Goal: Task Accomplishment & Management: Complete application form

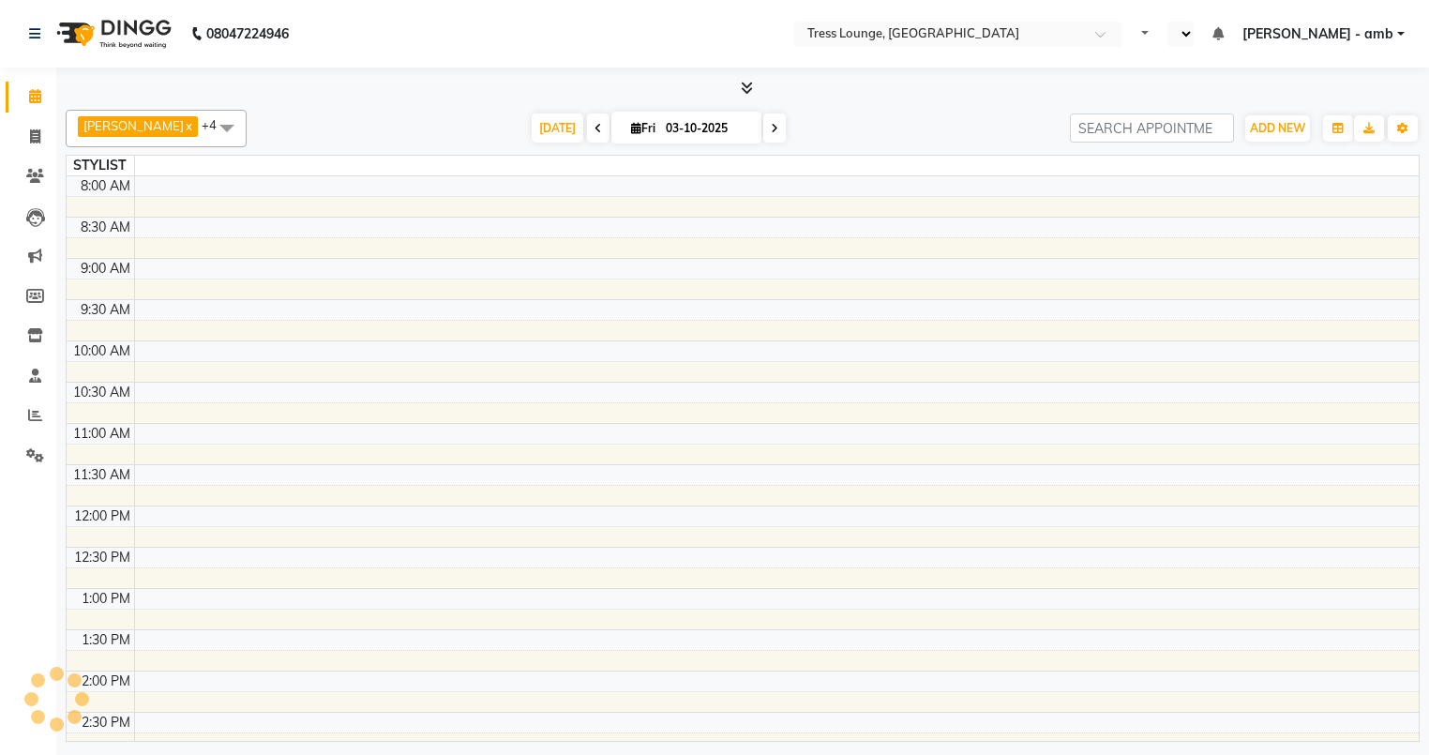
select select "ec"
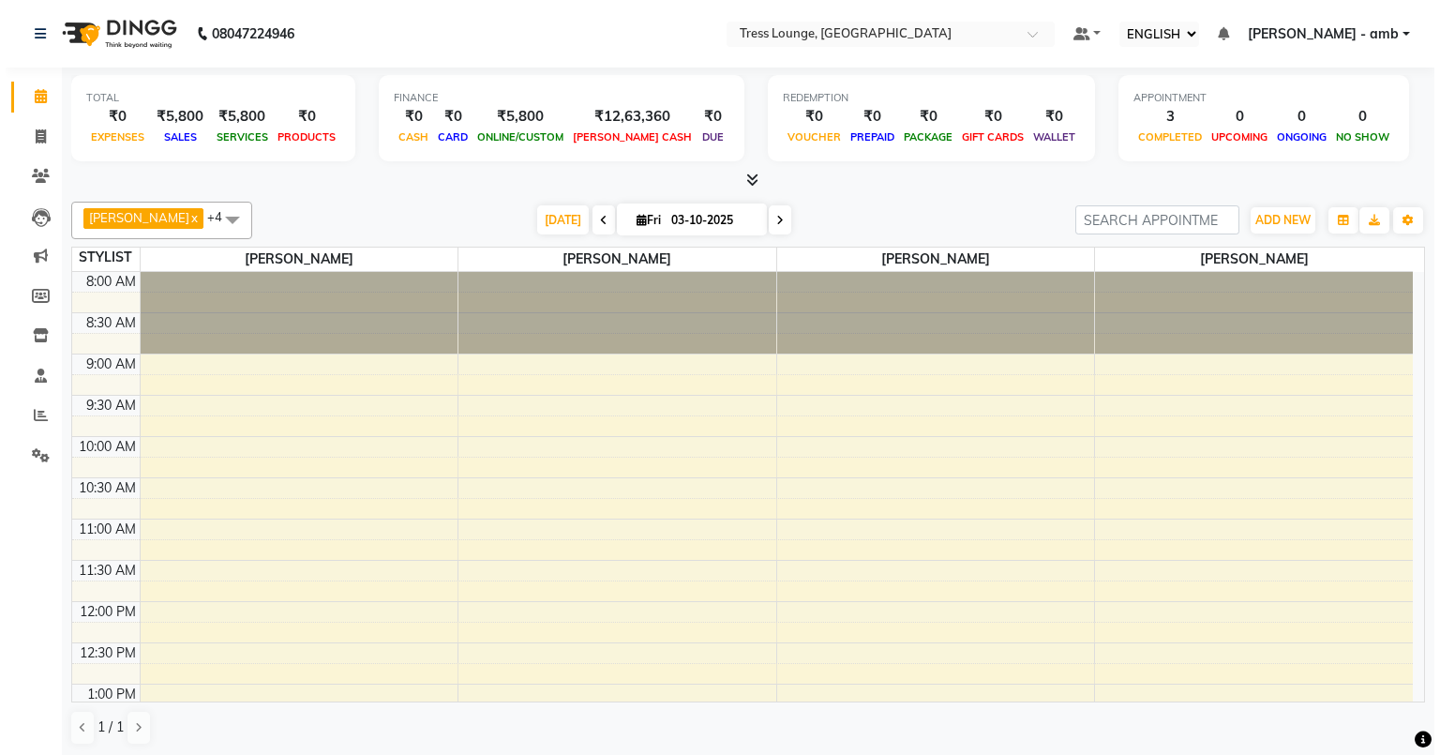
scroll to position [713, 0]
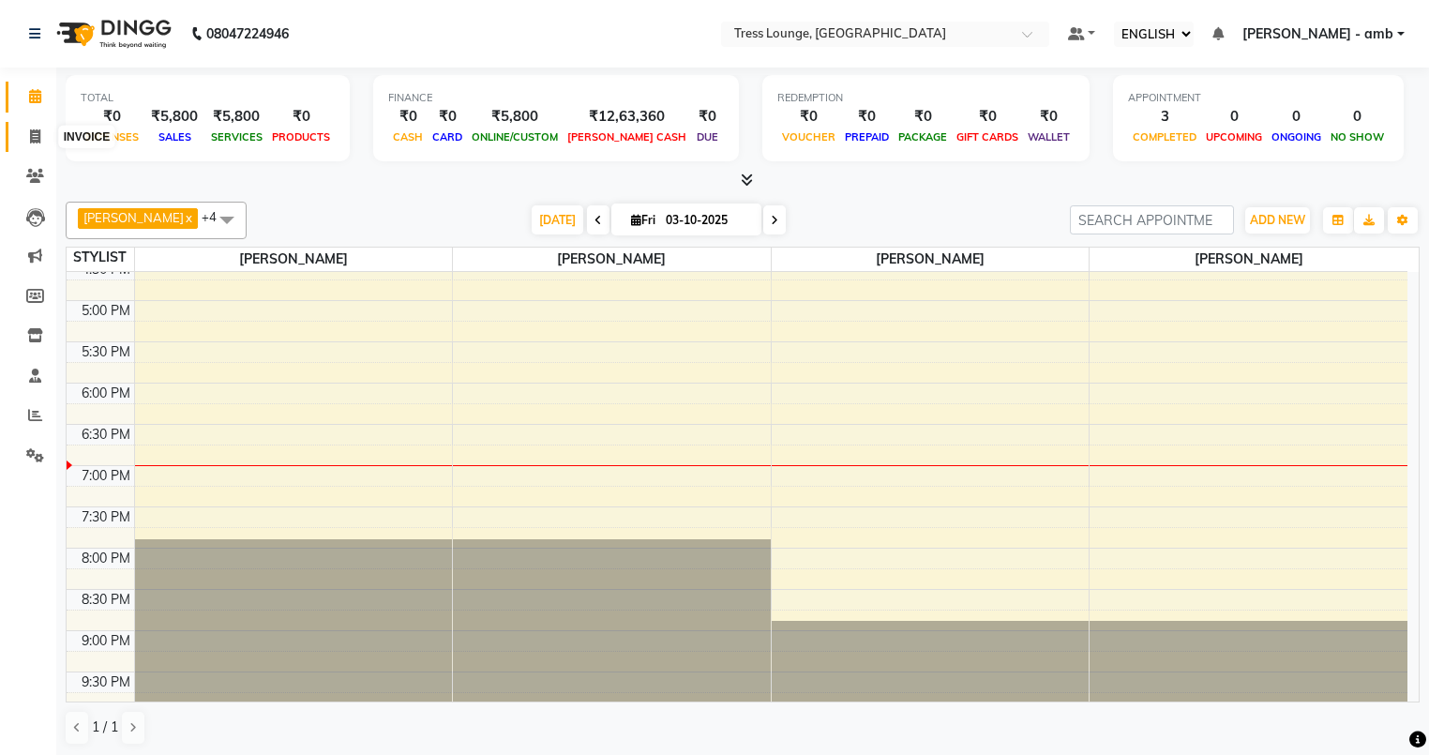
click at [30, 135] on icon at bounding box center [35, 136] width 10 height 14
select select "service"
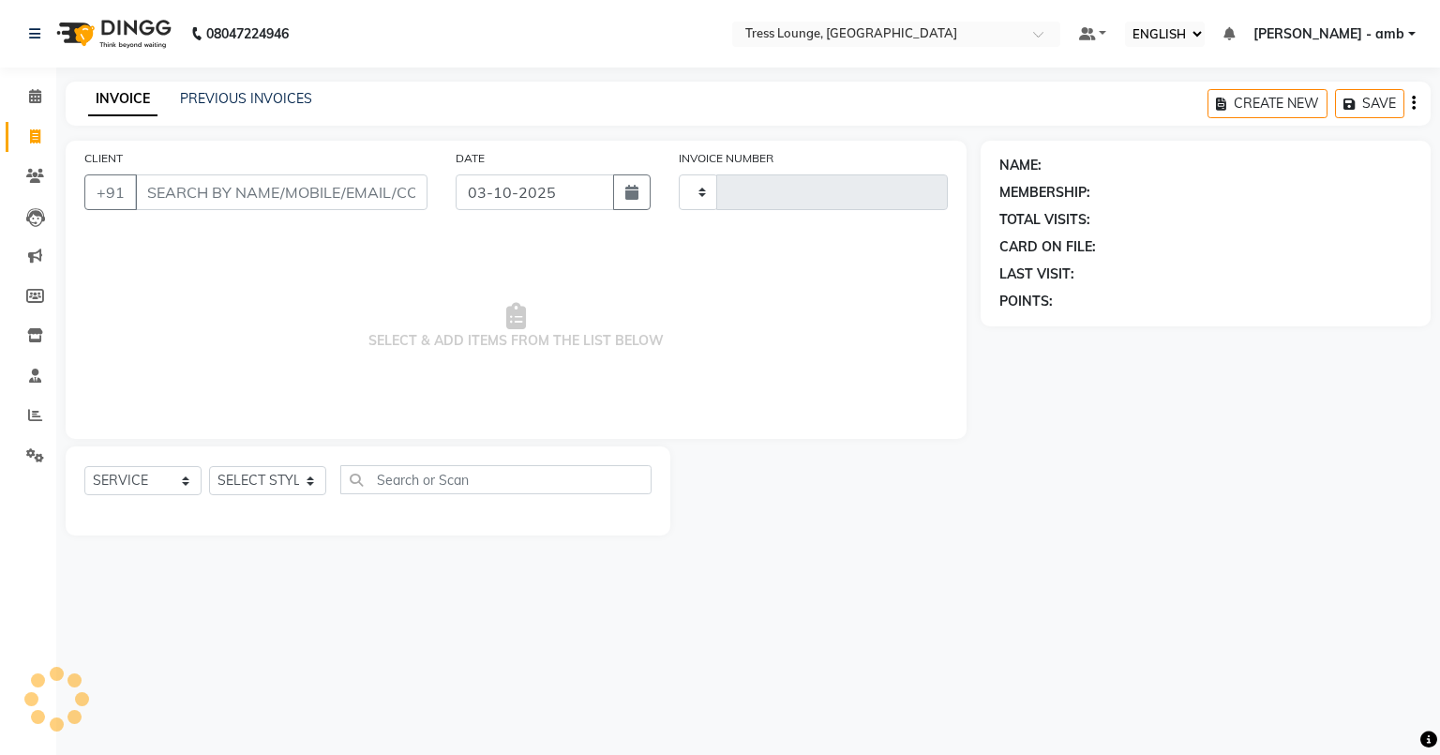
type input "0819"
select select "5899"
click at [268, 103] on link "PREVIOUS INVOICES" at bounding box center [246, 98] width 132 height 17
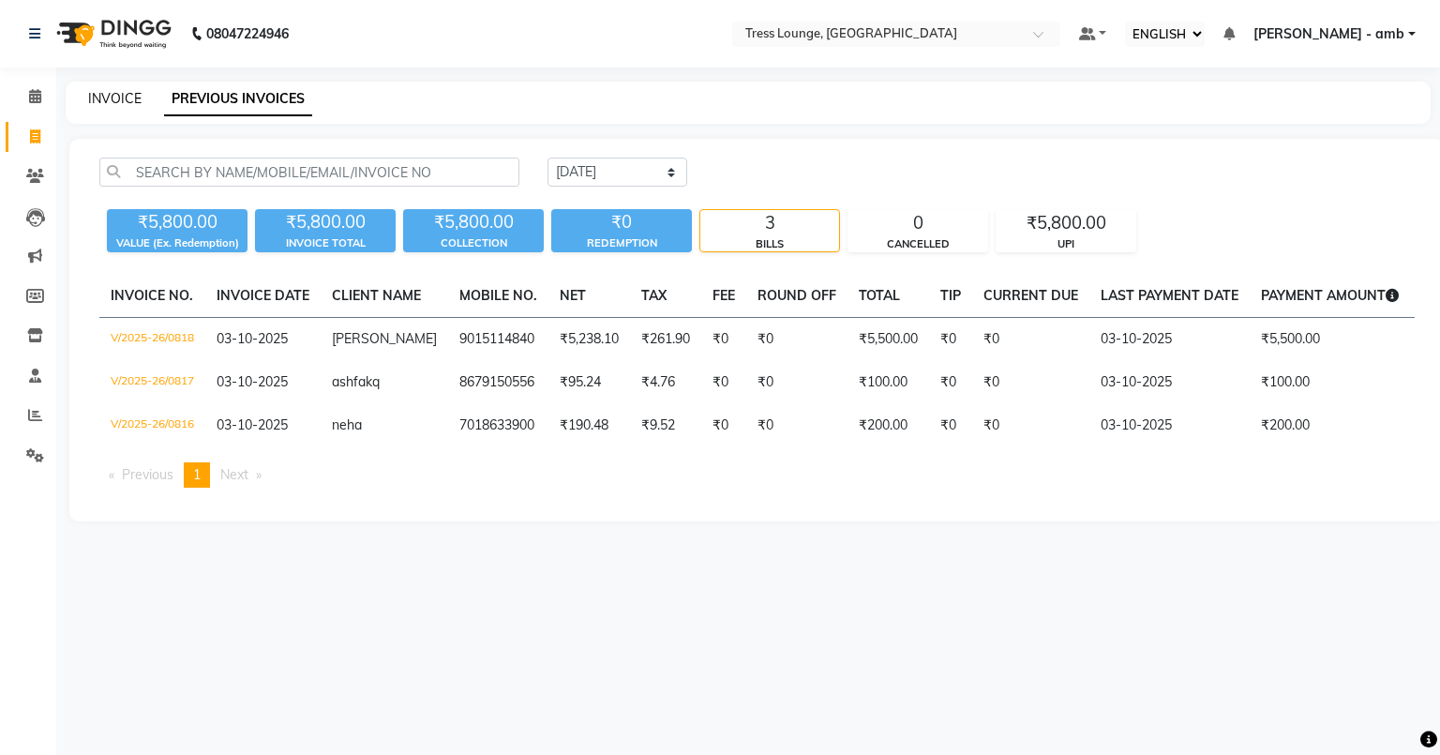
click at [123, 98] on link "INVOICE" at bounding box center [114, 98] width 53 height 17
select select "5899"
select select "service"
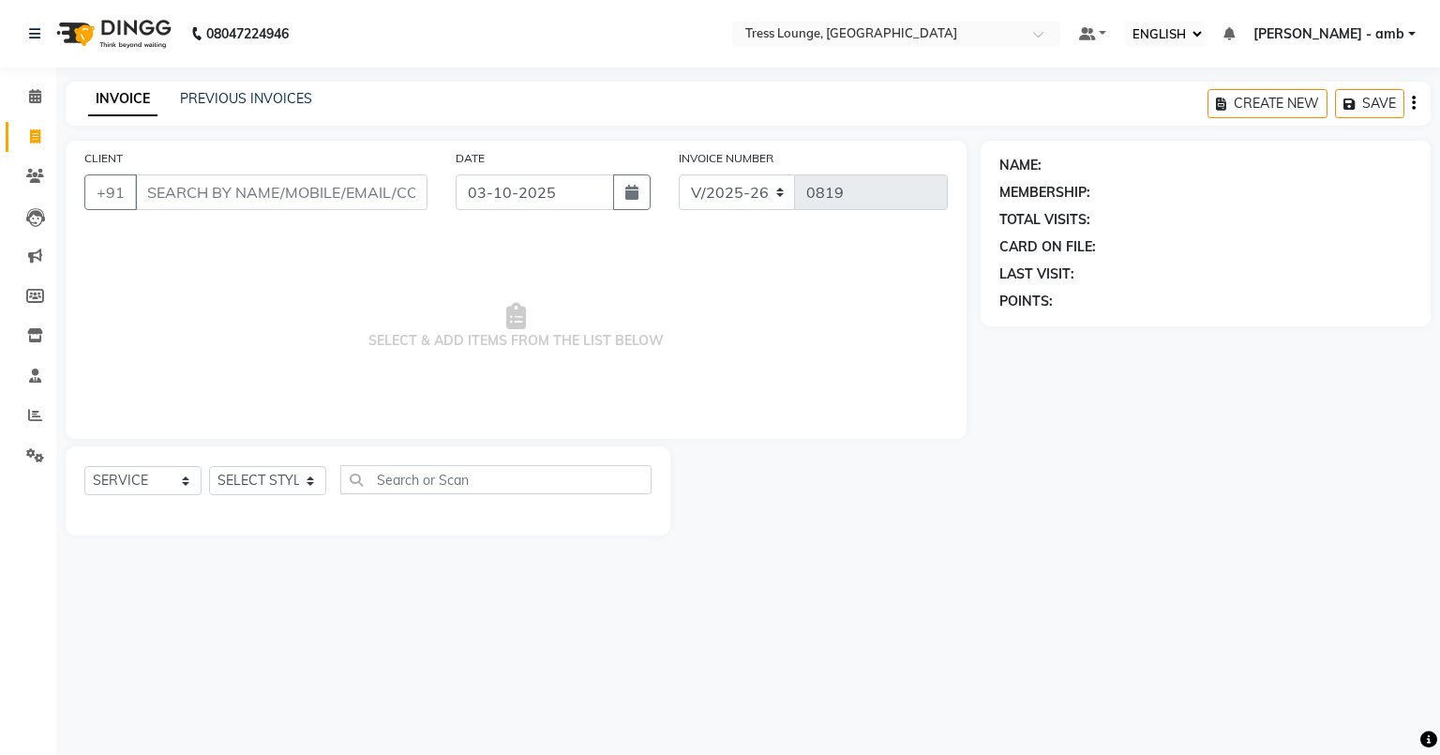
click at [158, 193] on input "CLIENT" at bounding box center [281, 192] width 292 height 36
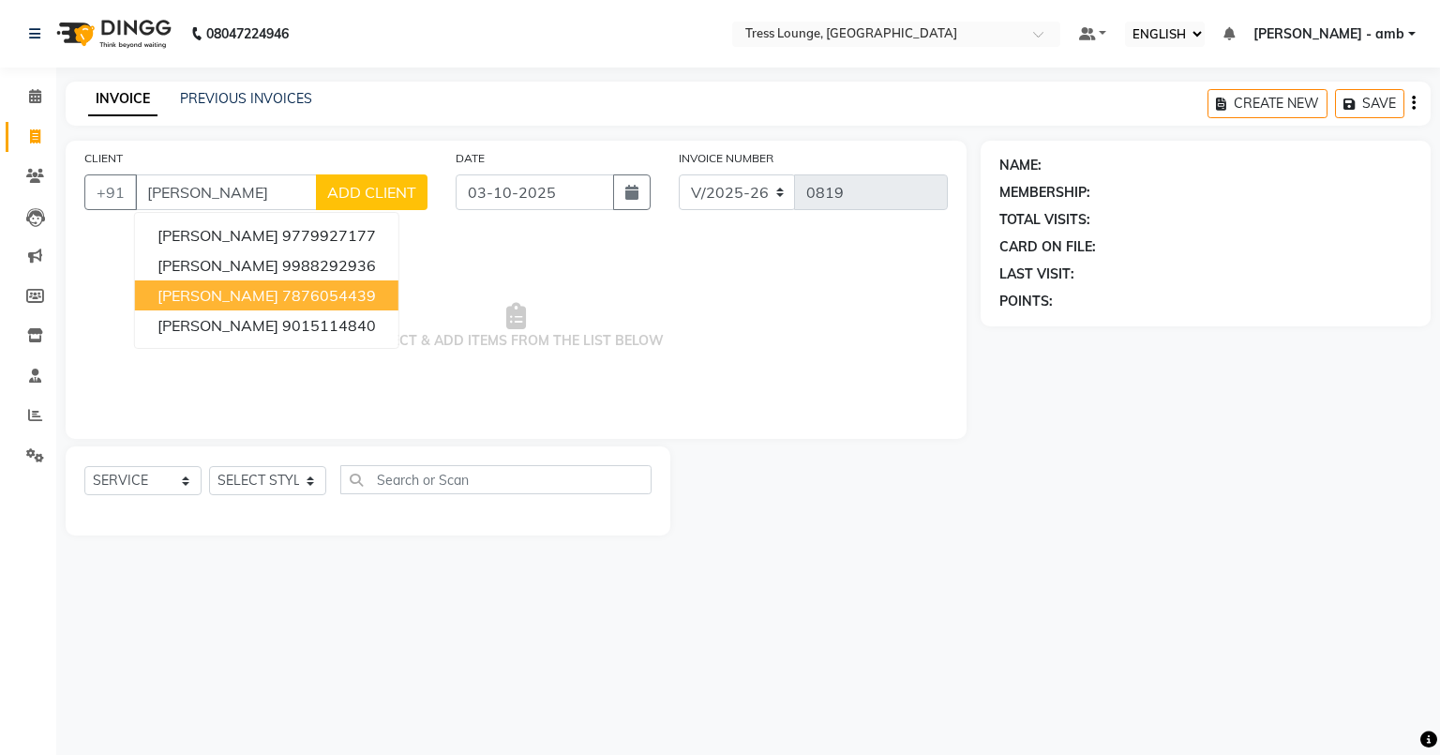
click at [282, 293] on ngb-highlight "7876054439" at bounding box center [329, 295] width 94 height 19
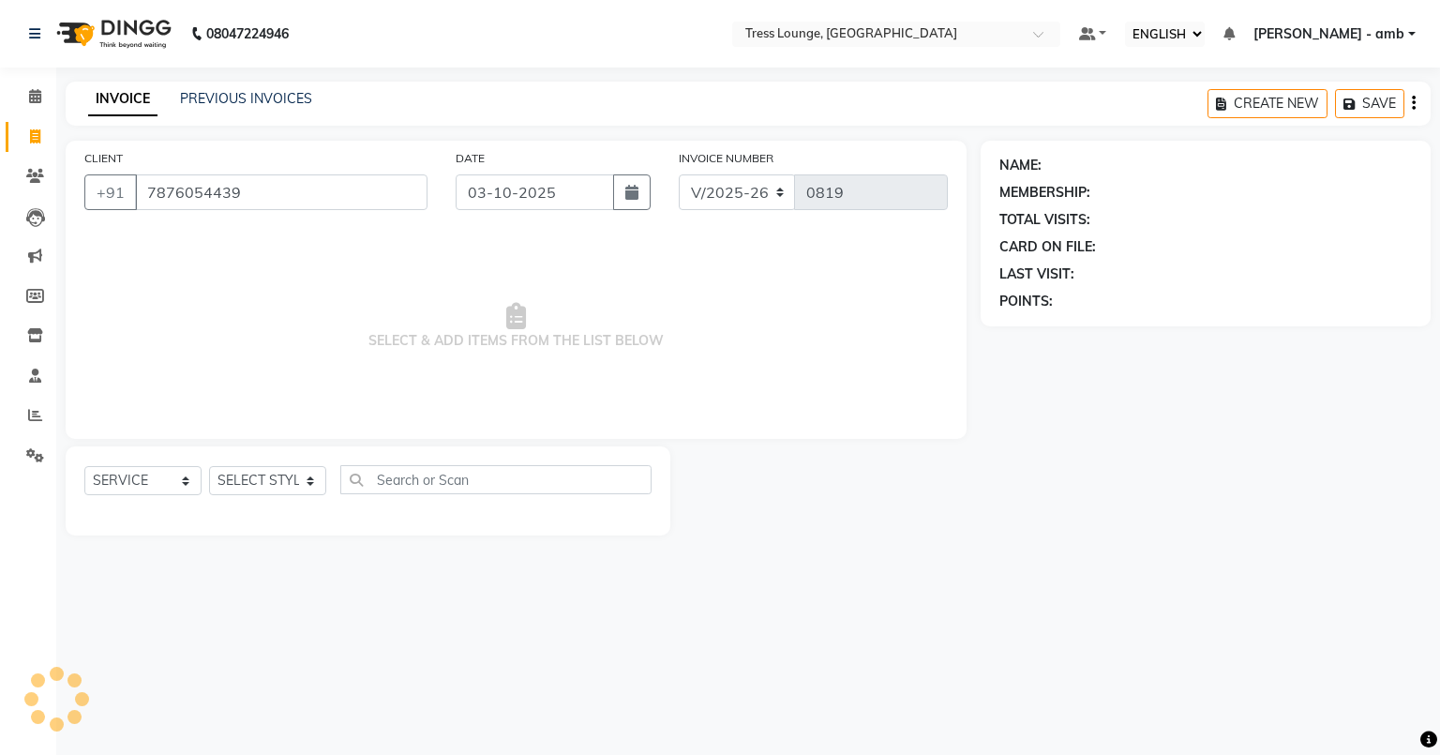
type input "7876054439"
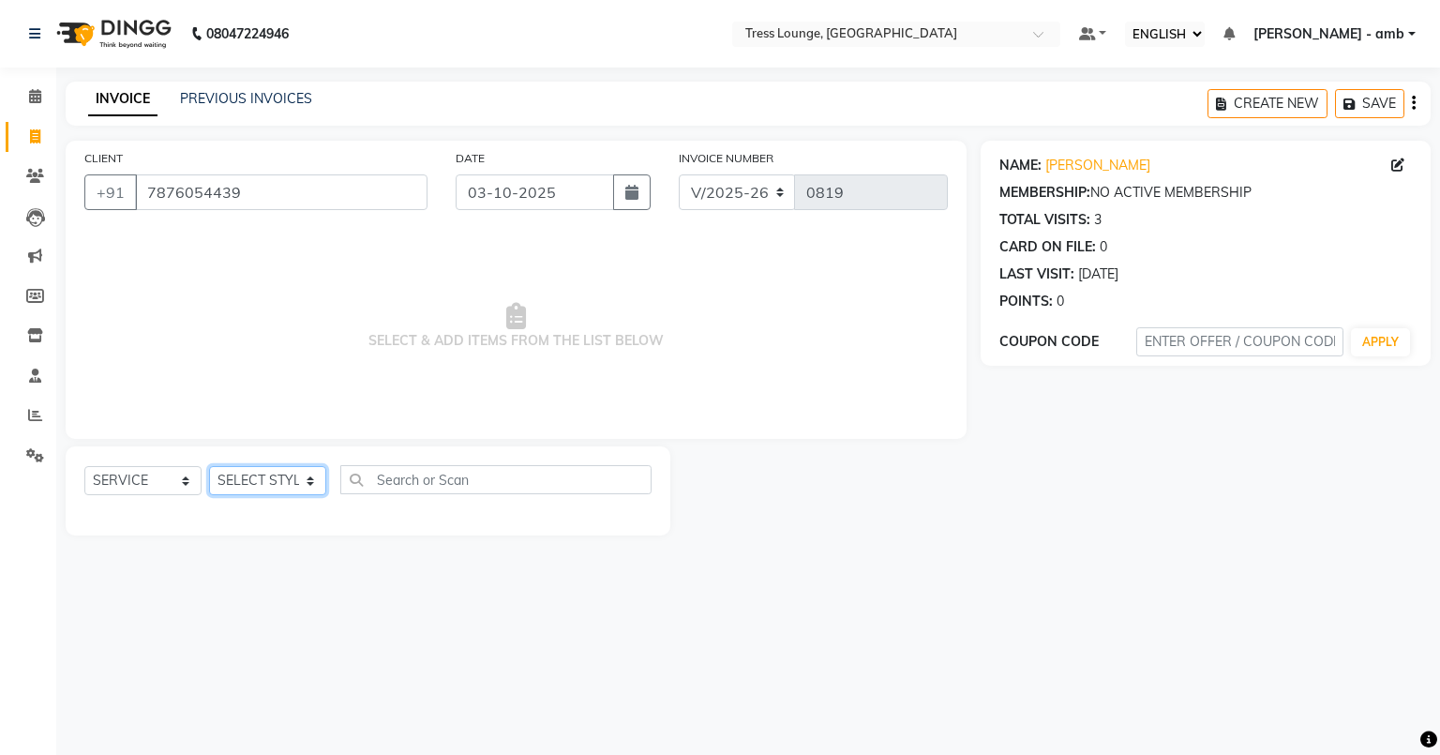
click at [307, 476] on select "SELECT STYLIST [PERSON_NAME] [PERSON_NAME] MOHIT [PERSON_NAME] sukh" at bounding box center [267, 480] width 117 height 29
select select "41504"
click at [209, 467] on select "SELECT STYLIST [PERSON_NAME] [PERSON_NAME] MOHIT [PERSON_NAME] sukh" at bounding box center [267, 480] width 117 height 29
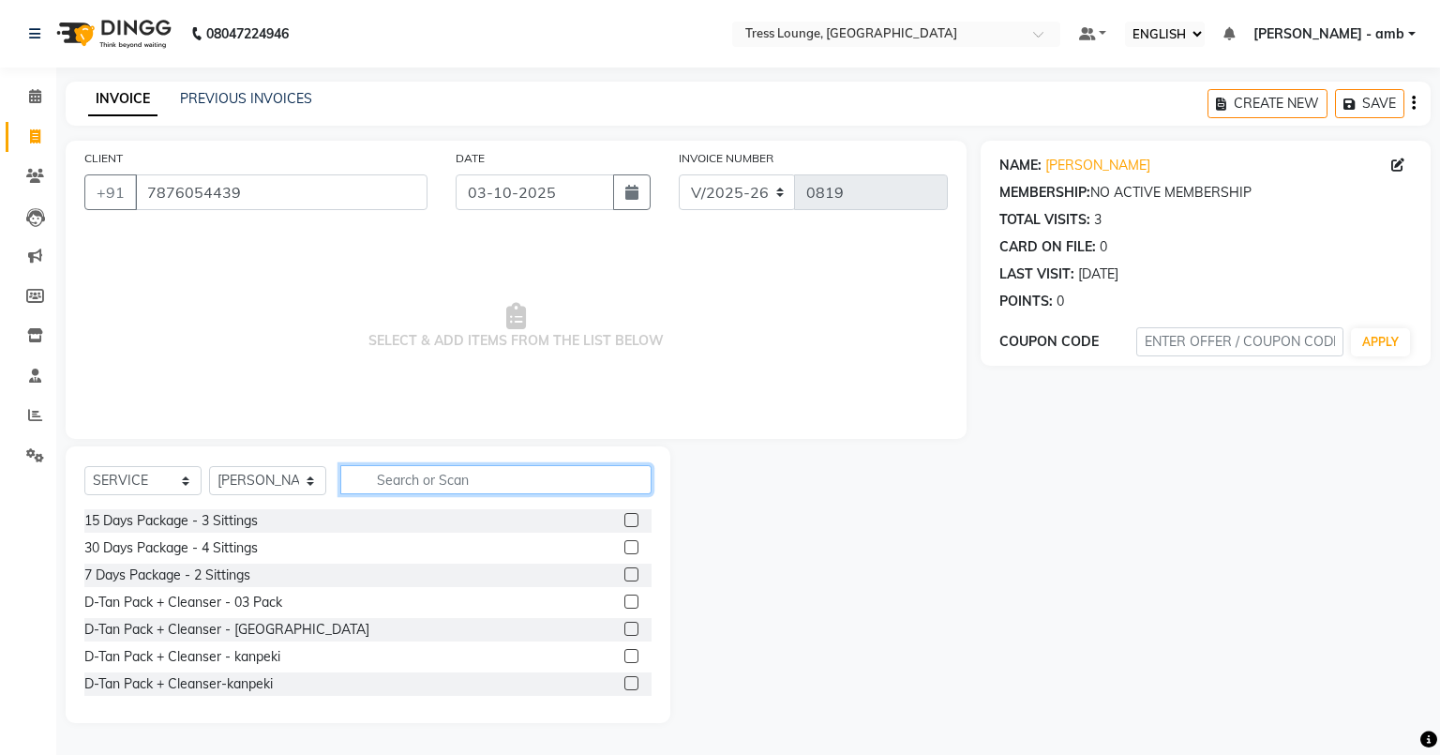
click at [372, 475] on input "text" at bounding box center [495, 479] width 311 height 29
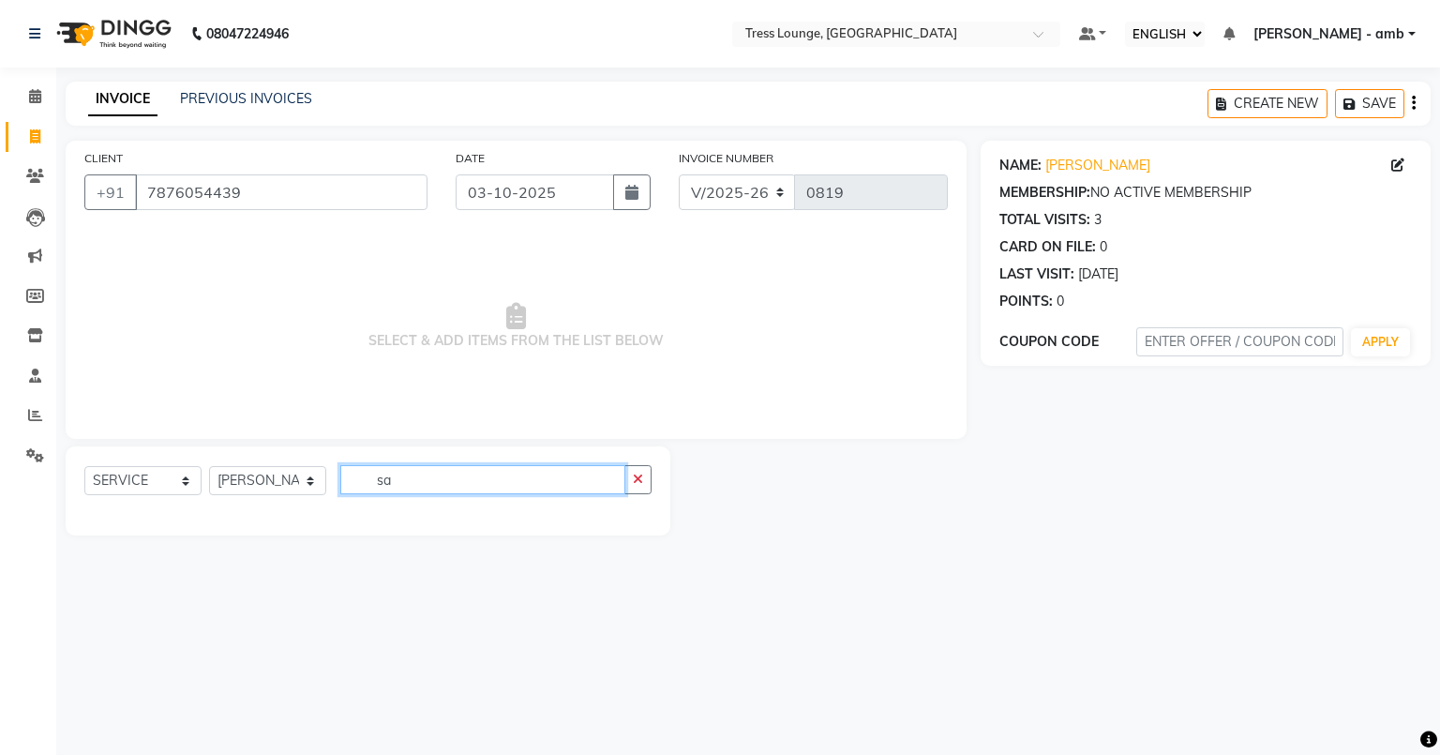
type input "s"
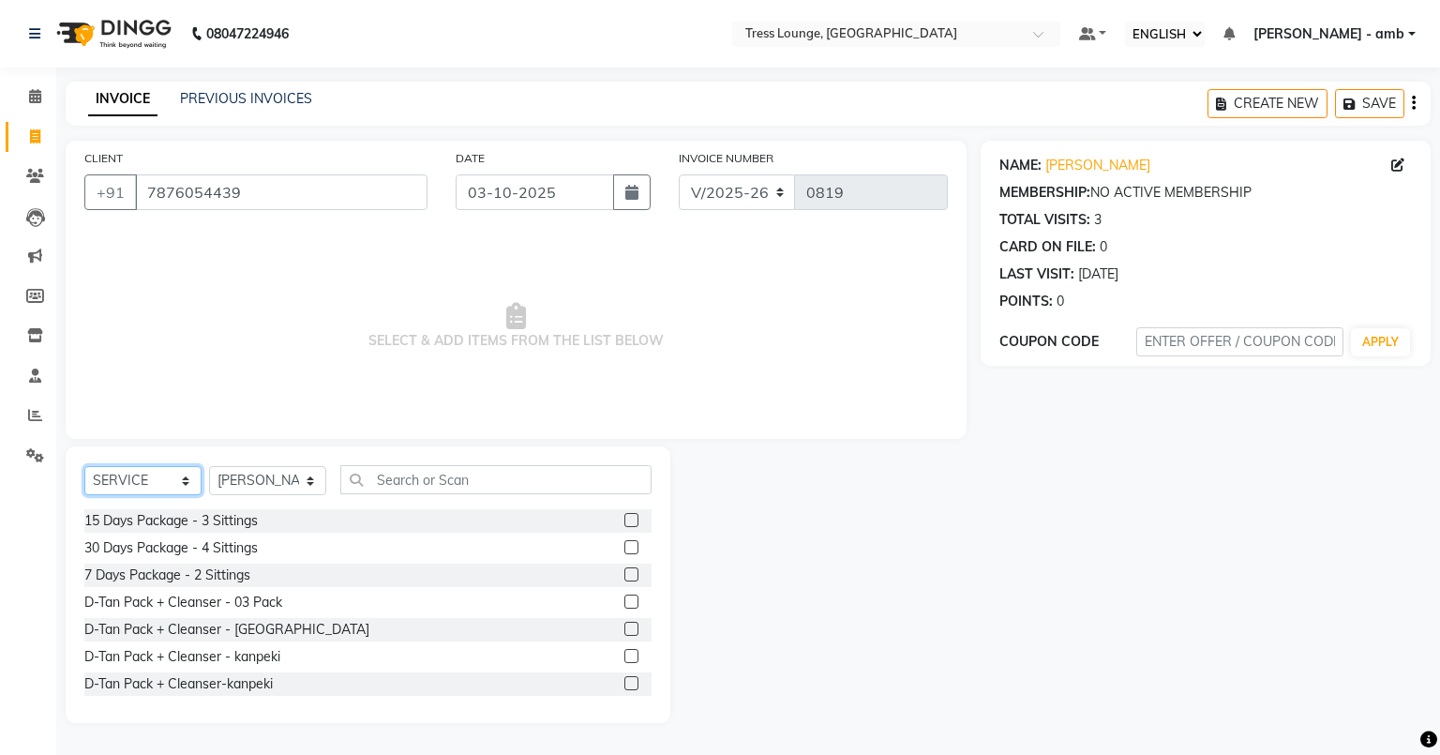
click at [184, 478] on select "SELECT SERVICE PRODUCT MEMBERSHIP PACKAGE VOUCHER PREPAID GIFT CARD" at bounding box center [142, 480] width 117 height 29
select select "product"
click at [84, 467] on select "SELECT SERVICE PRODUCT MEMBERSHIP PACKAGE VOUCHER PREPAID GIFT CARD" at bounding box center [142, 480] width 117 height 29
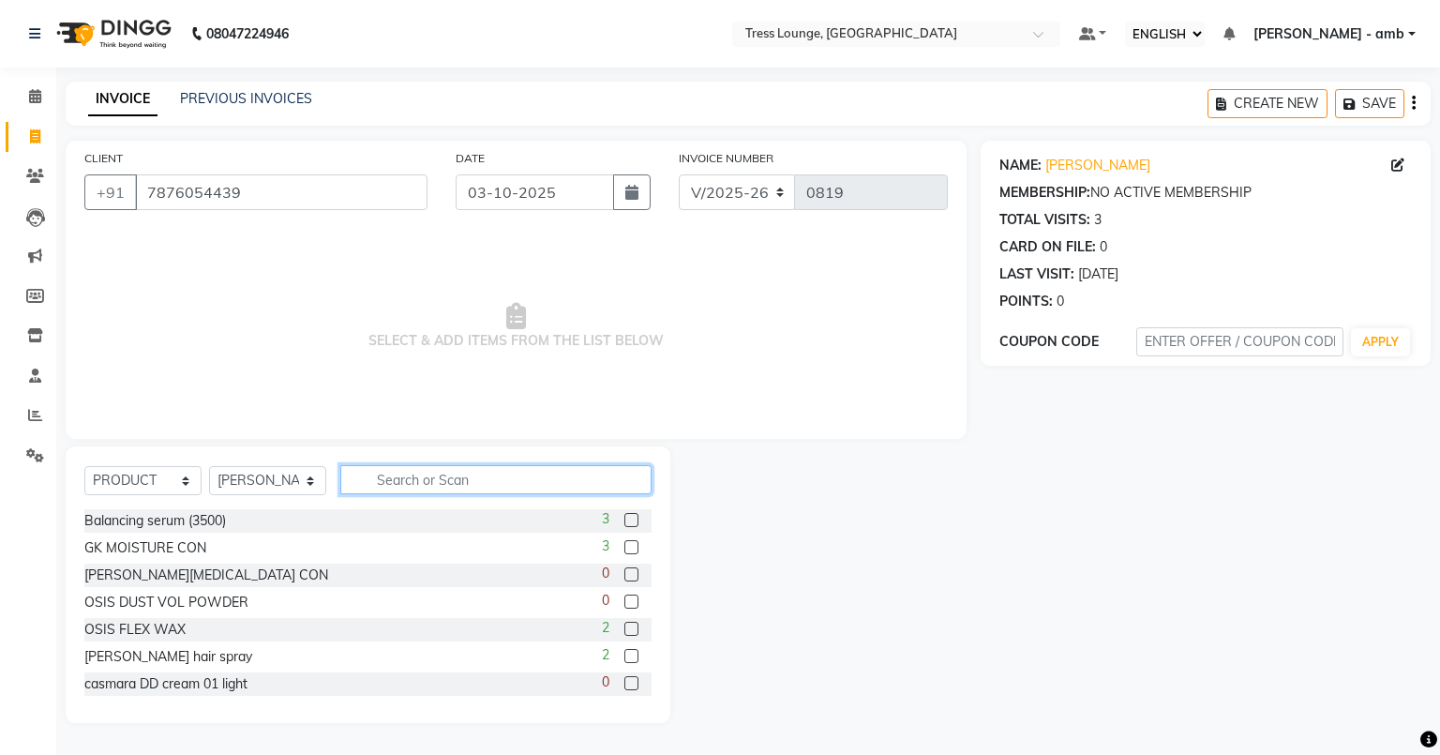
click at [364, 480] on input "text" at bounding box center [495, 479] width 311 height 29
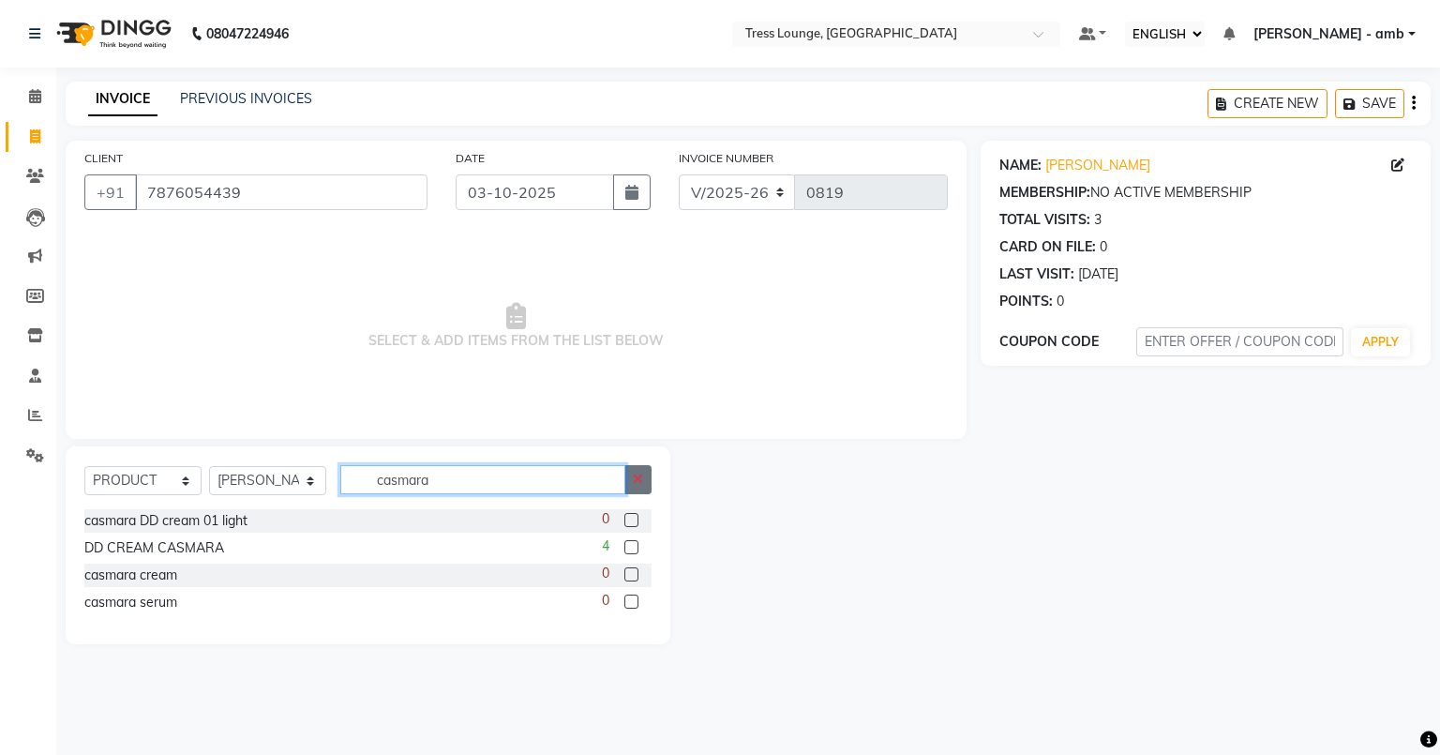
type input "casmara"
click at [646, 472] on button "button" at bounding box center [637, 479] width 27 height 29
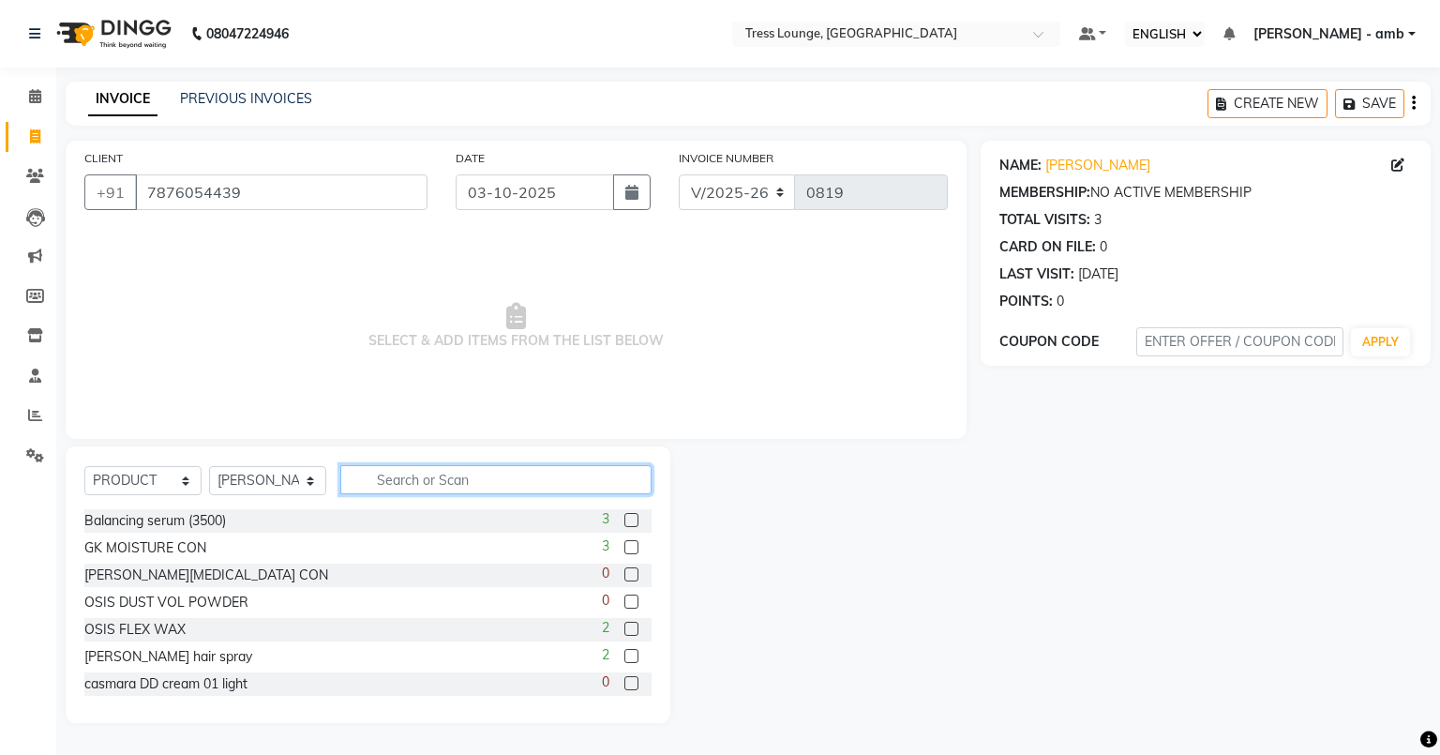
click at [519, 475] on input "text" at bounding box center [495, 479] width 311 height 29
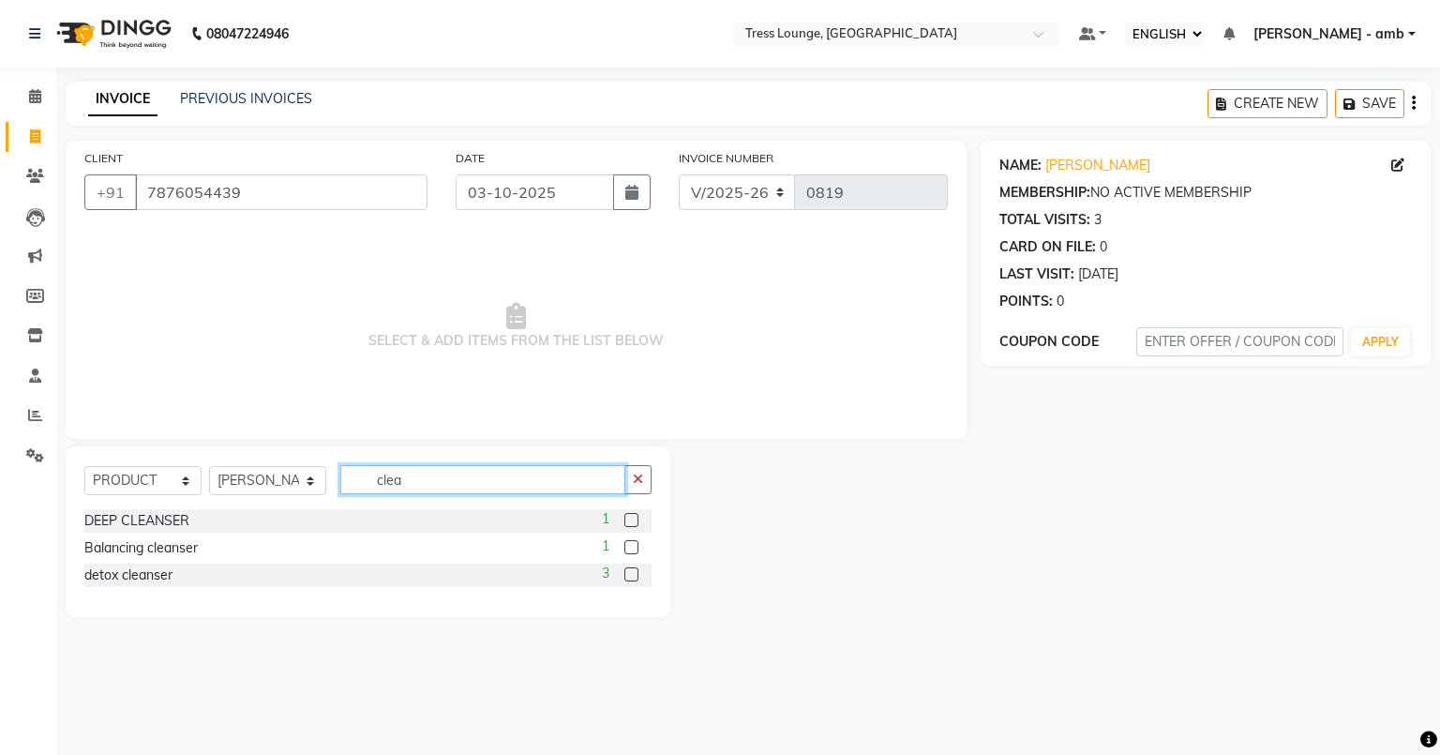
type input "clea"
click at [630, 517] on label at bounding box center [631, 520] width 14 height 14
click at [630, 517] on input "checkbox" at bounding box center [630, 521] width 12 height 12
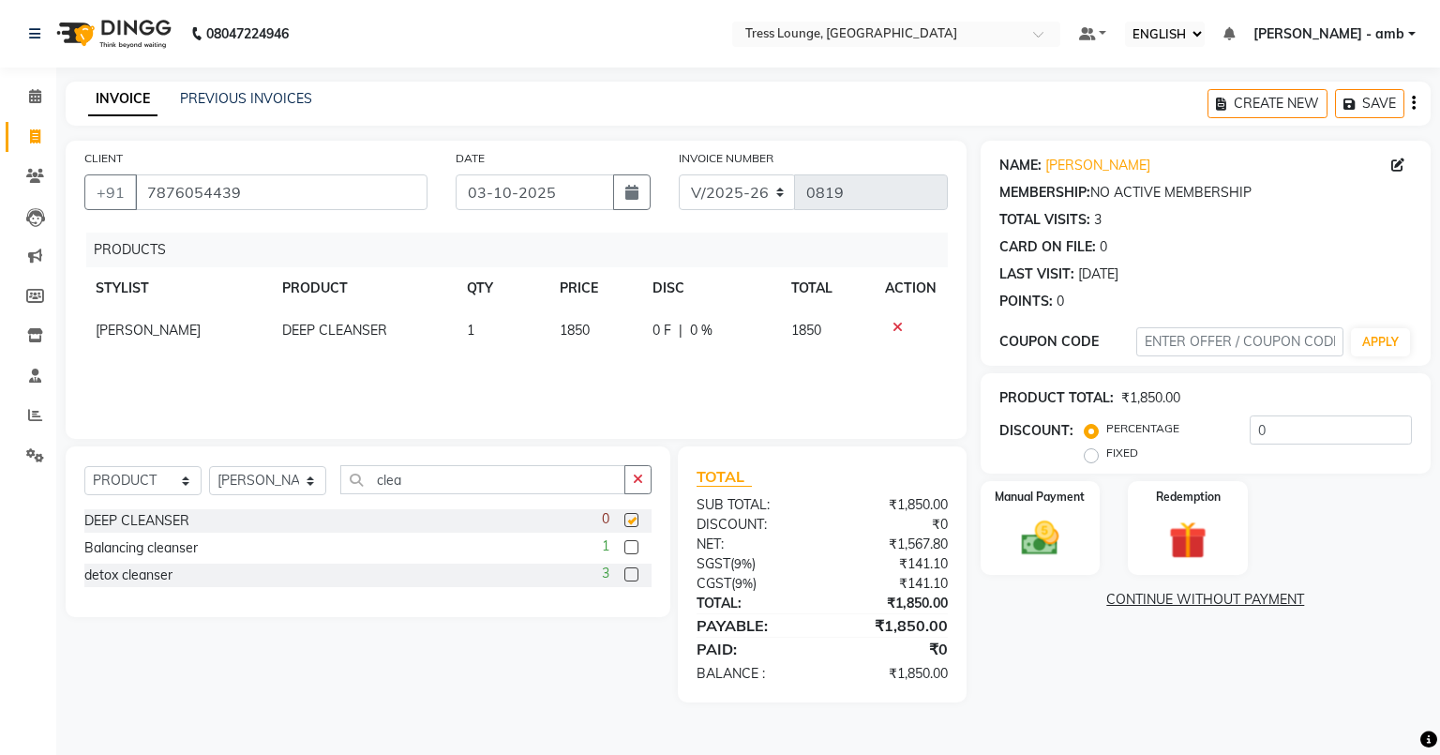
checkbox input "false"
click at [1106, 454] on label "FIXED" at bounding box center [1122, 452] width 32 height 17
click at [1088, 454] on input "FIXED" at bounding box center [1094, 452] width 13 height 13
radio input "true"
click at [1275, 427] on input "0" at bounding box center [1331, 429] width 162 height 29
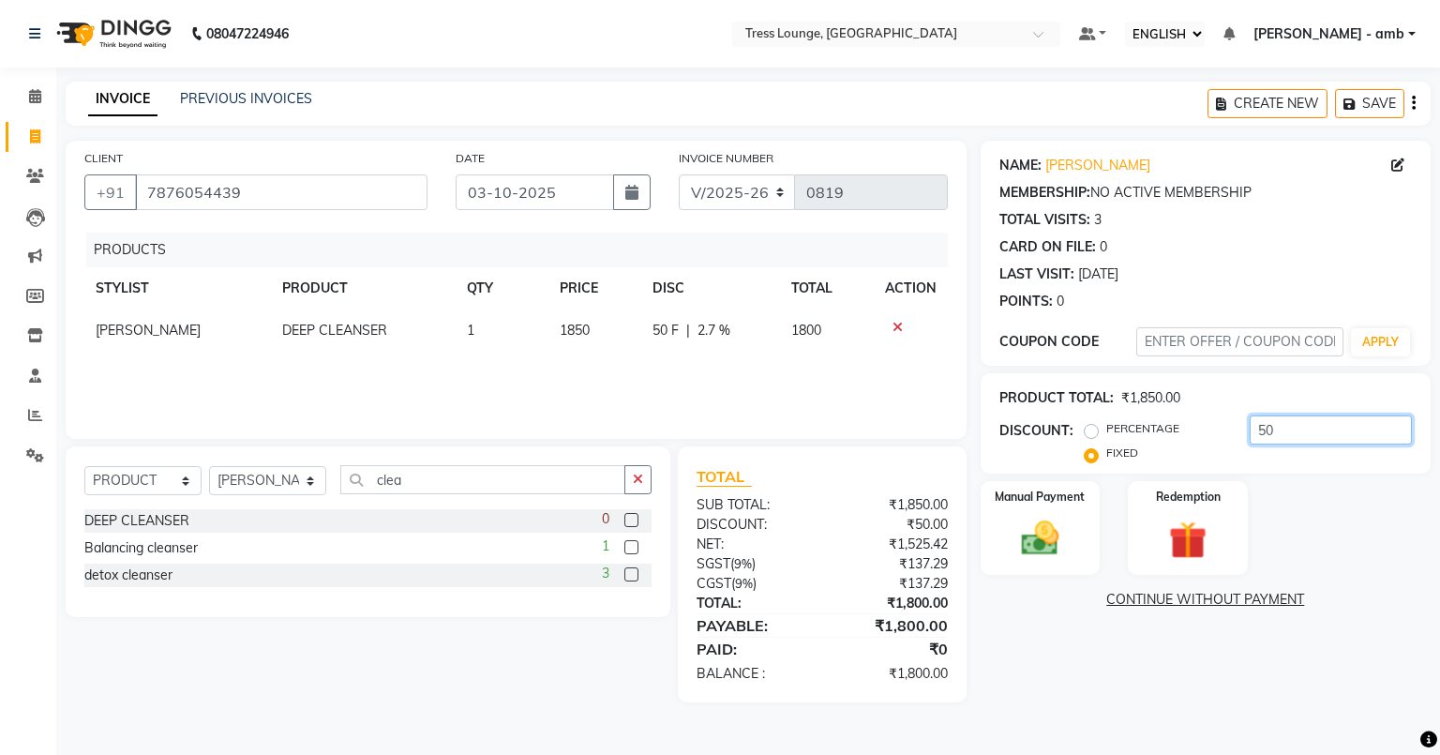
type input "50"
click at [1299, 515] on div "Manual Payment Redemption" at bounding box center [1205, 528] width 478 height 94
click at [1027, 536] on img at bounding box center [1040, 538] width 64 height 45
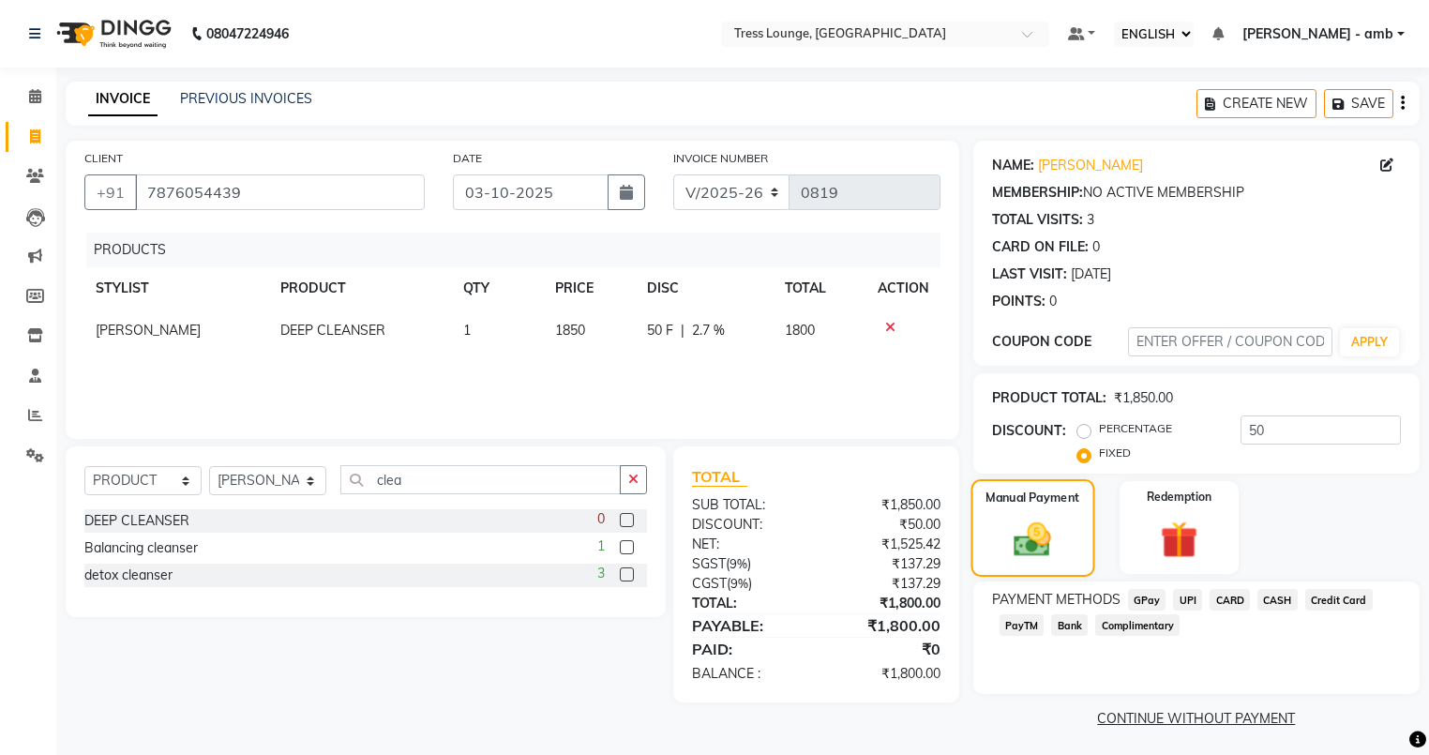
scroll to position [7, 0]
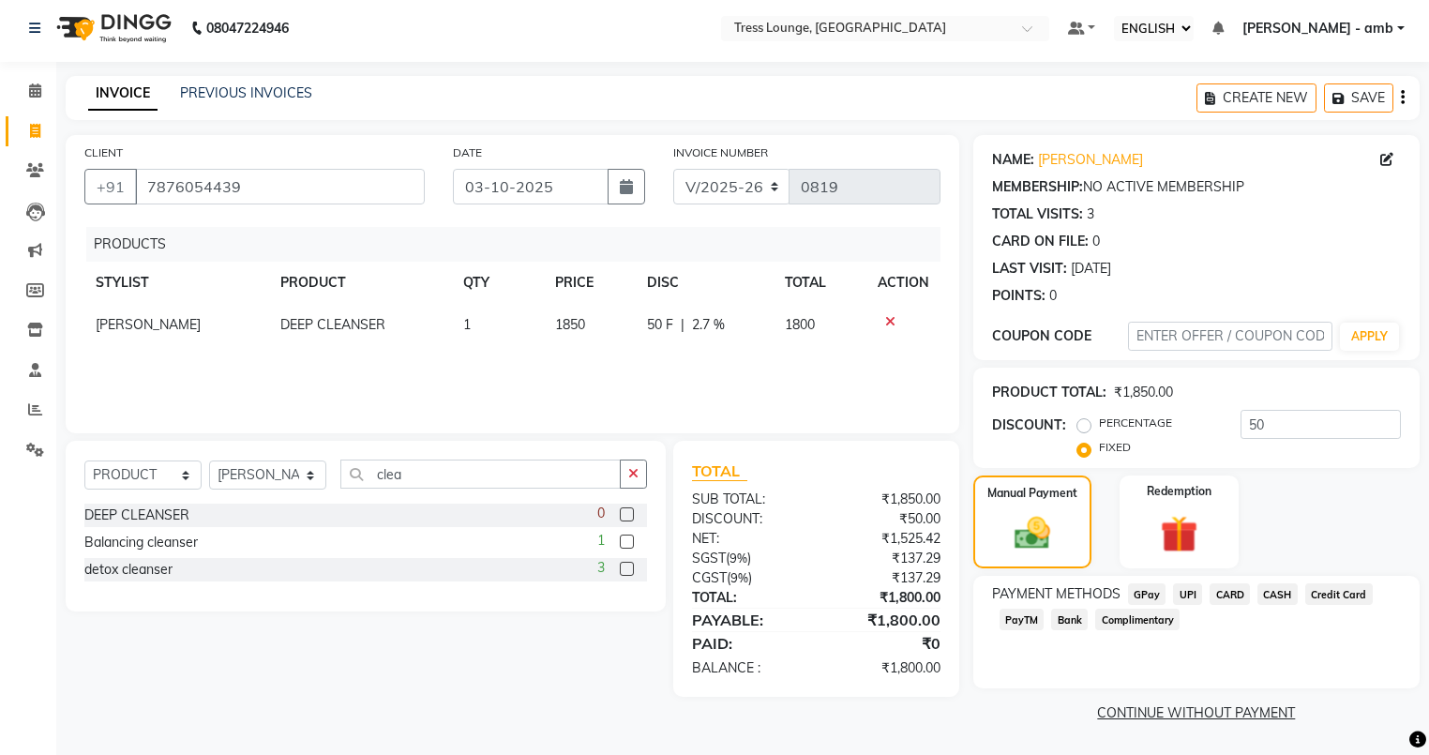
click at [1182, 592] on span "UPI" at bounding box center [1187, 594] width 29 height 22
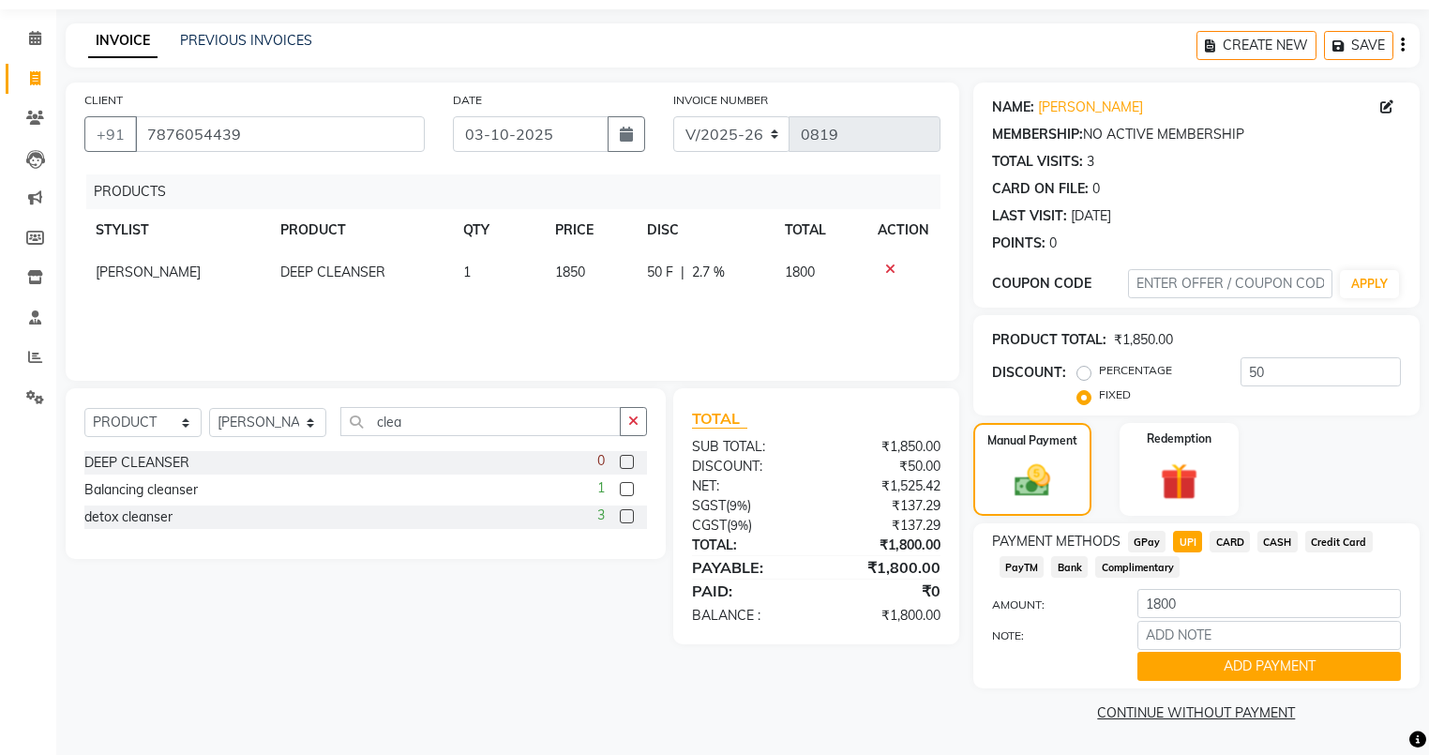
scroll to position [61, 0]
click at [1185, 667] on button "ADD PAYMENT" at bounding box center [1268, 666] width 263 height 29
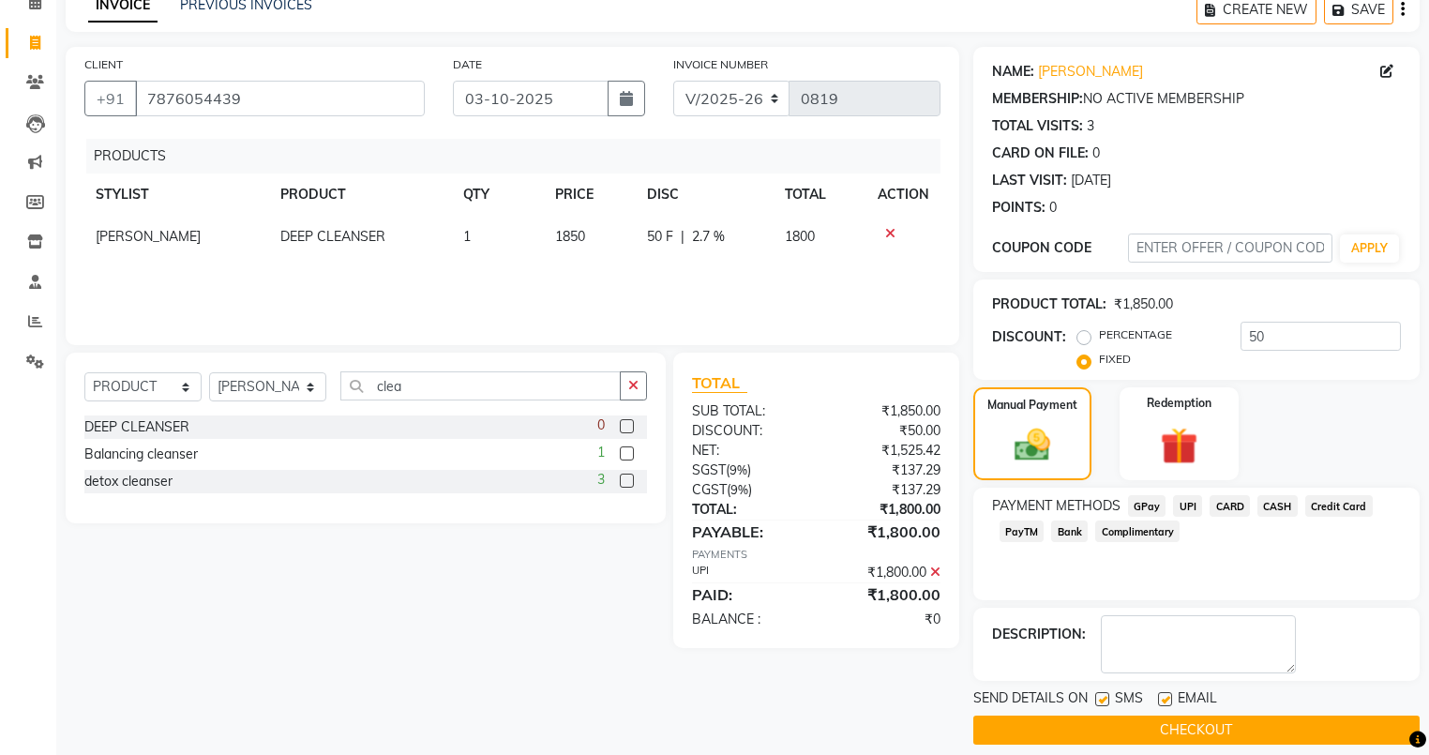
scroll to position [112, 0]
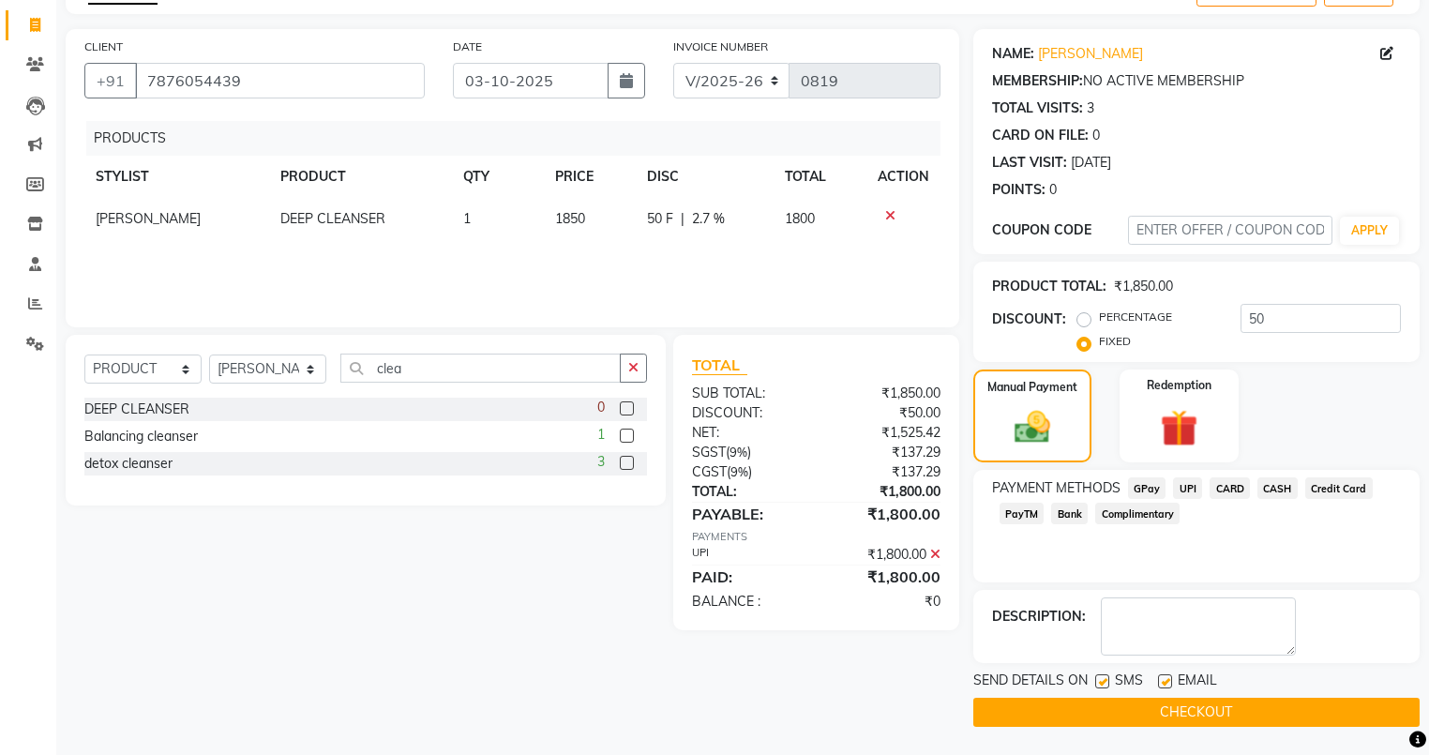
click at [1159, 677] on label at bounding box center [1165, 681] width 14 height 14
click at [1159, 677] on input "checkbox" at bounding box center [1164, 682] width 12 height 12
checkbox input "false"
click at [1099, 680] on label at bounding box center [1102, 681] width 14 height 14
click at [1099, 680] on input "checkbox" at bounding box center [1101, 682] width 12 height 12
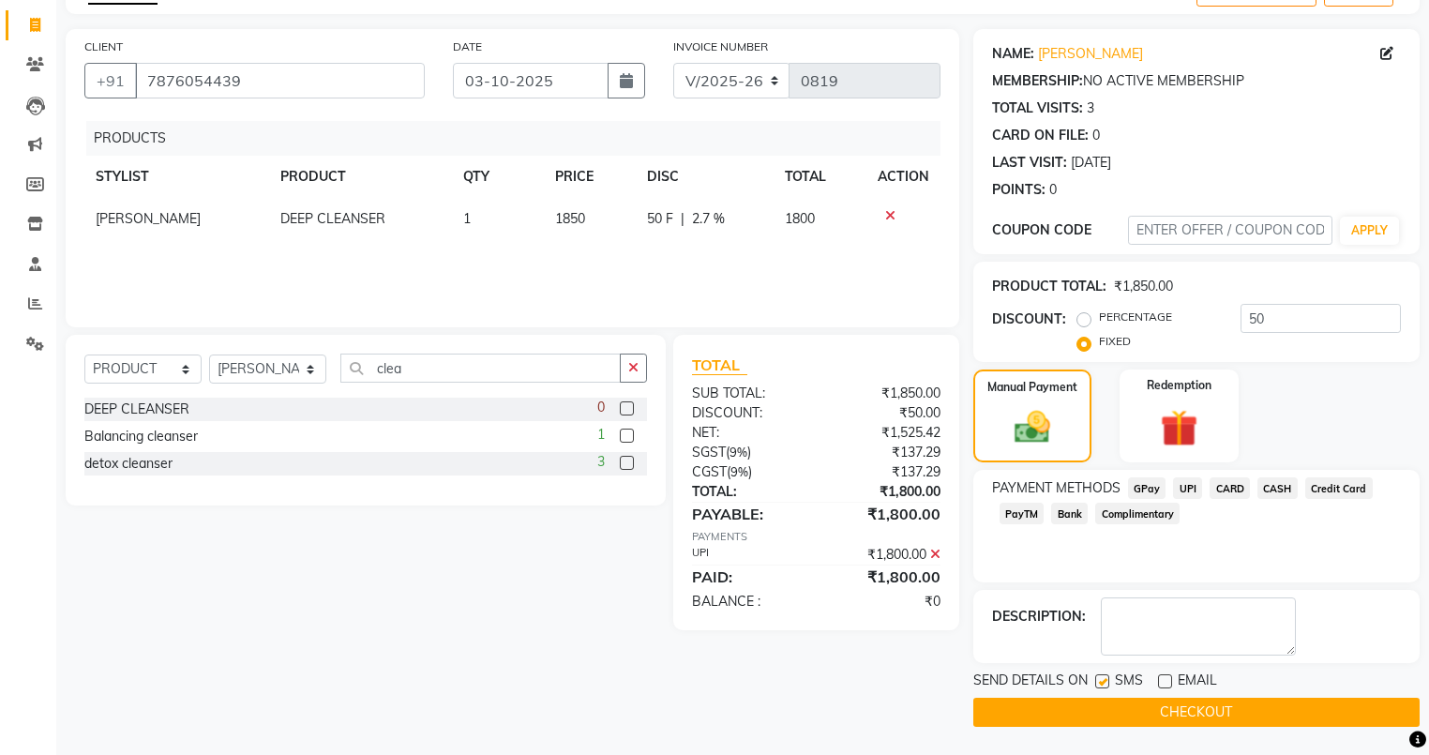
checkbox input "false"
click at [284, 81] on input "7876054439" at bounding box center [280, 81] width 290 height 36
type input "787605443"
radio input "true"
type input "0"
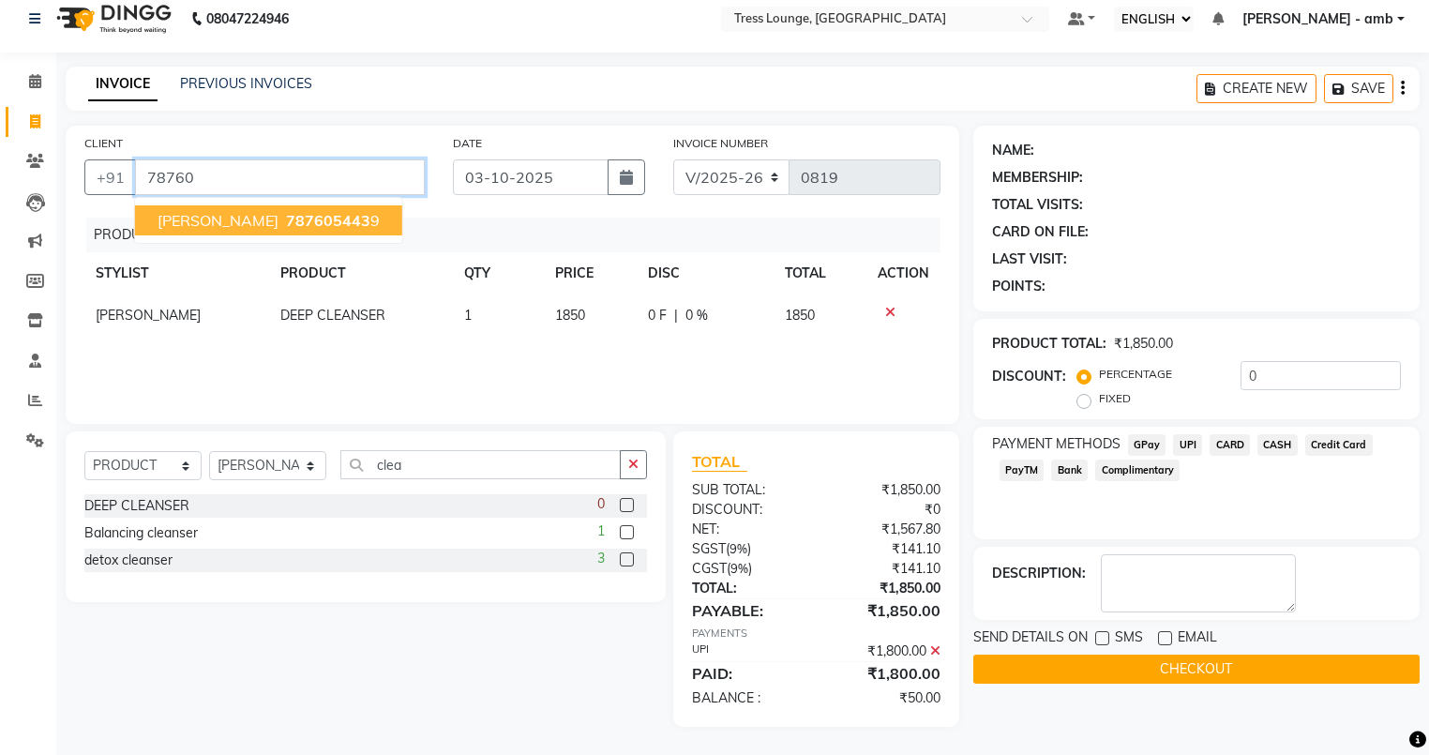
scroll to position [15, 0]
type input "7"
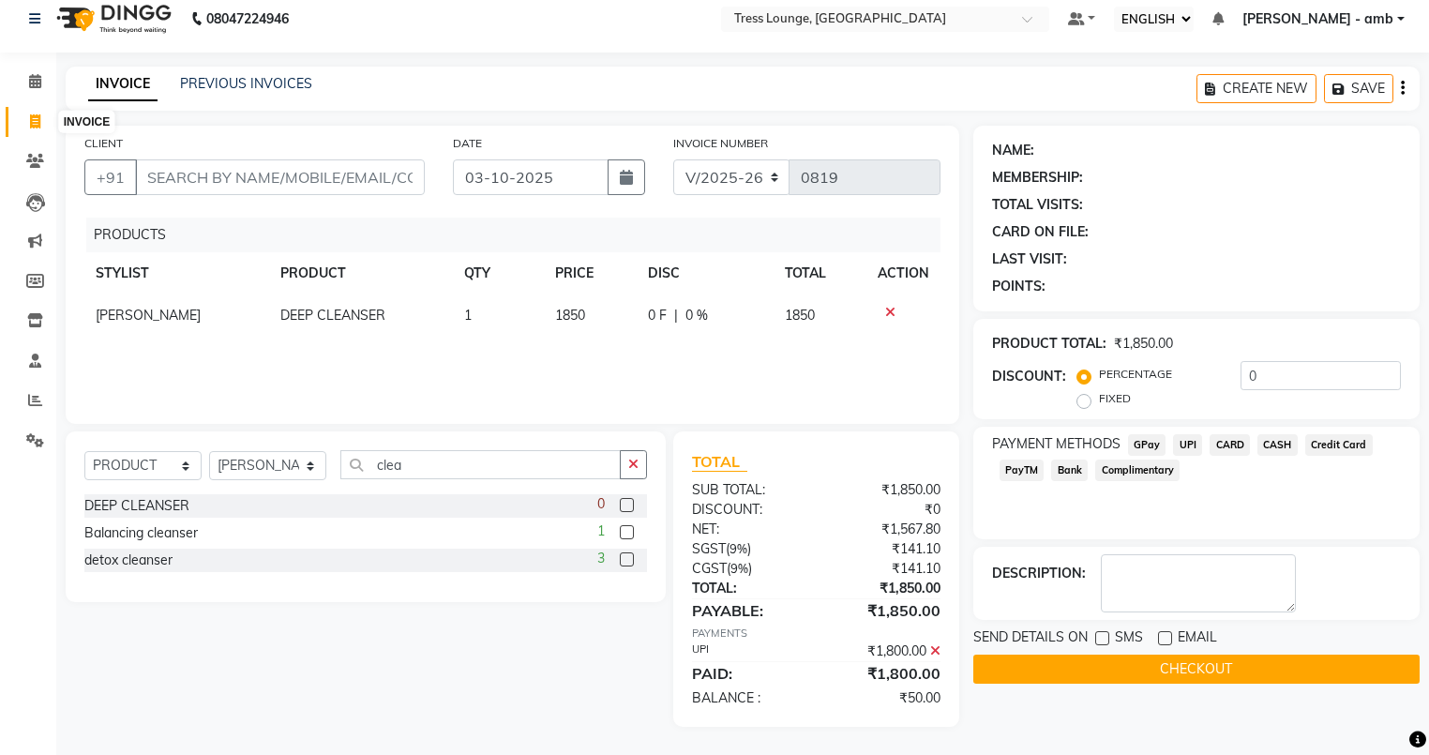
click at [34, 122] on icon at bounding box center [35, 121] width 10 height 14
click at [160, 187] on input "CLIENT" at bounding box center [280, 177] width 290 height 36
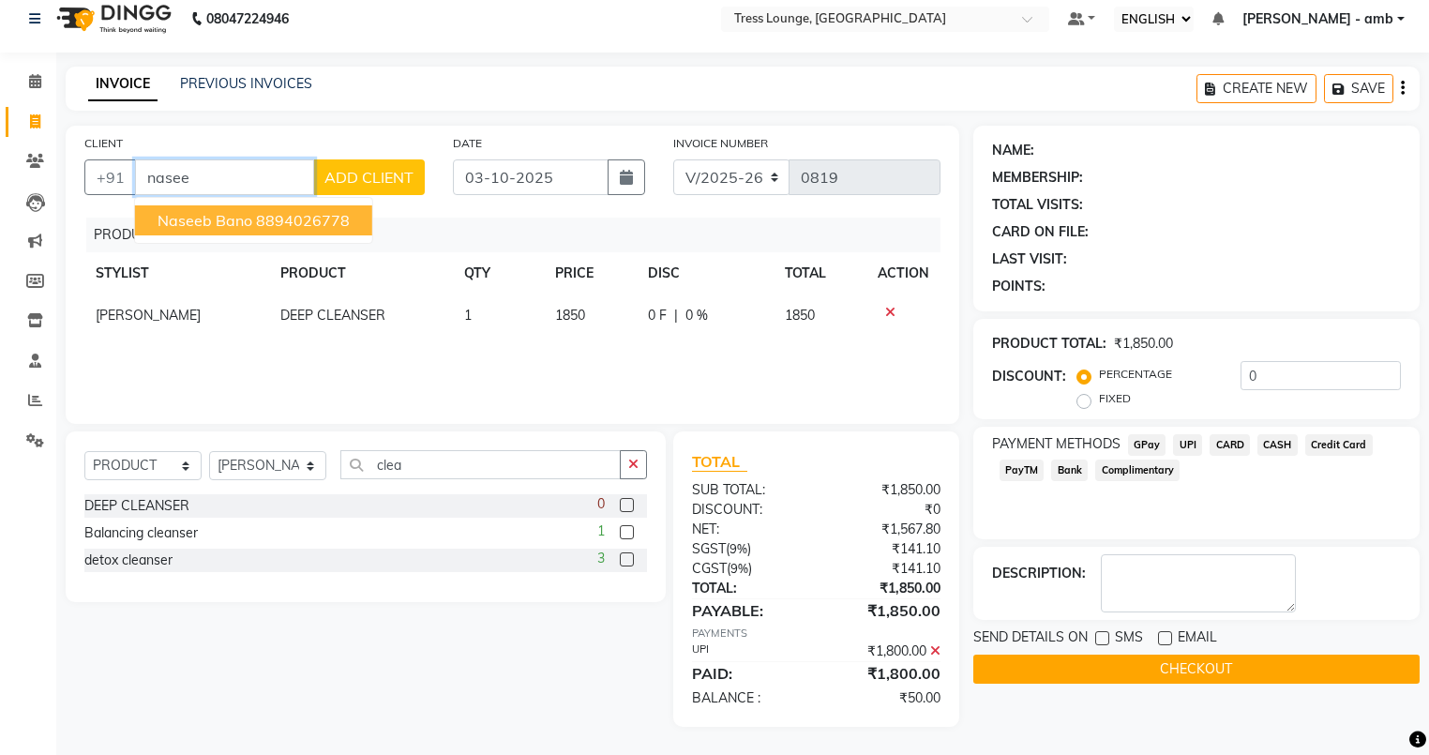
click at [175, 213] on span "naseeb bano" at bounding box center [204, 220] width 95 height 19
type input "8894026778"
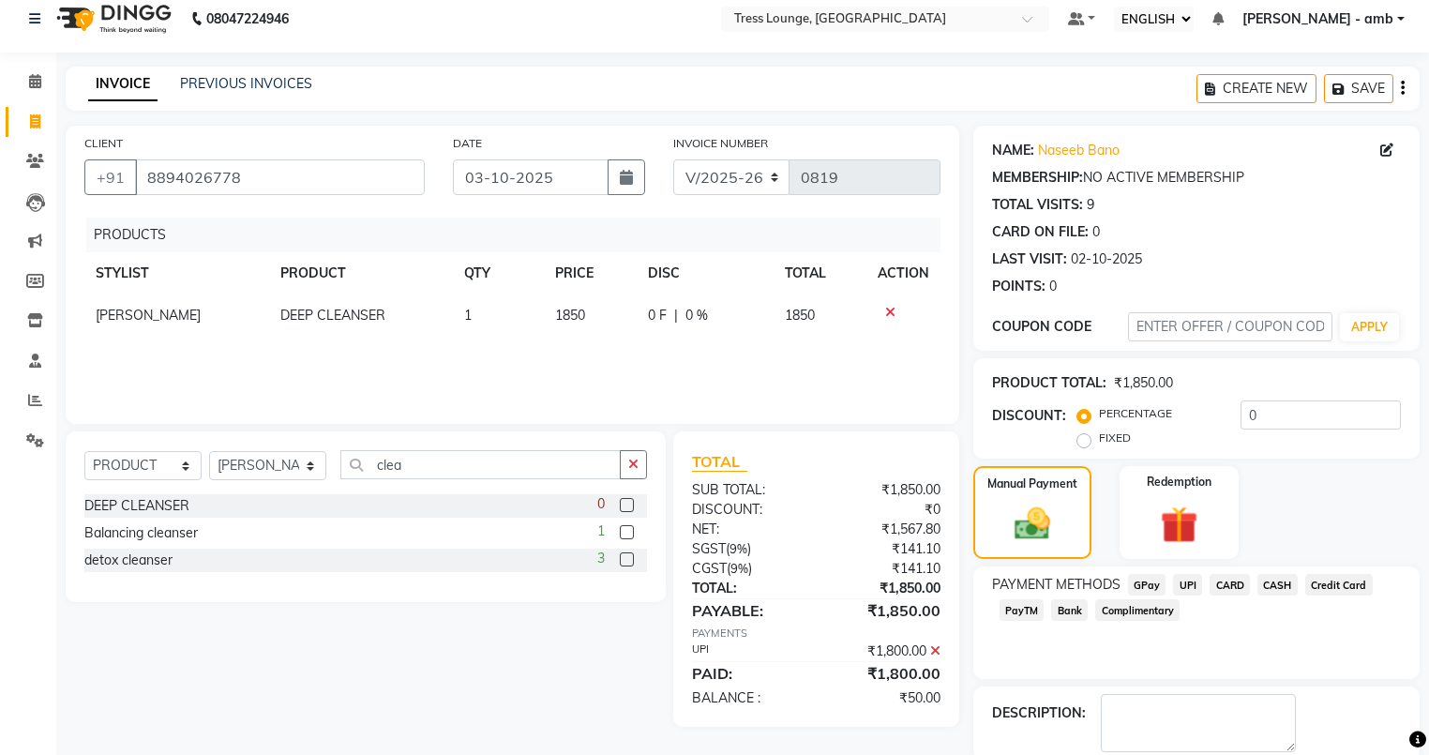
click at [1187, 590] on span "UPI" at bounding box center [1187, 585] width 29 height 22
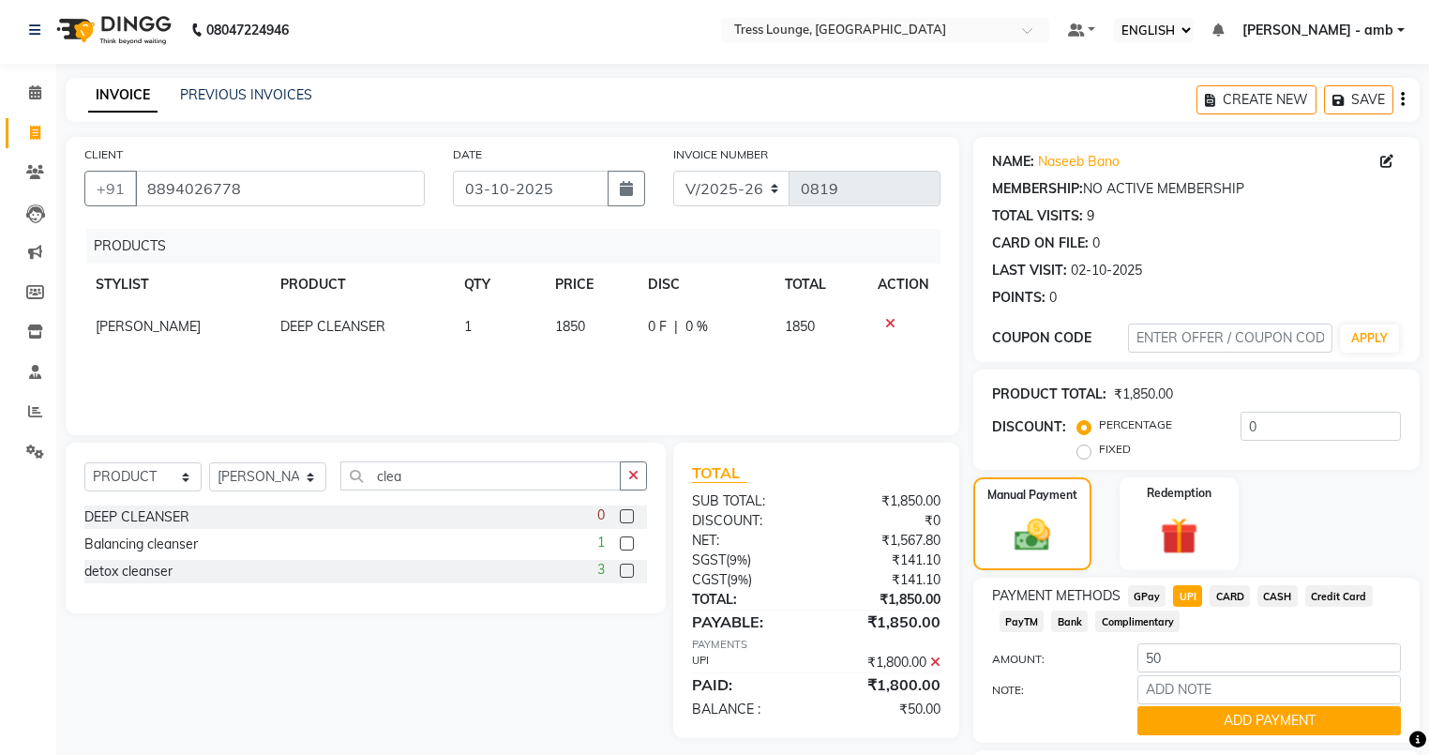
scroll to position [0, 0]
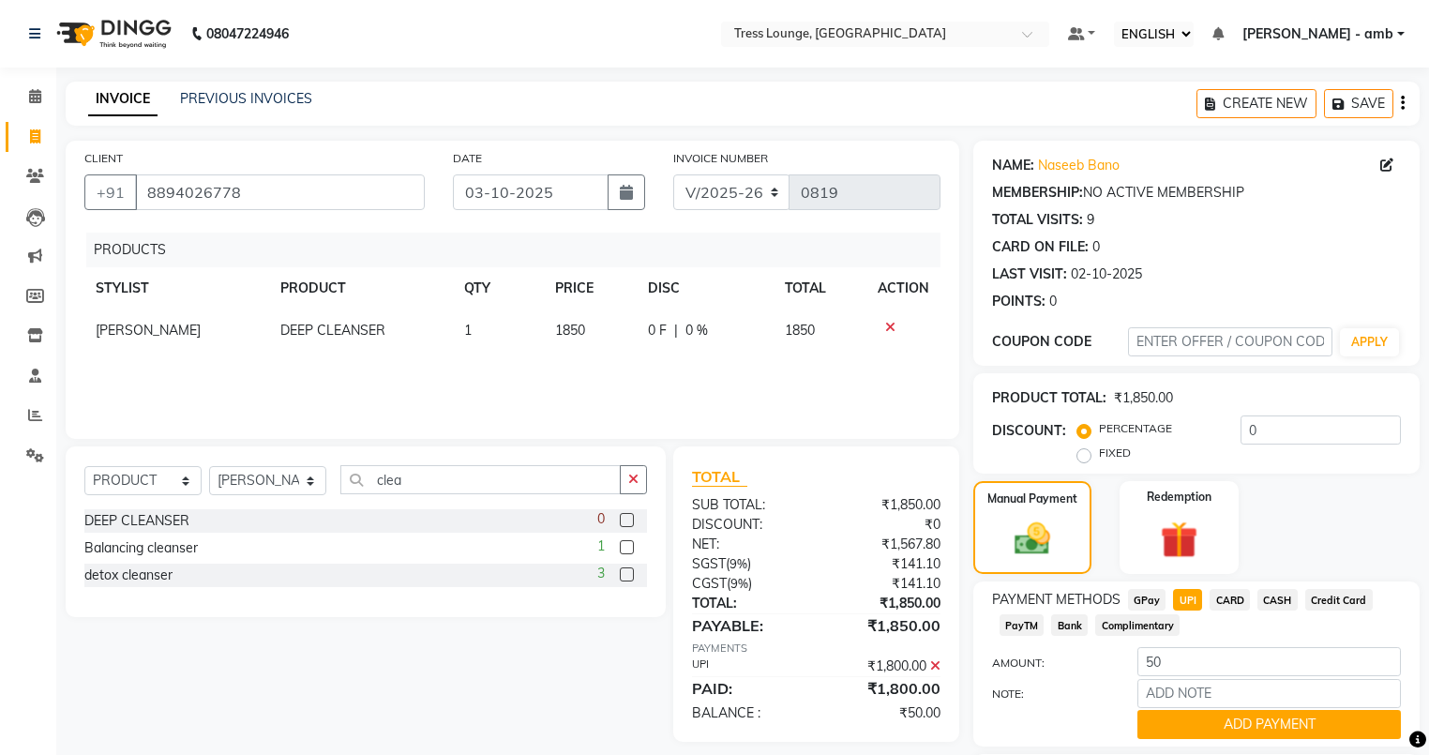
click at [606, 337] on td "1850" at bounding box center [590, 330] width 92 height 42
select select "41504"
click at [639, 328] on input "0" at bounding box center [644, 335] width 56 height 29
click at [1099, 456] on label "FIXED" at bounding box center [1115, 452] width 32 height 17
click at [1081, 456] on input "FIXED" at bounding box center [1087, 452] width 13 height 13
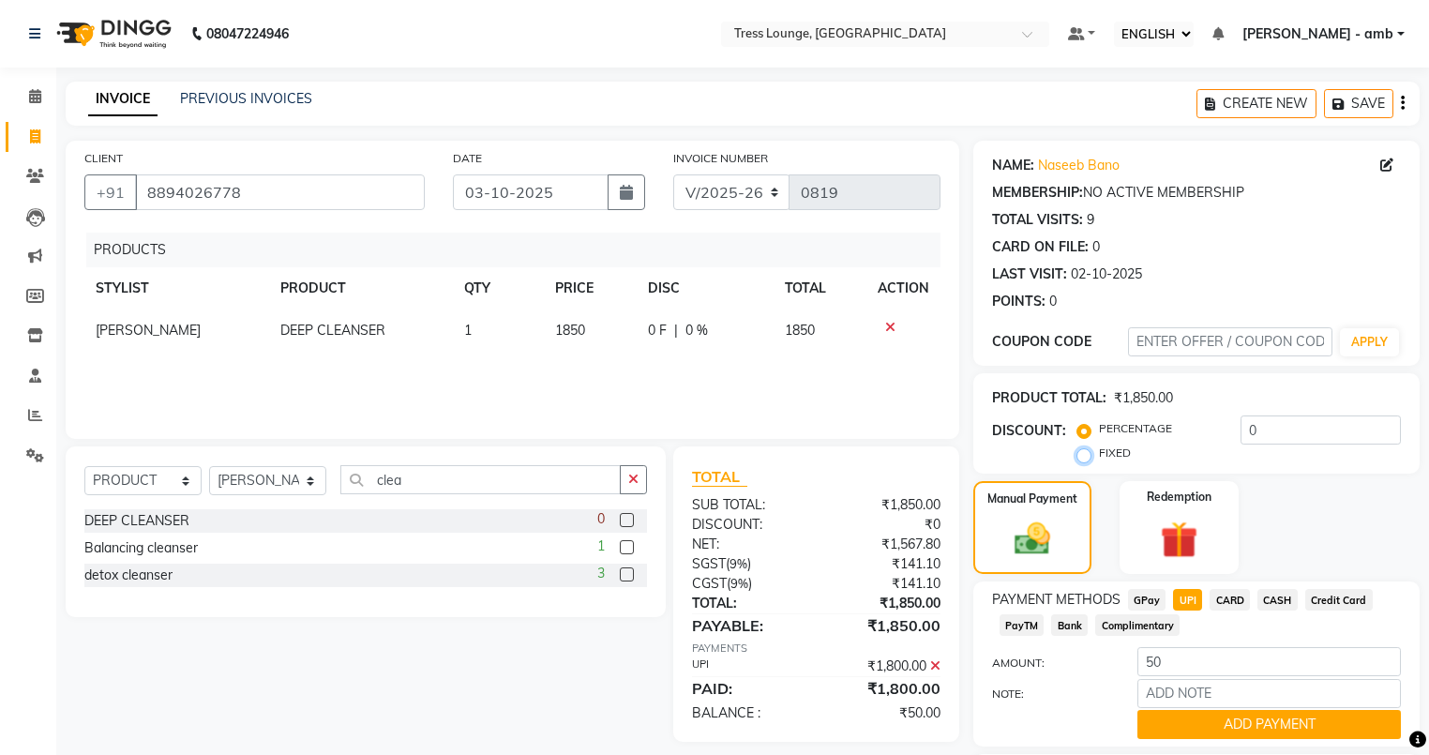
radio input "true"
click at [1291, 431] on input "0" at bounding box center [1320, 429] width 160 height 29
type input "50"
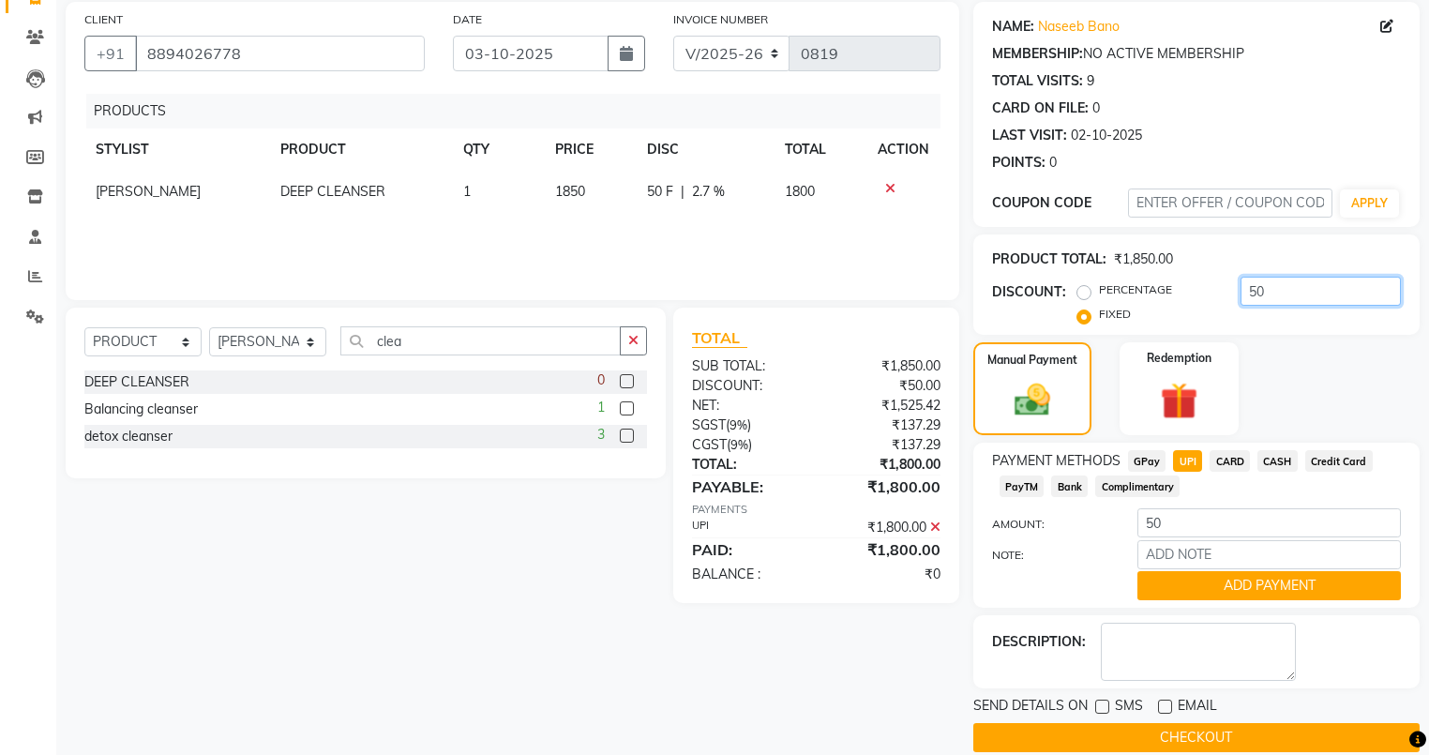
scroll to position [150, 0]
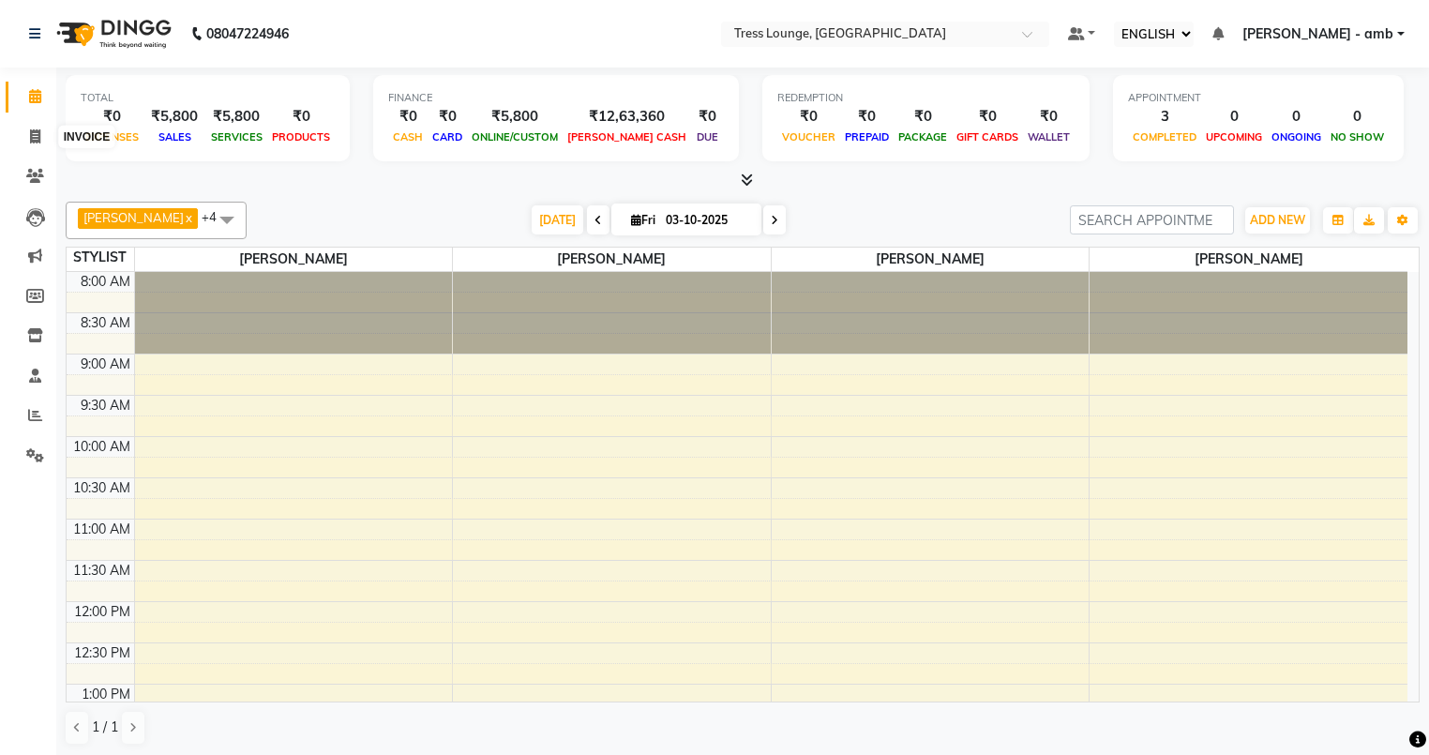
select select "ec"
click at [39, 133] on icon at bounding box center [35, 136] width 10 height 14
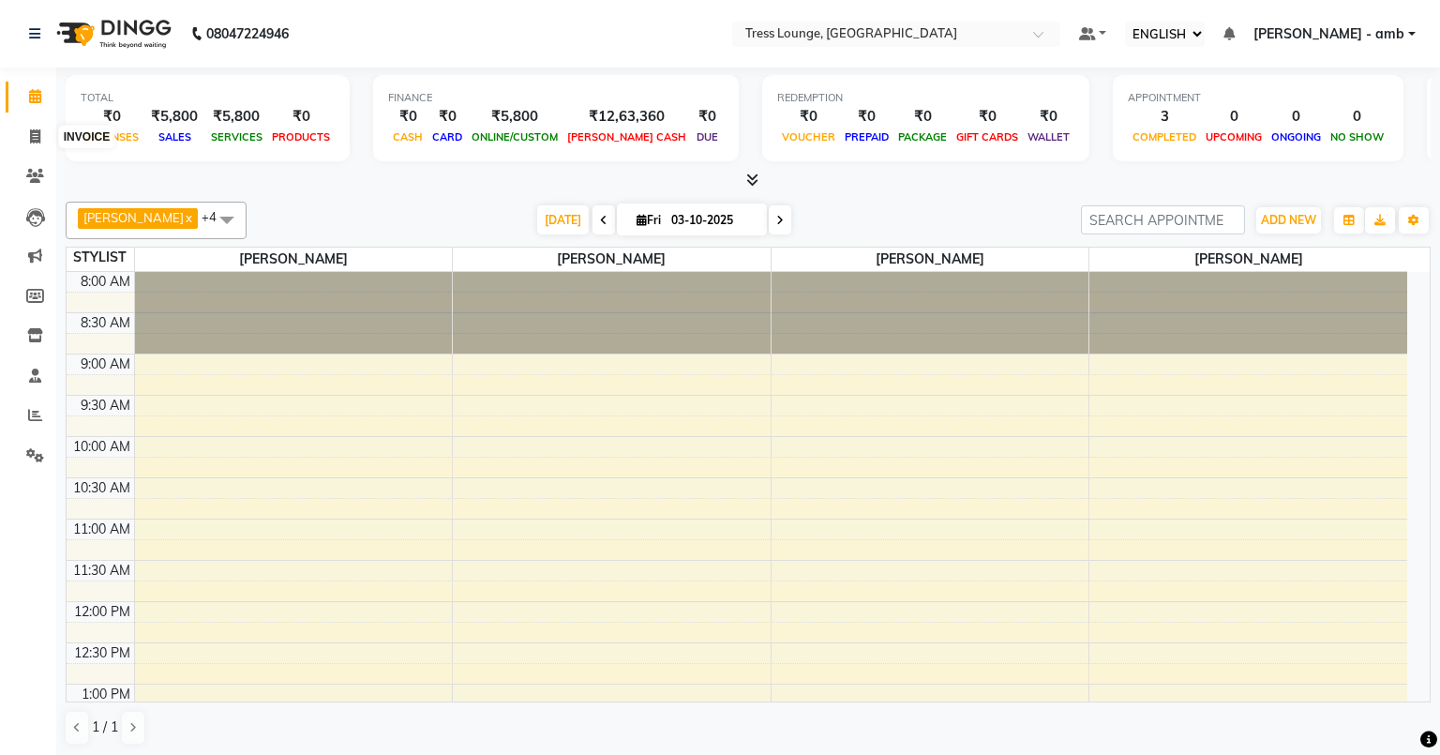
select select "service"
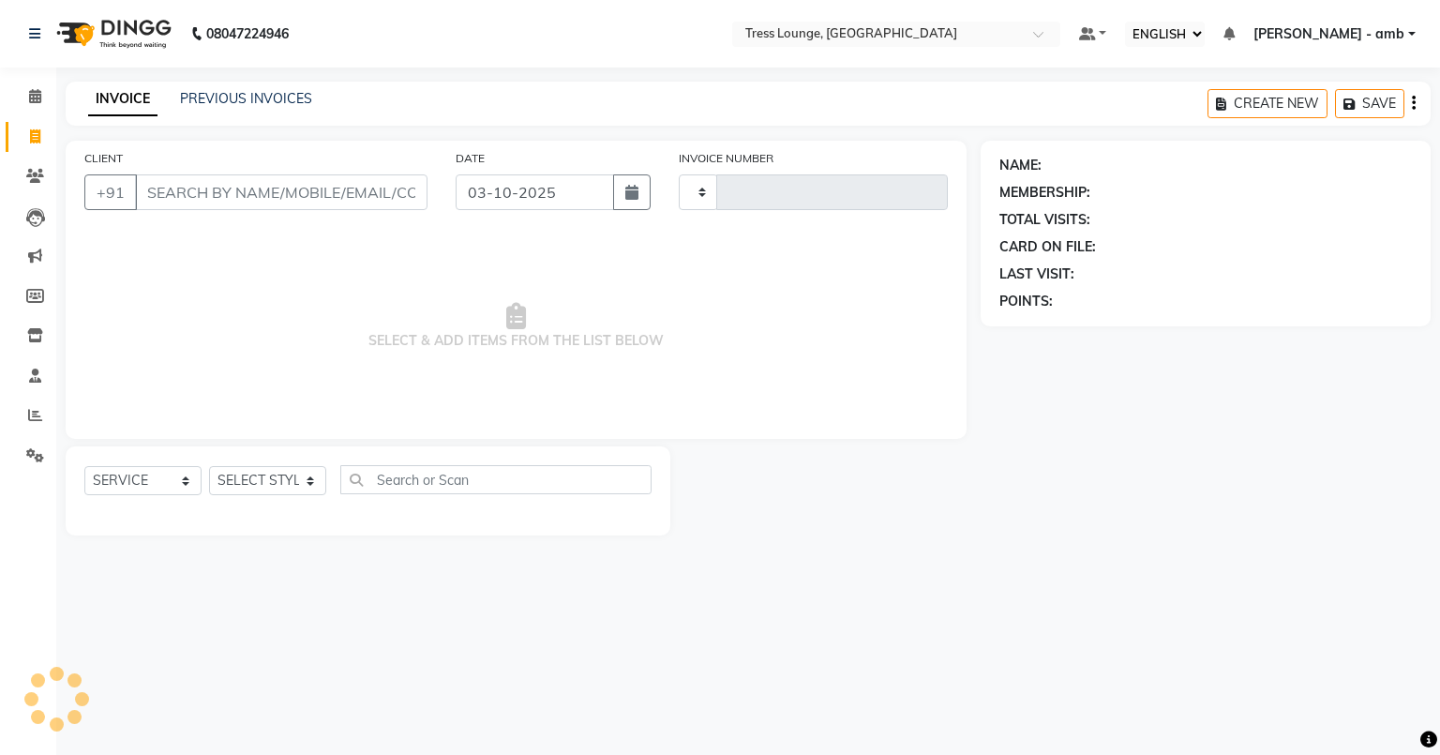
type input "0819"
select select "5899"
click at [234, 97] on link "PREVIOUS INVOICES" at bounding box center [246, 98] width 132 height 17
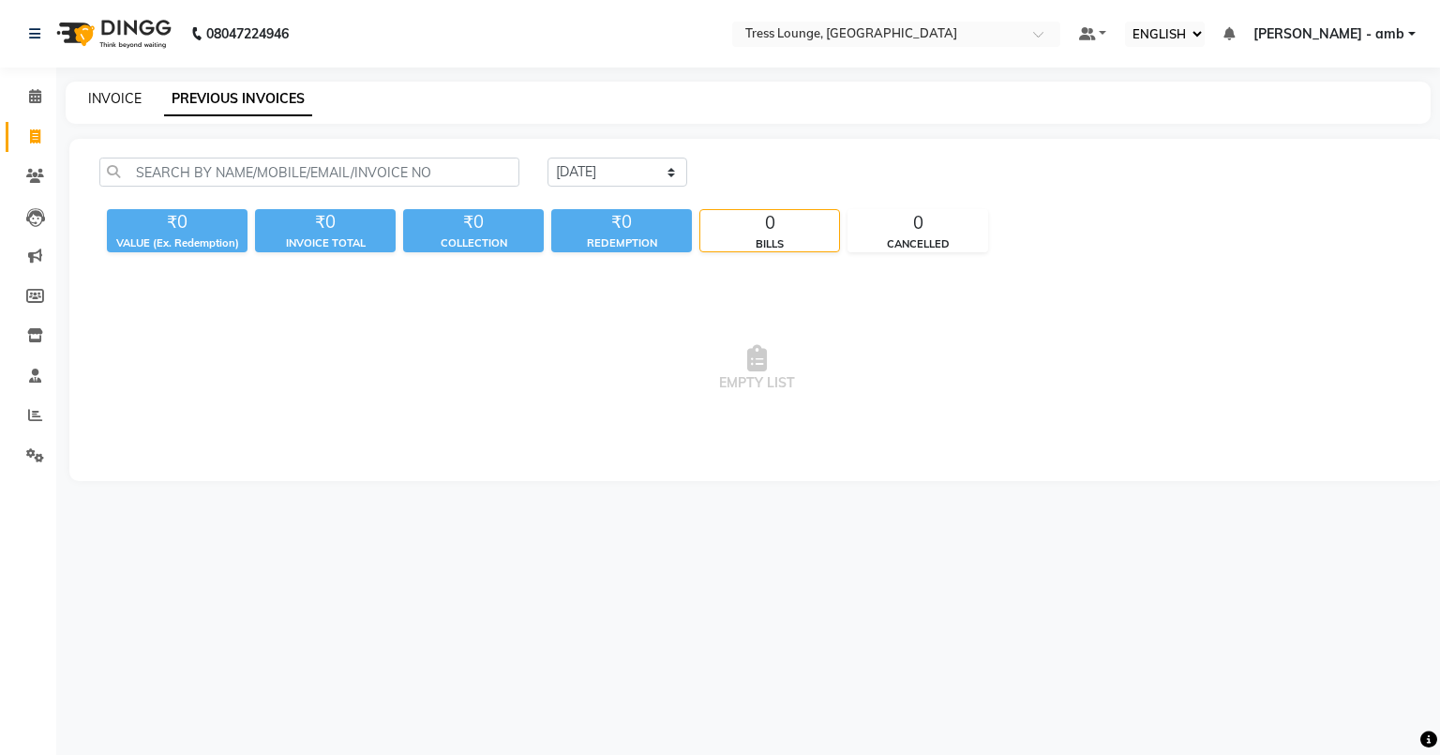
click at [120, 94] on link "INVOICE" at bounding box center [114, 98] width 53 height 17
select select "5899"
select select "service"
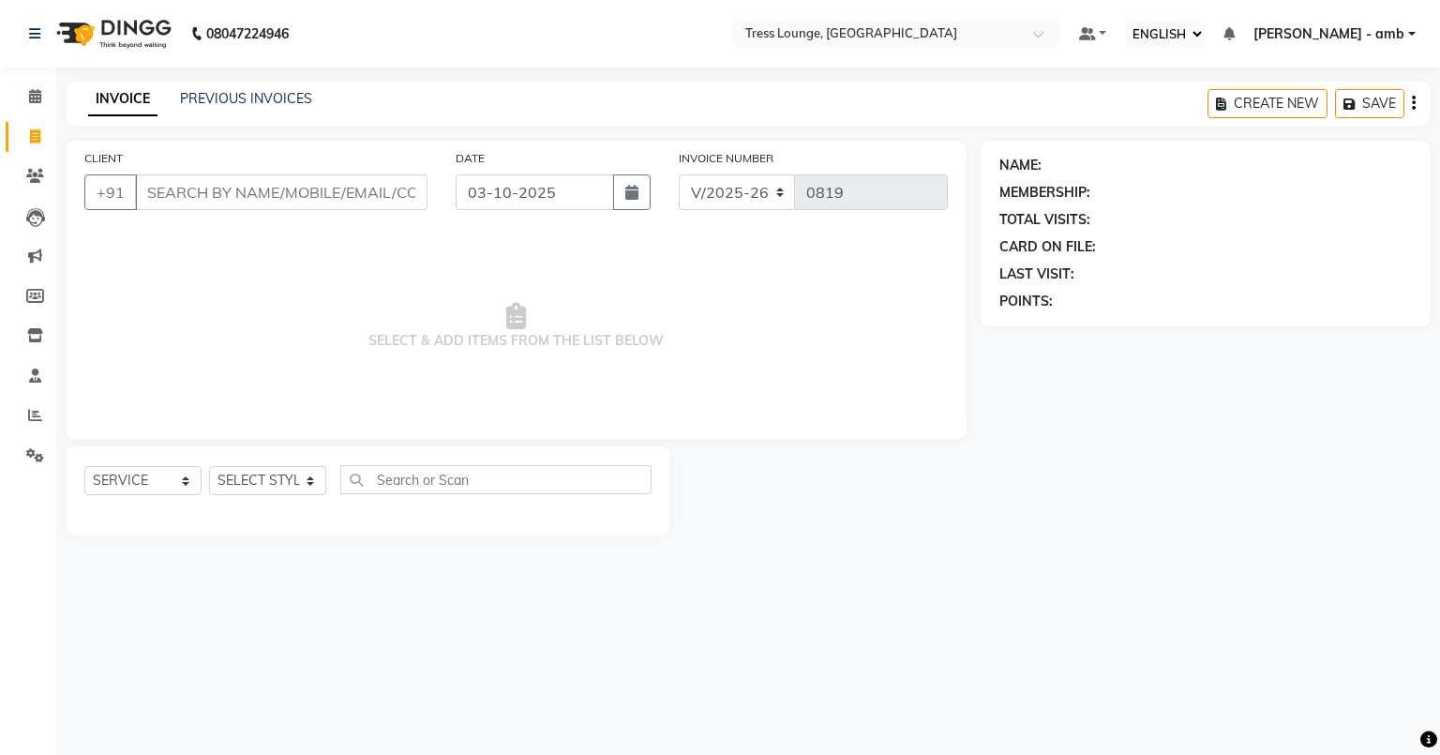
click at [175, 188] on input "CLIENT" at bounding box center [281, 192] width 292 height 36
type input "b"
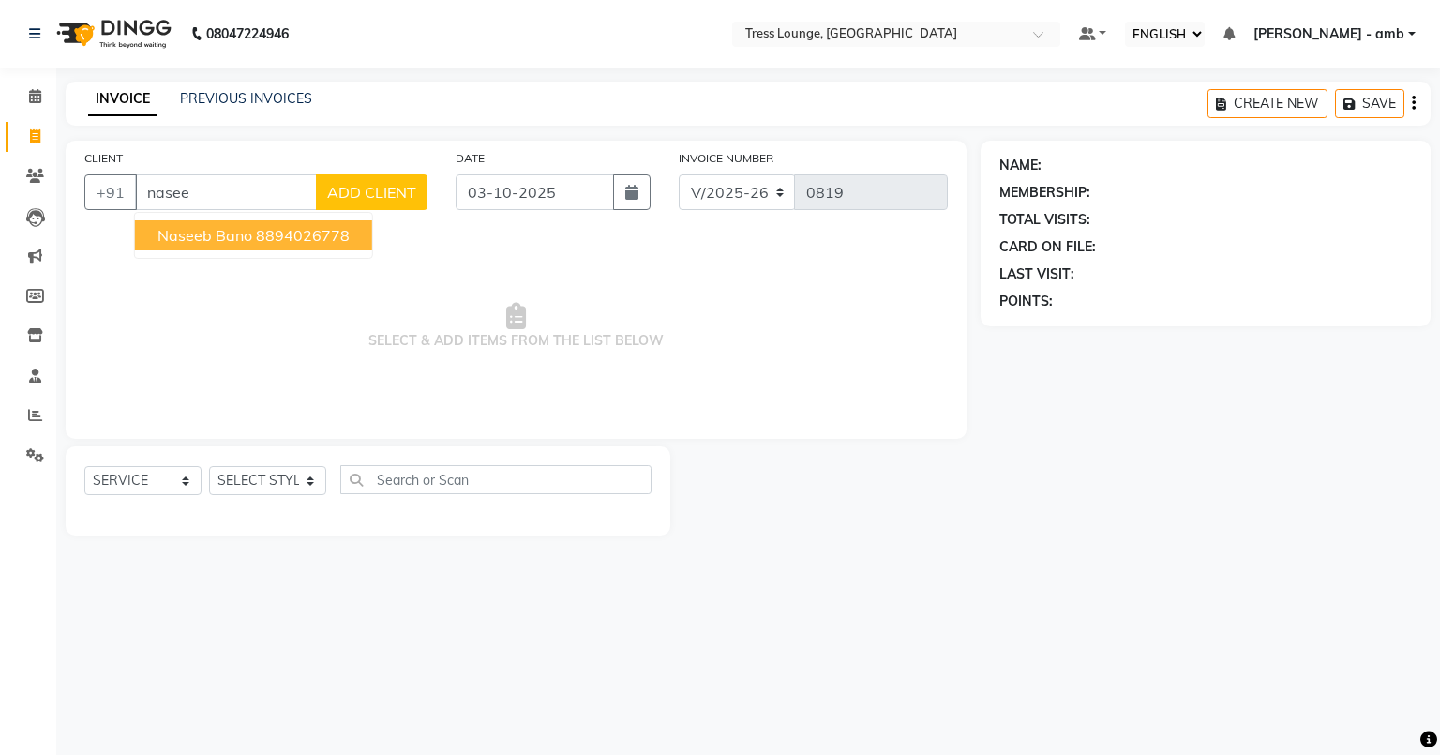
click at [203, 237] on span "naseeb bano" at bounding box center [204, 235] width 95 height 19
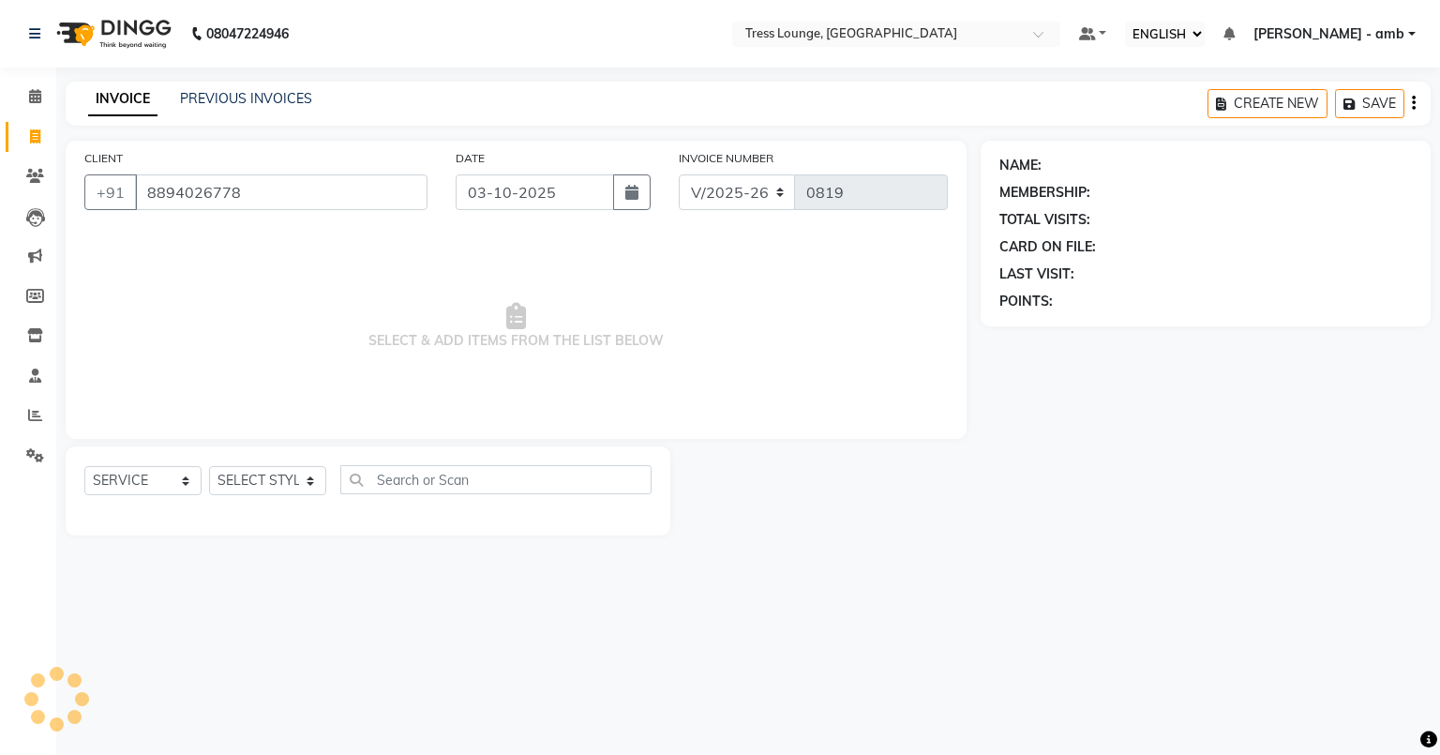
type input "8894026778"
click at [303, 483] on select "SELECT STYLIST [PERSON_NAME] [PERSON_NAME] MOHIT [PERSON_NAME] sukh" at bounding box center [267, 480] width 117 height 29
click at [184, 481] on select "SELECT SERVICE PRODUCT MEMBERSHIP PACKAGE VOUCHER PREPAID GIFT CARD" at bounding box center [142, 480] width 117 height 29
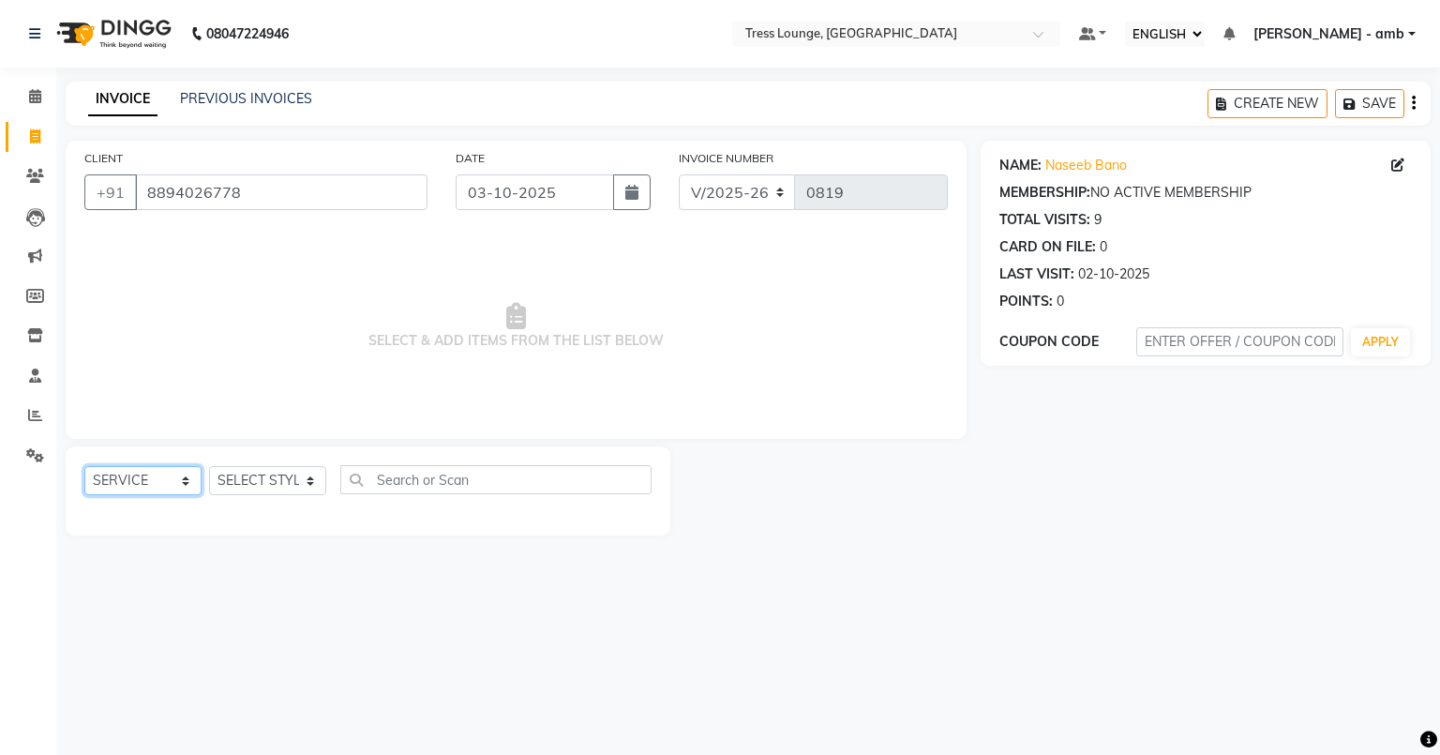
select select "product"
click at [84, 467] on select "SELECT SERVICE PRODUCT MEMBERSHIP PACKAGE VOUCHER PREPAID GIFT CARD" at bounding box center [142, 480] width 117 height 29
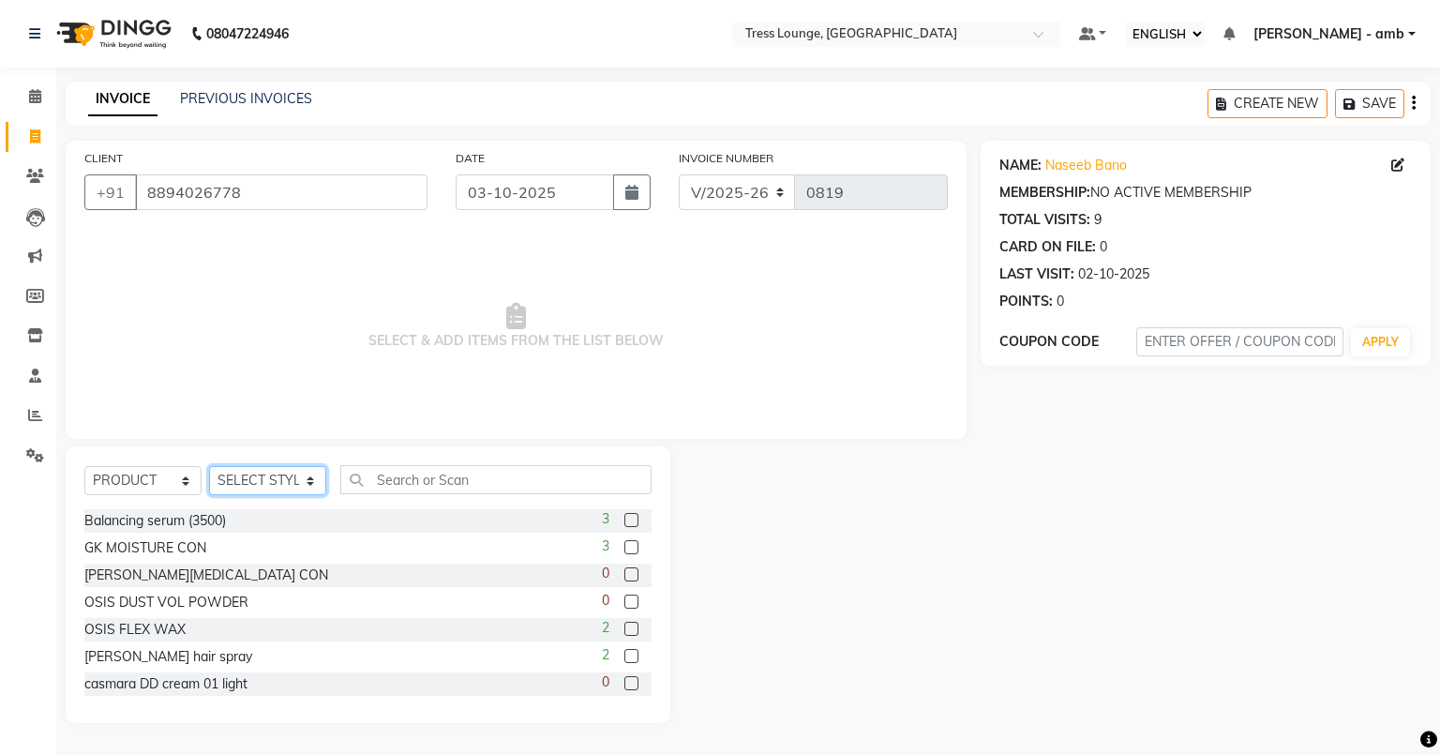
click at [312, 485] on select "SELECT STYLIST [PERSON_NAME] [PERSON_NAME] MOHIT [PERSON_NAME] sukh" at bounding box center [267, 480] width 117 height 29
select select "70769"
click at [209, 467] on select "SELECT STYLIST [PERSON_NAME] [PERSON_NAME] MOHIT [PERSON_NAME] sukh" at bounding box center [267, 480] width 117 height 29
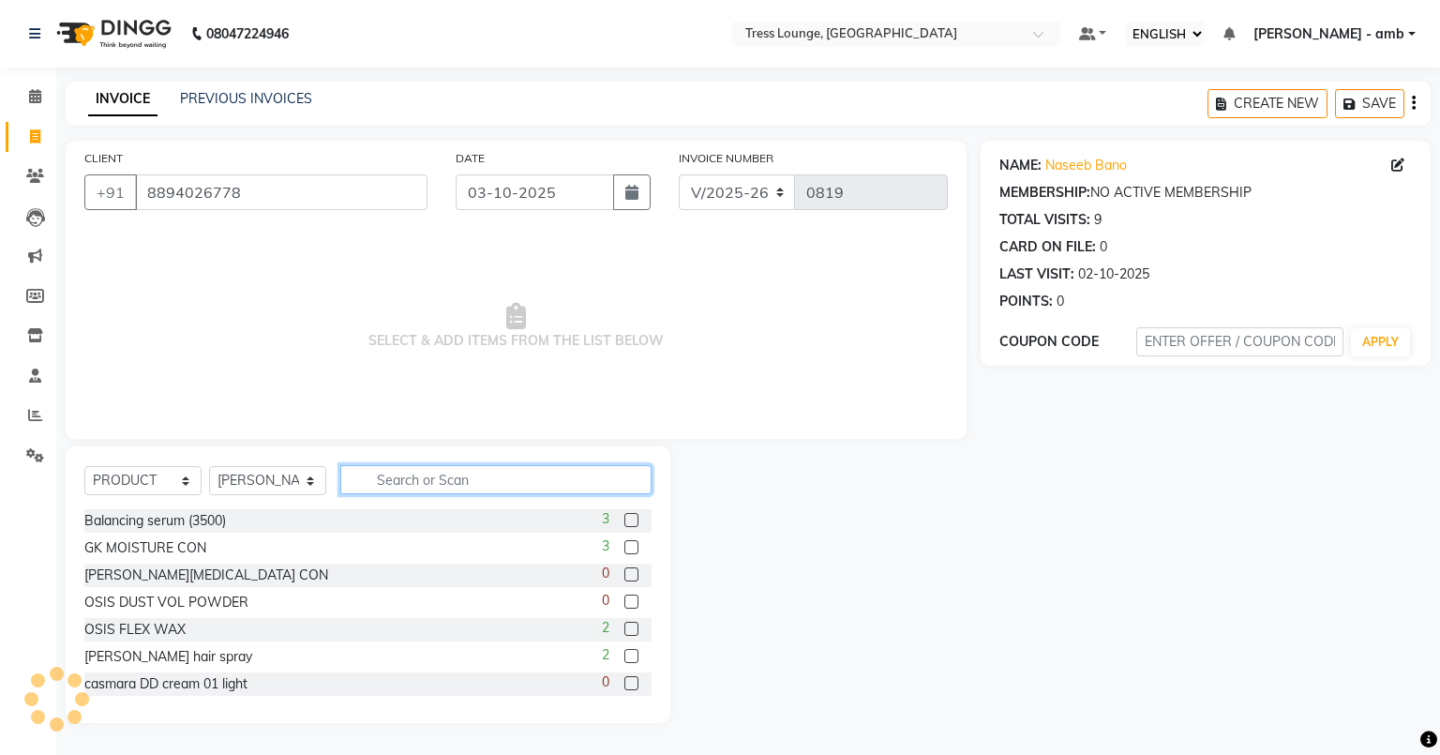
click at [390, 478] on input "text" at bounding box center [495, 479] width 311 height 29
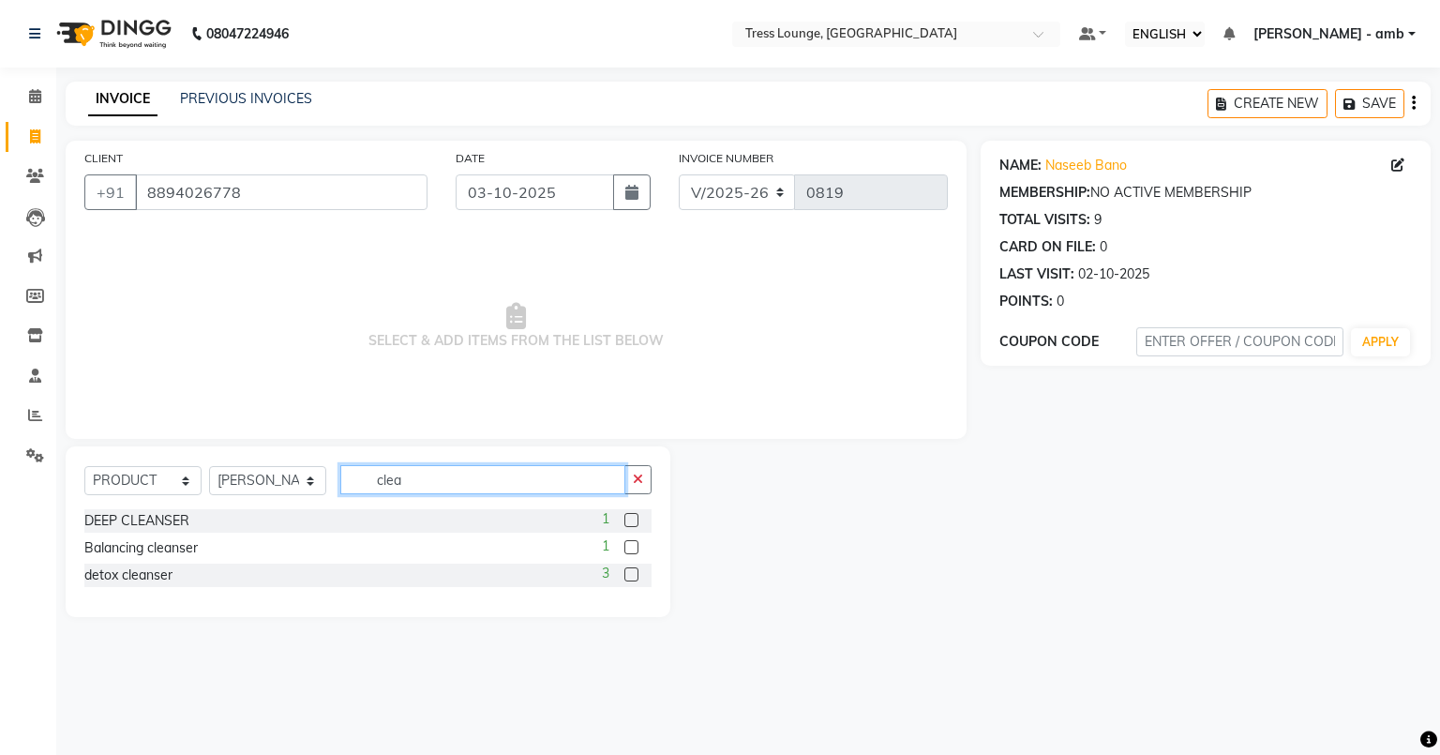
type input "clea"
click at [628, 521] on label at bounding box center [631, 520] width 14 height 14
click at [628, 521] on input "checkbox" at bounding box center [630, 521] width 12 height 12
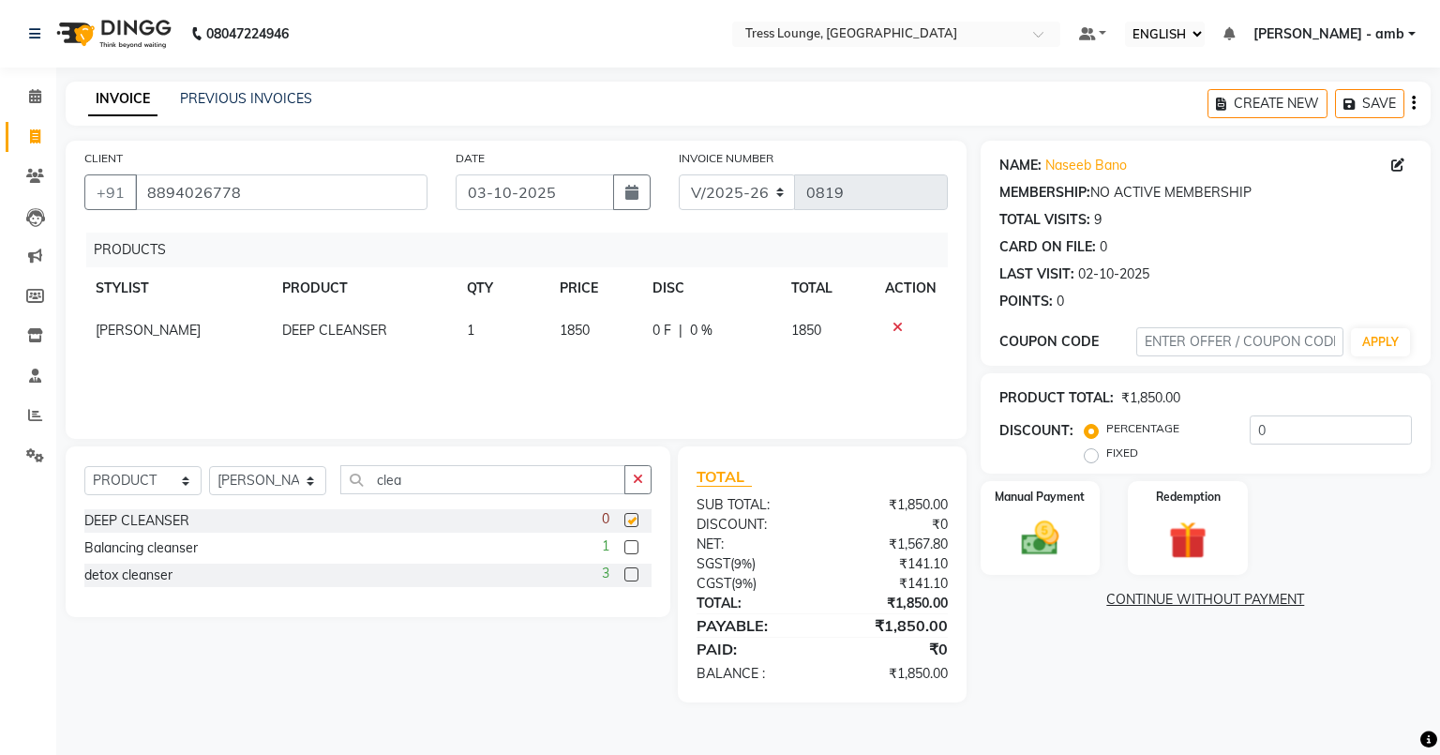
checkbox input "false"
click at [1106, 459] on label "FIXED" at bounding box center [1122, 452] width 32 height 17
click at [1089, 459] on input "FIXED" at bounding box center [1094, 452] width 13 height 13
radio input "true"
click at [1275, 432] on input "0" at bounding box center [1331, 429] width 162 height 29
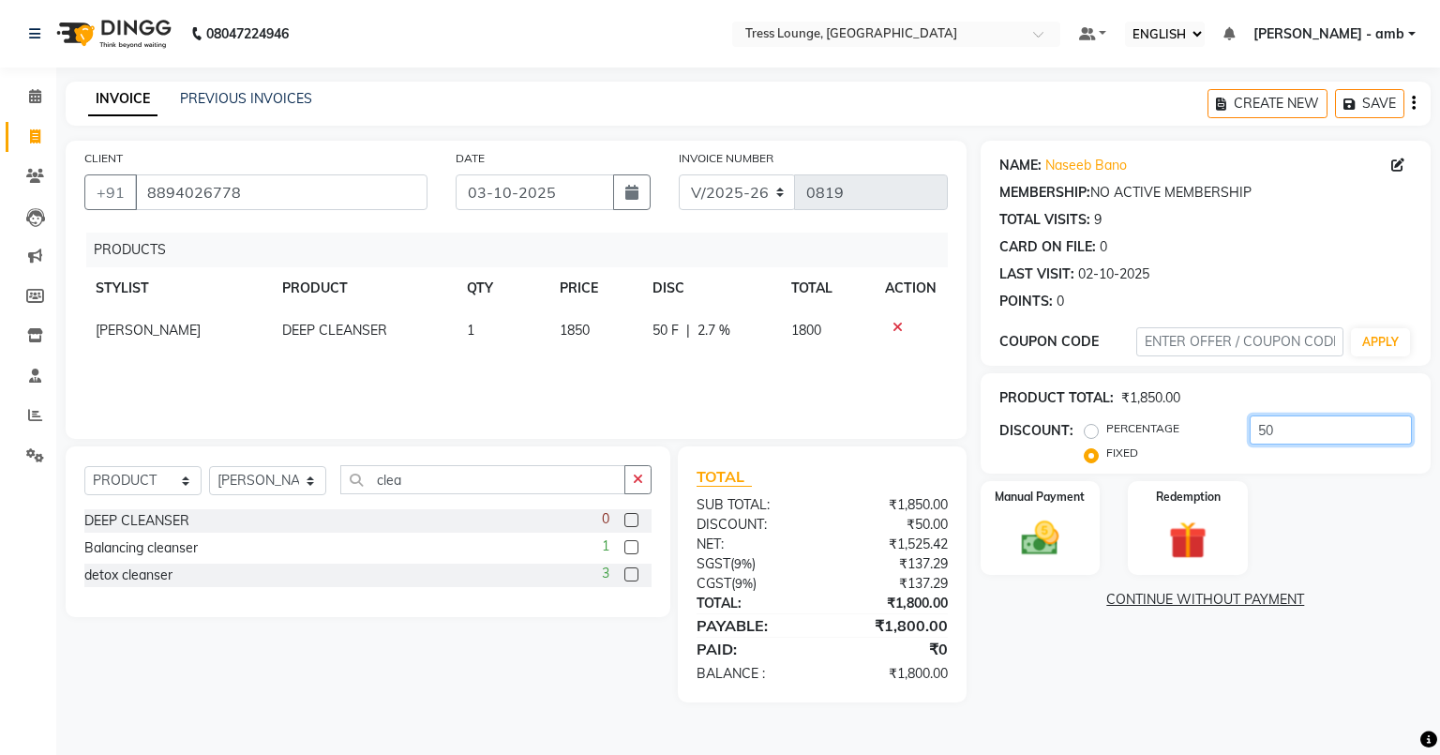
type input "50"
click at [1330, 510] on div "Manual Payment Redemption" at bounding box center [1205, 528] width 478 height 94
click at [1017, 530] on img at bounding box center [1040, 538] width 64 height 45
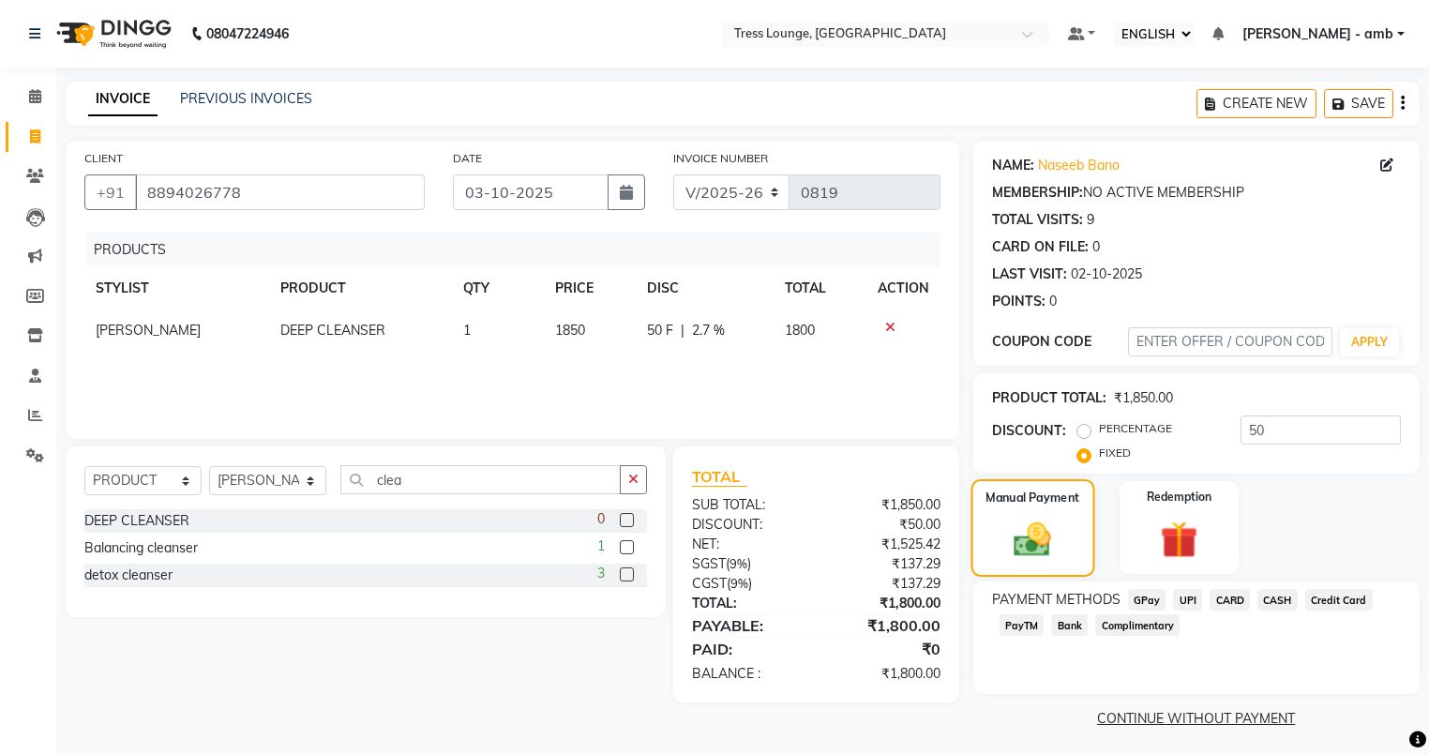
scroll to position [7, 0]
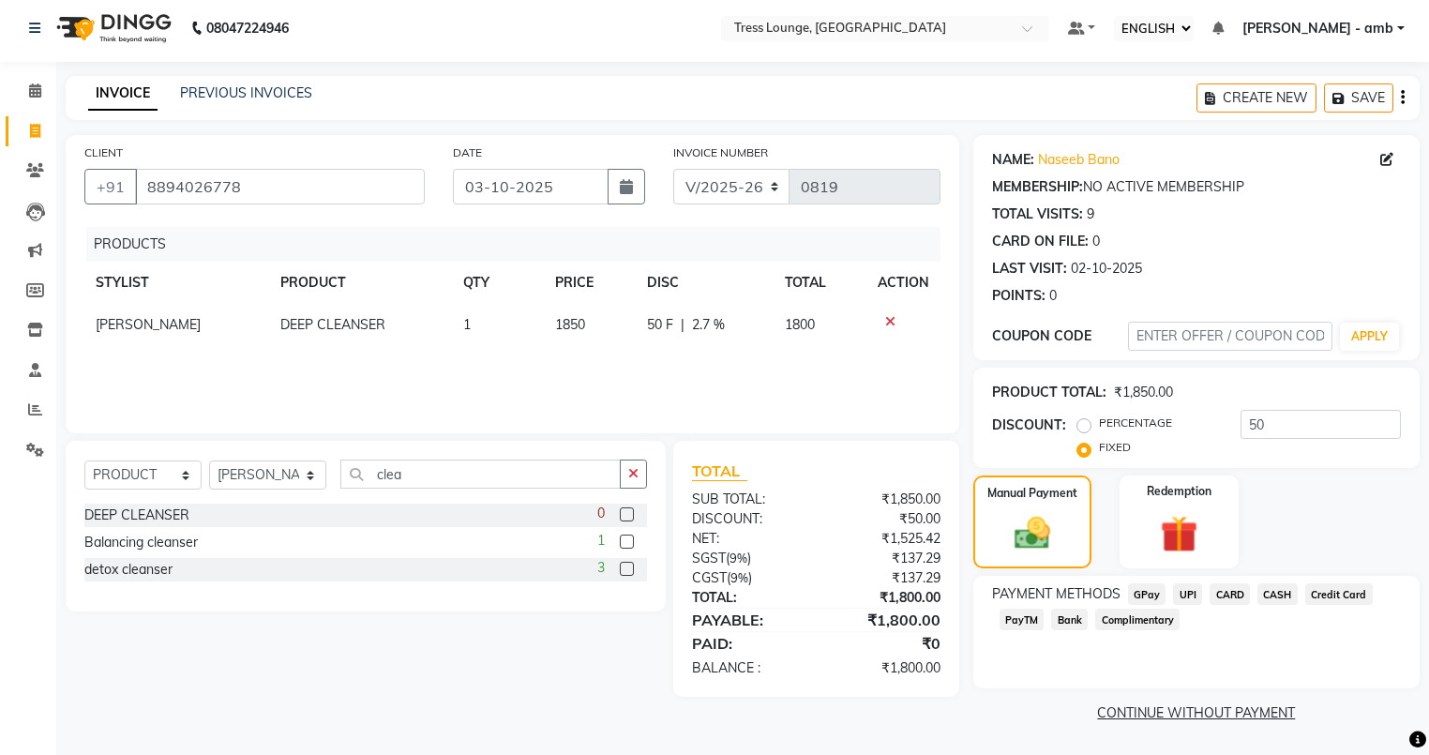
click at [1184, 596] on span "UPI" at bounding box center [1187, 594] width 29 height 22
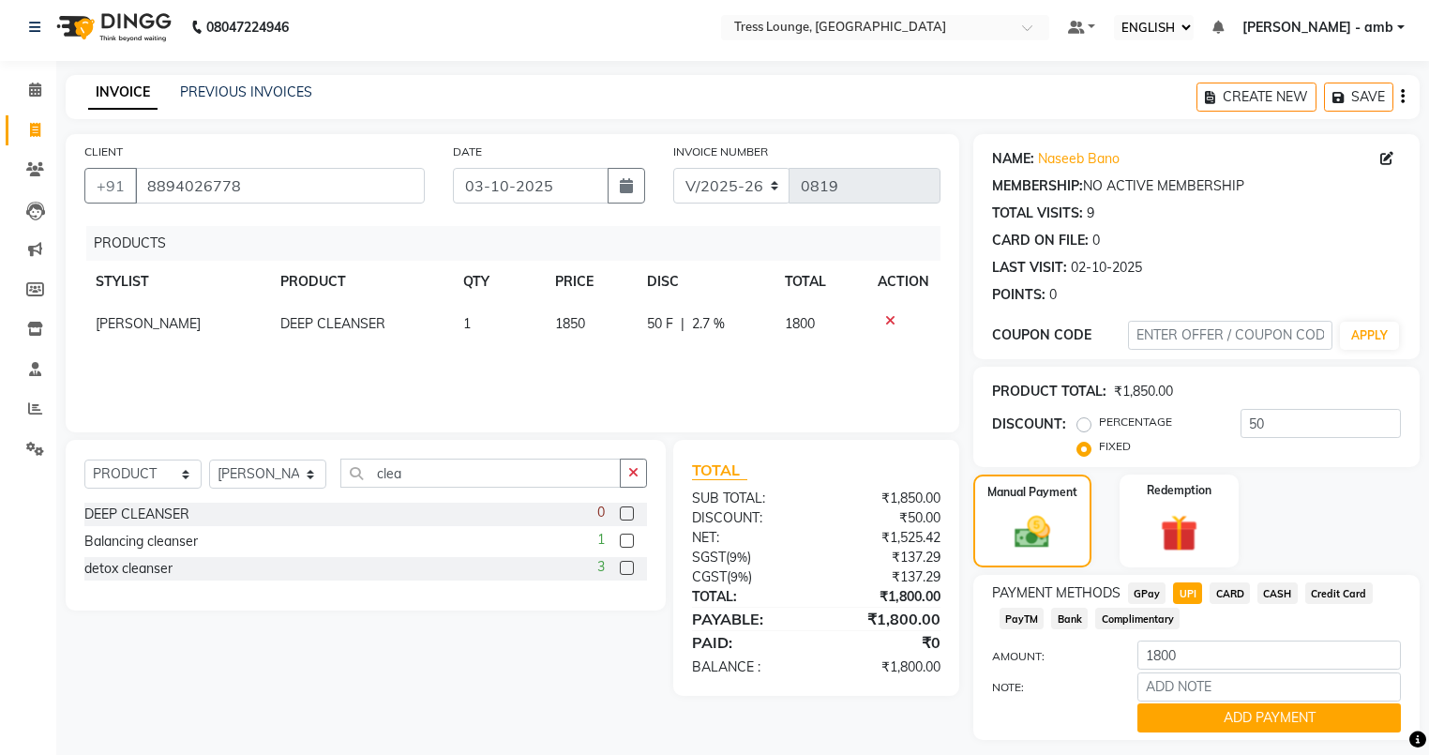
scroll to position [61, 0]
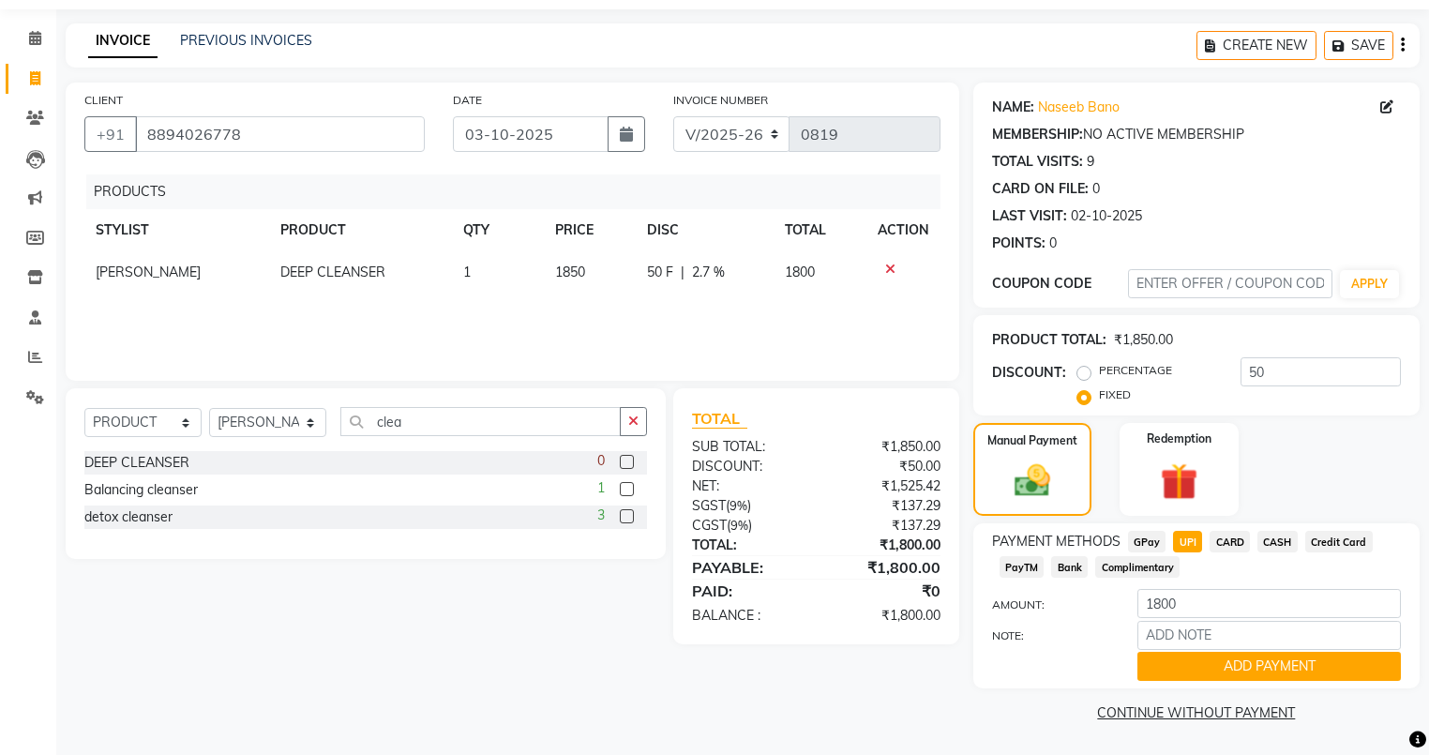
click at [162, 259] on td "[PERSON_NAME]" at bounding box center [176, 272] width 185 height 42
select select "70769"
click at [187, 268] on select "[PERSON_NAME] [PERSON_NAME] MOHIT [PERSON_NAME] sukh" at bounding box center [169, 276] width 146 height 29
click at [1152, 655] on button "ADD PAYMENT" at bounding box center [1268, 666] width 263 height 29
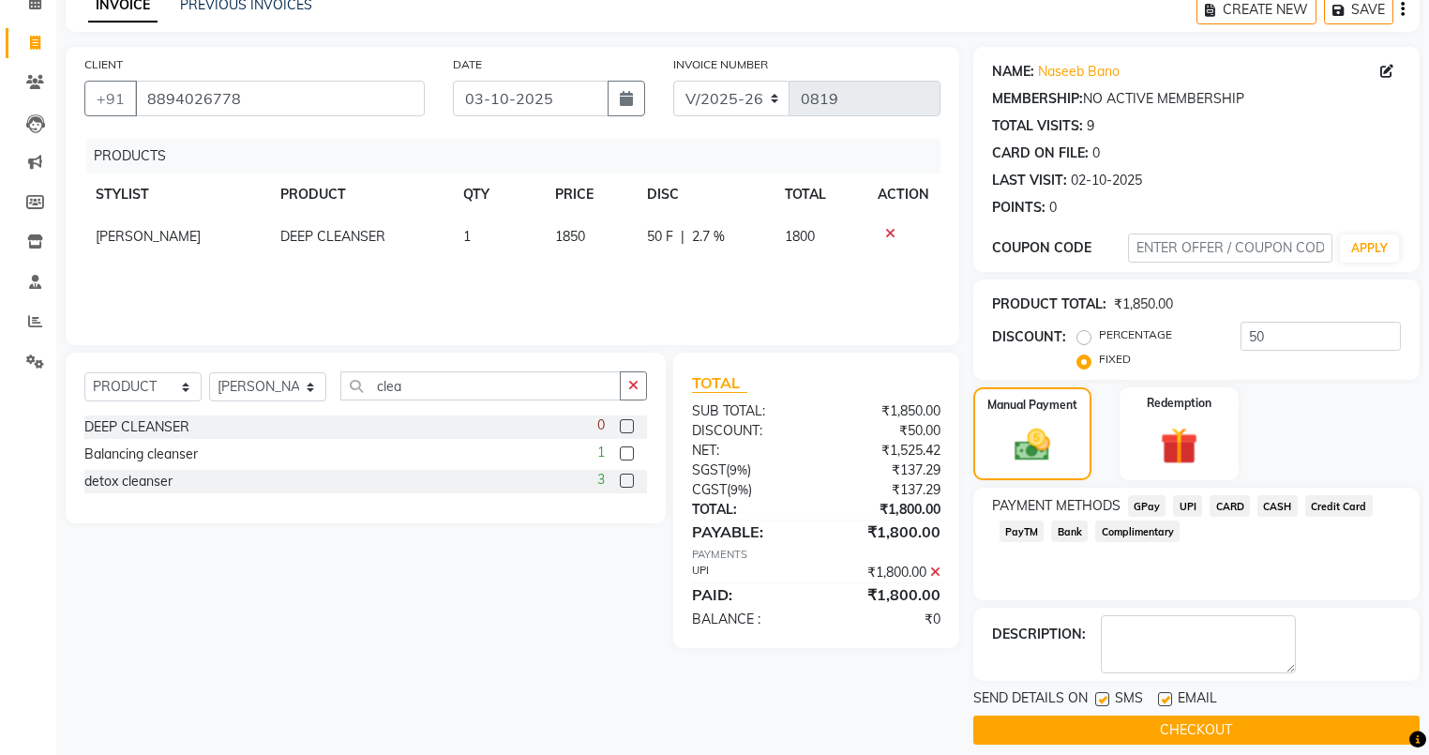
scroll to position [112, 0]
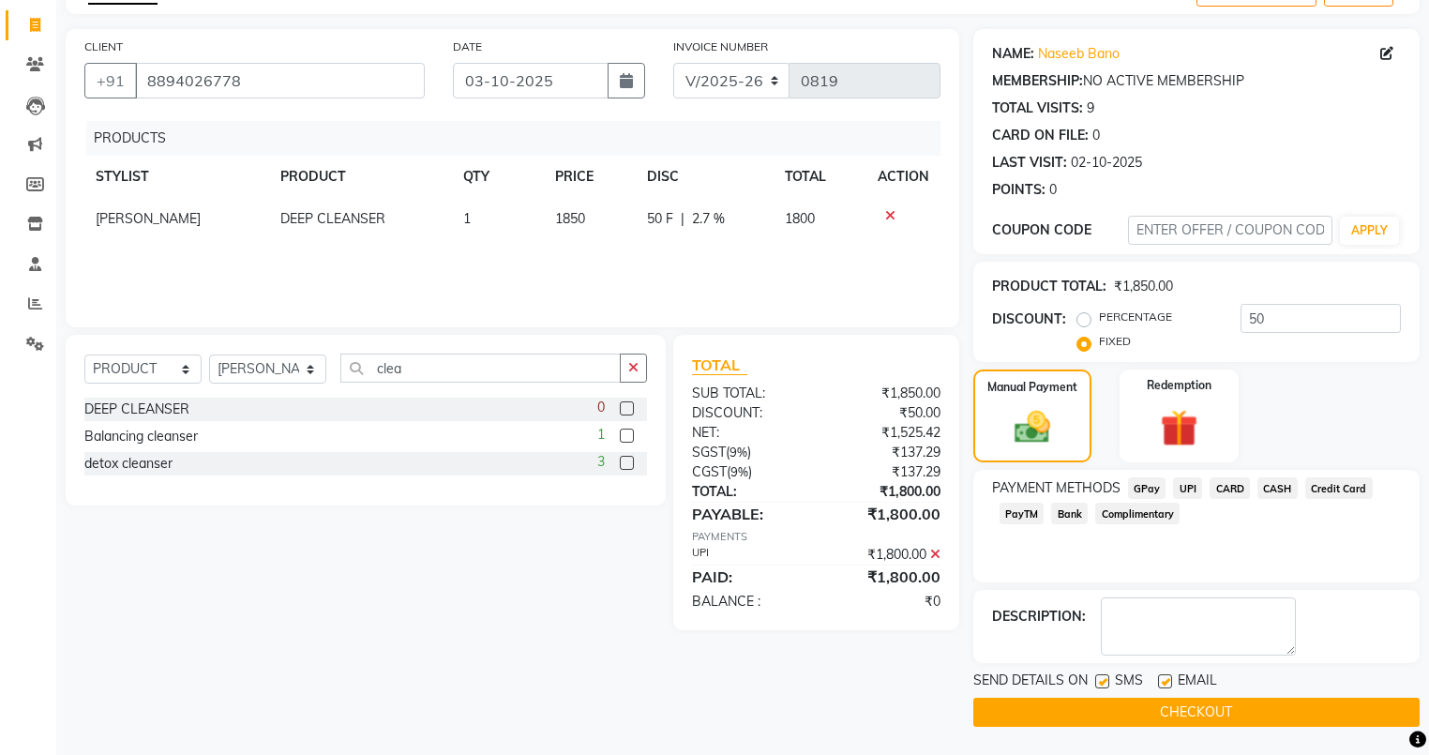
click at [1159, 678] on label at bounding box center [1165, 681] width 14 height 14
click at [1159, 678] on input "checkbox" at bounding box center [1164, 682] width 12 height 12
checkbox input "false"
click at [1102, 680] on label at bounding box center [1102, 681] width 14 height 14
click at [1102, 680] on input "checkbox" at bounding box center [1101, 682] width 12 height 12
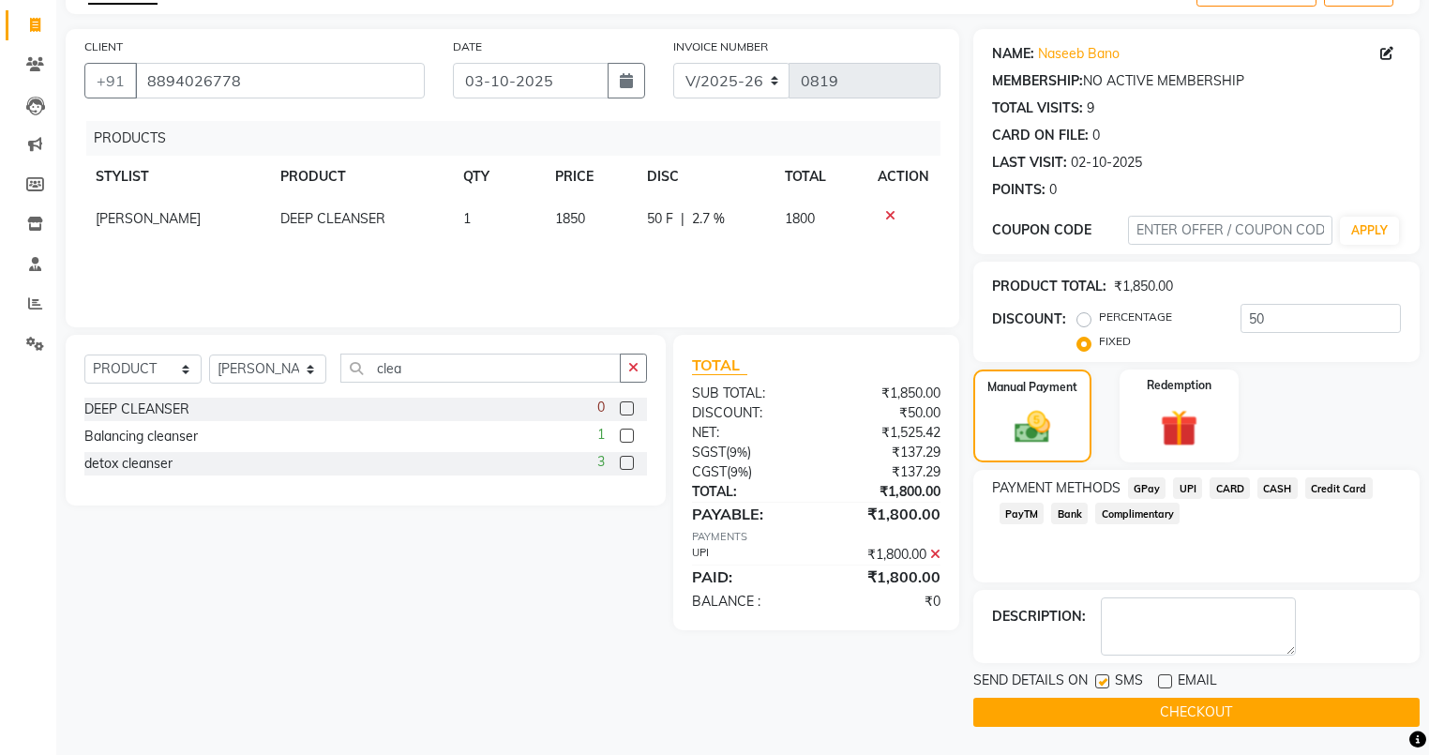
checkbox input "false"
click at [1063, 712] on button "CHECKOUT" at bounding box center [1196, 711] width 446 height 29
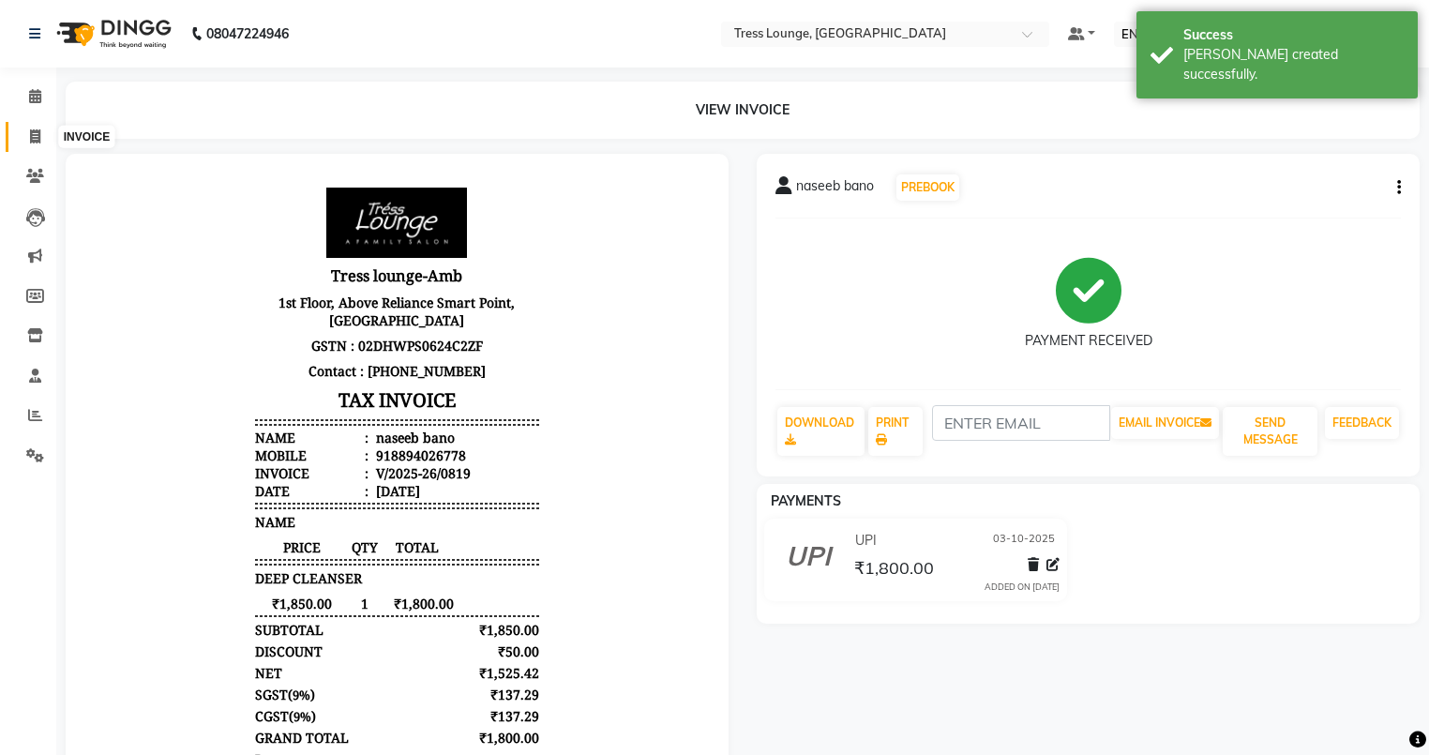
click at [26, 135] on span at bounding box center [35, 138] width 33 height 22
select select "service"
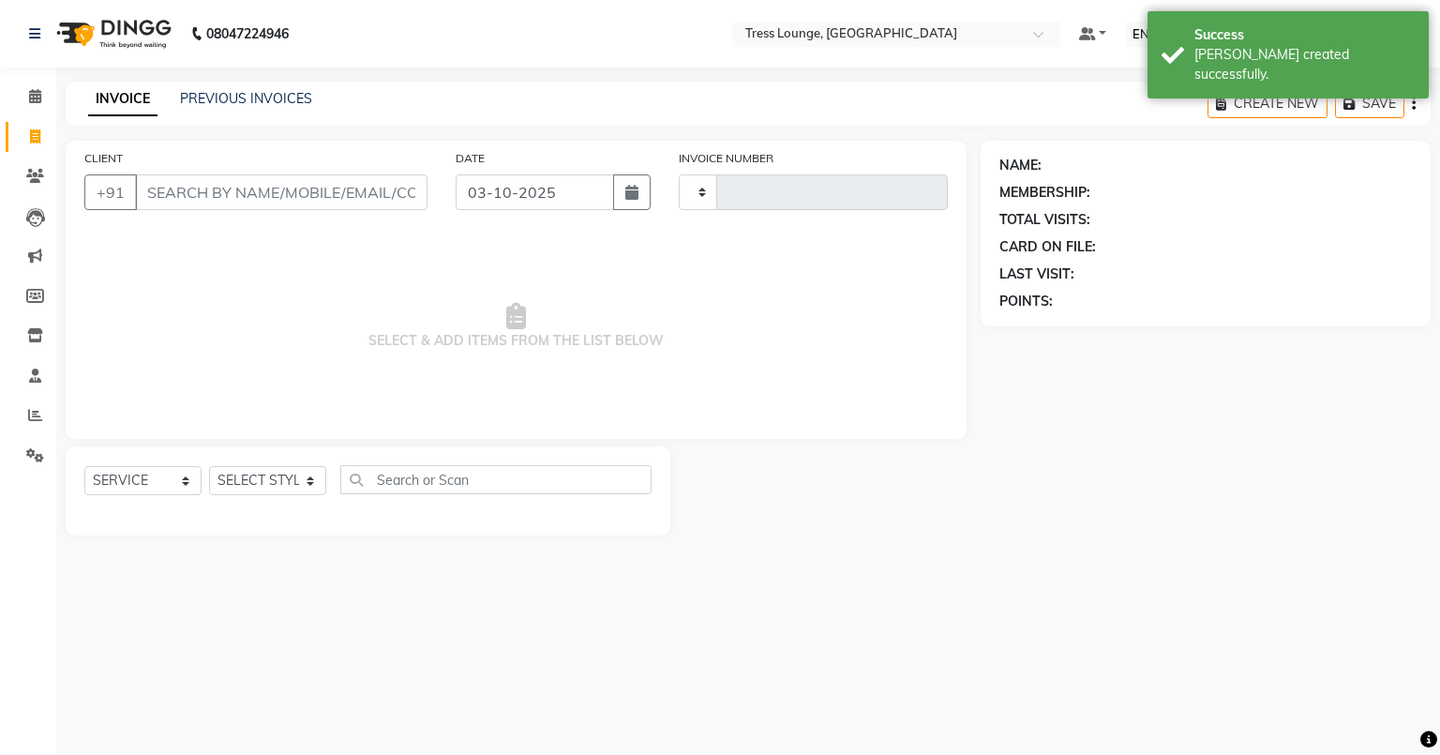
type input "0820"
select select "5899"
click at [237, 99] on link "PREVIOUS INVOICES" at bounding box center [246, 98] width 132 height 17
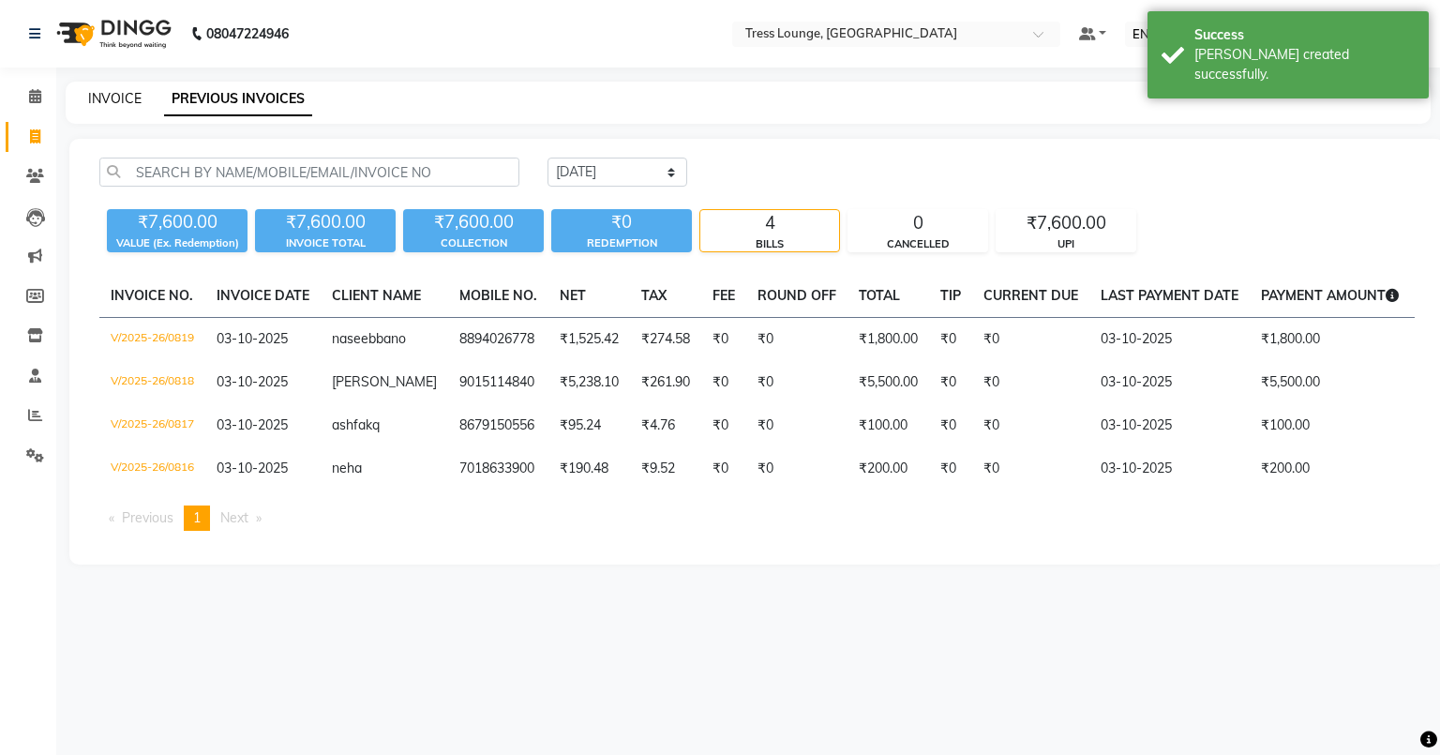
click at [119, 94] on link "INVOICE" at bounding box center [114, 98] width 53 height 17
select select "5899"
select select "service"
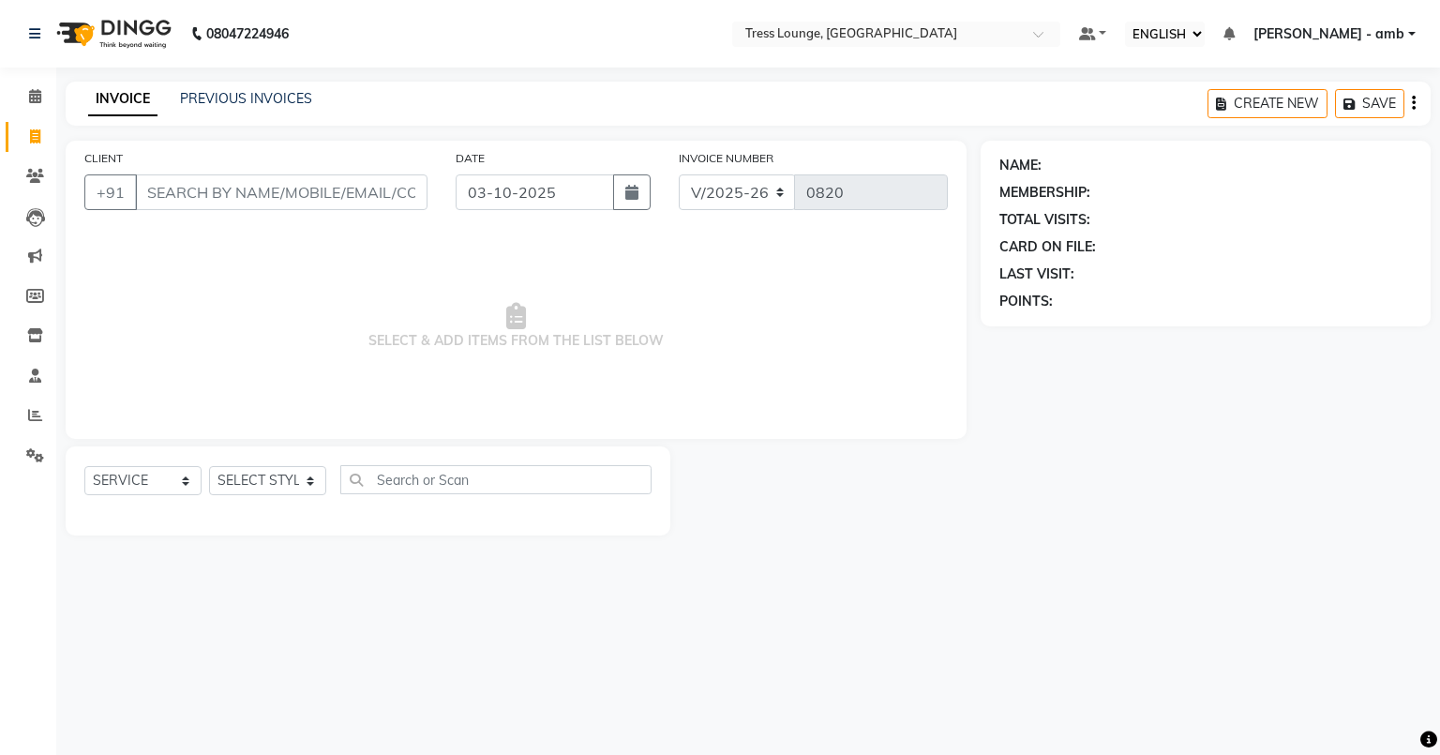
click at [174, 184] on input "CLIENT" at bounding box center [281, 192] width 292 height 36
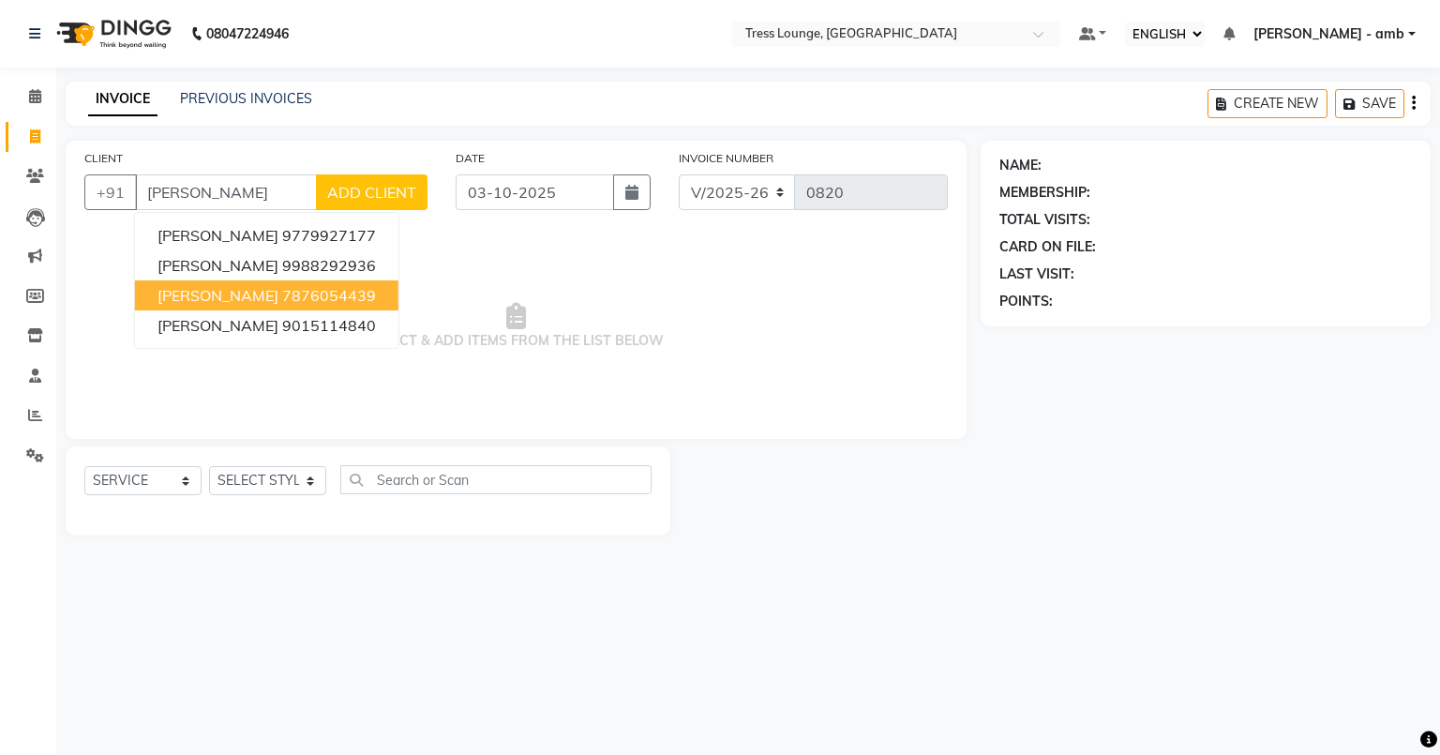
click at [282, 293] on ngb-highlight "7876054439" at bounding box center [329, 295] width 94 height 19
type input "7876054439"
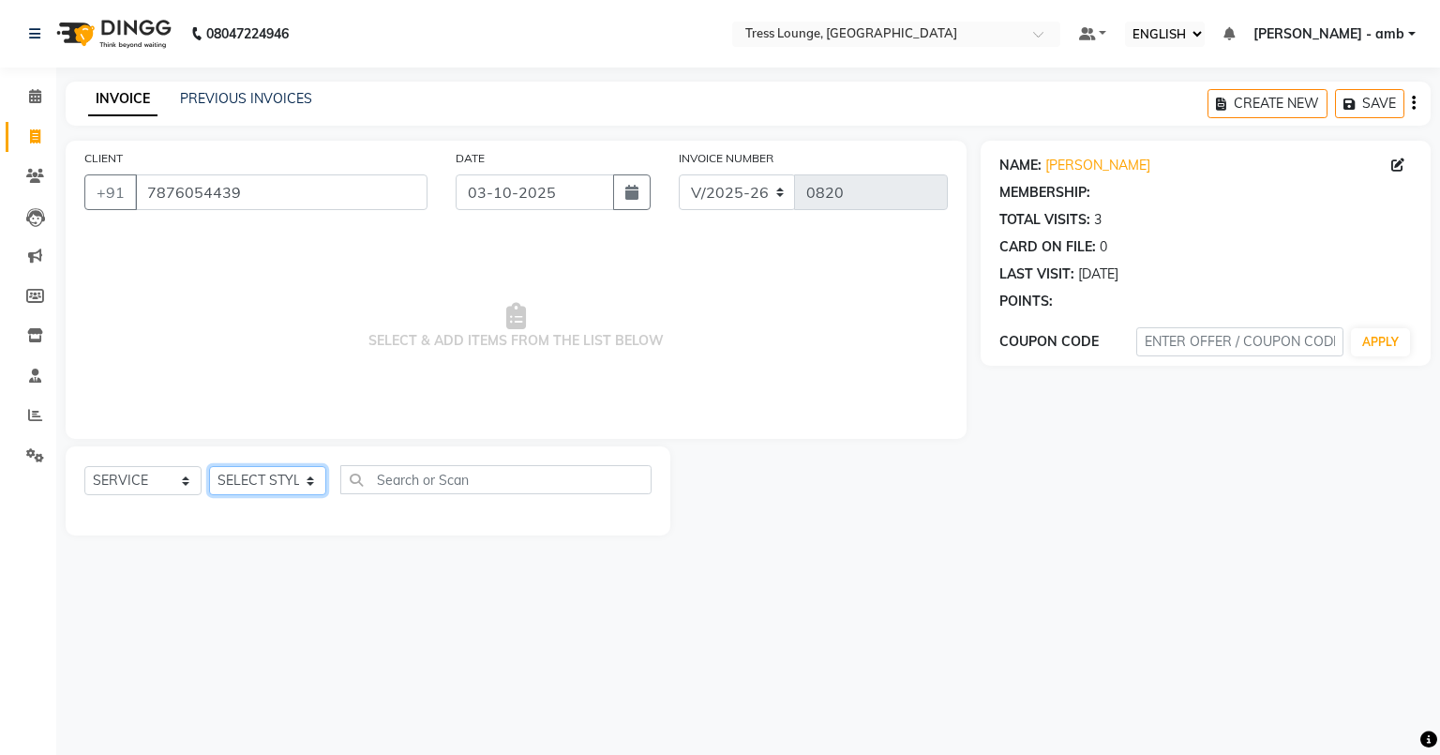
click at [307, 480] on select "SELECT STYLIST [PERSON_NAME] [PERSON_NAME] MOHIT [PERSON_NAME] sukh" at bounding box center [267, 480] width 117 height 29
select select "41504"
click at [209, 467] on select "SELECT STYLIST [PERSON_NAME] [PERSON_NAME] MOHIT [PERSON_NAME] sukh" at bounding box center [267, 480] width 117 height 29
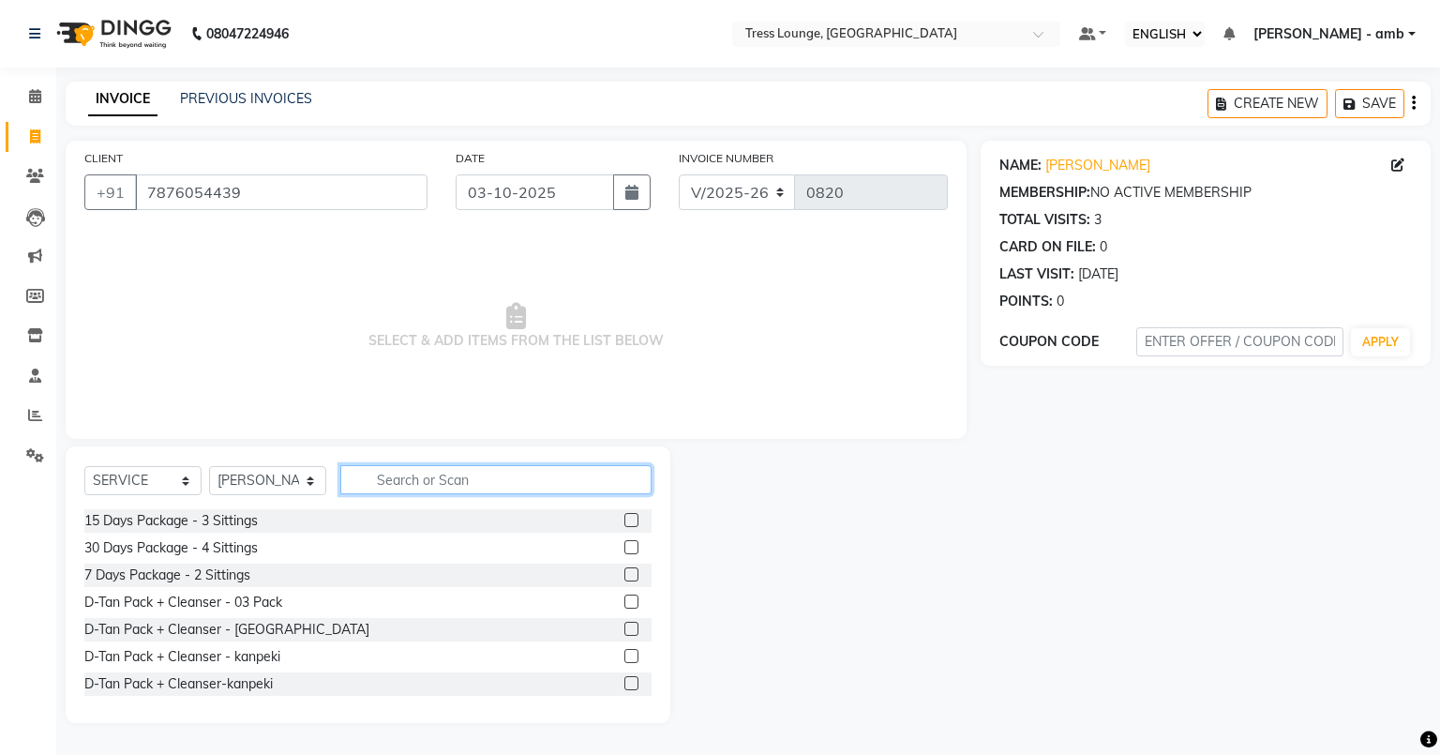
click at [363, 474] on input "text" at bounding box center [495, 479] width 311 height 29
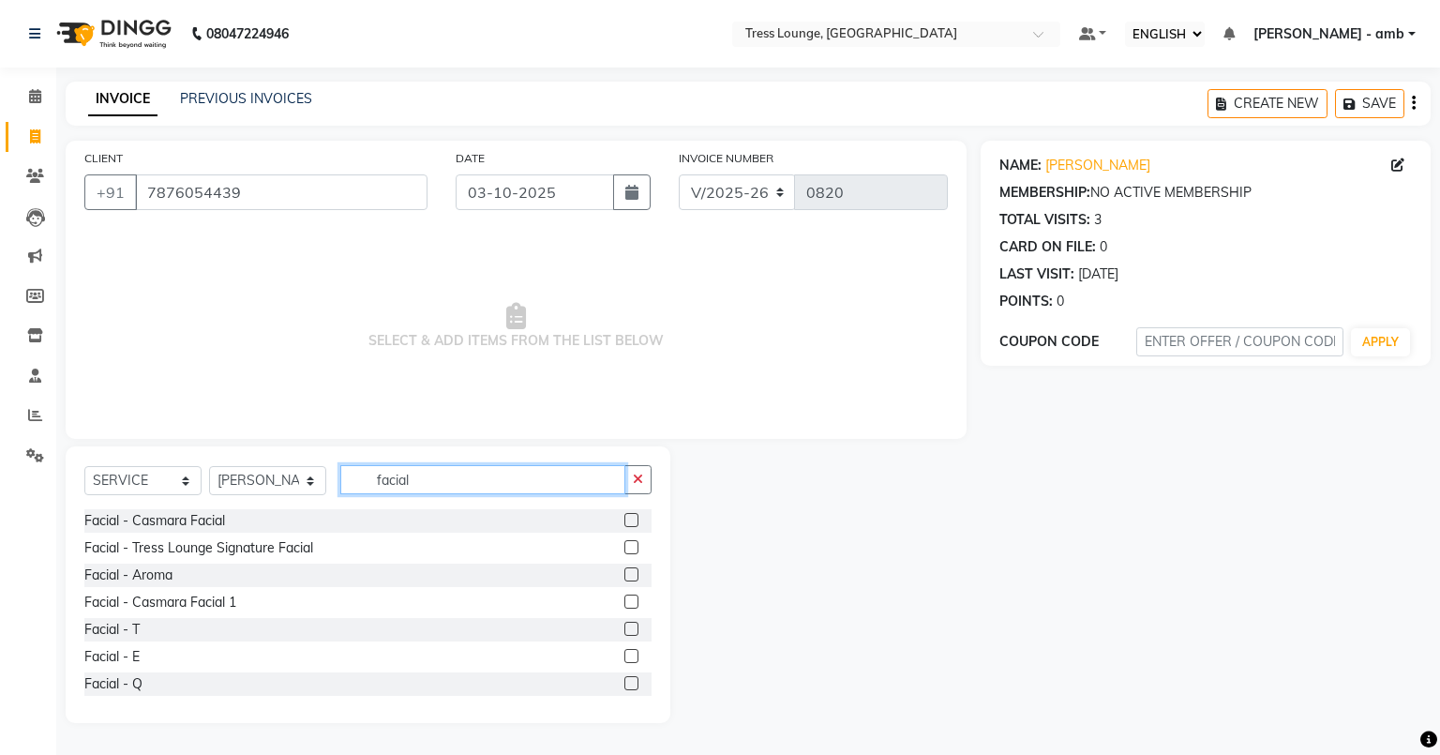
type input "facial"
click at [624, 600] on label at bounding box center [631, 601] width 14 height 14
click at [624, 600] on input "checkbox" at bounding box center [630, 602] width 12 height 12
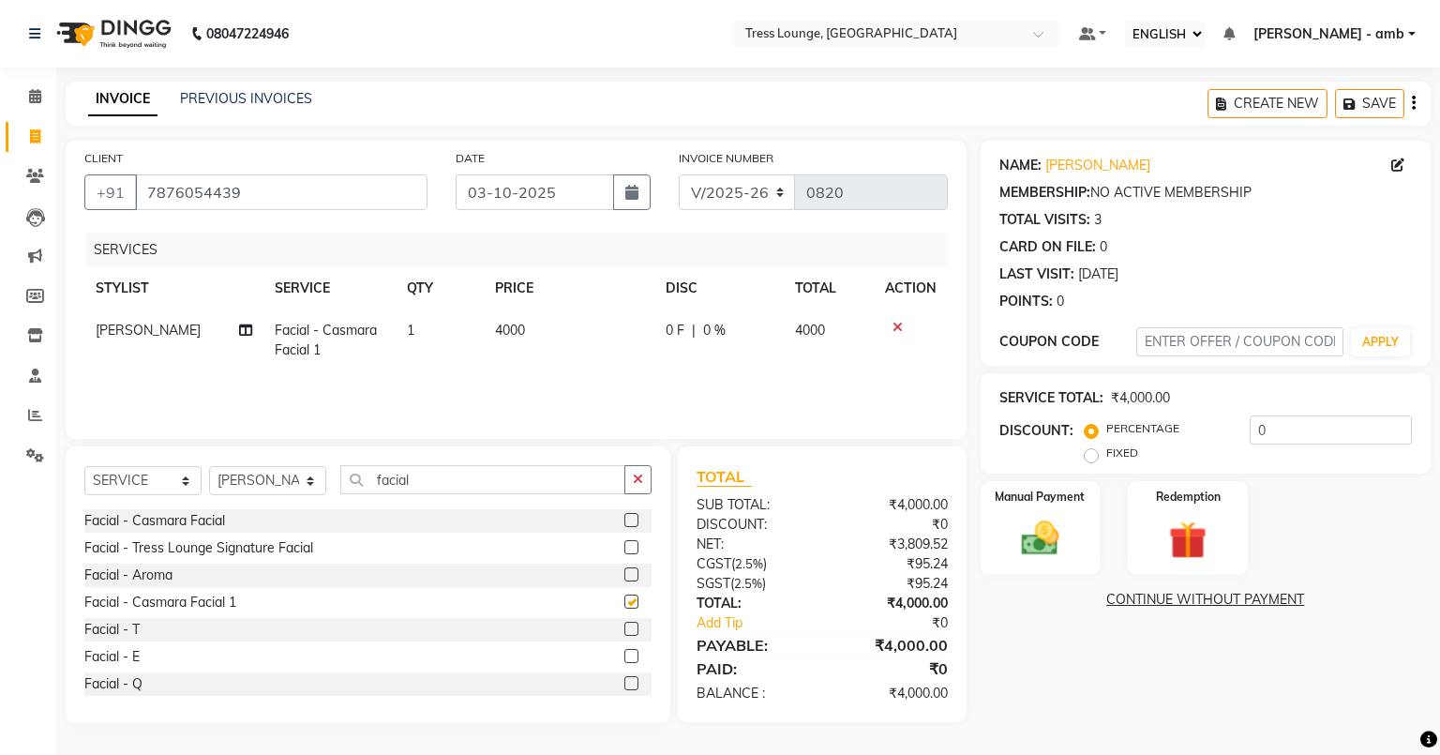
checkbox input "false"
click at [641, 477] on icon "button" at bounding box center [638, 478] width 10 height 13
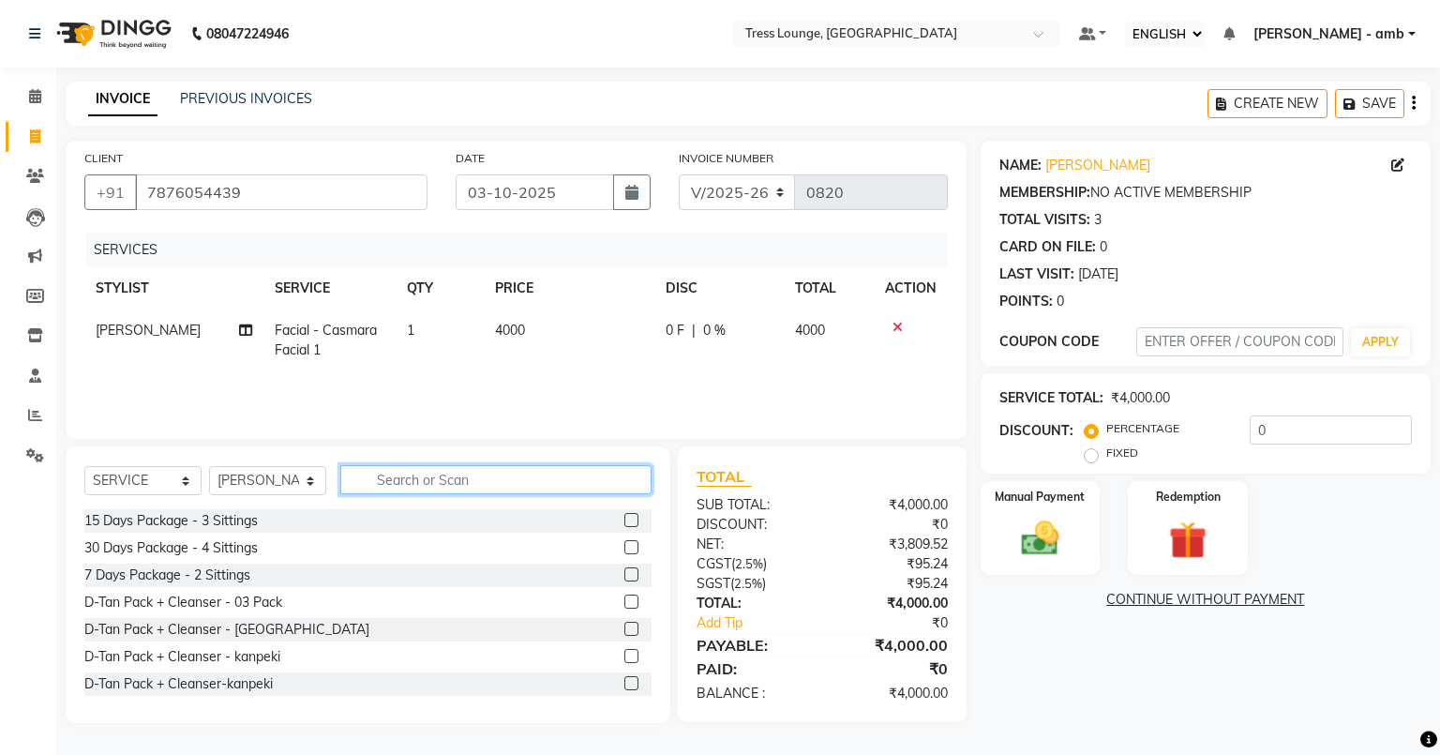
click at [397, 487] on input "text" at bounding box center [495, 479] width 311 height 29
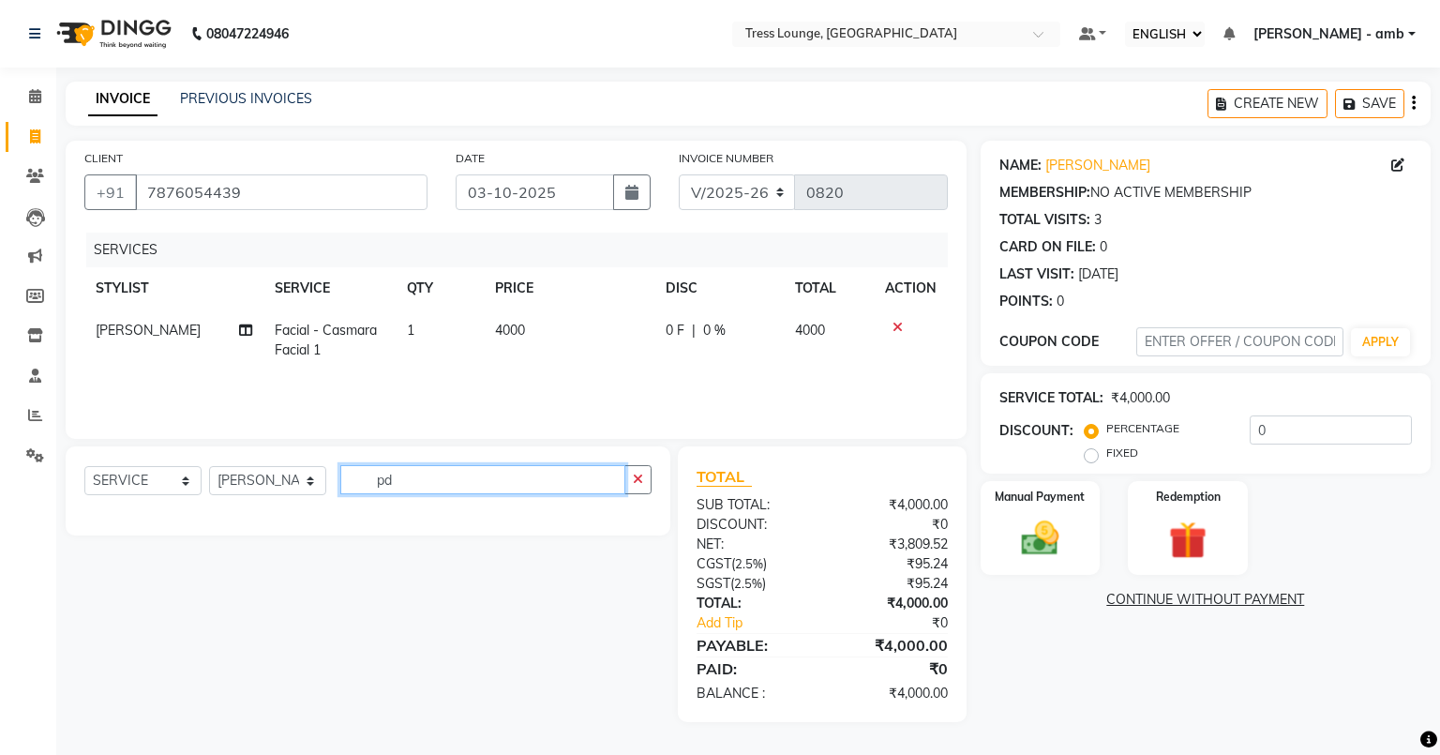
type input "p"
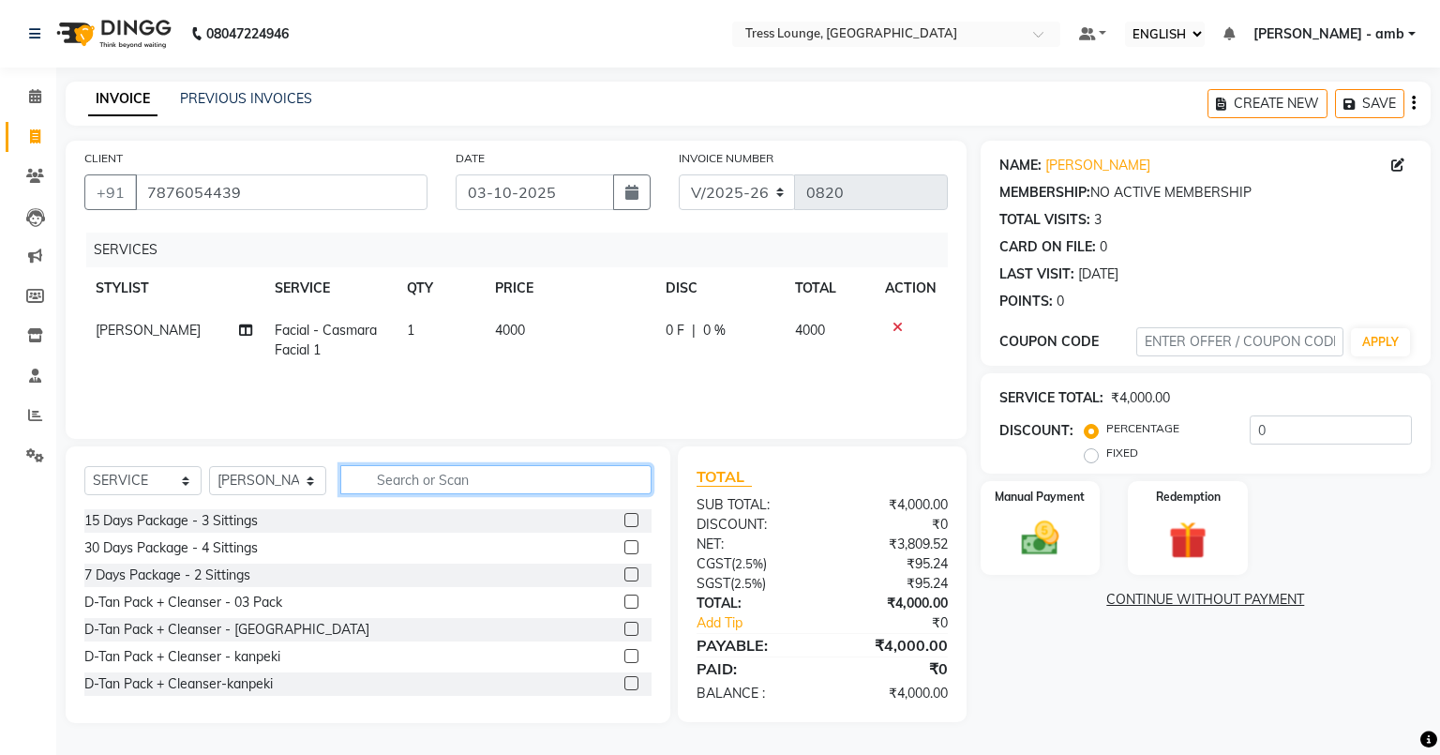
click at [390, 487] on input "text" at bounding box center [495, 479] width 311 height 29
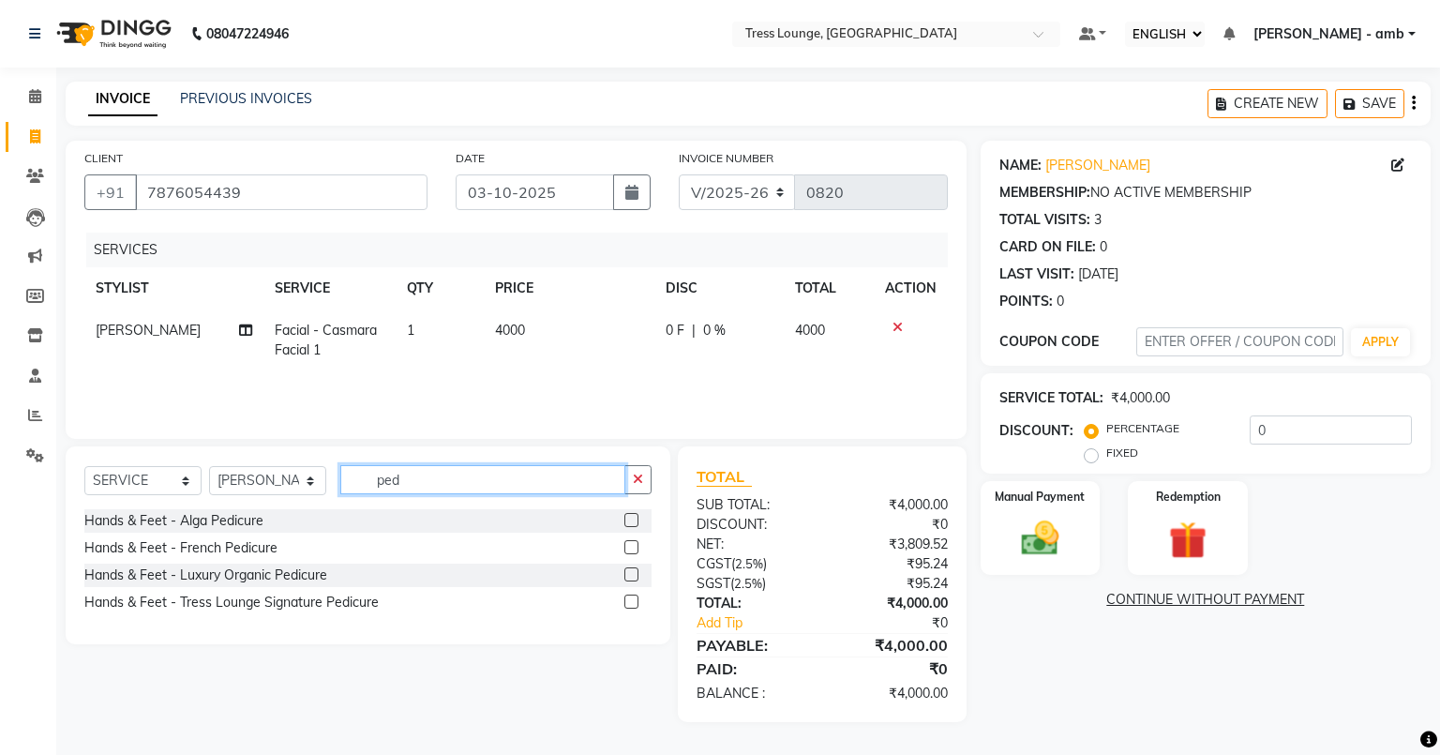
type input "ped"
click at [629, 574] on label at bounding box center [631, 574] width 14 height 14
click at [629, 574] on input "checkbox" at bounding box center [630, 575] width 12 height 12
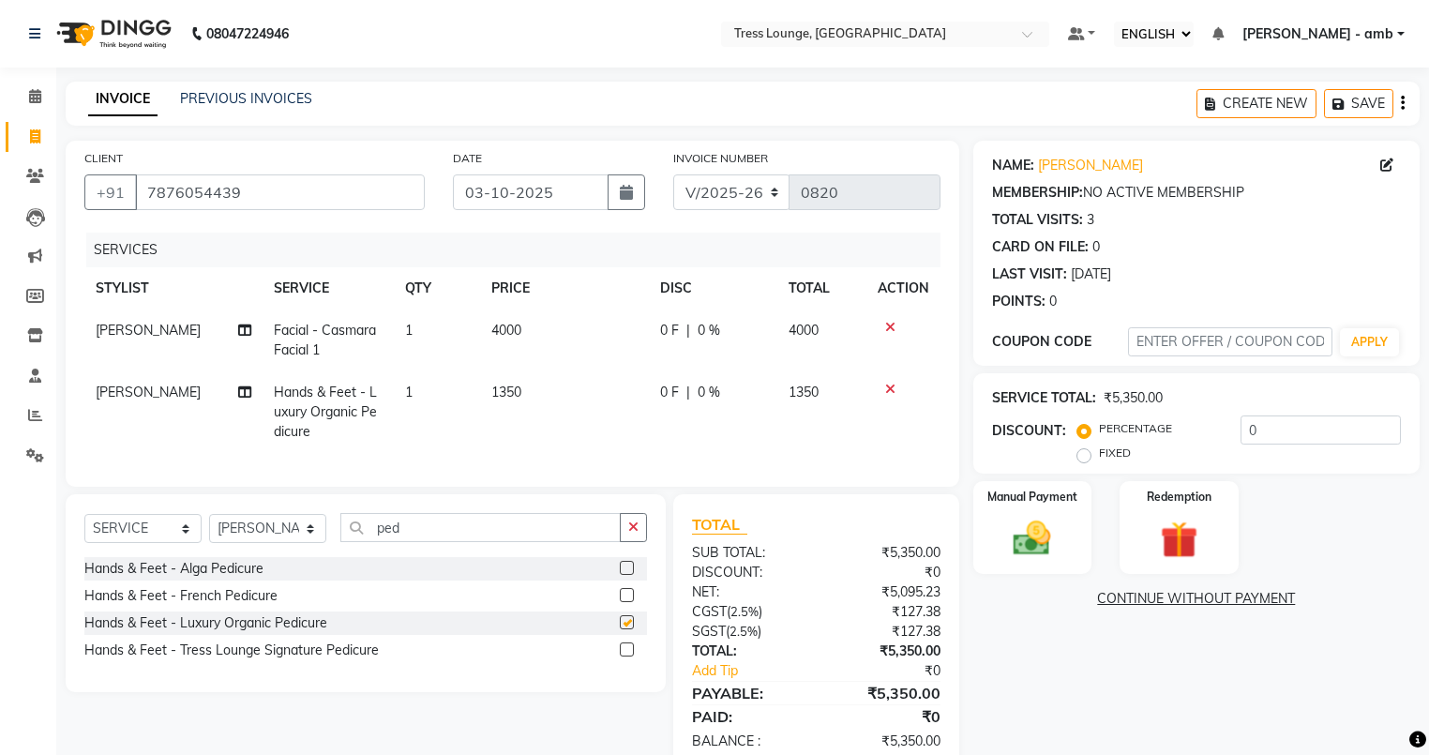
checkbox input "false"
click at [550, 396] on td "1350" at bounding box center [564, 412] width 168 height 82
select select "41504"
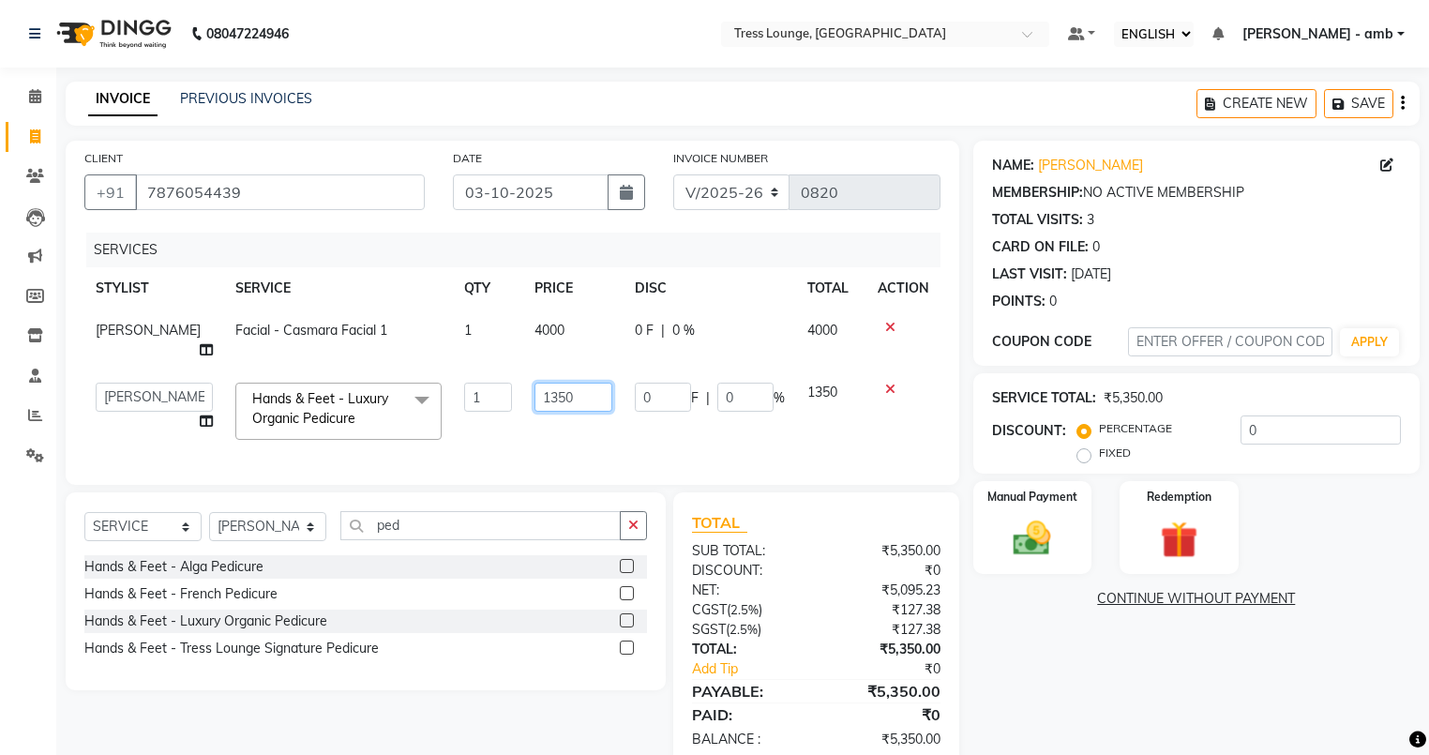
click at [560, 395] on input "1350" at bounding box center [573, 396] width 78 height 29
type input "1"
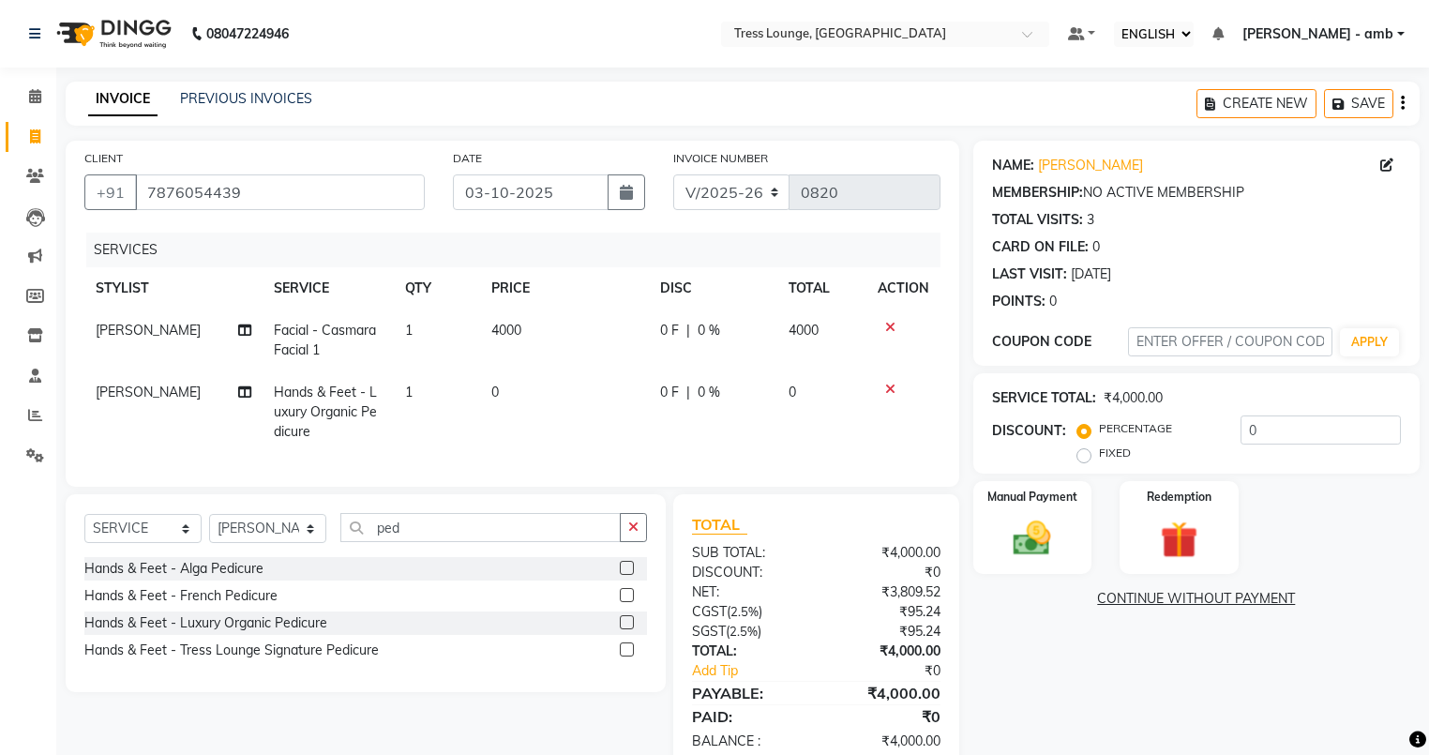
click at [626, 593] on div "Hands & Feet - Alga Pedicure Hands & Feet - French Pedicure Hands & Feet - Luxu…" at bounding box center [365, 611] width 562 height 109
click at [626, 602] on label at bounding box center [627, 595] width 14 height 14
click at [626, 602] on input "checkbox" at bounding box center [626, 596] width 12 height 12
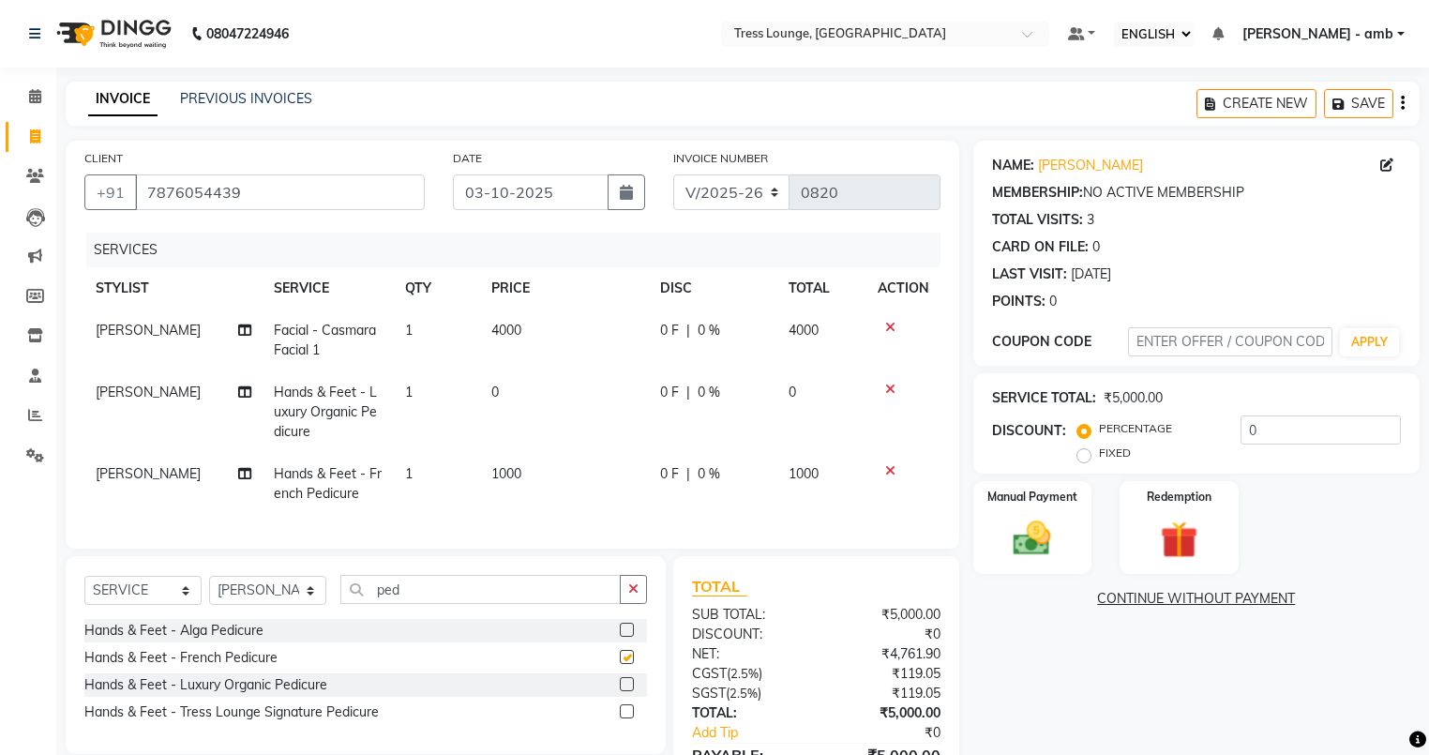
checkbox input "false"
click at [890, 386] on icon at bounding box center [890, 388] width 10 height 13
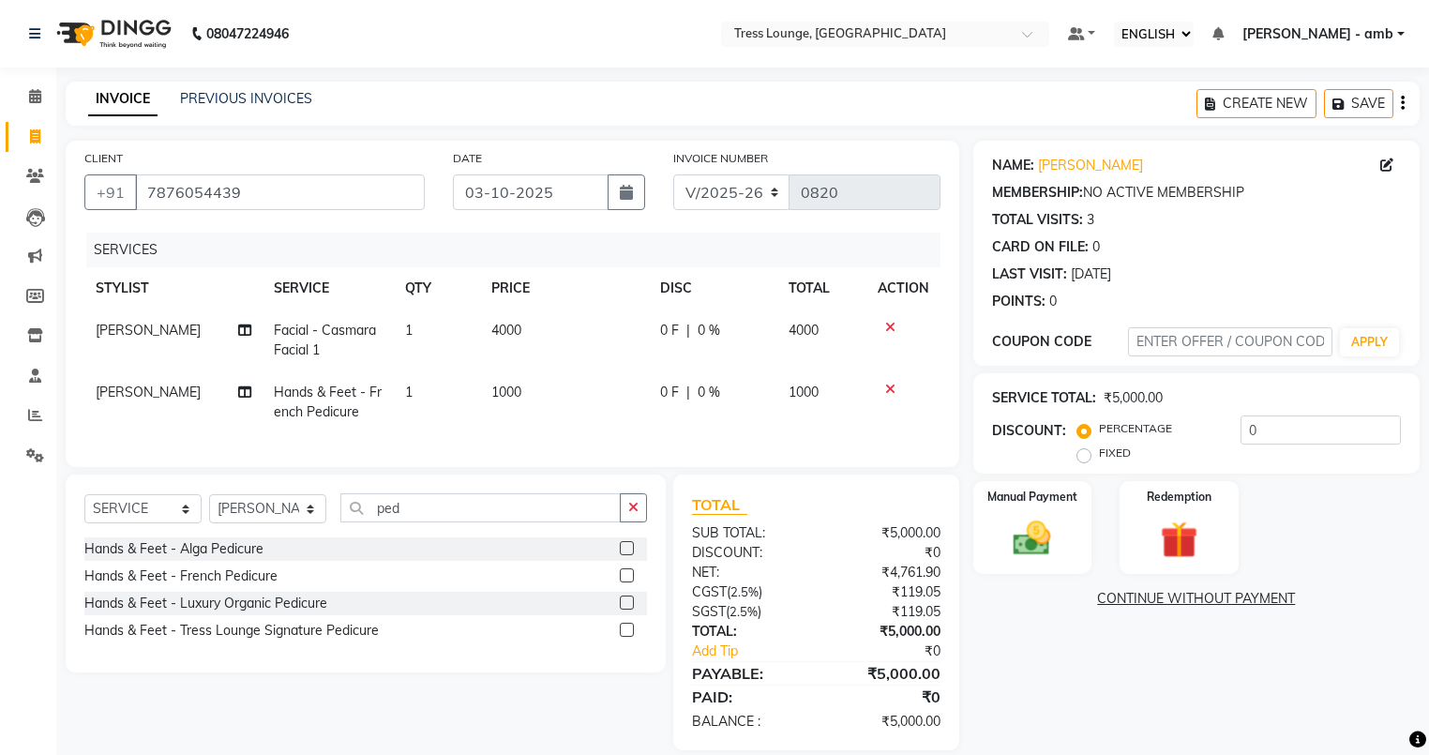
click at [559, 395] on td "1000" at bounding box center [564, 402] width 168 height 62
select select "41504"
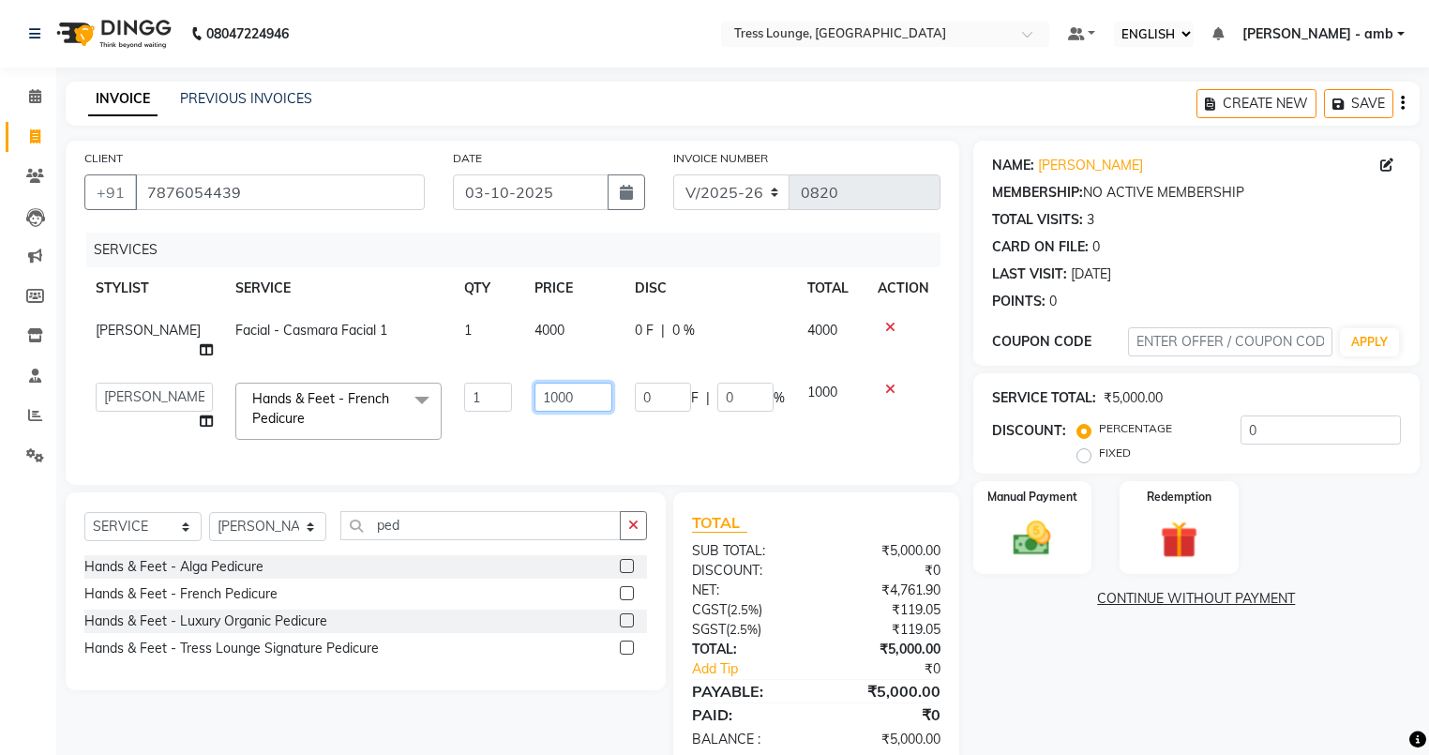
click at [588, 398] on input "1000" at bounding box center [573, 396] width 78 height 29
type input "1"
type input "1100"
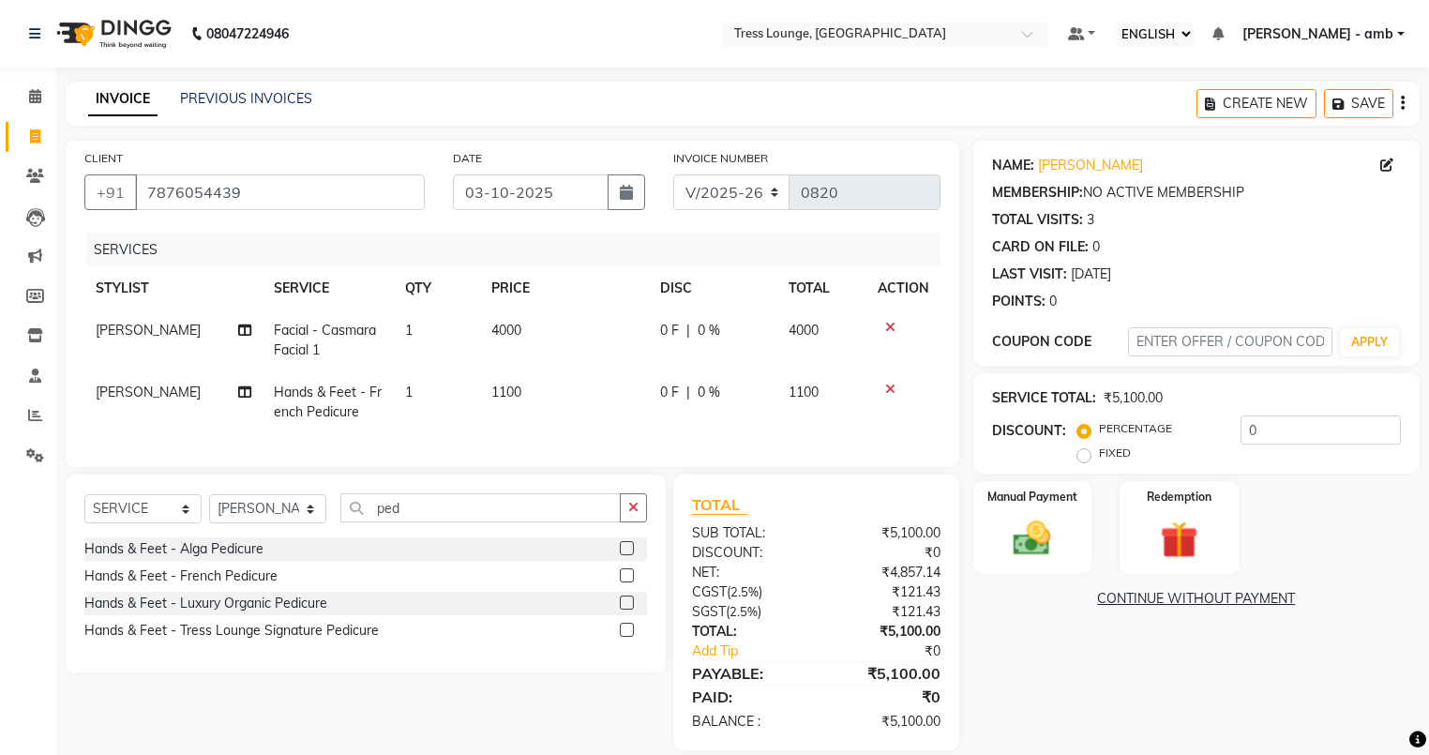
click at [592, 427] on td "1100" at bounding box center [564, 402] width 168 height 62
select select "41504"
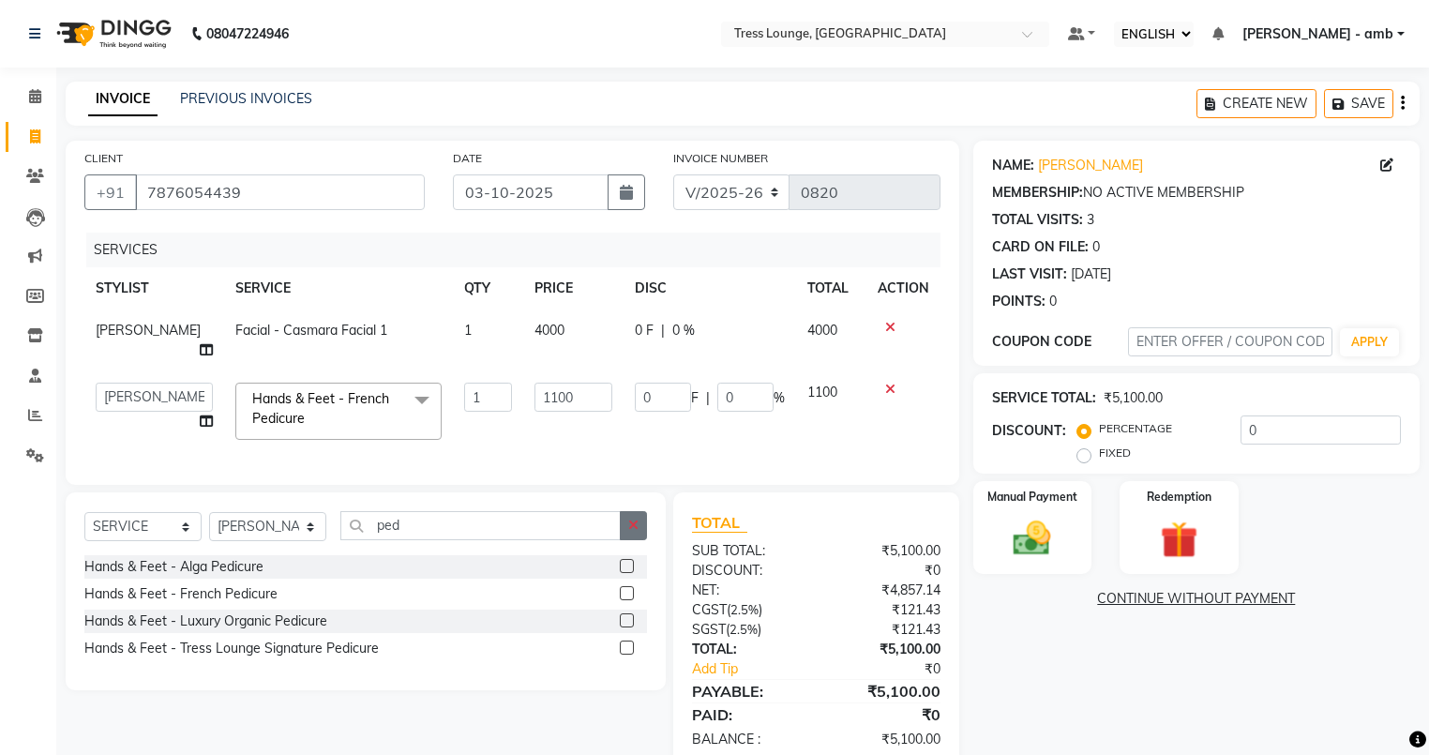
click at [629, 530] on icon "button" at bounding box center [633, 524] width 10 height 13
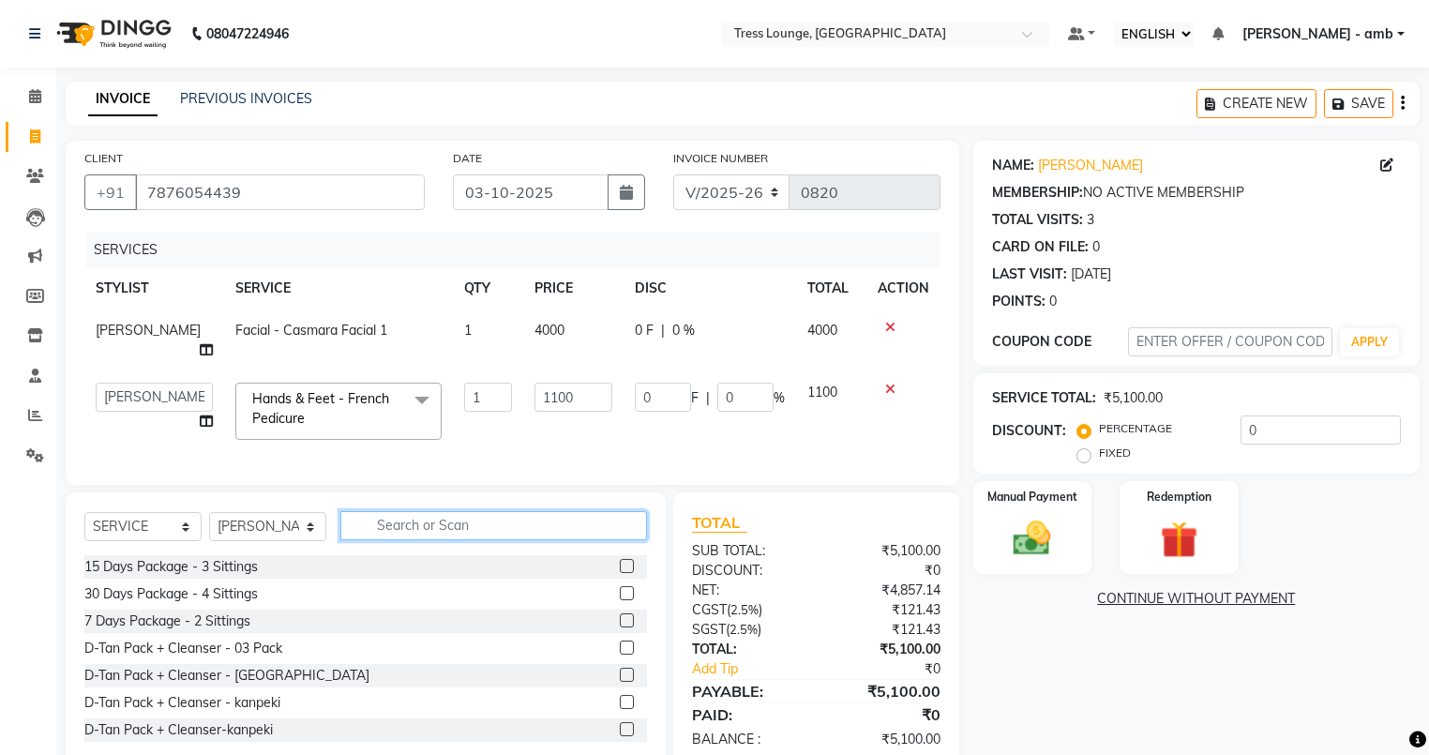
click at [374, 535] on input "text" at bounding box center [493, 525] width 307 height 29
click at [364, 536] on input "text" at bounding box center [493, 525] width 307 height 29
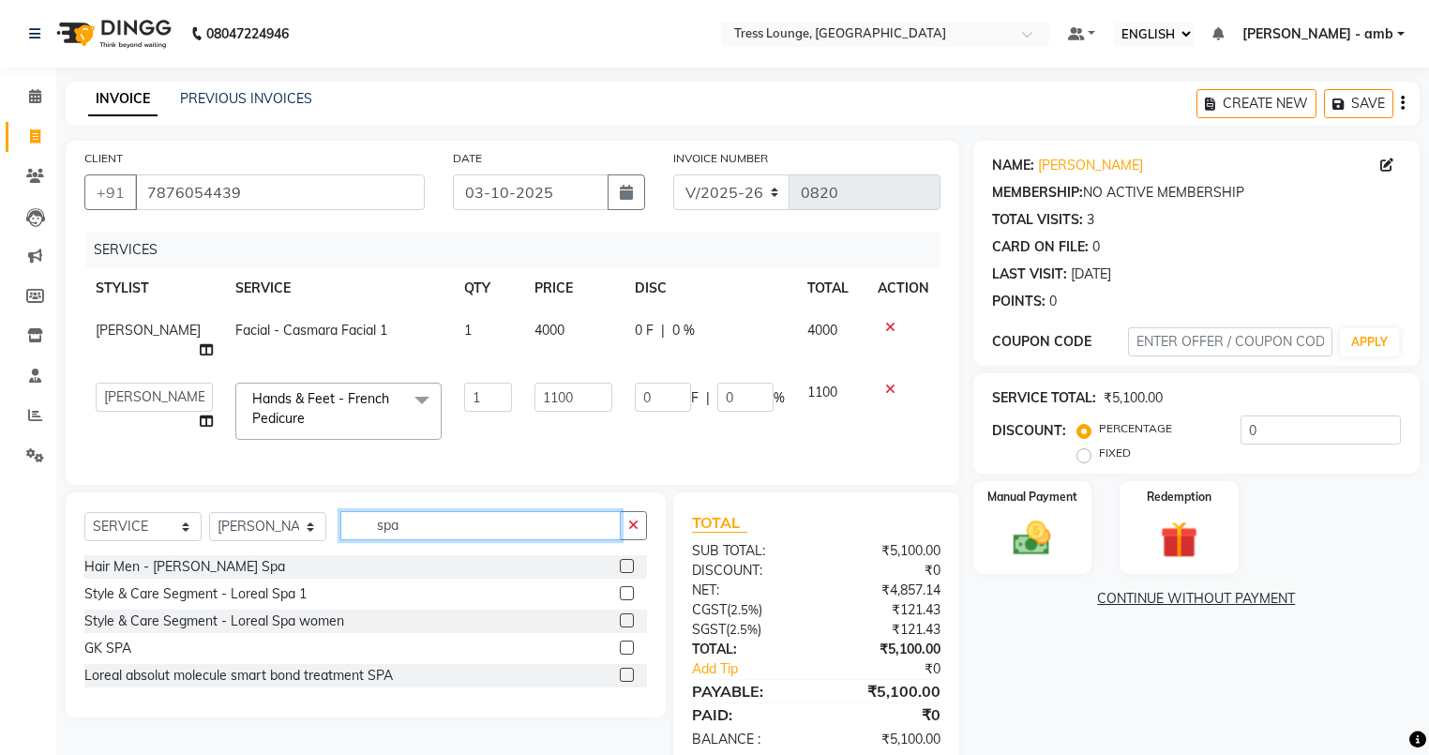
type input "spa"
click at [623, 600] on label at bounding box center [627, 593] width 14 height 14
click at [623, 600] on input "checkbox" at bounding box center [626, 594] width 12 height 12
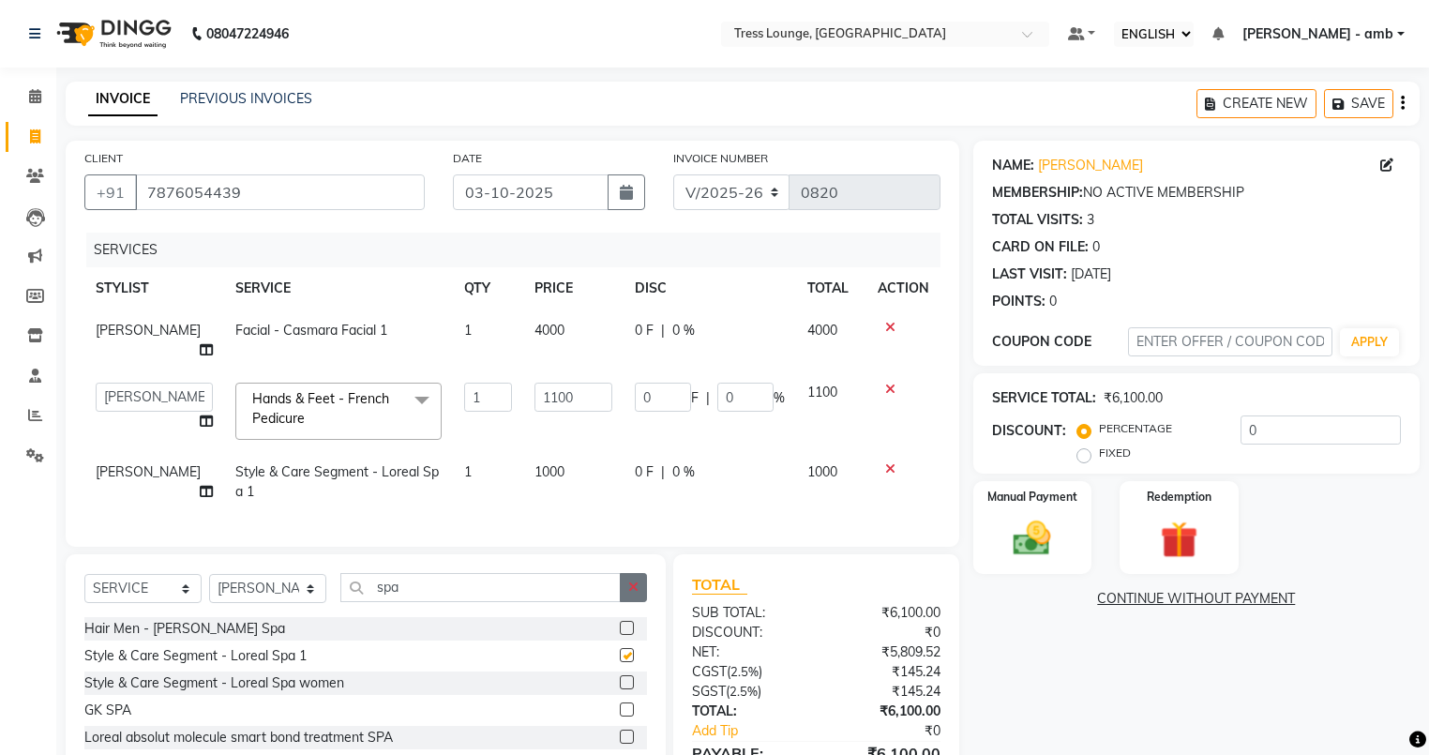
checkbox input "false"
click at [632, 593] on icon "button" at bounding box center [633, 586] width 10 height 13
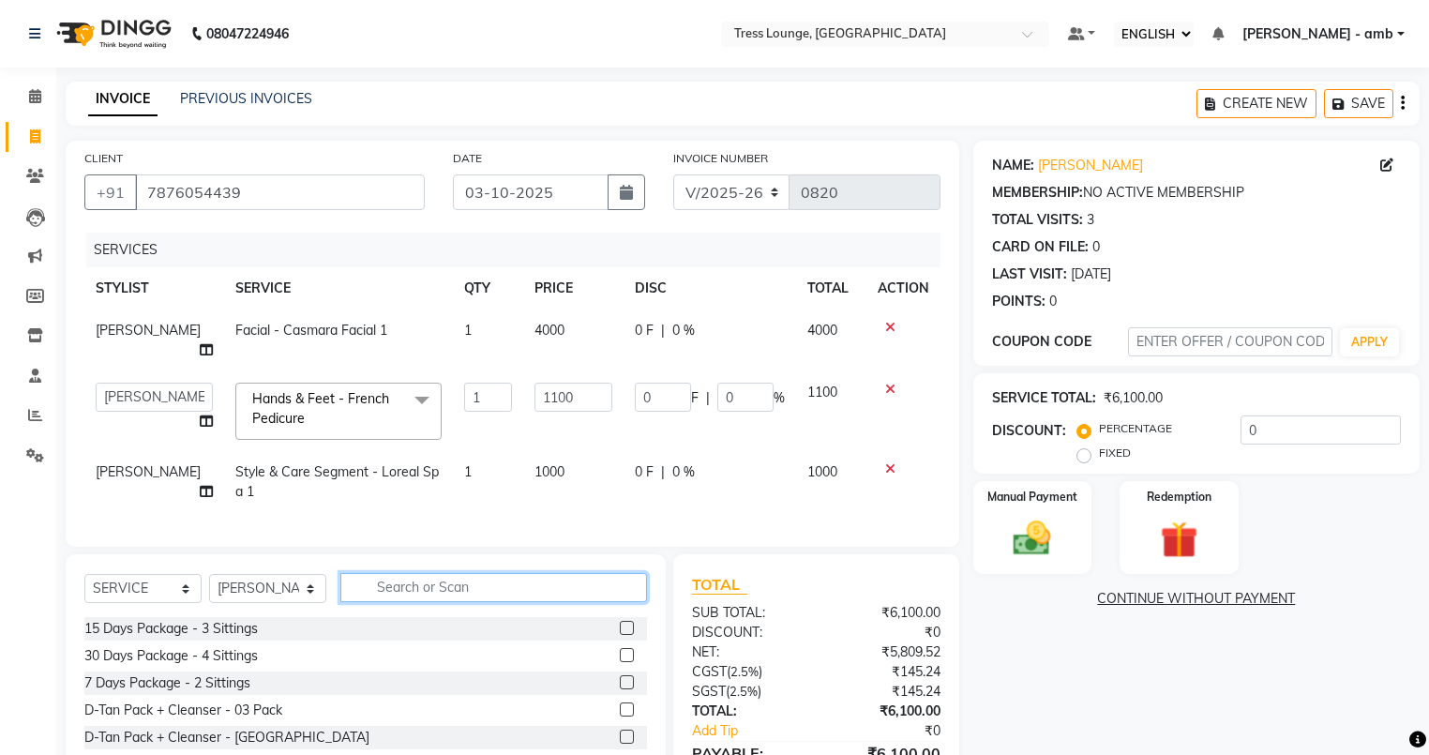
click at [405, 599] on input "text" at bounding box center [493, 587] width 307 height 29
click at [561, 477] on td "1000" at bounding box center [573, 482] width 100 height 62
select select "41504"
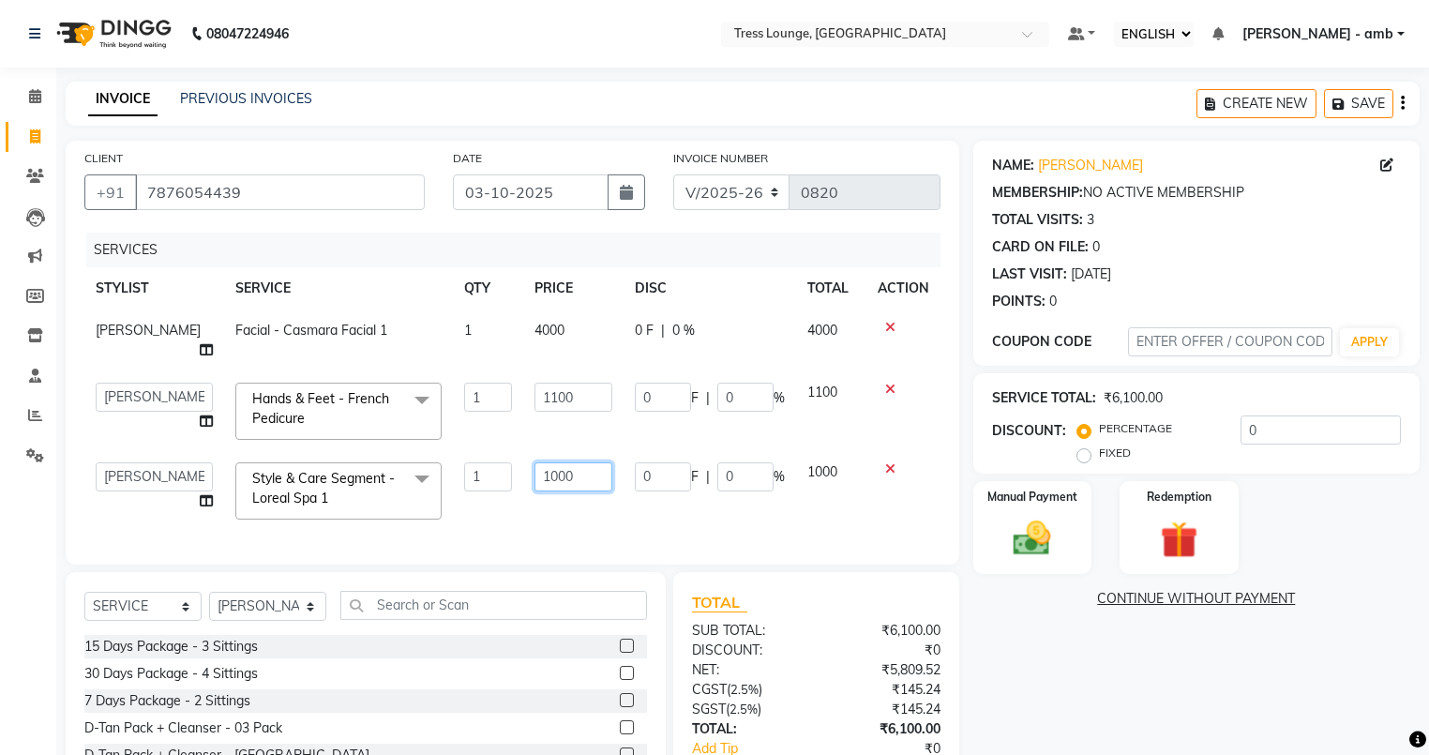
click at [569, 477] on input "1000" at bounding box center [573, 476] width 78 height 29
type input "1"
type input "700"
click at [582, 508] on td "700" at bounding box center [573, 491] width 100 height 80
select select "41504"
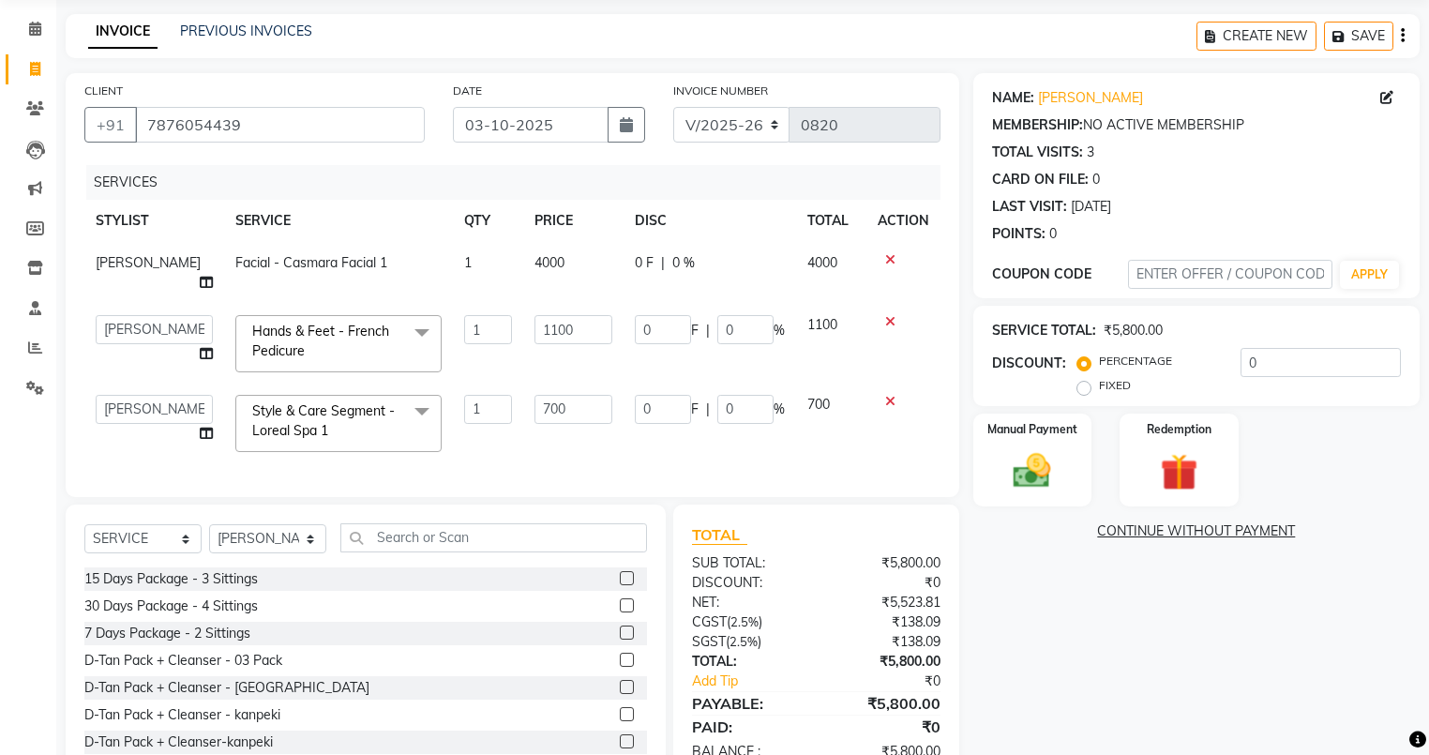
scroll to position [132, 0]
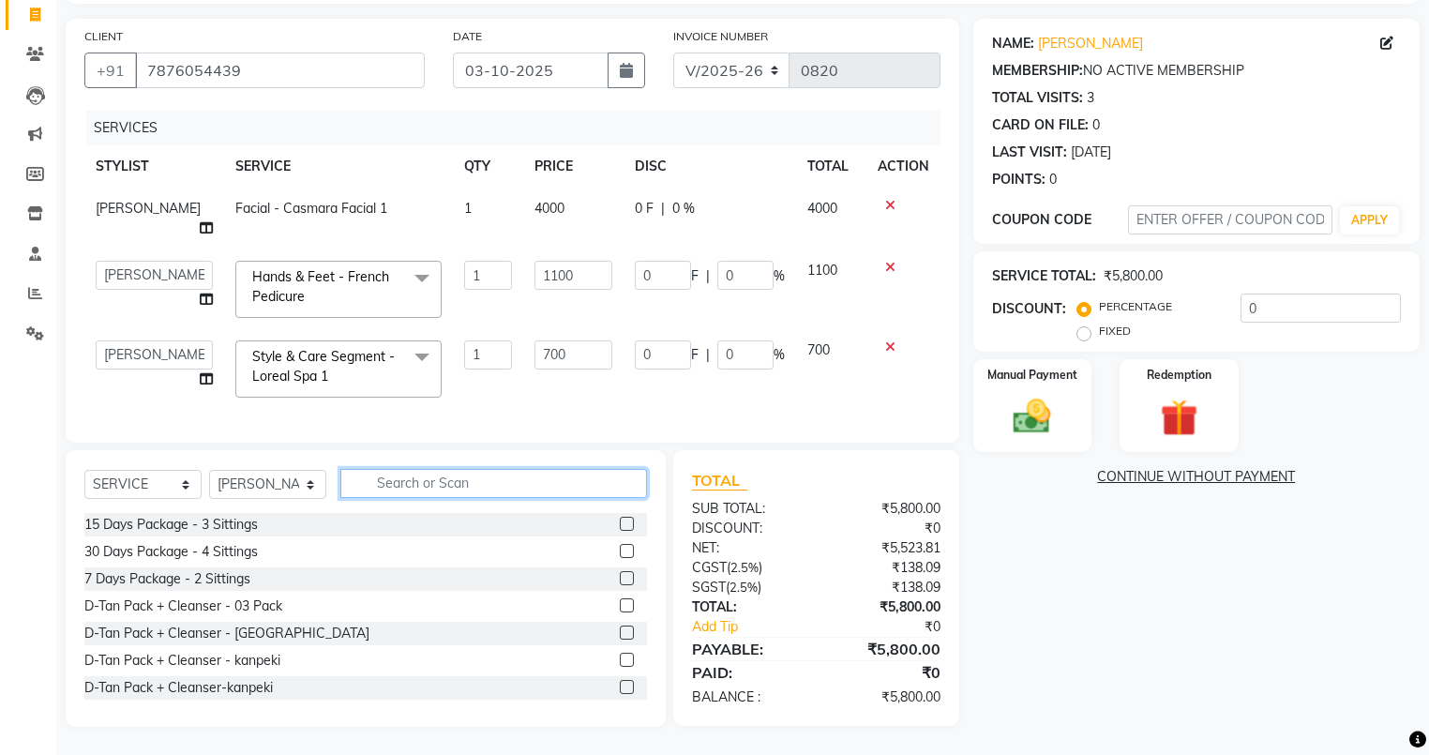
click at [356, 489] on input "text" at bounding box center [493, 483] width 307 height 29
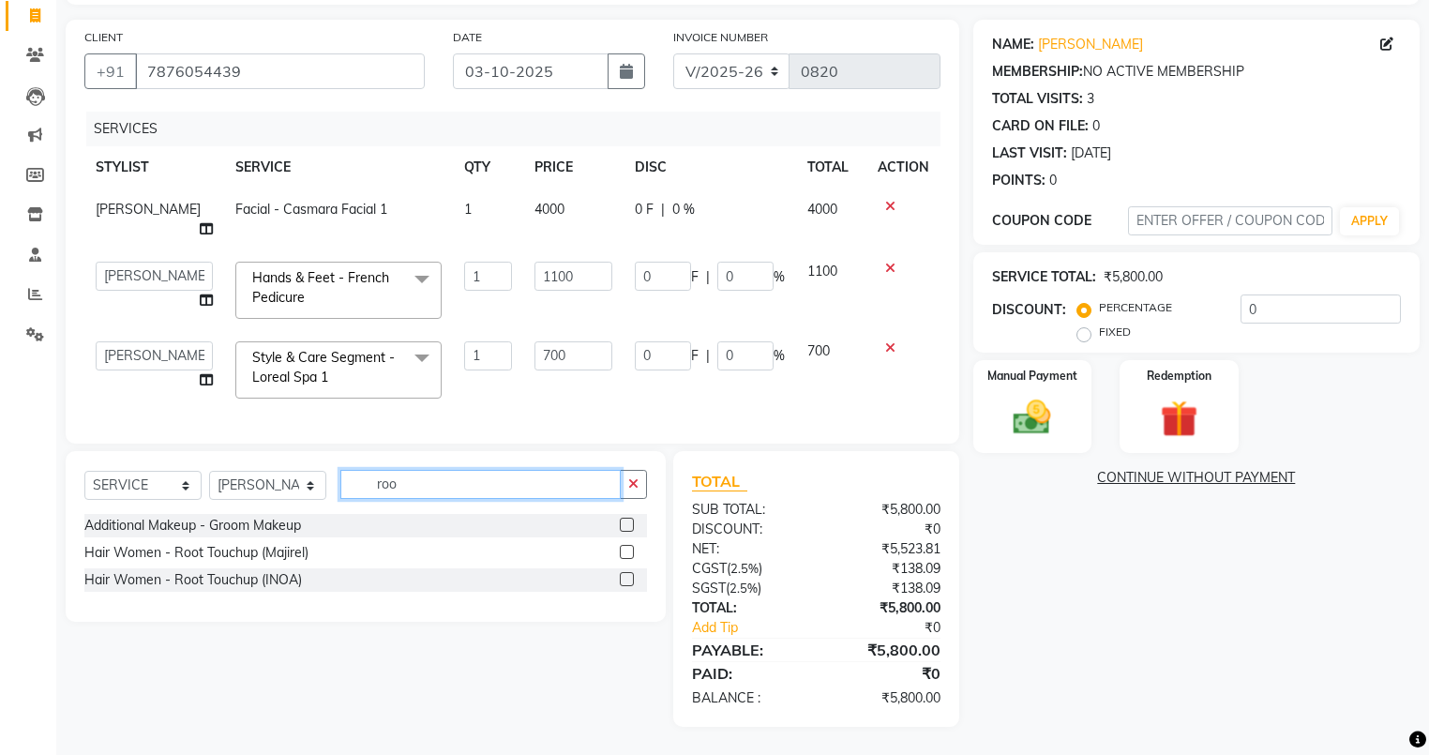
scroll to position [131, 0]
type input "root"
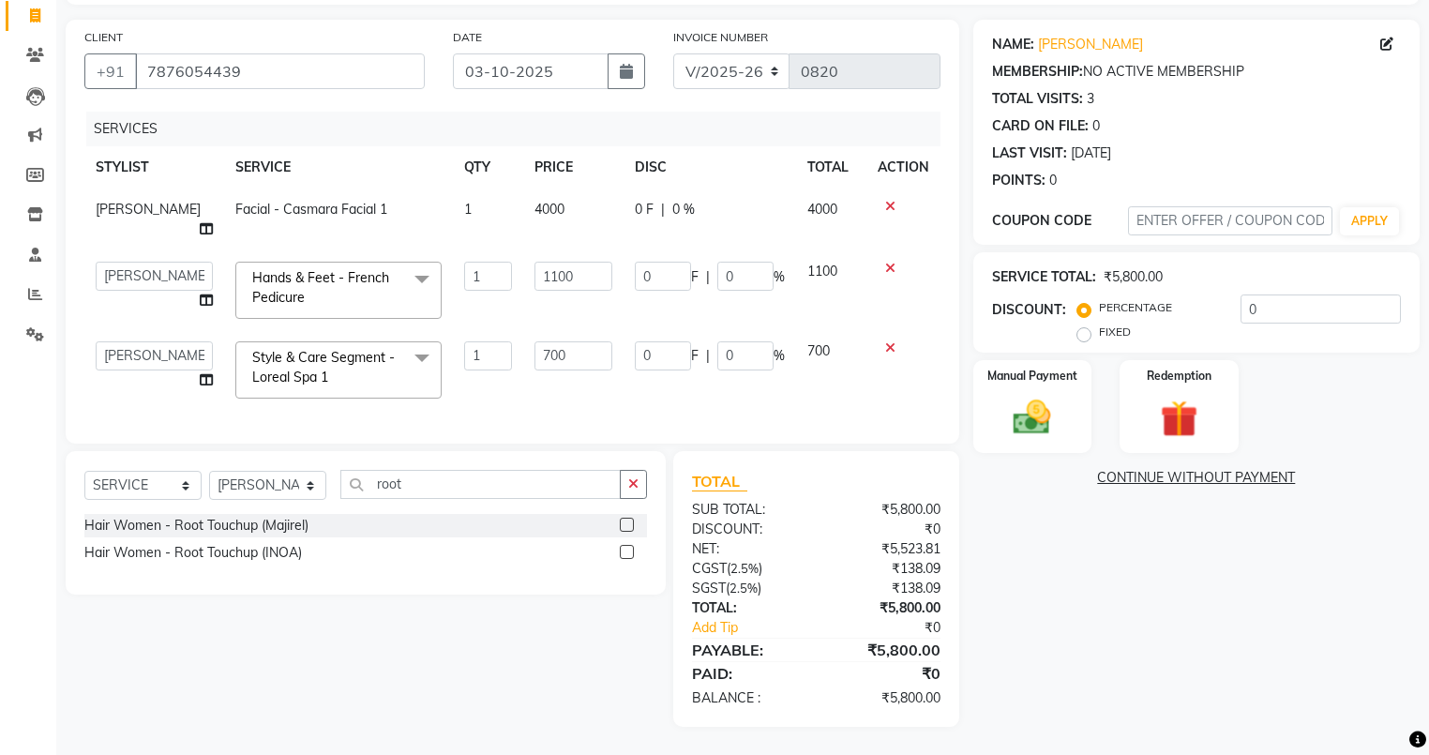
click at [626, 525] on label at bounding box center [627, 524] width 14 height 14
click at [626, 525] on input "checkbox" at bounding box center [626, 525] width 12 height 12
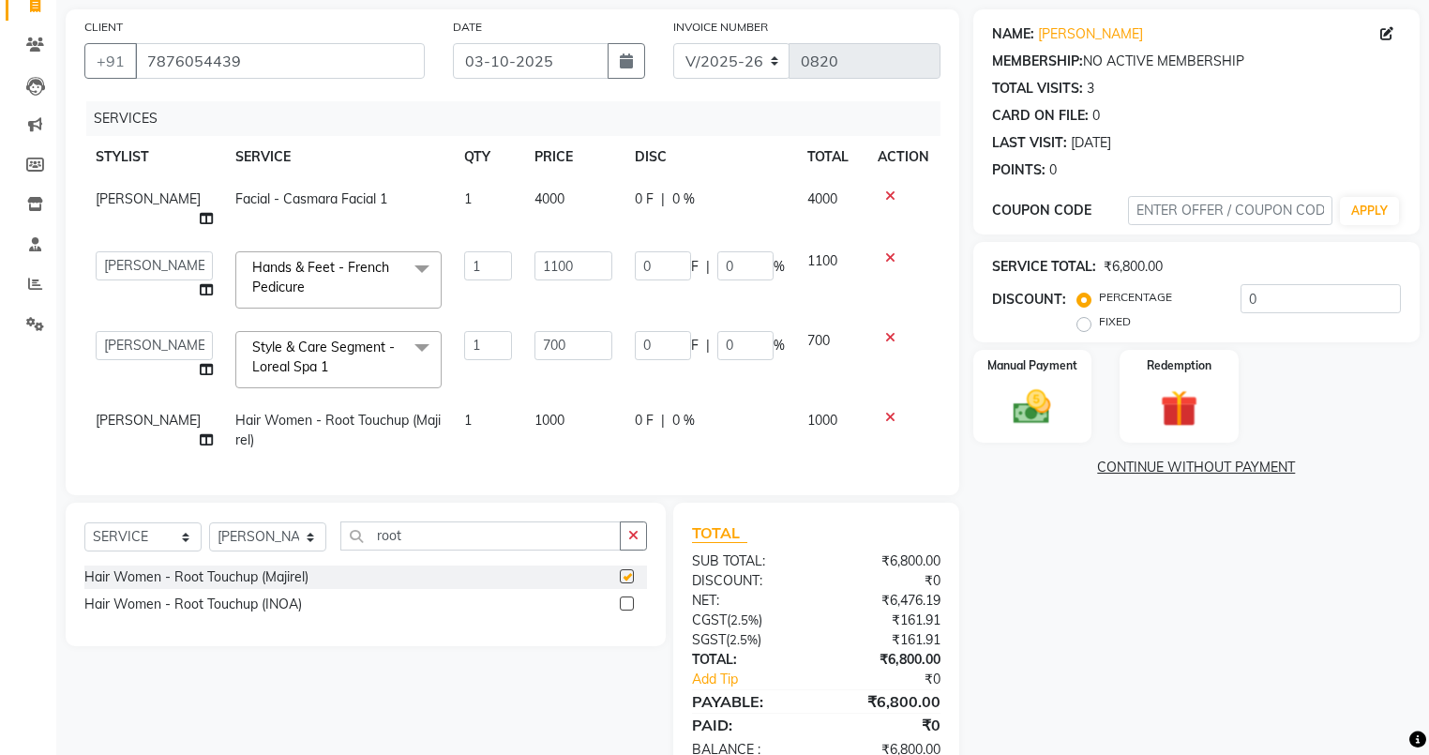
scroll to position [10, 0]
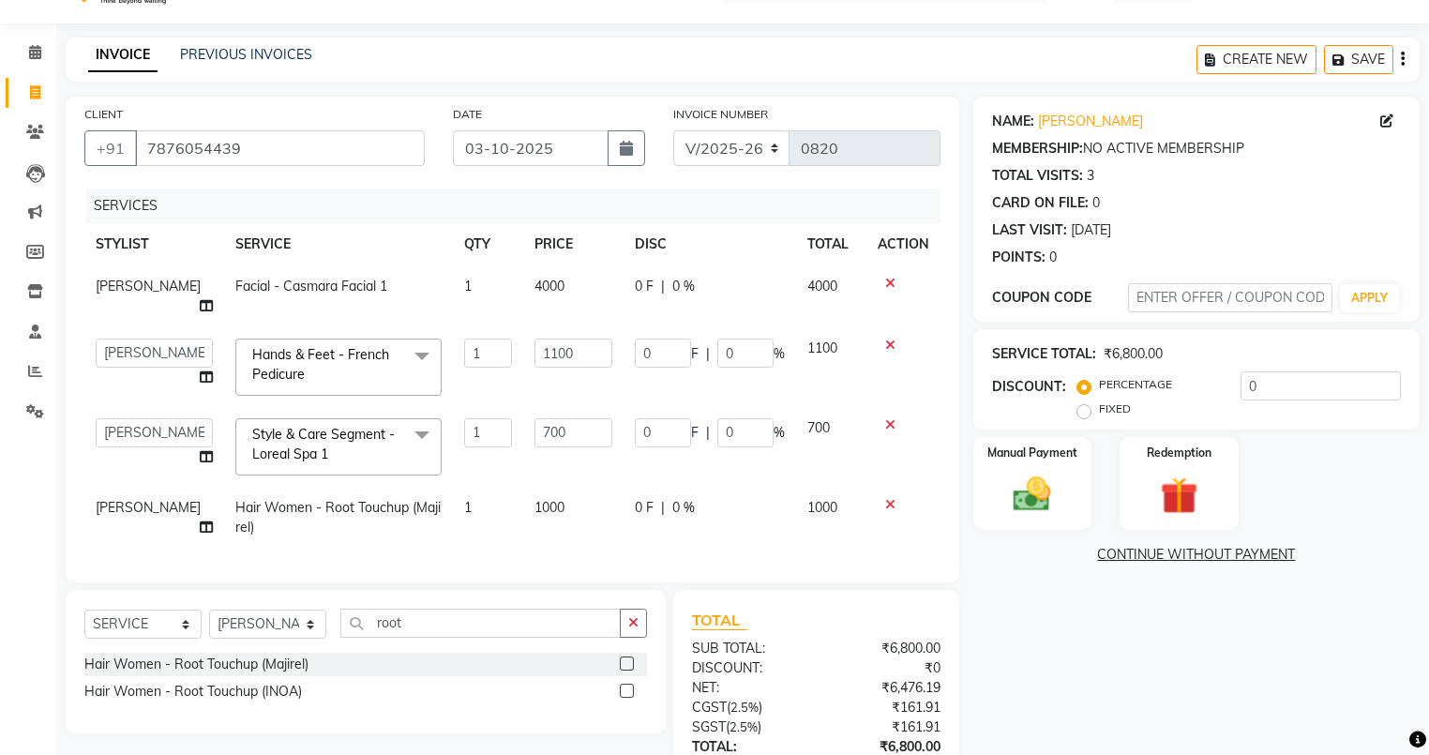
checkbox input "false"
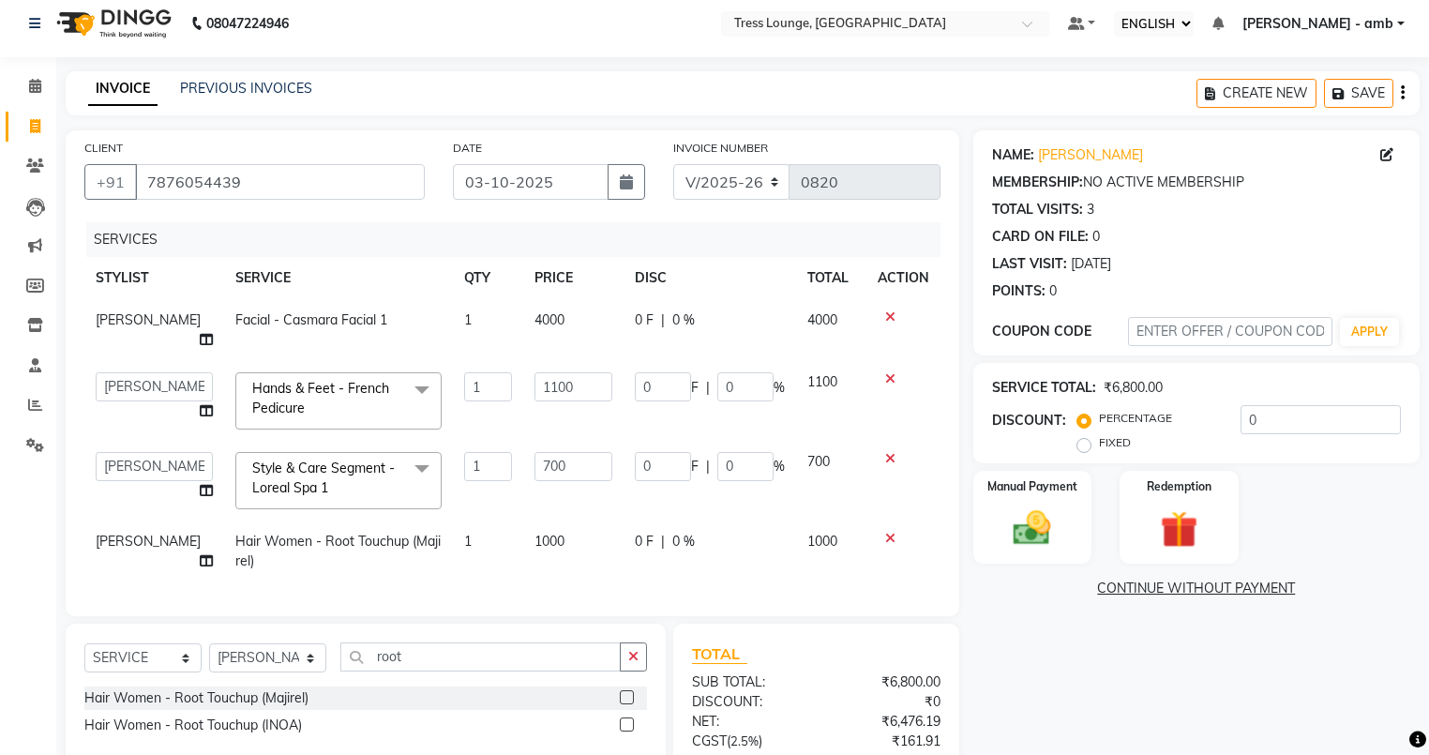
scroll to position [0, 0]
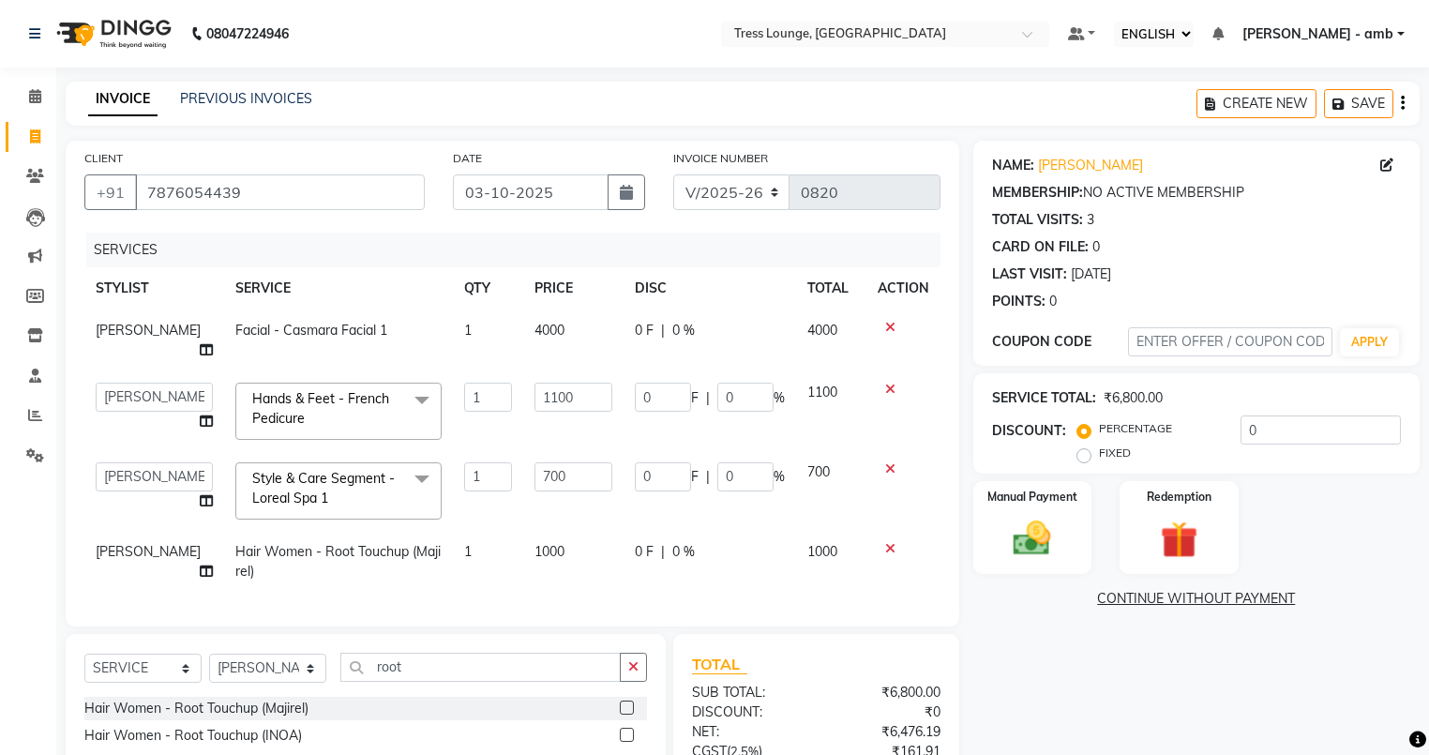
click at [575, 545] on td "1000" at bounding box center [573, 562] width 100 height 62
select select "41504"
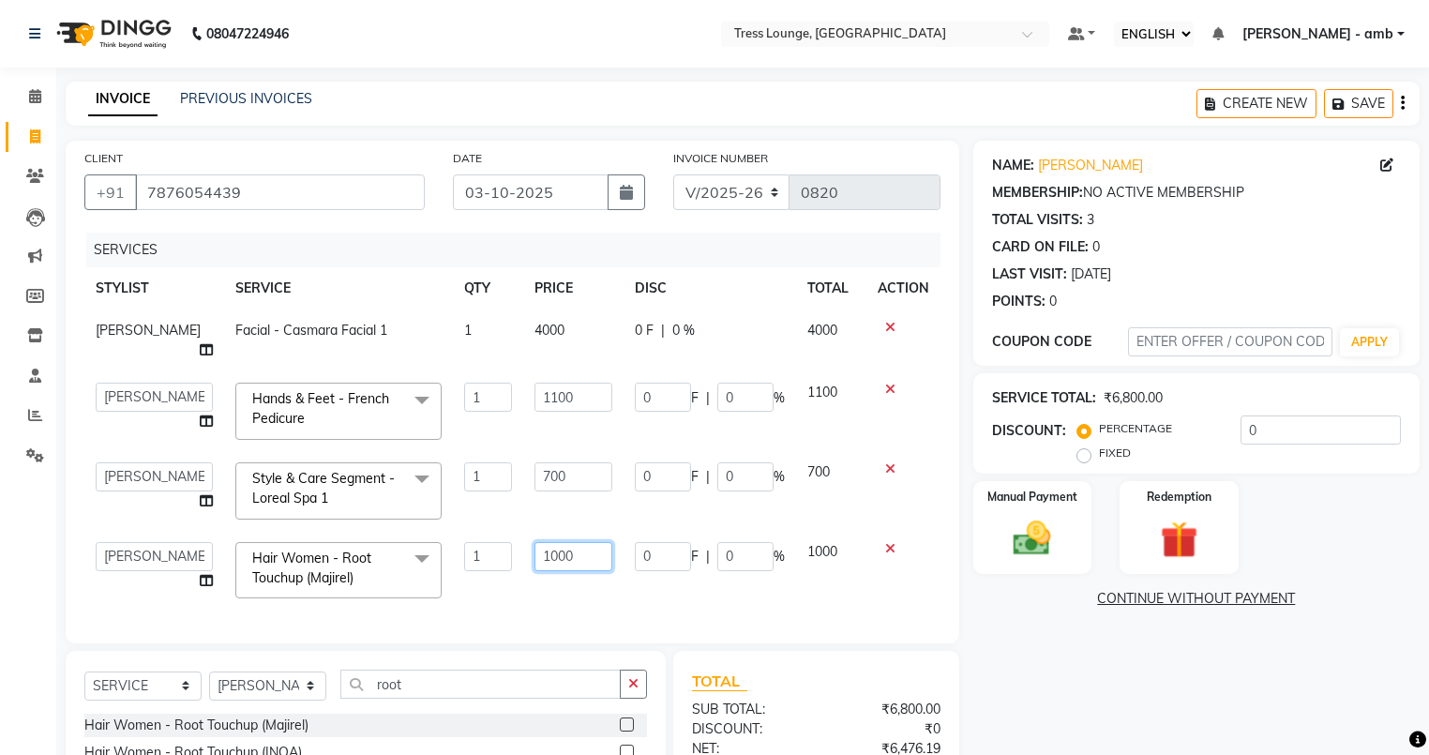
click at [575, 545] on input "1000" at bounding box center [573, 556] width 78 height 29
type input "1"
click at [534, 562] on input "number" at bounding box center [573, 556] width 78 height 29
type input "700"
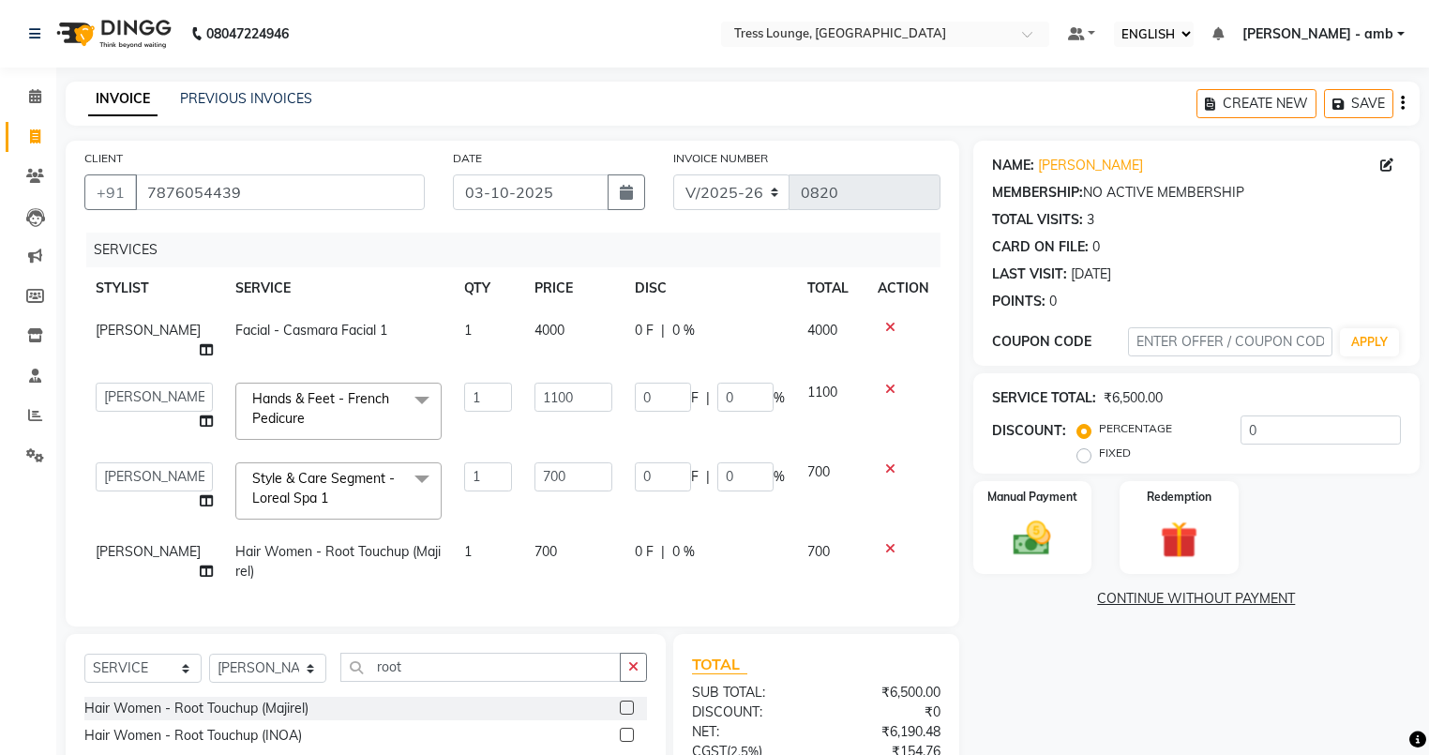
click at [532, 578] on td "700" at bounding box center [573, 562] width 100 height 62
select select "41504"
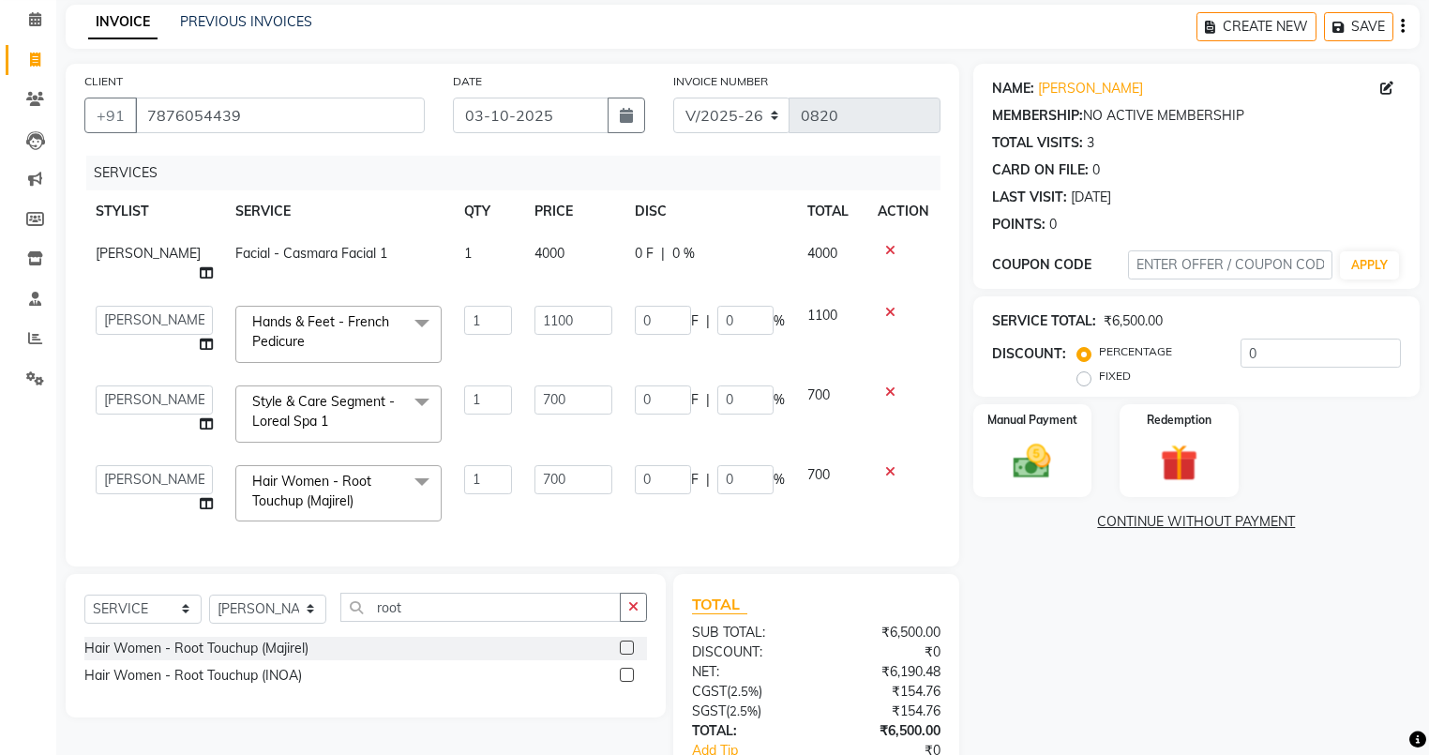
scroll to position [60, 0]
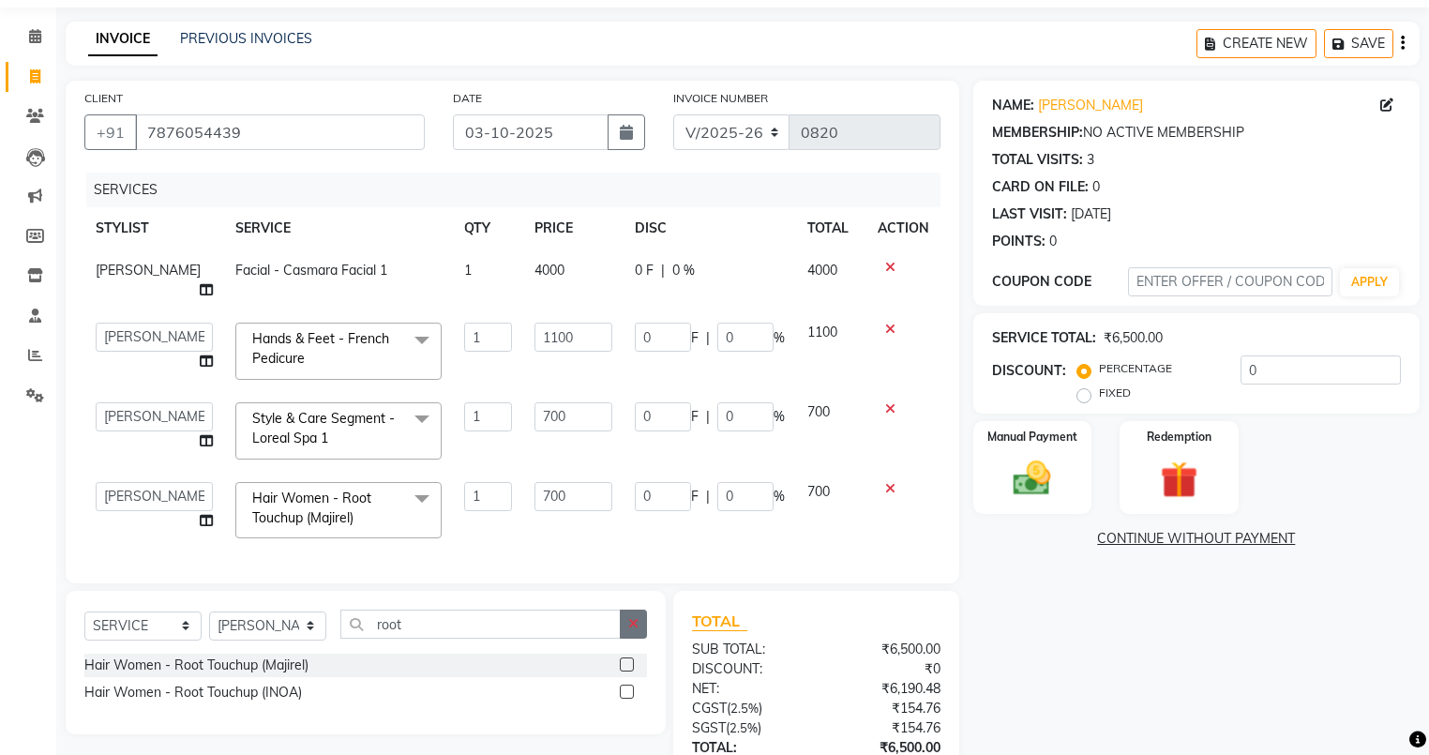
click at [634, 630] on icon "button" at bounding box center [633, 623] width 10 height 13
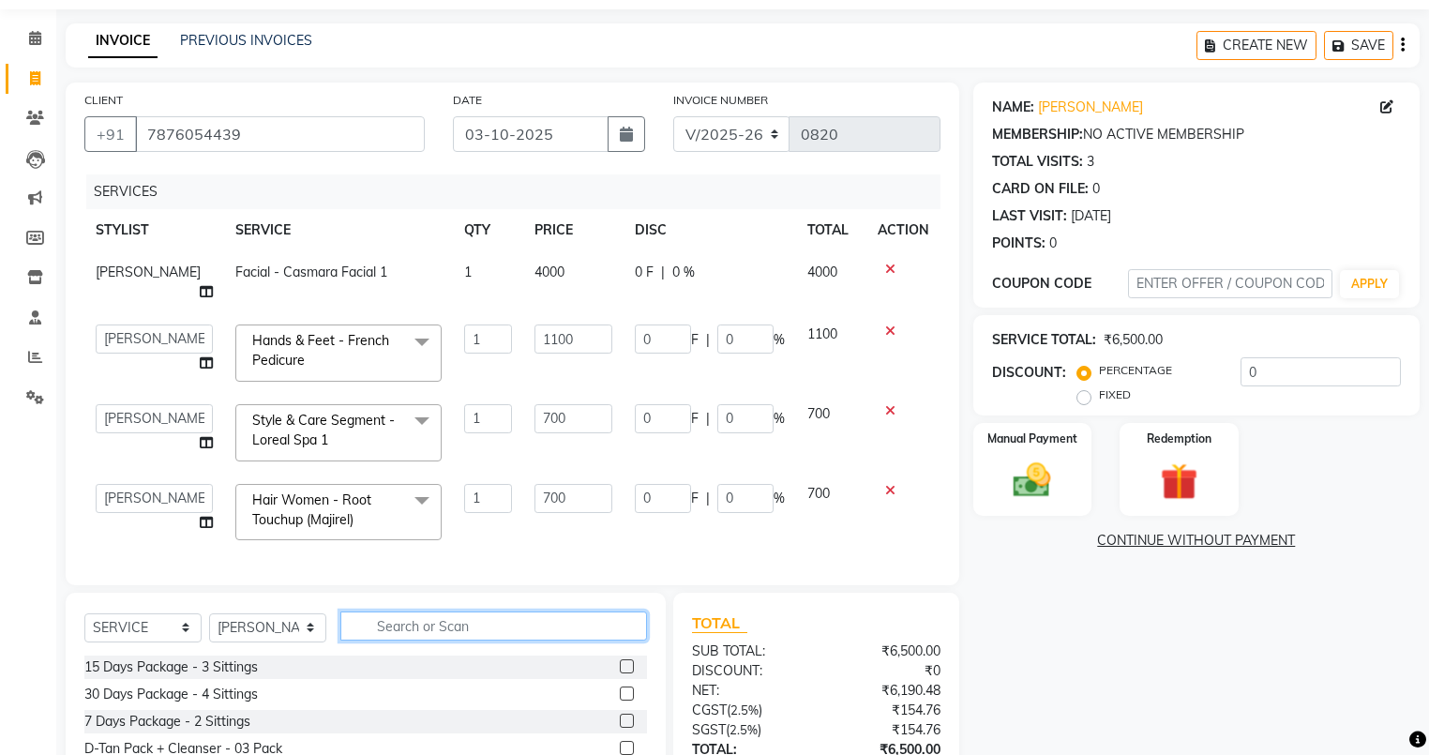
scroll to position [0, 0]
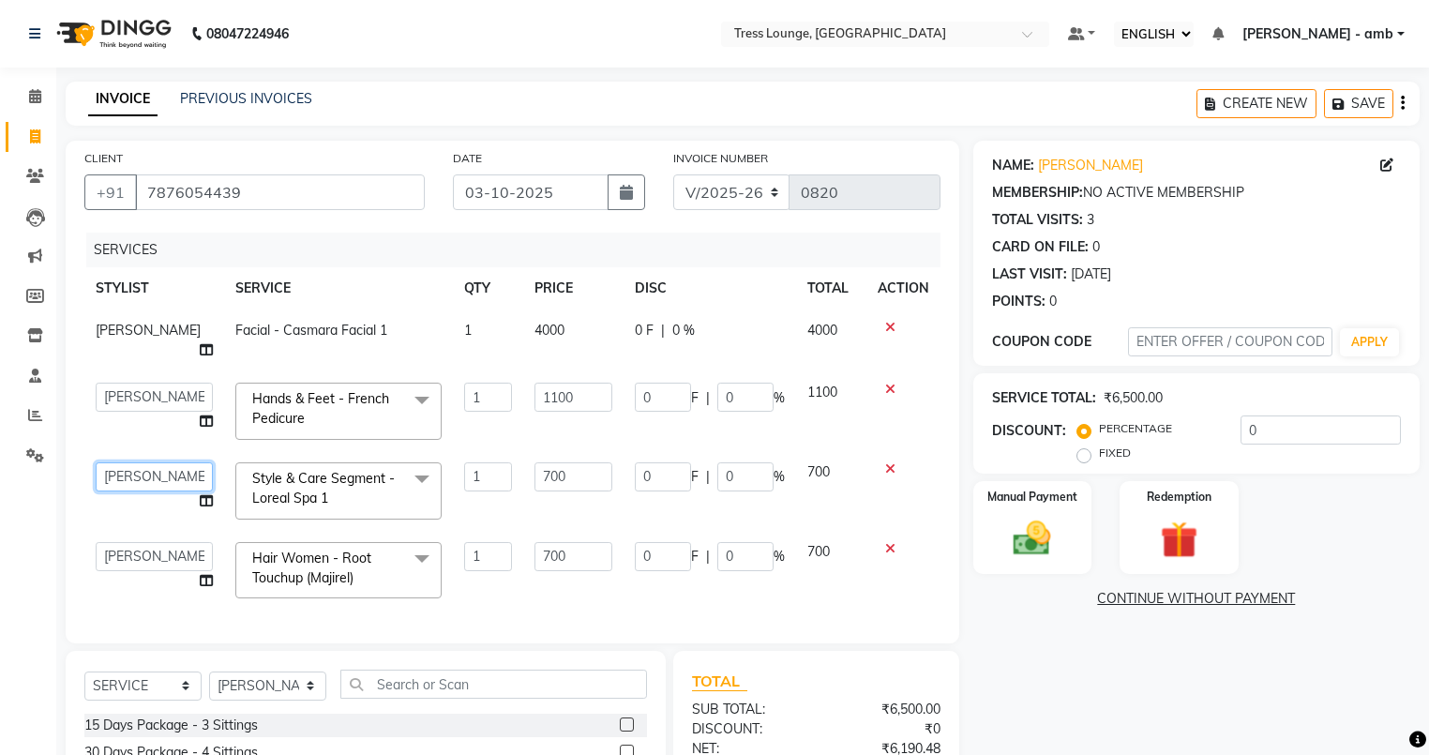
click at [180, 480] on select "[PERSON_NAME] [PERSON_NAME] MOHIT [PERSON_NAME] sukh" at bounding box center [154, 476] width 117 height 29
select select "92884"
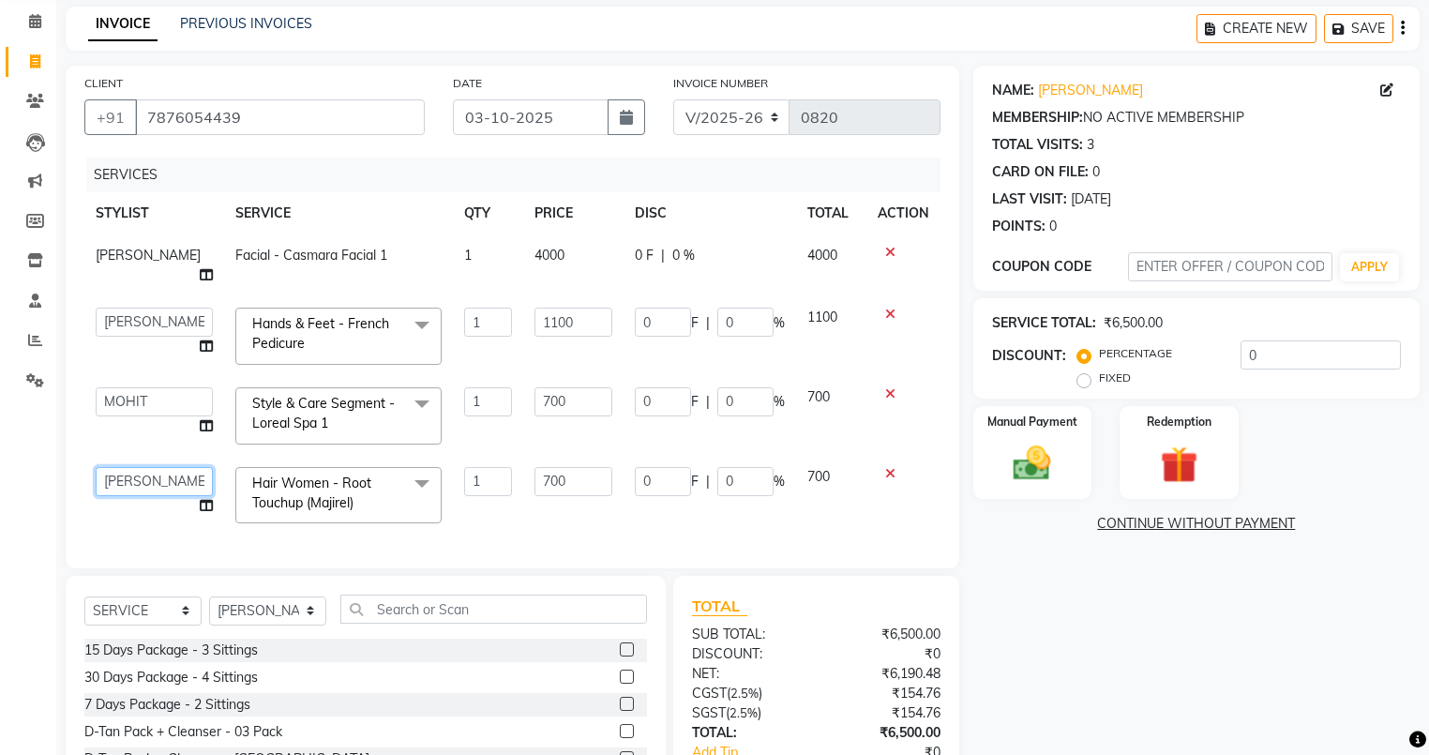
click at [182, 492] on select "[PERSON_NAME] [PERSON_NAME] MOHIT [PERSON_NAME] sukh" at bounding box center [154, 481] width 117 height 29
select select "92884"
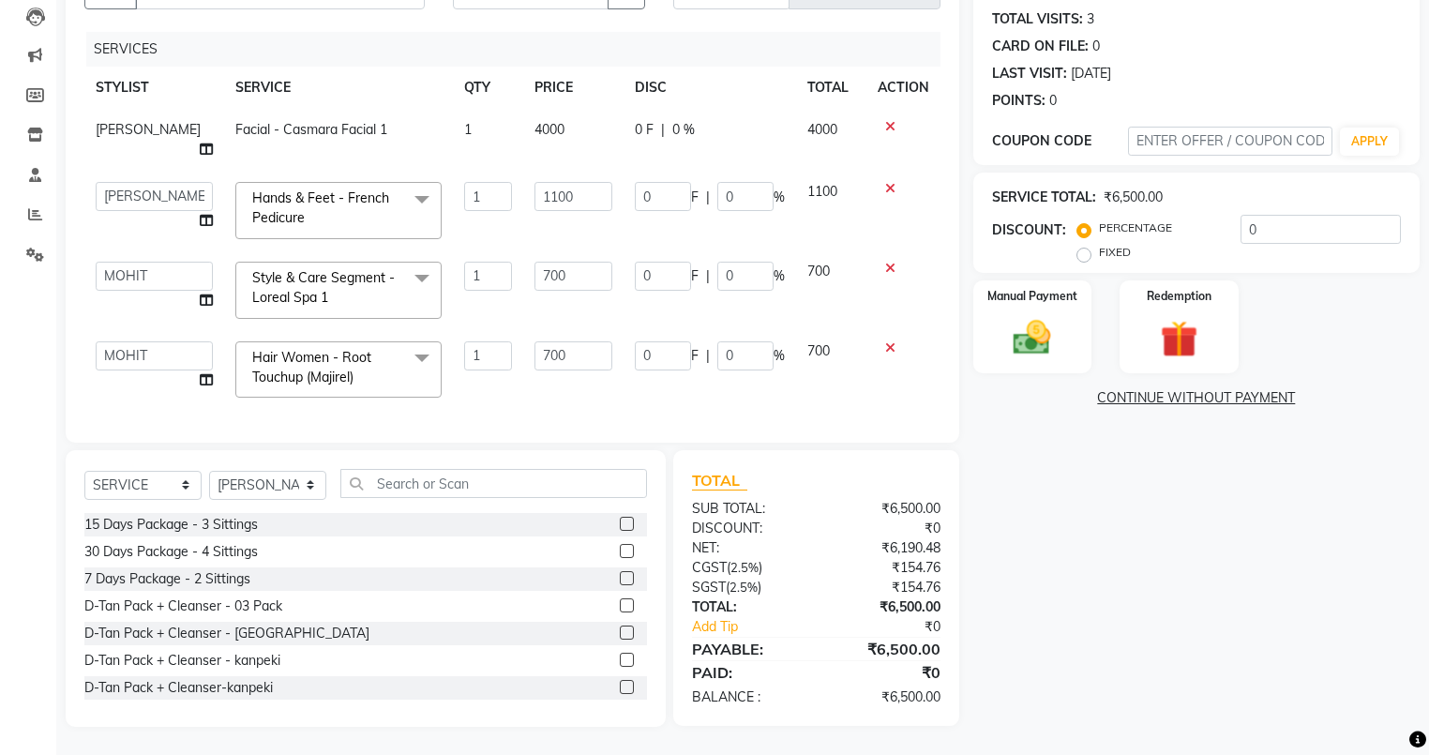
scroll to position [137, 0]
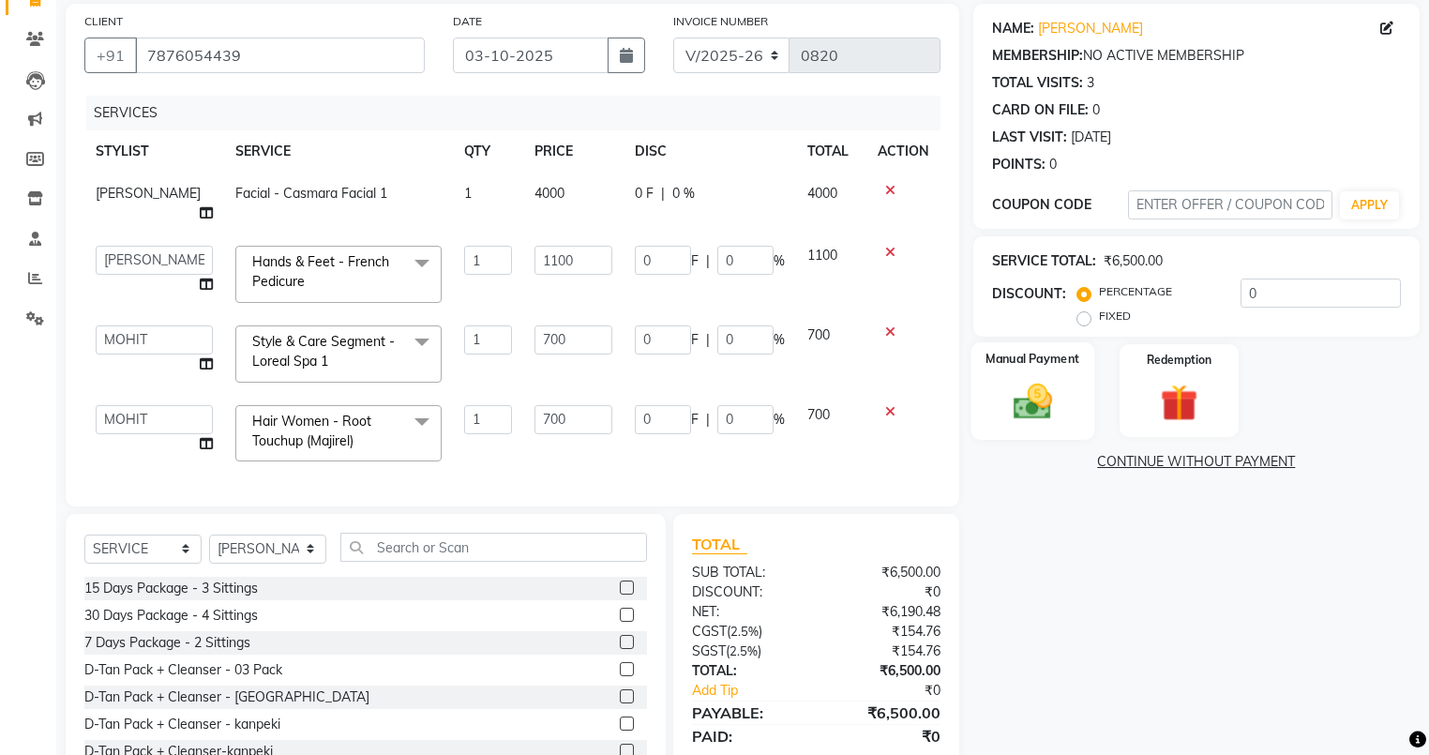
click at [1009, 384] on img at bounding box center [1032, 401] width 64 height 45
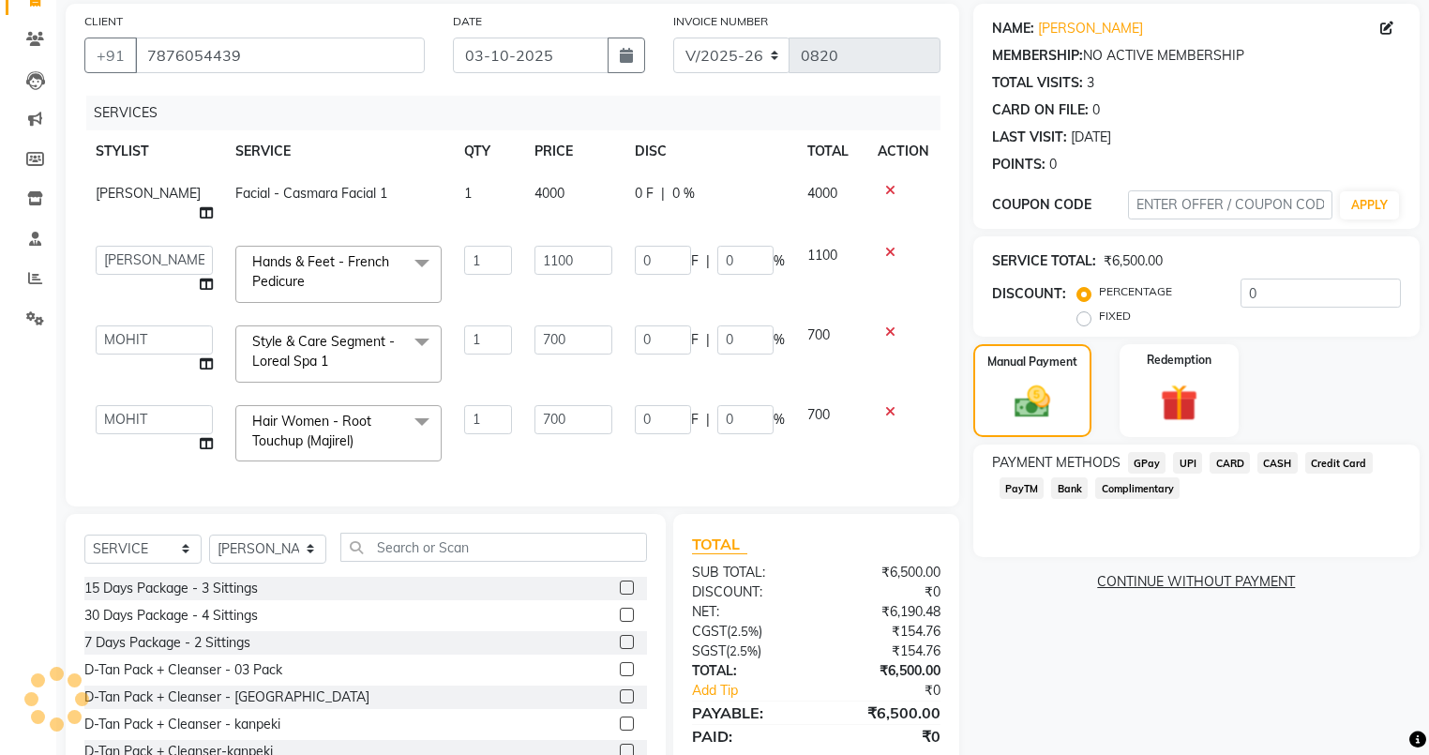
scroll to position [212, 0]
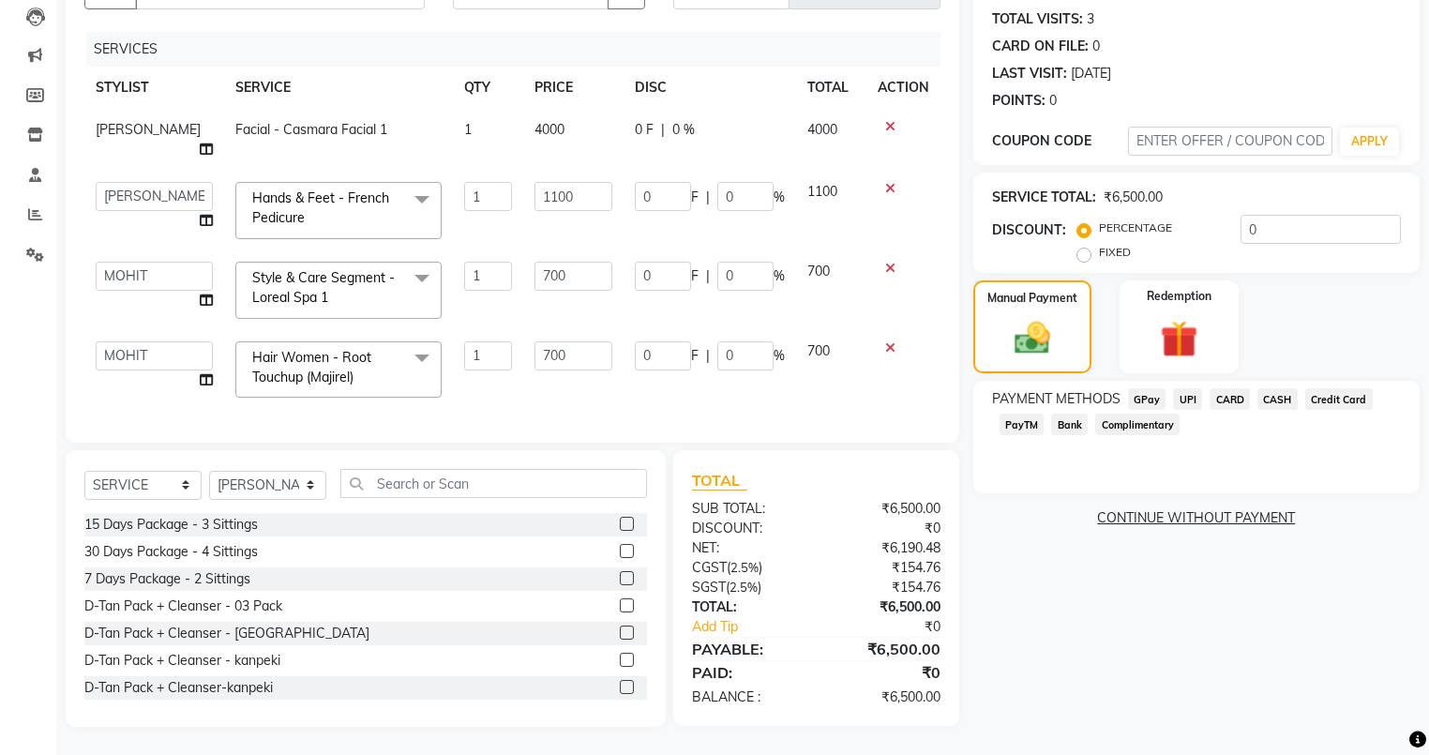
click at [1186, 388] on span "UPI" at bounding box center [1187, 399] width 29 height 22
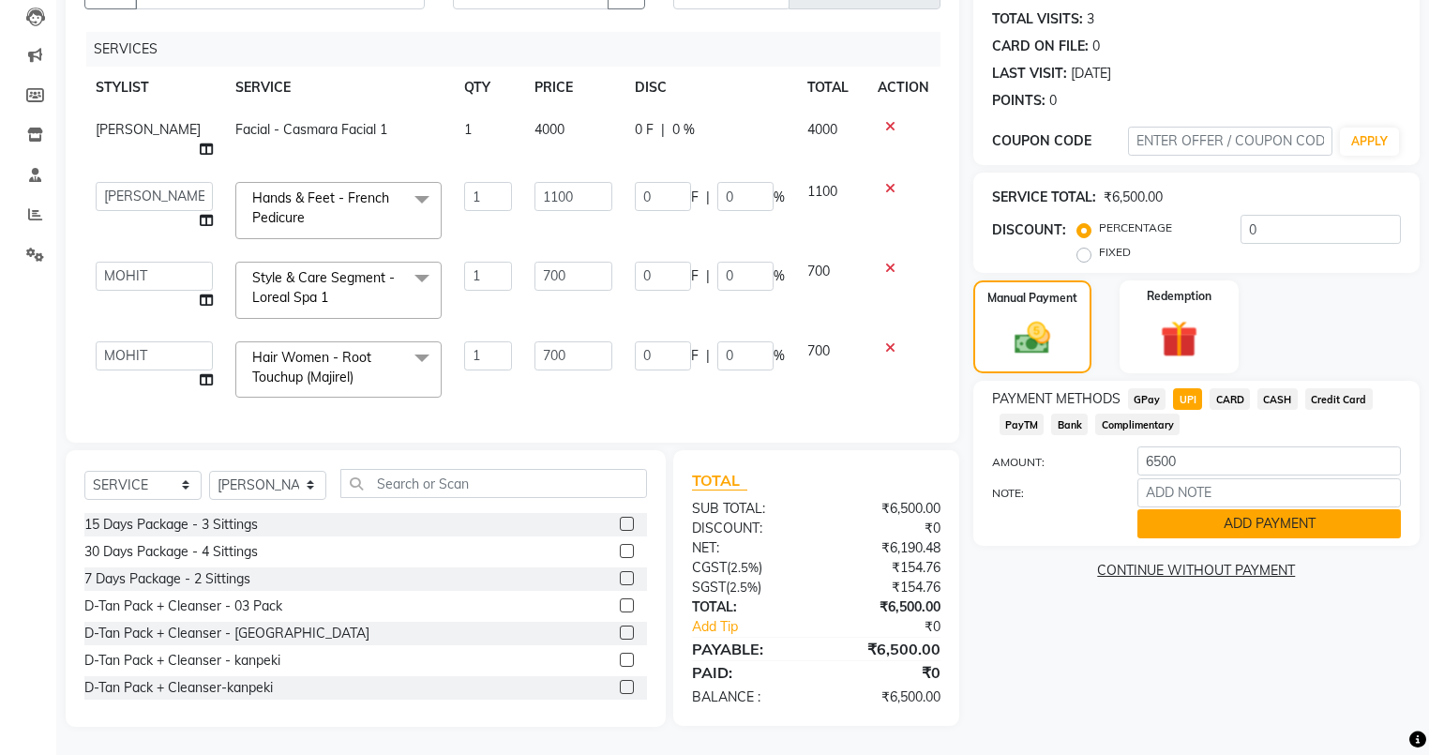
click at [1185, 513] on button "ADD PAYMENT" at bounding box center [1268, 523] width 263 height 29
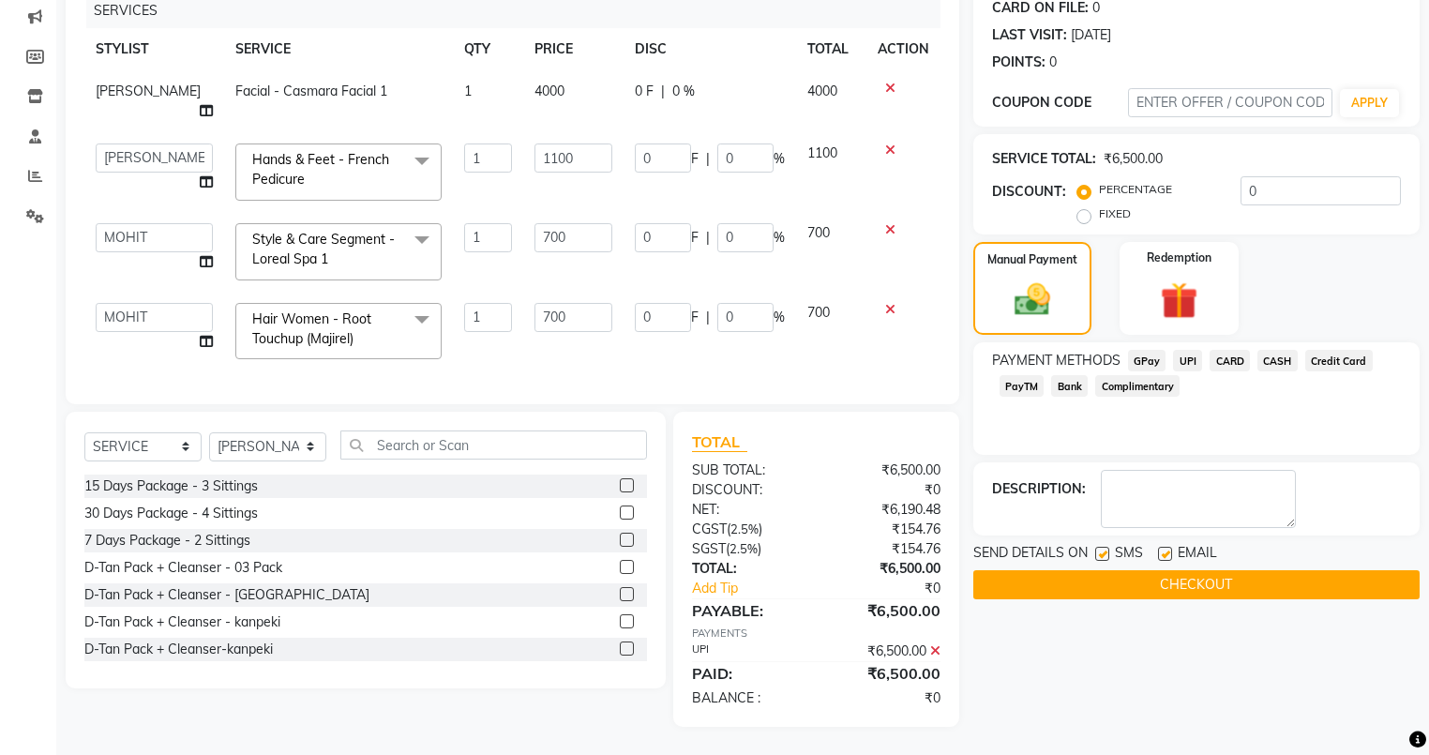
scroll to position [250, 0]
click at [1162, 547] on label at bounding box center [1165, 554] width 14 height 14
click at [1162, 548] on input "checkbox" at bounding box center [1164, 554] width 12 height 12
checkbox input "false"
click at [1103, 547] on label at bounding box center [1102, 554] width 14 height 14
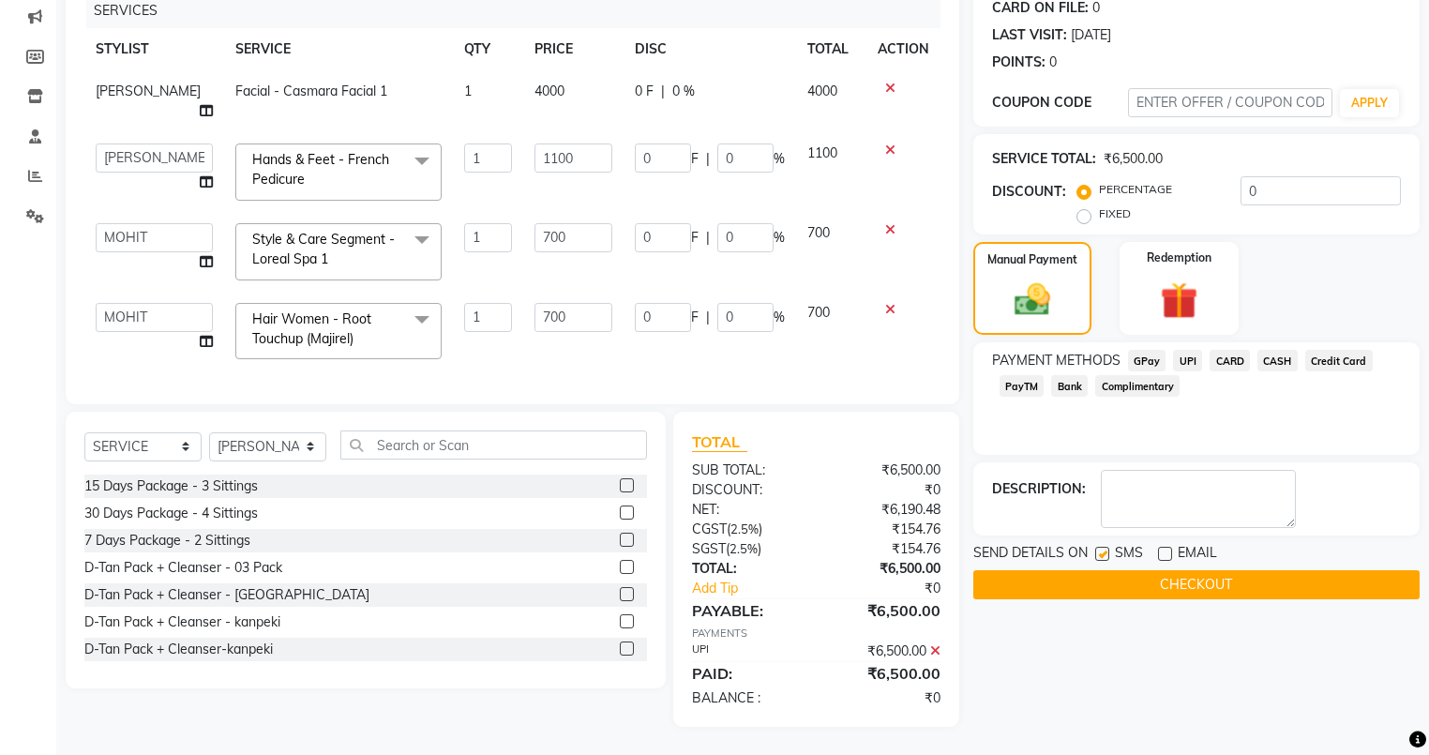
click at [1103, 548] on input "checkbox" at bounding box center [1101, 554] width 12 height 12
checkbox input "false"
click at [1101, 570] on button "CHECKOUT" at bounding box center [1196, 584] width 446 height 29
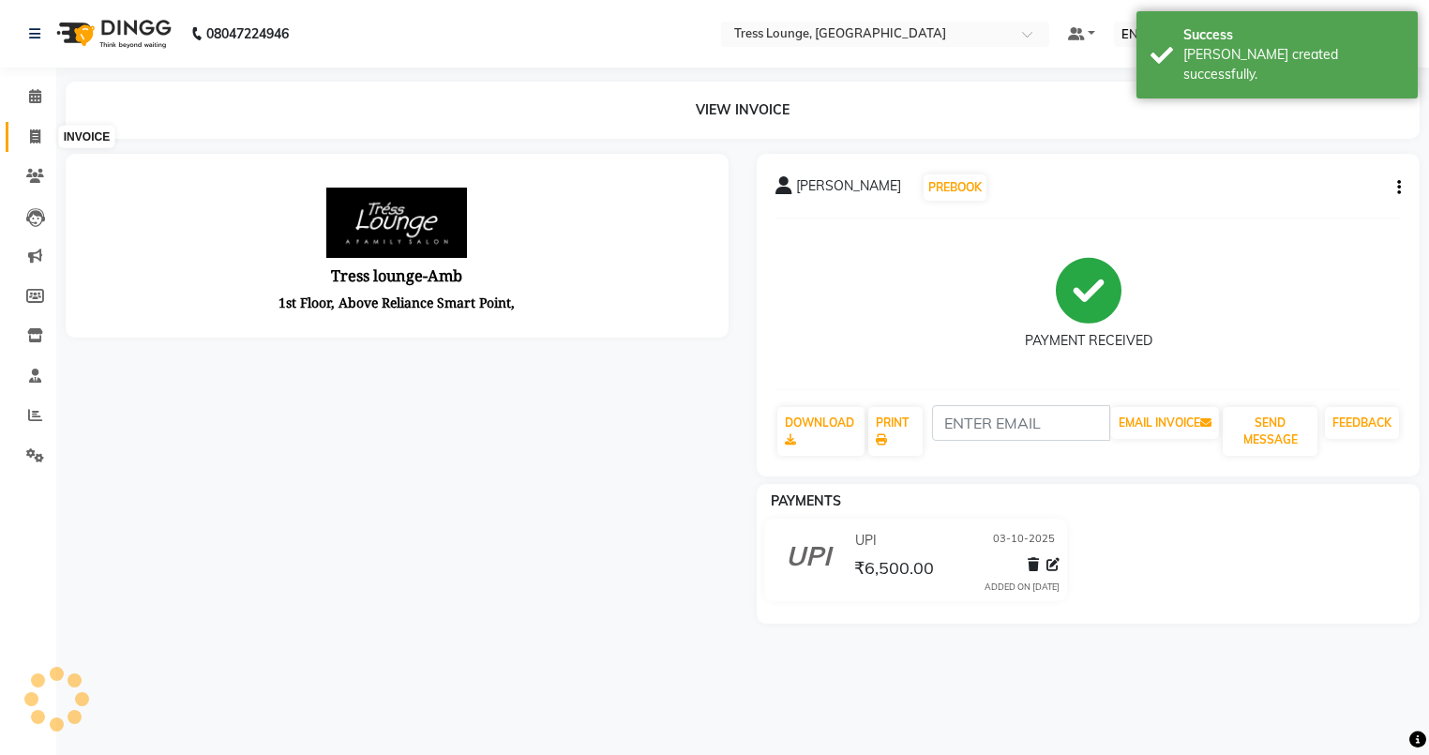
click at [30, 135] on icon at bounding box center [35, 136] width 10 height 14
select select "service"
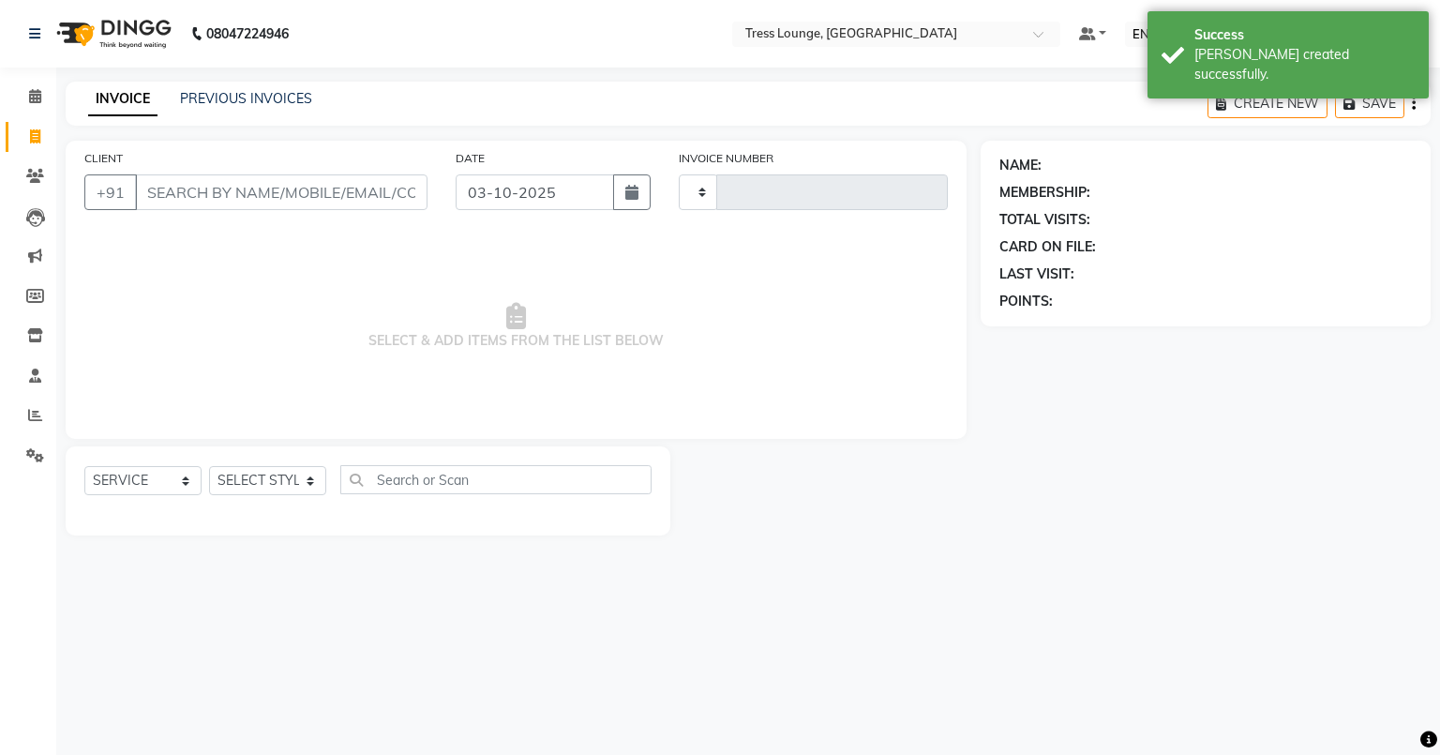
type input "0821"
select select "5899"
click at [154, 187] on input "CLIENT" at bounding box center [281, 192] width 292 height 36
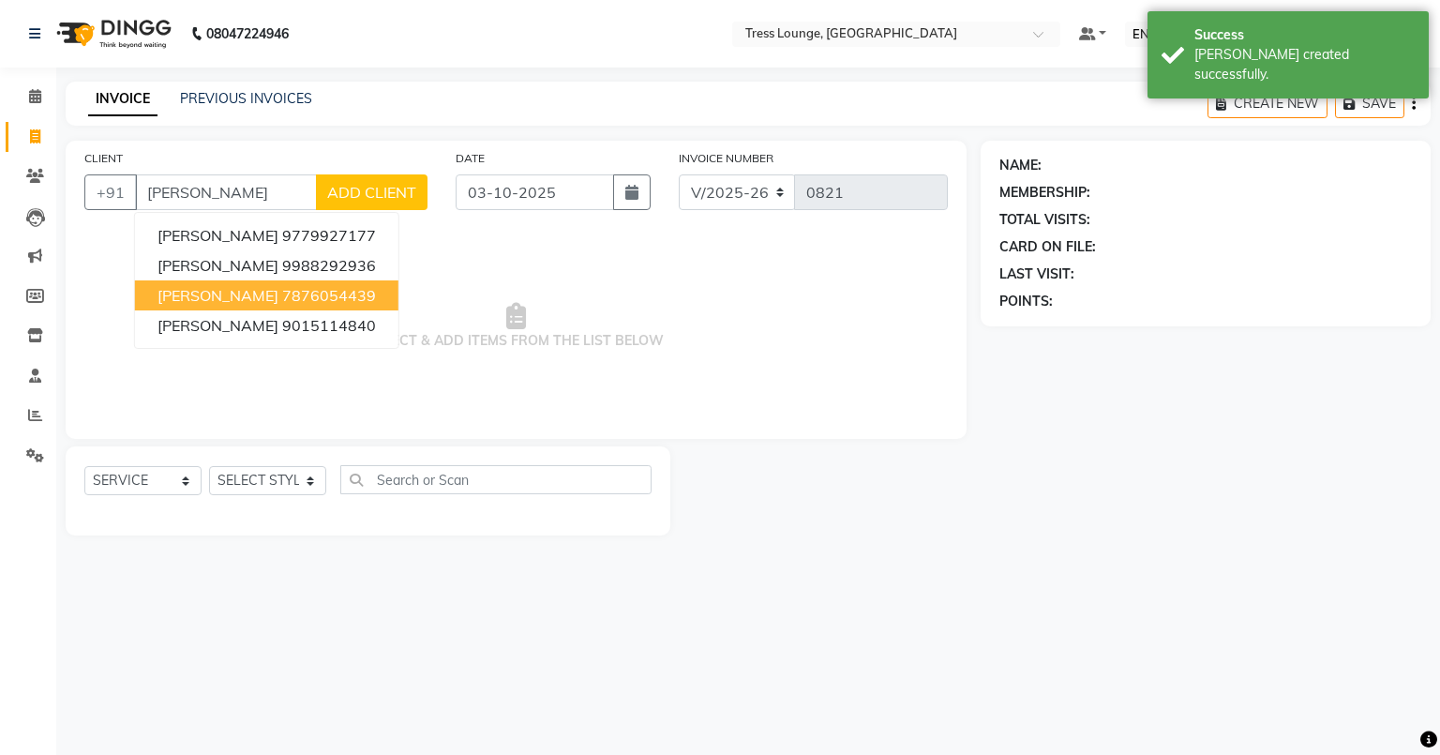
click at [190, 292] on span "[PERSON_NAME]" at bounding box center [217, 295] width 121 height 19
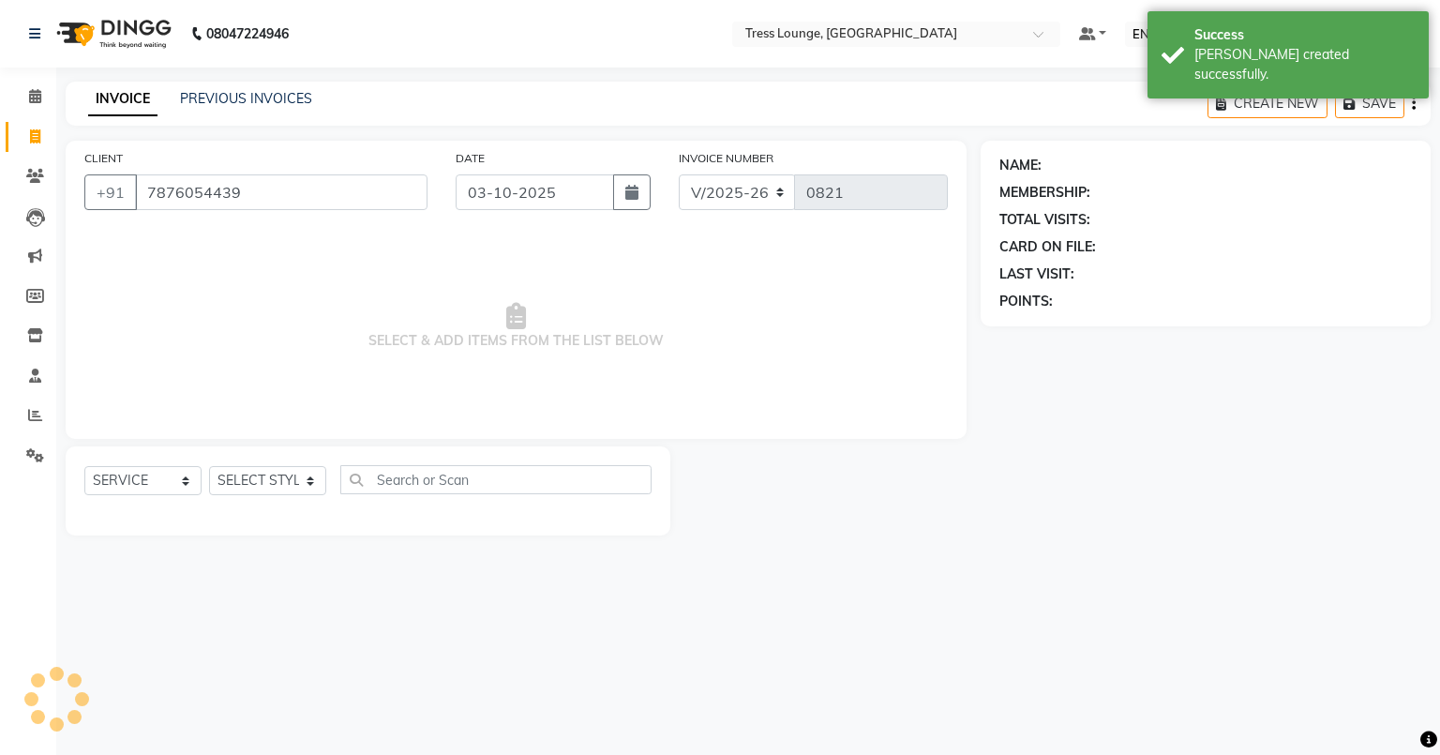
type input "7876054439"
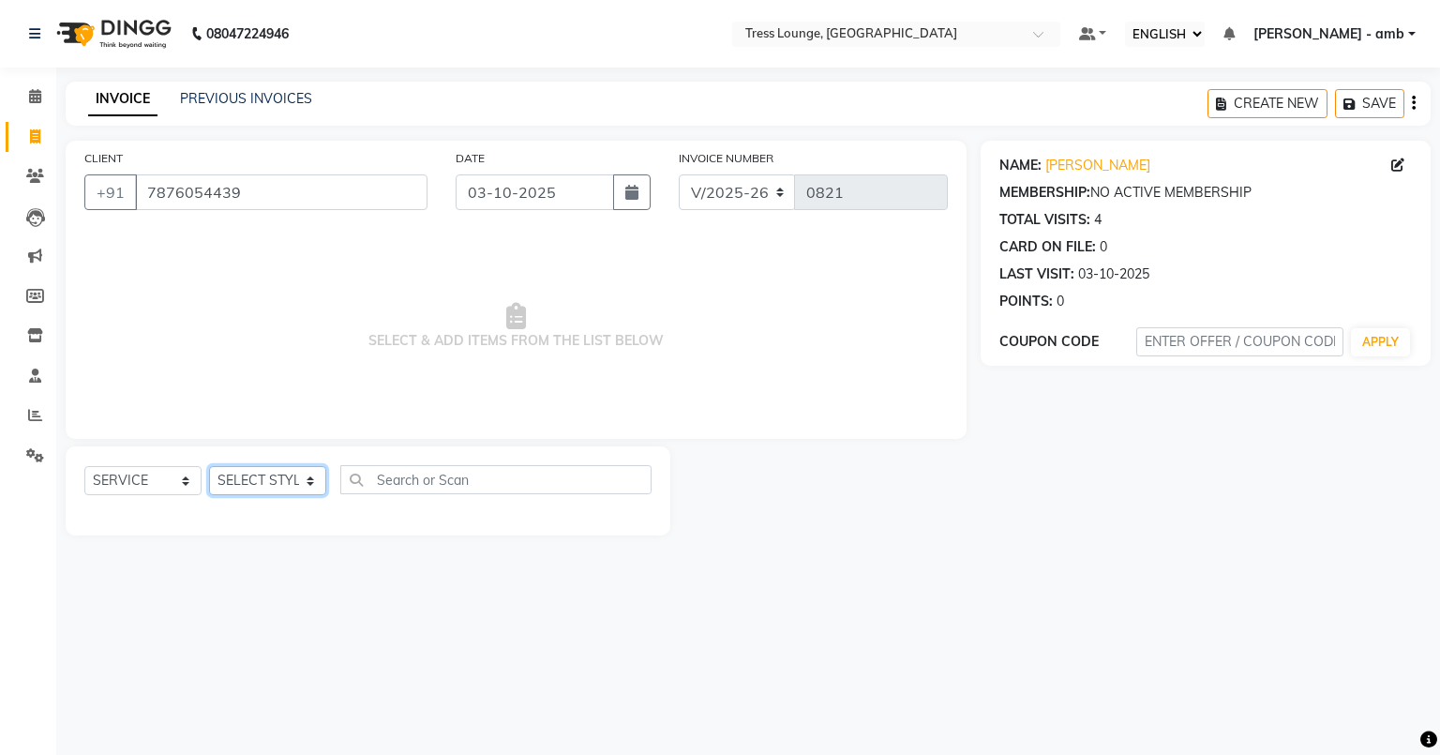
click at [314, 484] on select "SELECT STYLIST [PERSON_NAME] [PERSON_NAME] MOHIT [PERSON_NAME] sukh" at bounding box center [267, 480] width 117 height 29
click at [184, 476] on select "SELECT SERVICE PRODUCT MEMBERSHIP PACKAGE VOUCHER PREPAID GIFT CARD" at bounding box center [142, 480] width 117 height 29
select select "product"
click at [84, 467] on select "SELECT SERVICE PRODUCT MEMBERSHIP PACKAGE VOUCHER PREPAID GIFT CARD" at bounding box center [142, 480] width 117 height 29
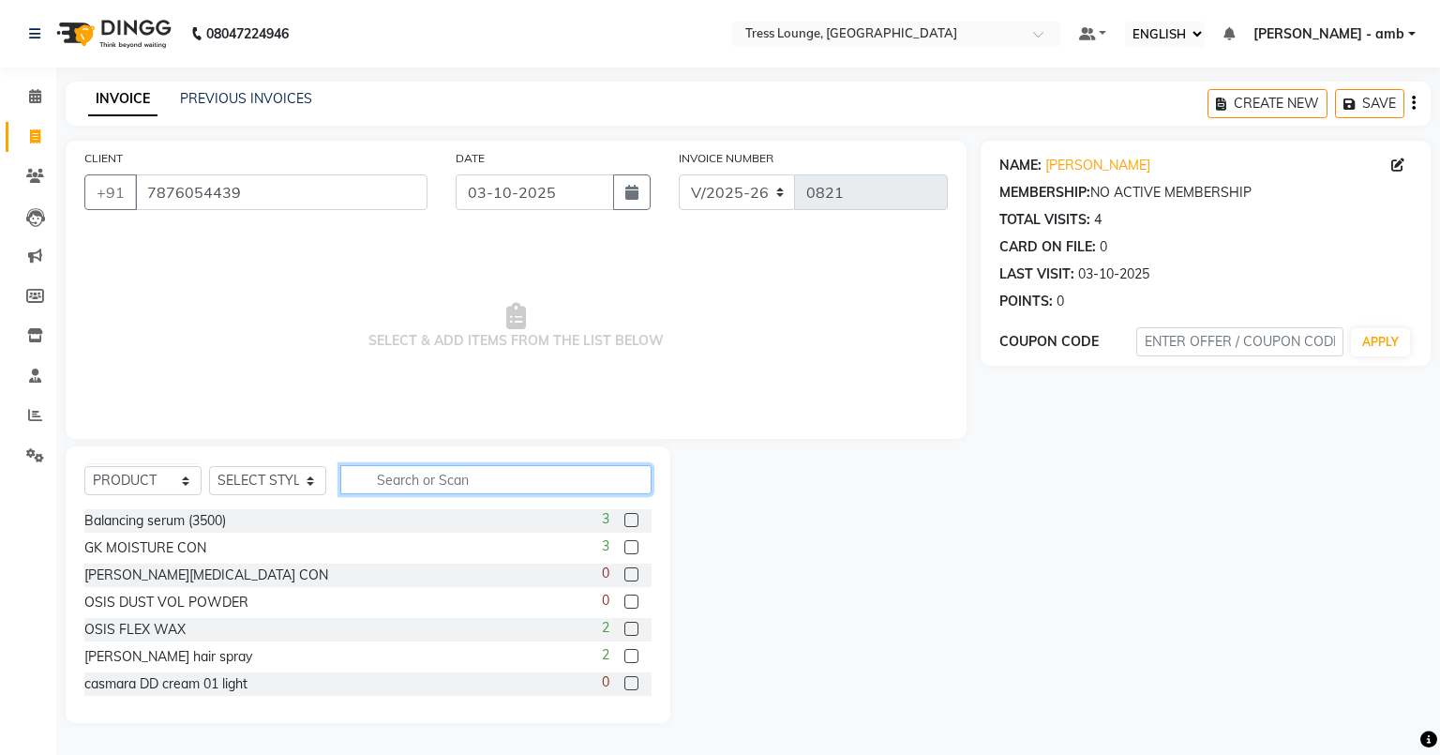
click at [390, 478] on input "text" at bounding box center [495, 479] width 311 height 29
click at [371, 471] on input "text" at bounding box center [495, 479] width 311 height 29
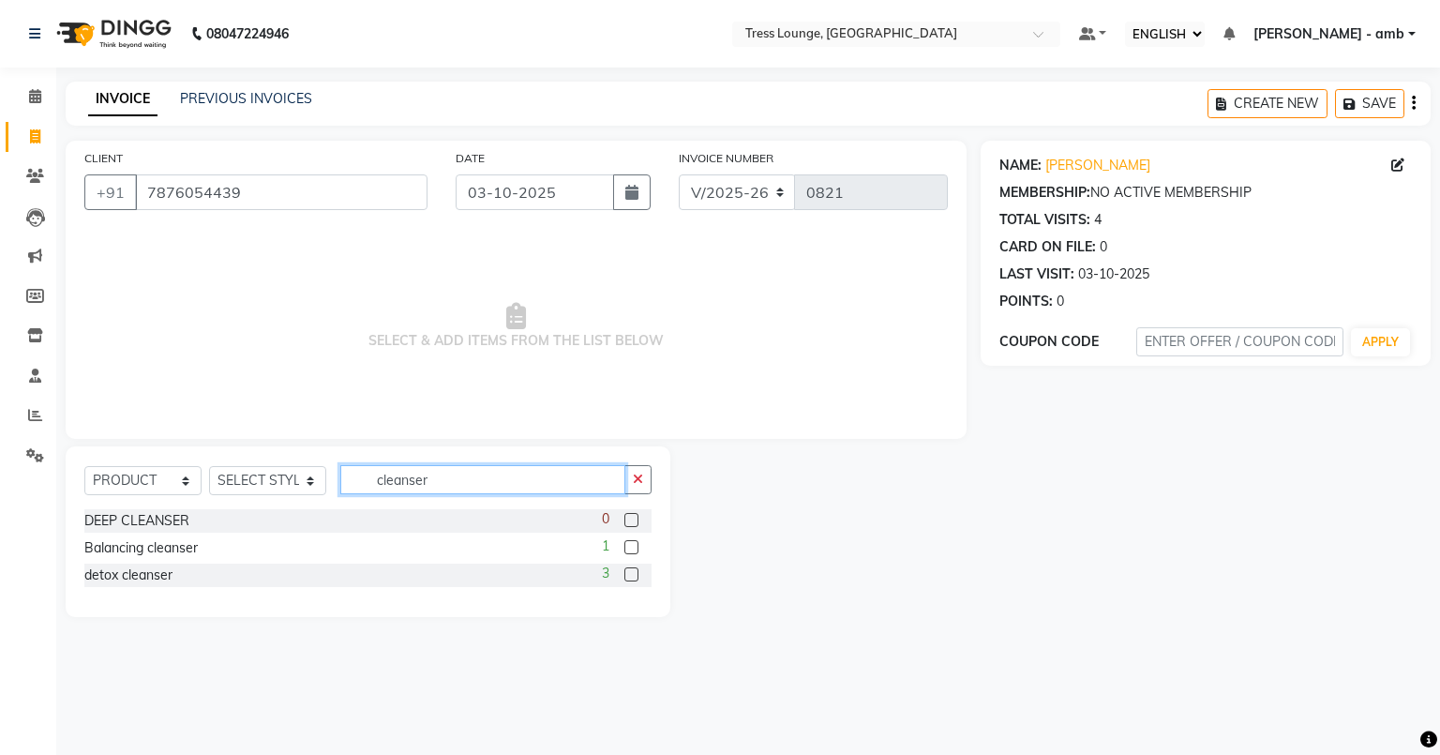
type input "cleanser"
click at [632, 577] on label at bounding box center [631, 574] width 14 height 14
click at [632, 577] on input "checkbox" at bounding box center [630, 575] width 12 height 12
click at [630, 574] on label at bounding box center [631, 574] width 14 height 14
click at [630, 574] on input "checkbox" at bounding box center [630, 575] width 12 height 12
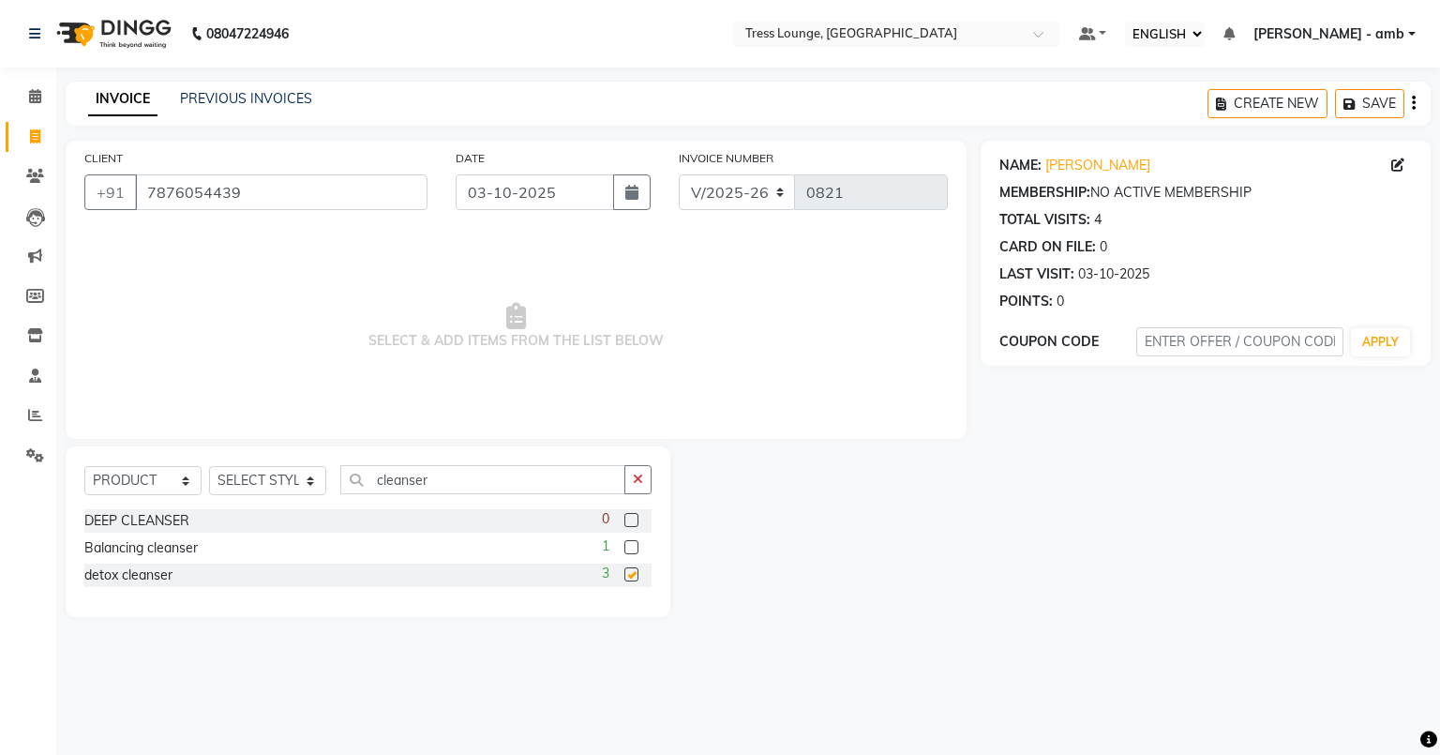
checkbox input "false"
click at [320, 480] on select "SELECT STYLIST [PERSON_NAME] [PERSON_NAME] MOHIT [PERSON_NAME] sukh" at bounding box center [267, 480] width 117 height 29
select select "41504"
click at [209, 467] on select "SELECT STYLIST [PERSON_NAME] [PERSON_NAME] MOHIT [PERSON_NAME] sukh" at bounding box center [267, 480] width 117 height 29
click at [633, 577] on label at bounding box center [631, 574] width 14 height 14
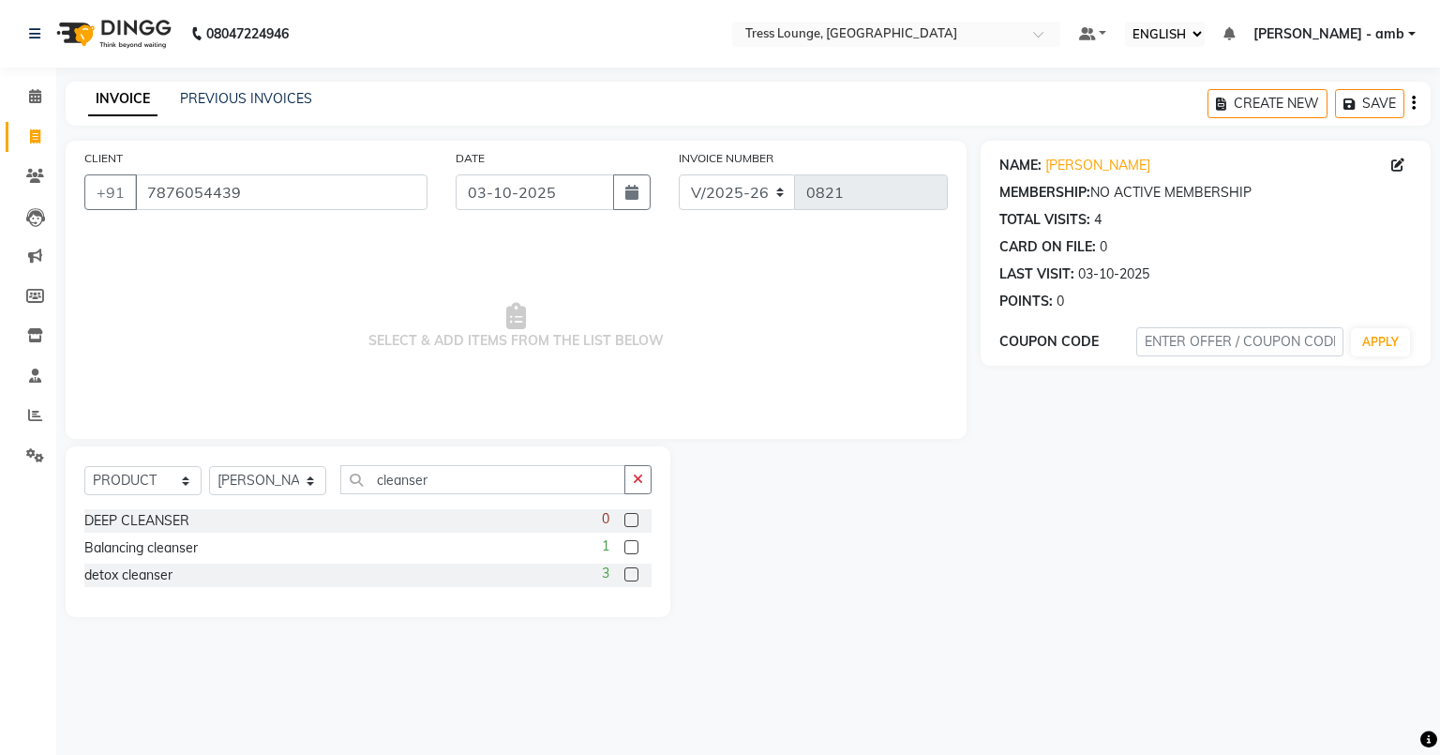
click at [633, 577] on input "checkbox" at bounding box center [630, 575] width 12 height 12
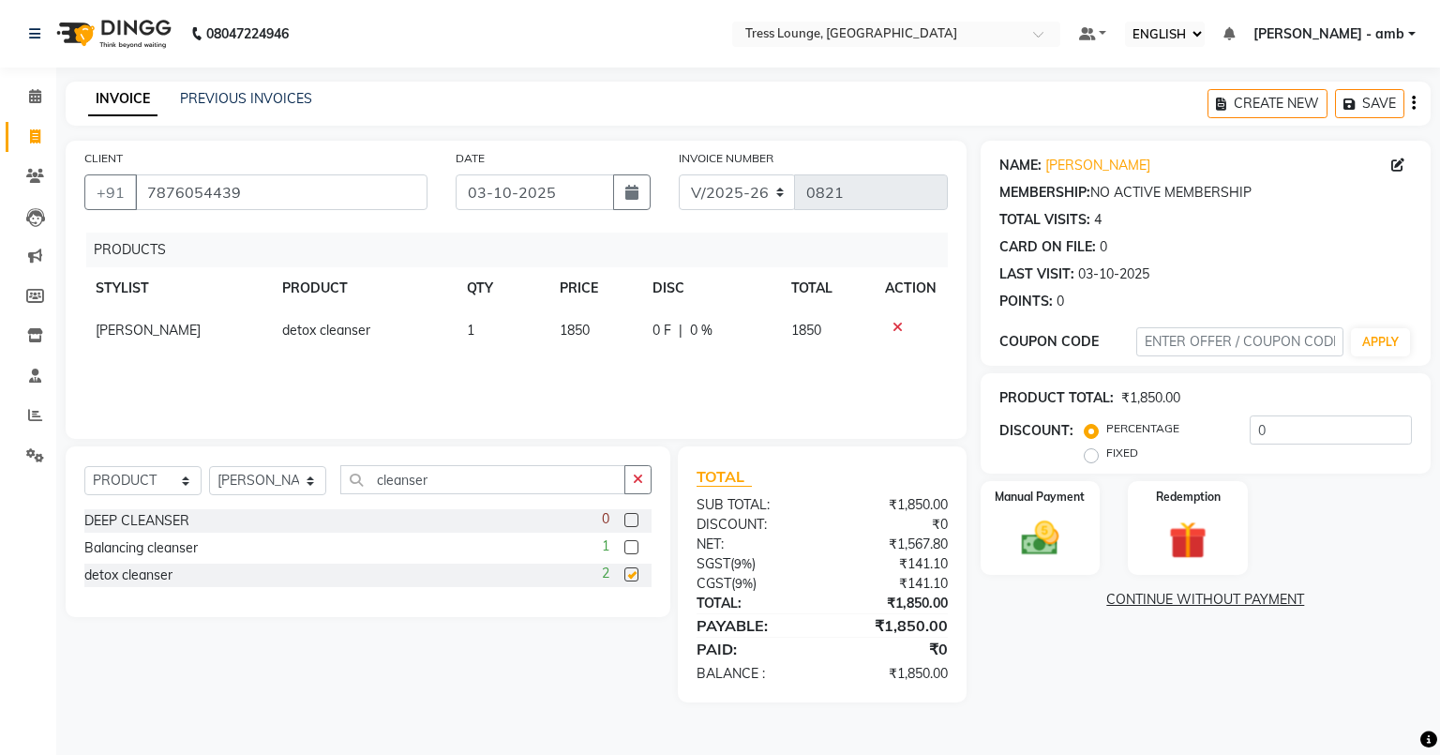
checkbox input "false"
click at [602, 332] on td "1850" at bounding box center [594, 330] width 93 height 42
select select "41504"
click at [889, 389] on div "PRODUCTS STYLIST PRODUCT QTY PRICE DISC TOTAL ACTION [PERSON_NAME] [PERSON_NAME…" at bounding box center [515, 325] width 863 height 187
click at [1106, 457] on label "FIXED" at bounding box center [1122, 452] width 32 height 17
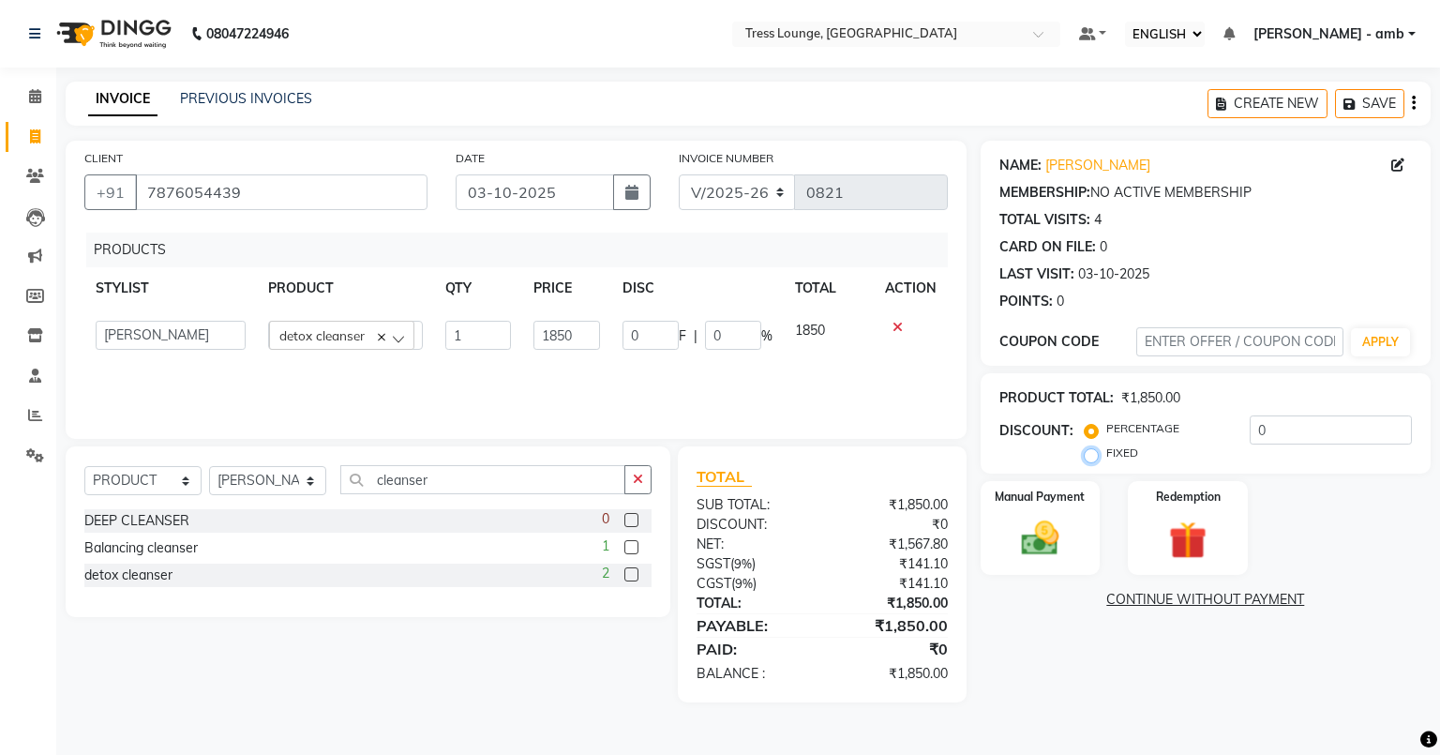
click at [1088, 457] on input "FIXED" at bounding box center [1094, 452] width 13 height 13
radio input "true"
click at [1266, 426] on input "0" at bounding box center [1331, 429] width 162 height 29
type input "5"
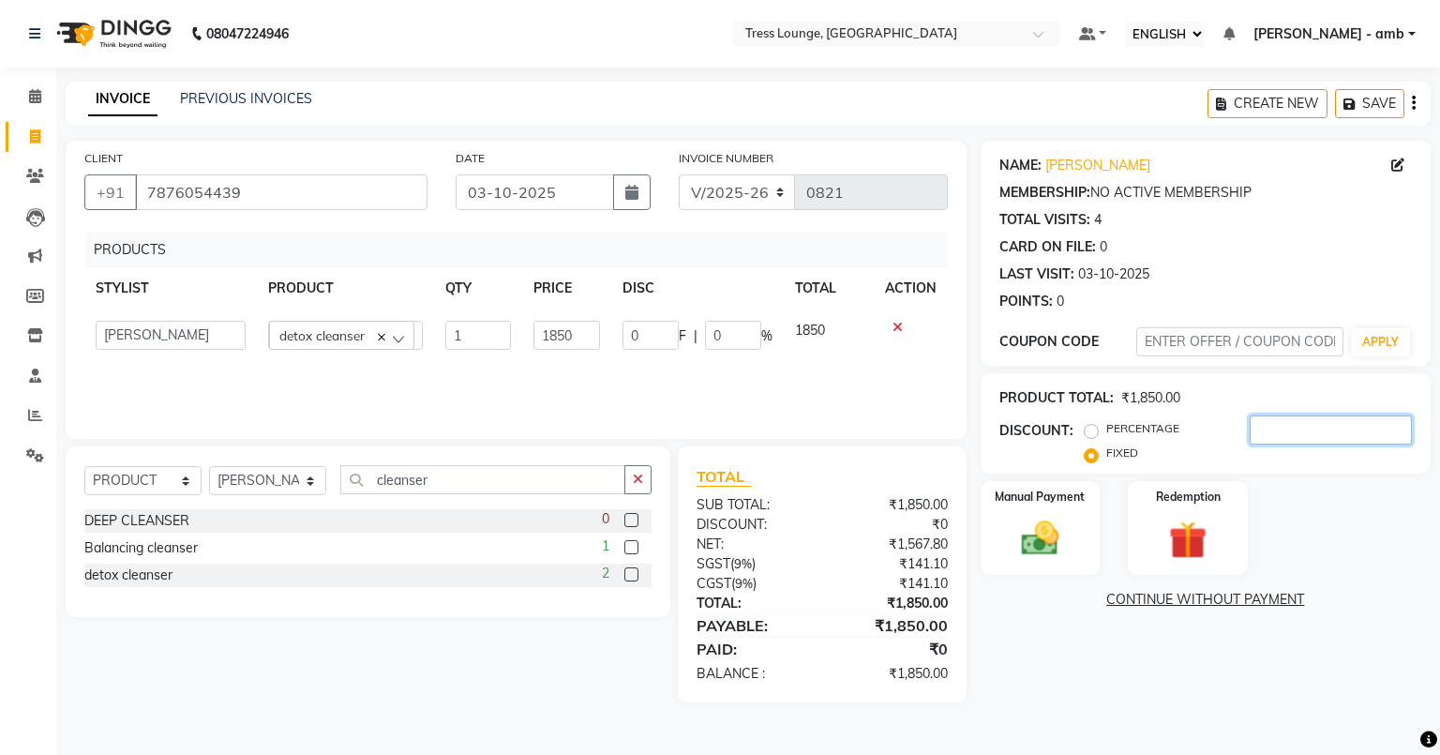
type input "0.27"
type input "50"
type input "2.7"
type input "50"
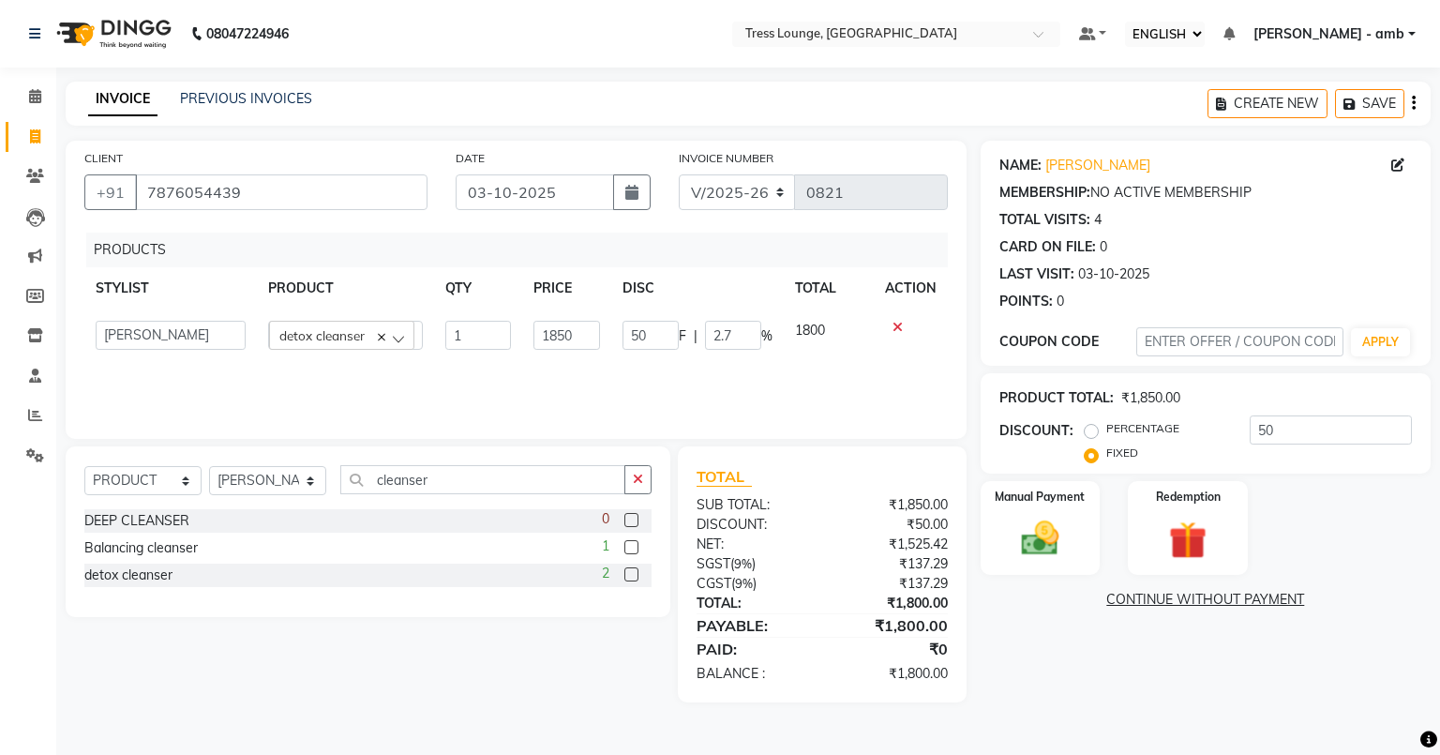
click at [1286, 506] on div "Manual Payment Redemption" at bounding box center [1205, 528] width 478 height 94
click at [1025, 549] on img at bounding box center [1040, 538] width 64 height 45
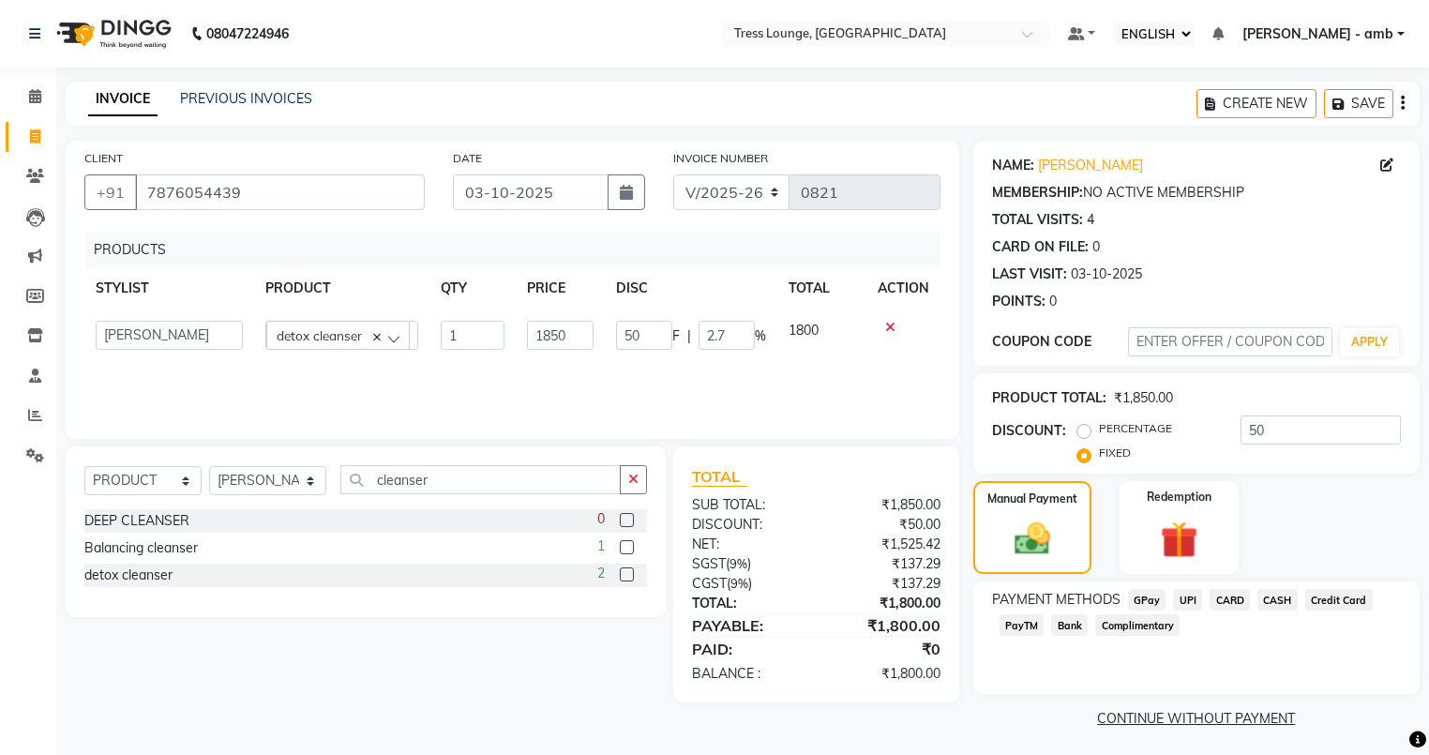
click at [1187, 596] on span "UPI" at bounding box center [1187, 600] width 29 height 22
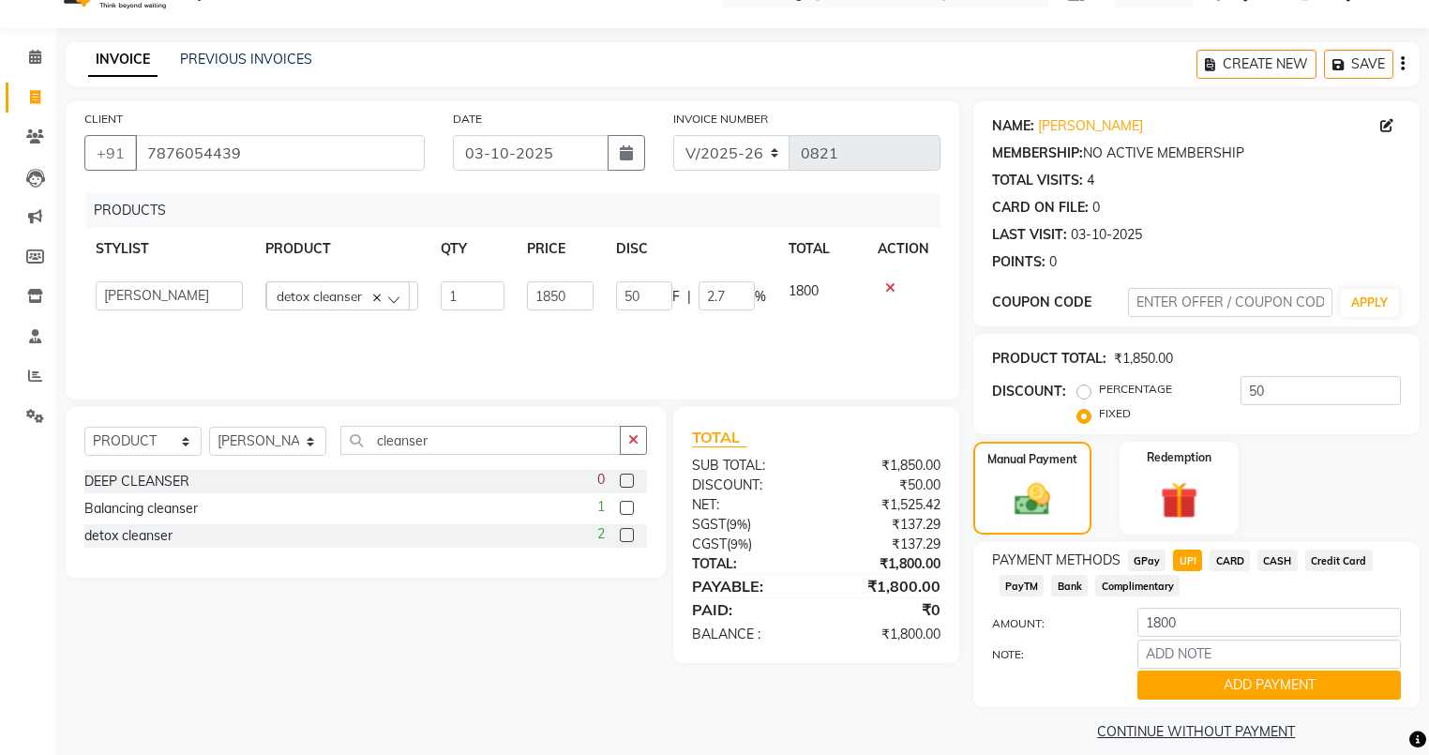
scroll to position [61, 0]
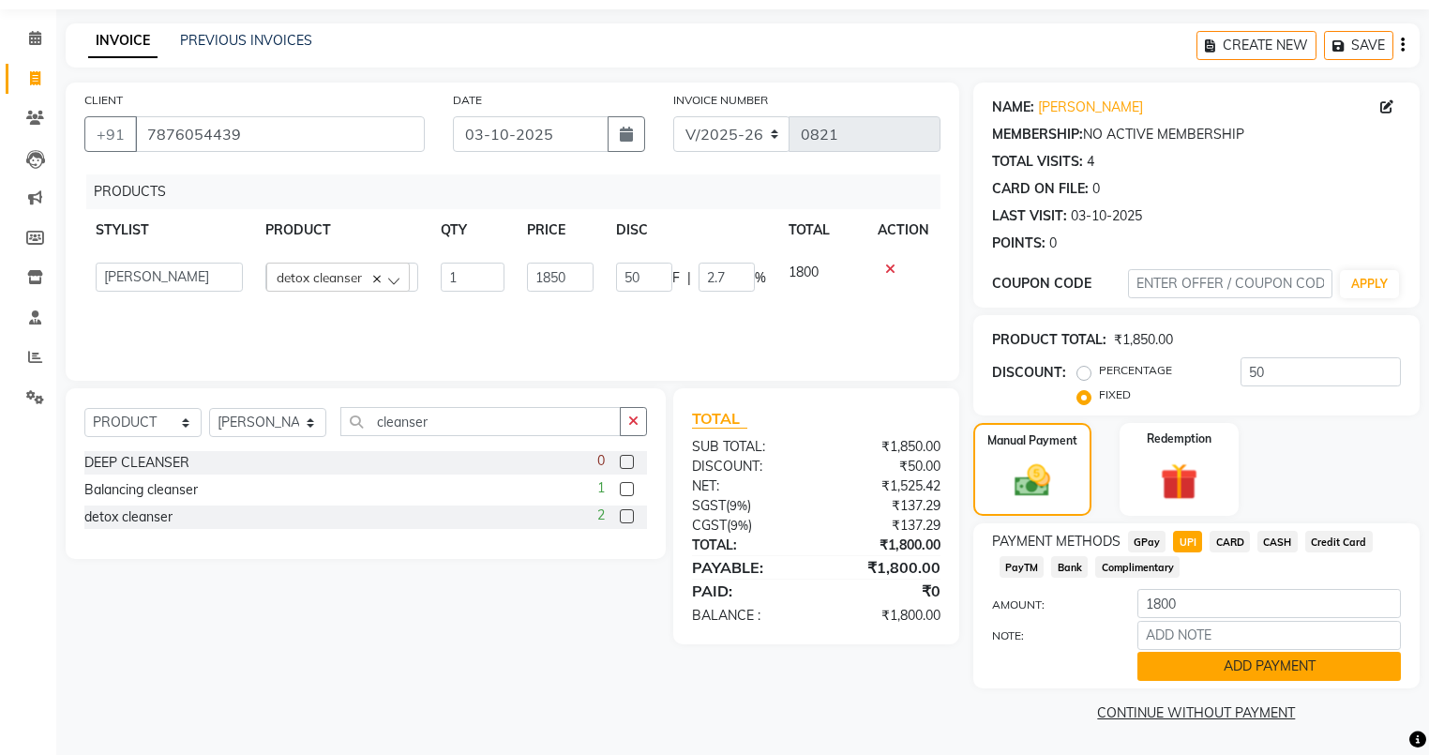
click at [1185, 667] on button "ADD PAYMENT" at bounding box center [1268, 666] width 263 height 29
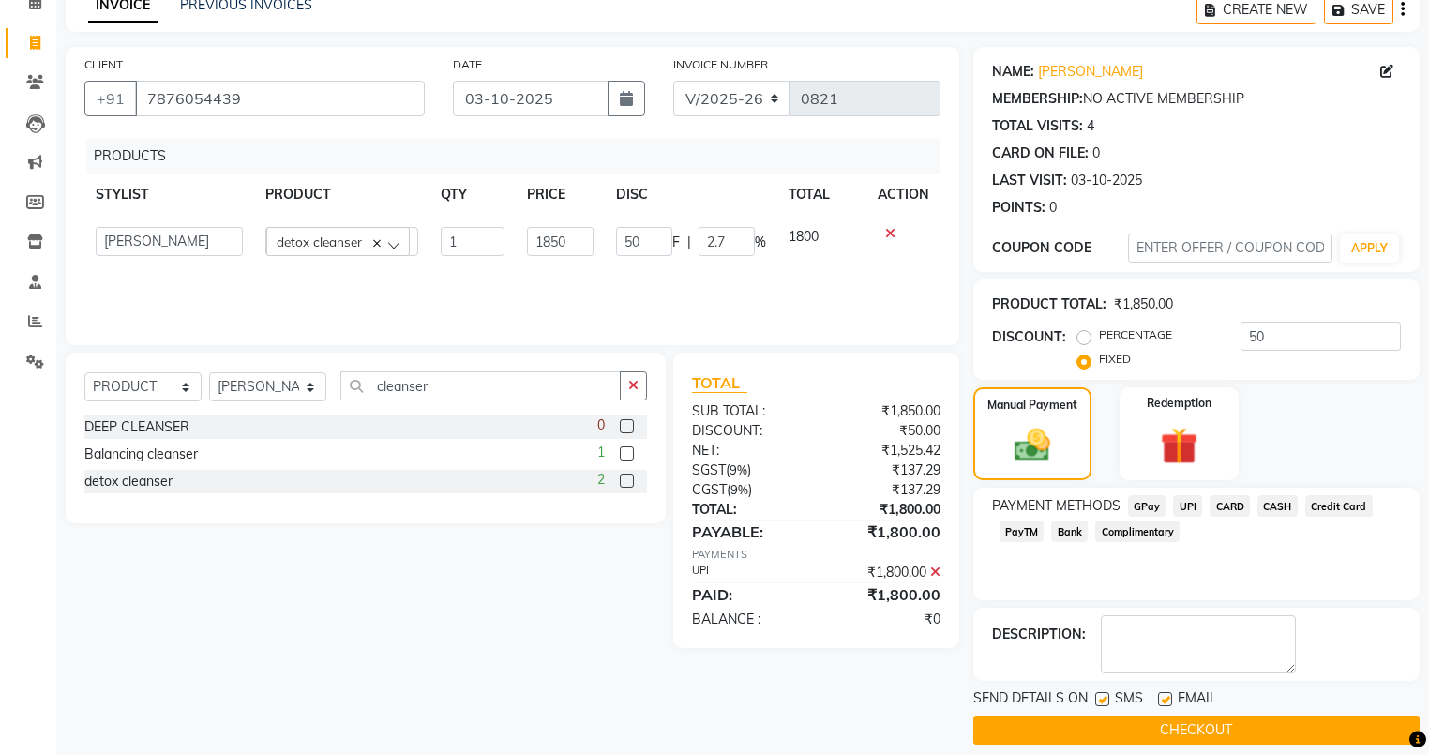
scroll to position [112, 0]
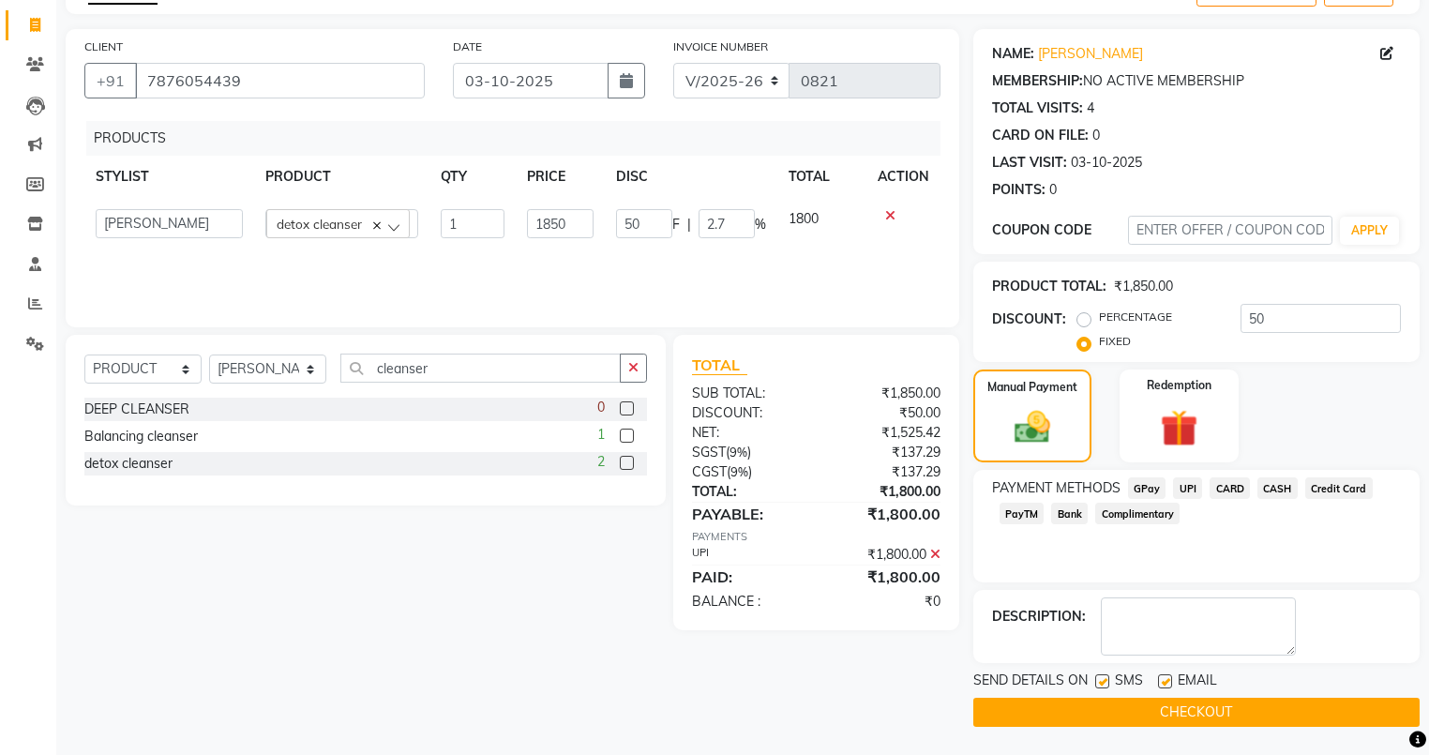
click at [1169, 681] on label at bounding box center [1165, 681] width 14 height 14
click at [1169, 681] on input "checkbox" at bounding box center [1164, 682] width 12 height 12
checkbox input "false"
click at [1102, 677] on label at bounding box center [1102, 681] width 14 height 14
click at [1102, 677] on input "checkbox" at bounding box center [1101, 682] width 12 height 12
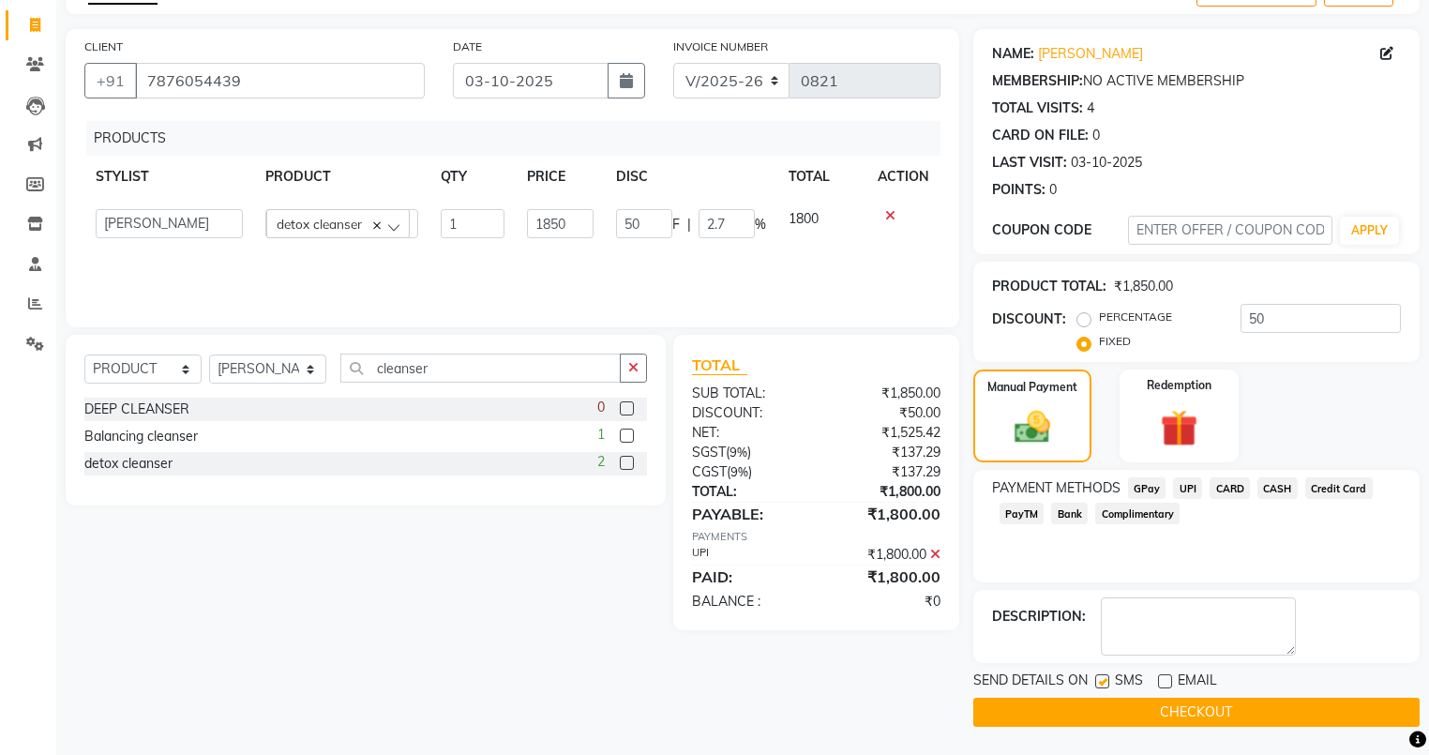
checkbox input "false"
click at [1102, 705] on button "CHECKOUT" at bounding box center [1196, 711] width 446 height 29
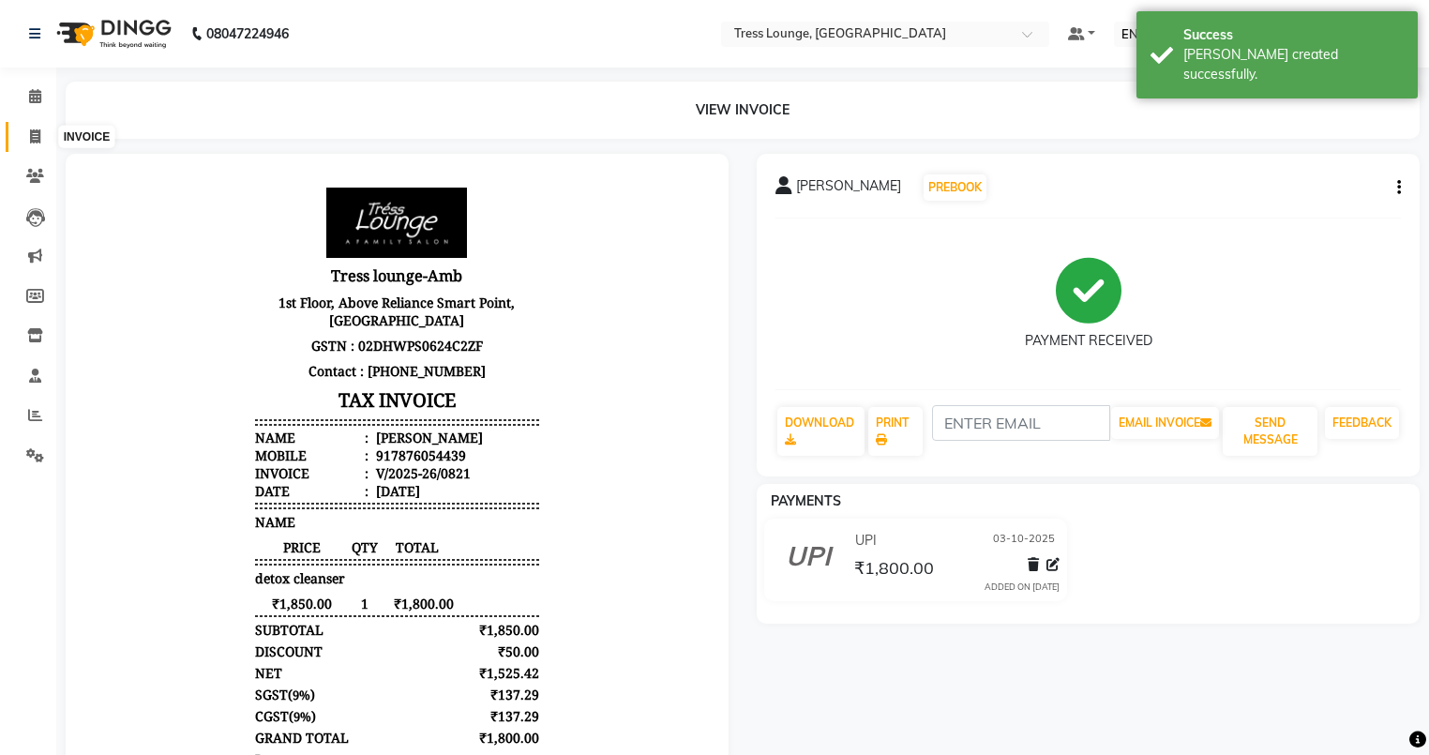
click at [33, 136] on icon at bounding box center [35, 136] width 10 height 14
select select "service"
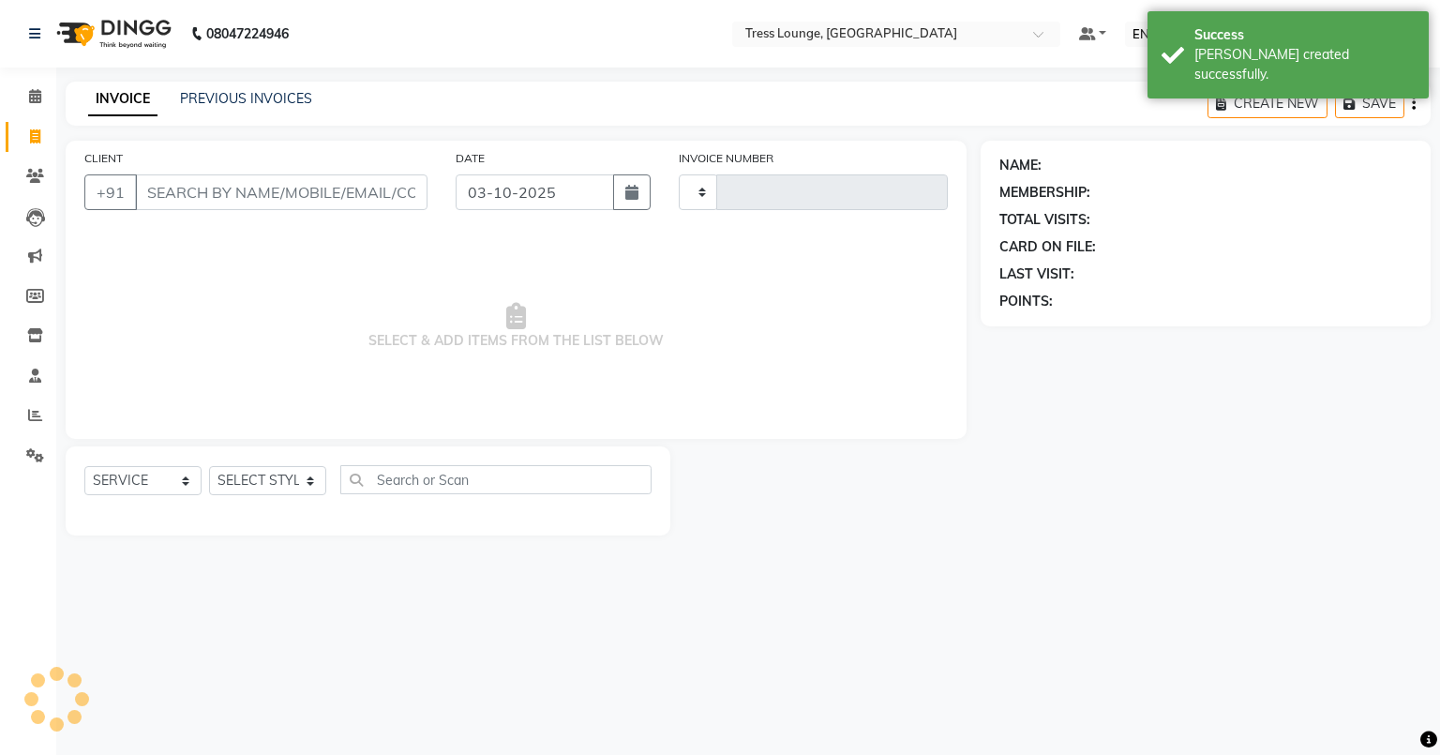
type input "0822"
select select "5899"
click at [231, 98] on link "PREVIOUS INVOICES" at bounding box center [246, 98] width 132 height 17
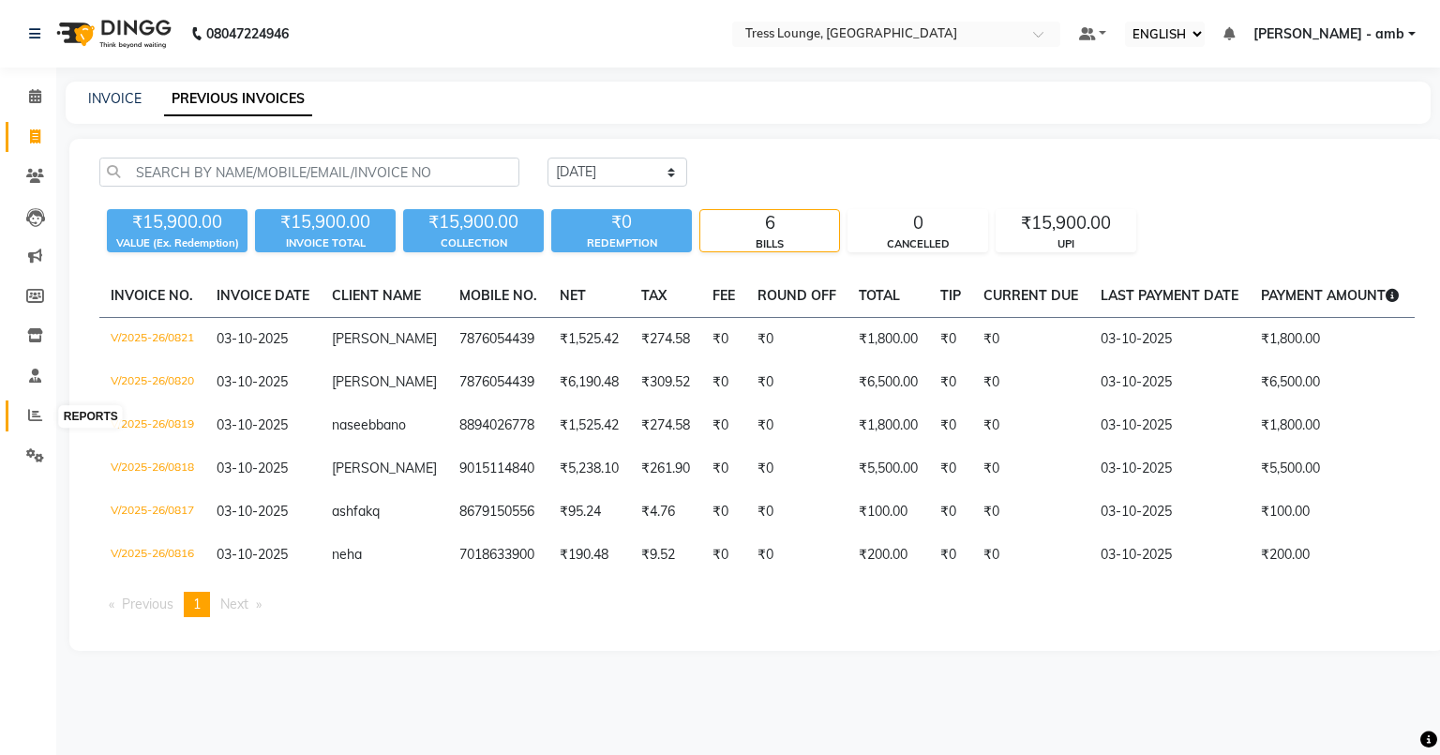
click at [25, 411] on span at bounding box center [35, 416] width 33 height 22
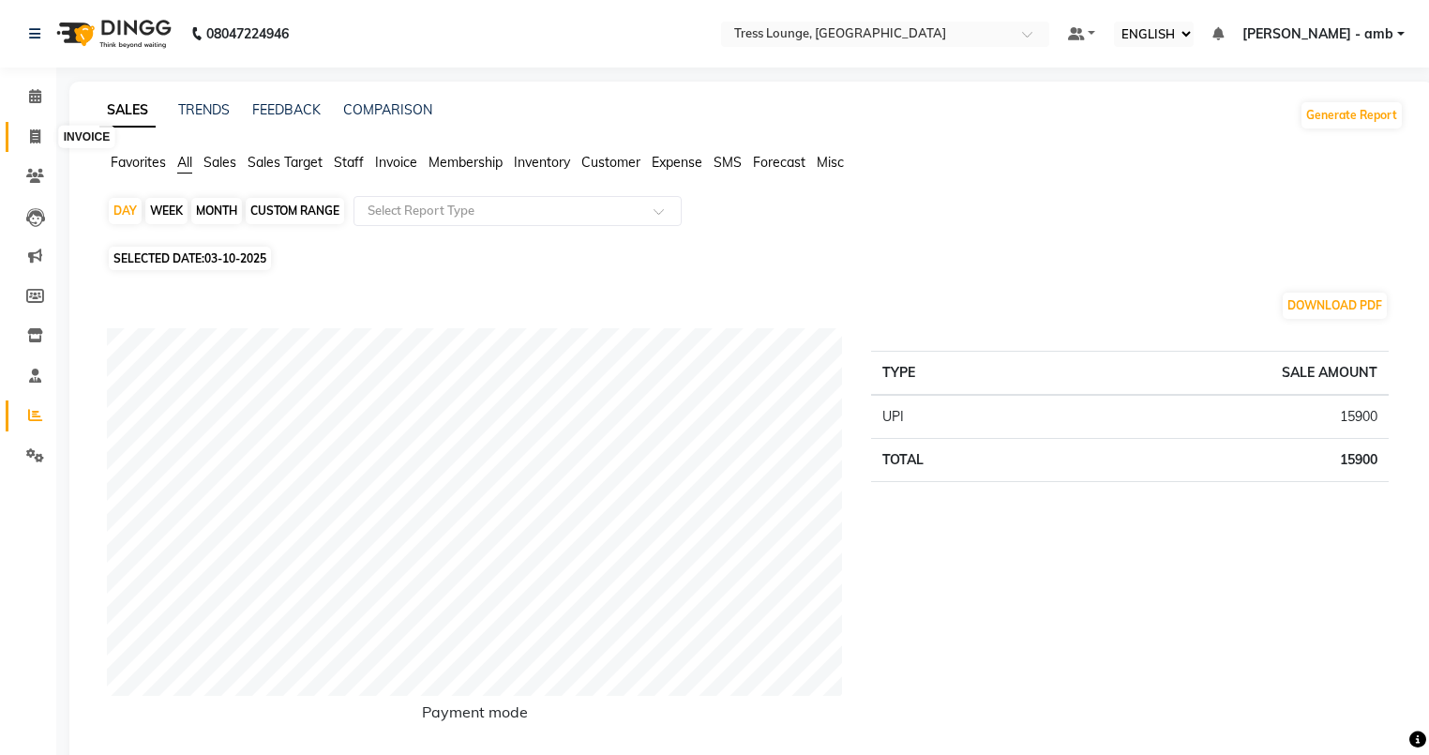
click at [26, 136] on span at bounding box center [35, 138] width 33 height 22
select select "service"
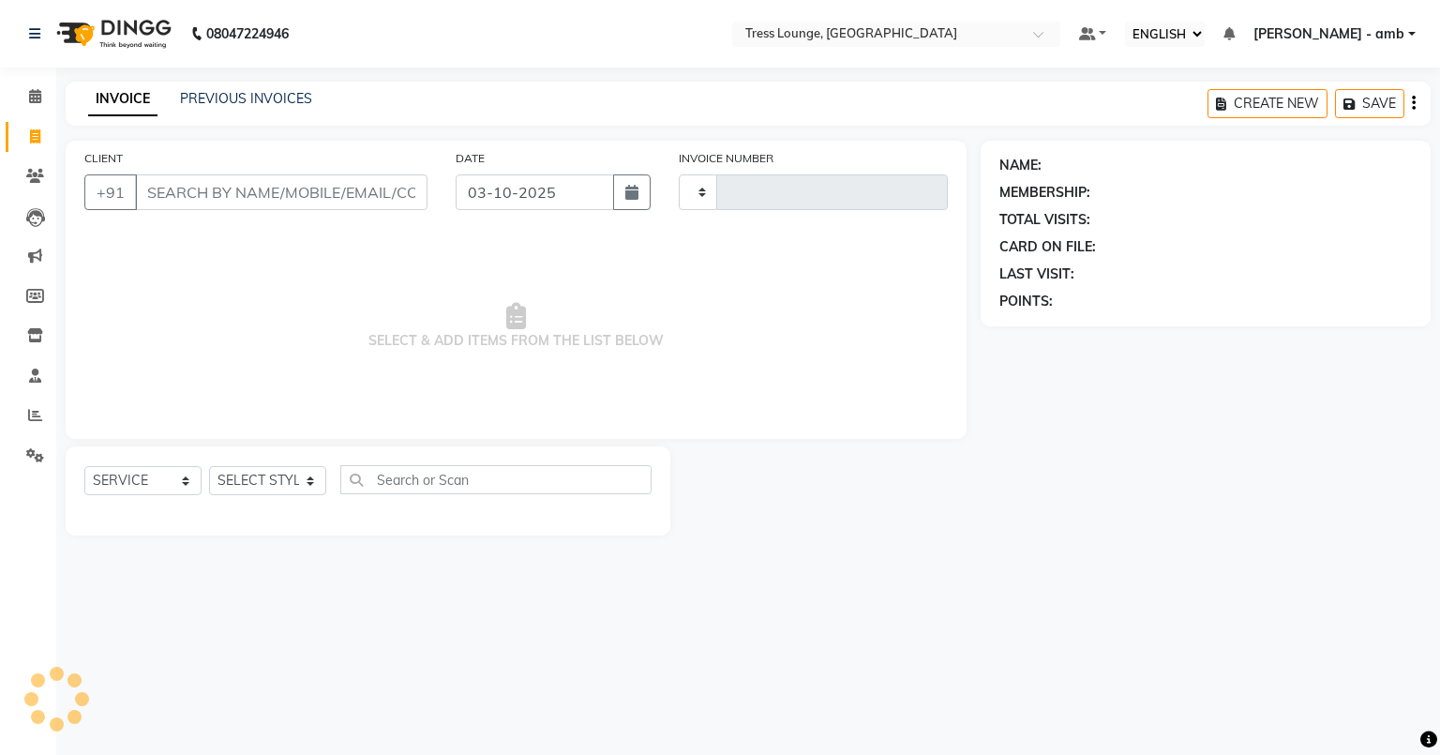
type input "0822"
select select "5899"
click at [268, 91] on link "PREVIOUS INVOICES" at bounding box center [246, 98] width 132 height 17
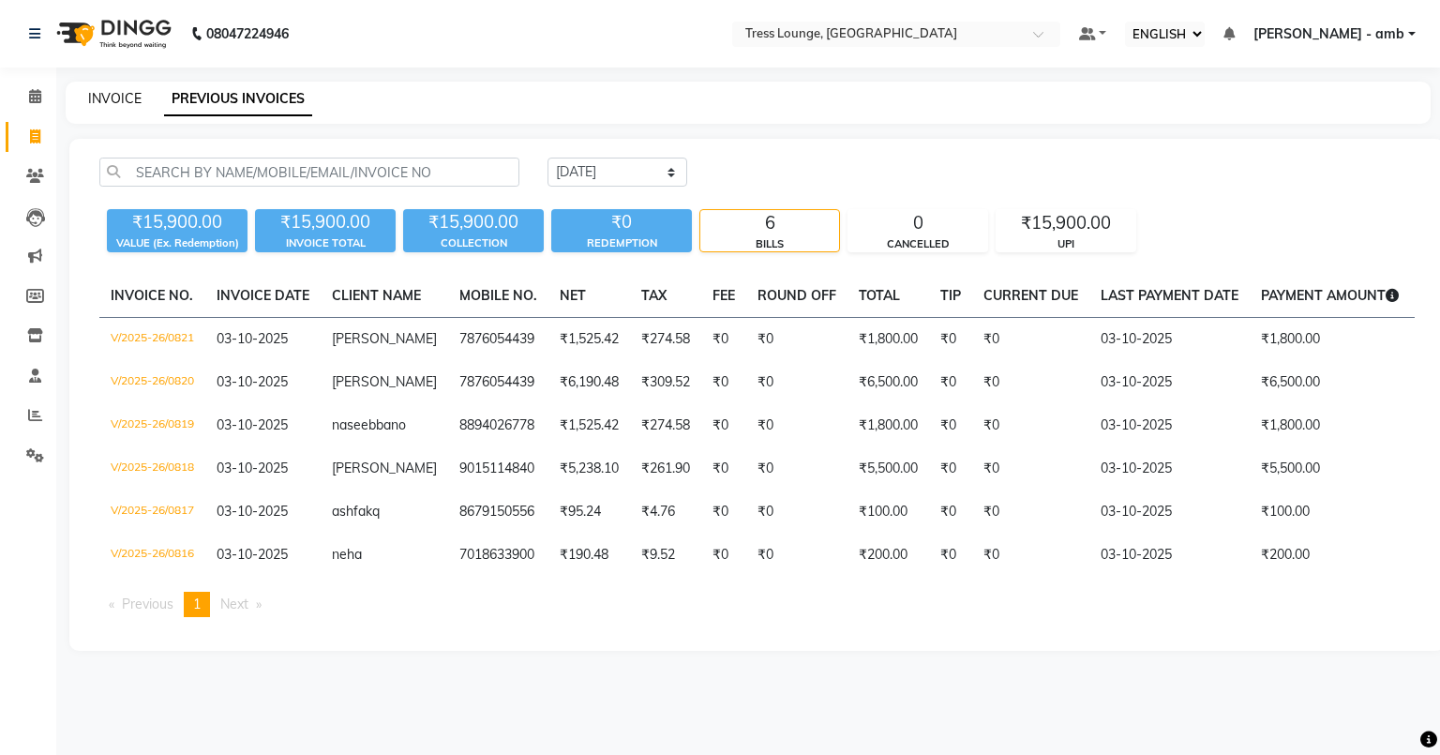
click at [98, 95] on link "INVOICE" at bounding box center [114, 98] width 53 height 17
select select "service"
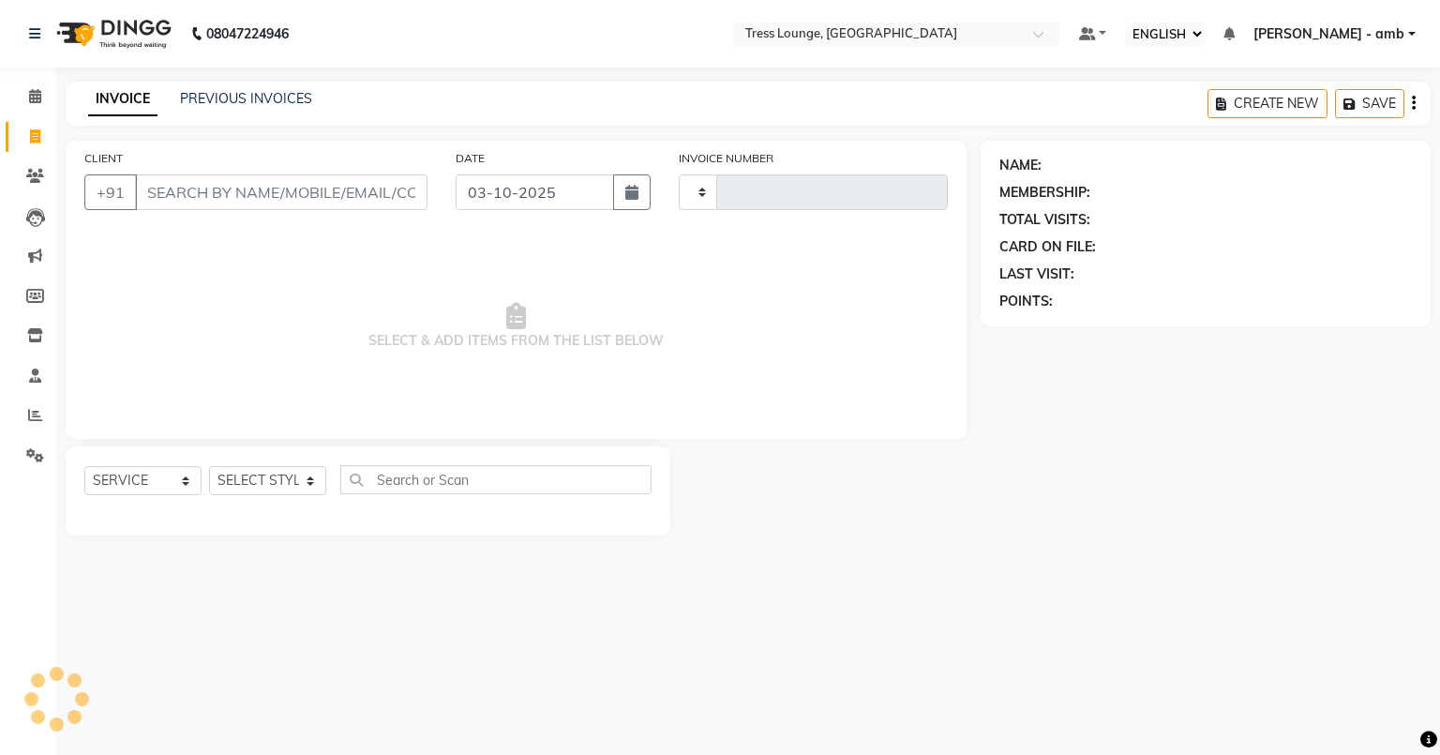
type input "0822"
select select "5899"
click at [161, 191] on input "CLIENT" at bounding box center [281, 192] width 292 height 36
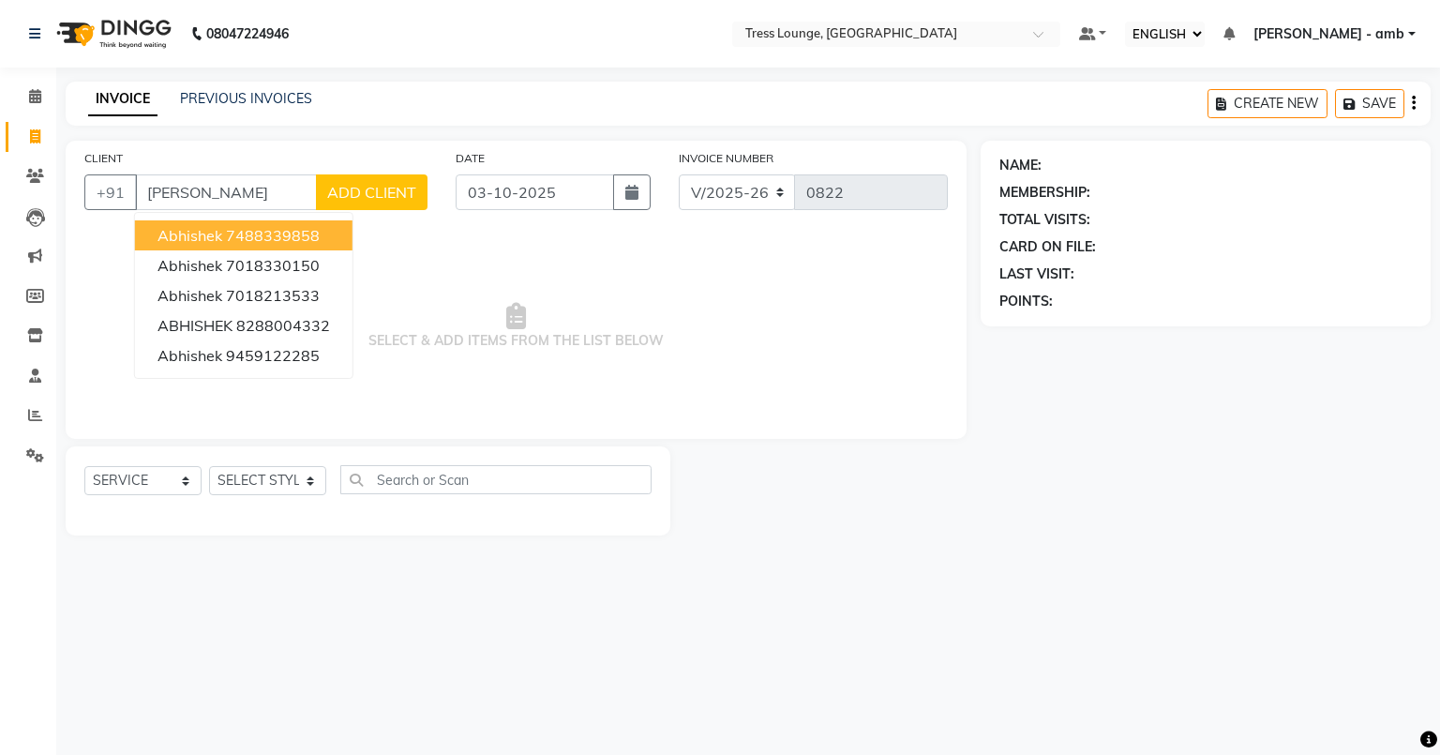
click at [236, 233] on ngb-highlight "7488339858" at bounding box center [273, 235] width 94 height 19
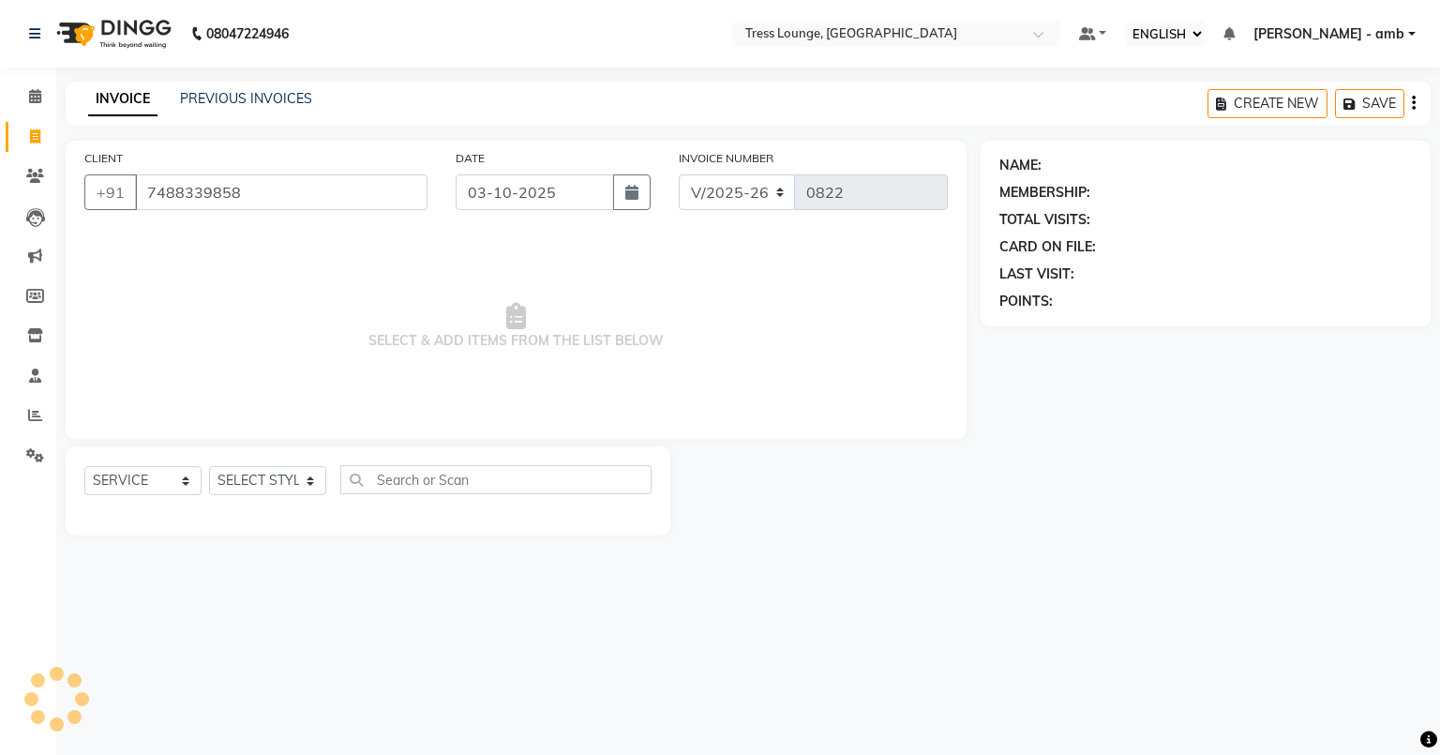
type input "7488339858"
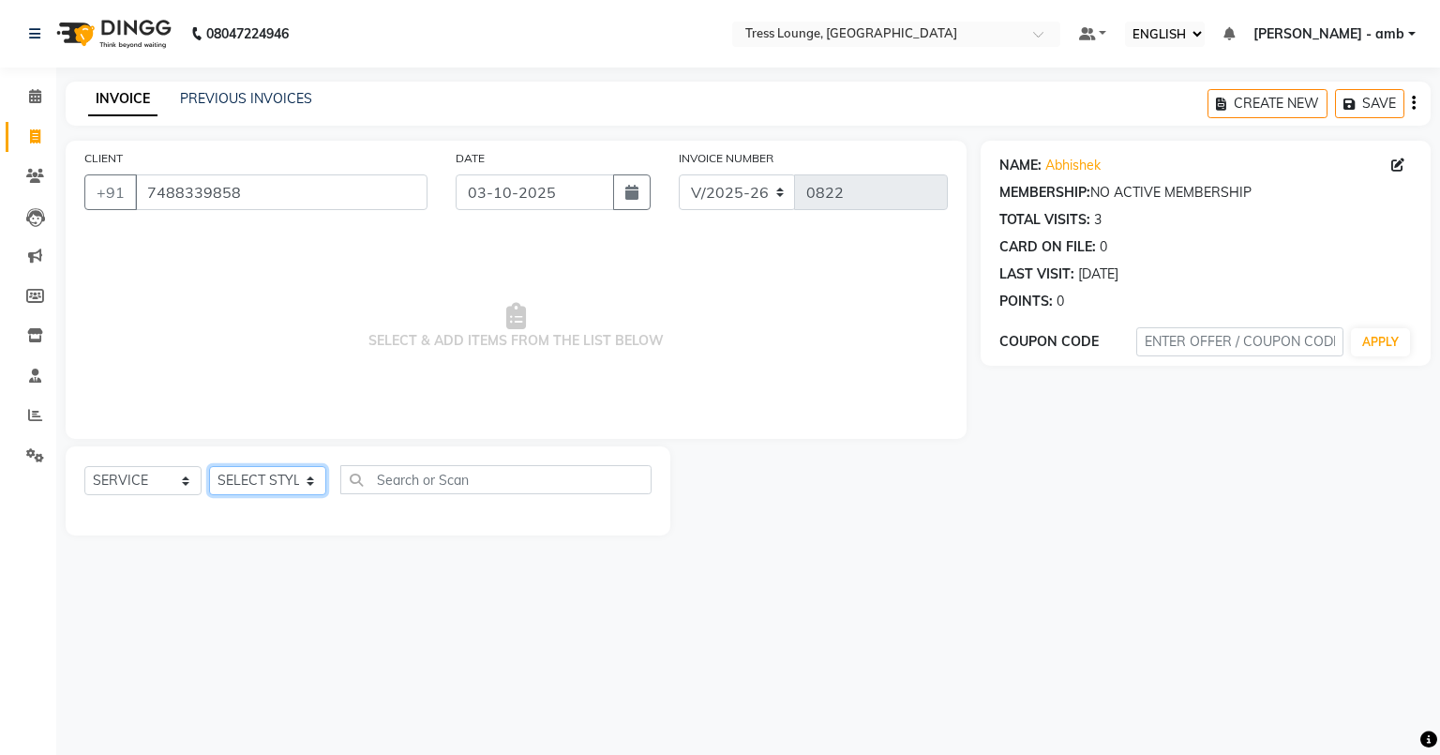
click at [307, 483] on select "SELECT STYLIST [PERSON_NAME] [PERSON_NAME] MOHIT [PERSON_NAME] sukh" at bounding box center [267, 480] width 117 height 29
select select "91879"
click at [209, 467] on select "SELECT STYLIST [PERSON_NAME] [PERSON_NAME] MOHIT [PERSON_NAME] sukh" at bounding box center [267, 480] width 117 height 29
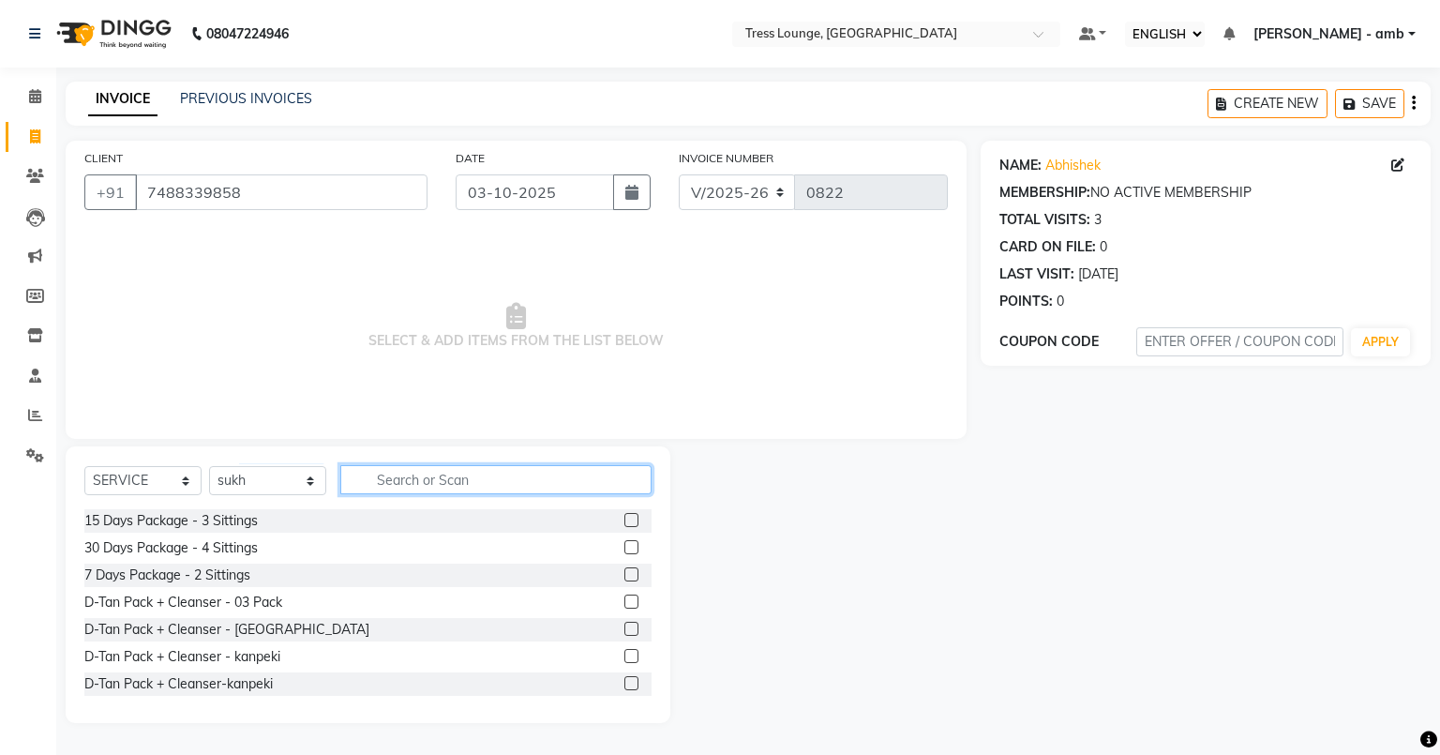
click at [363, 478] on input "text" at bounding box center [495, 479] width 311 height 29
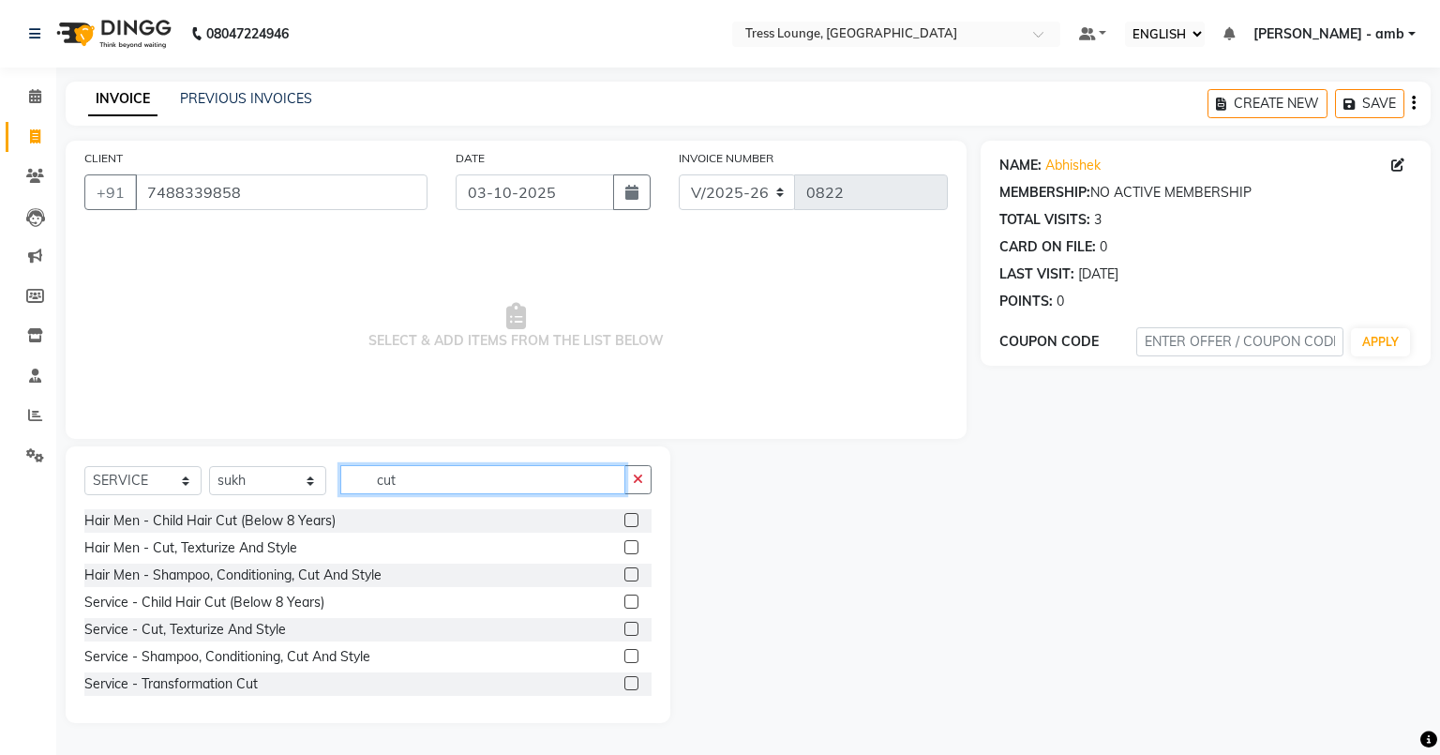
type input "cut"
click at [624, 571] on label at bounding box center [631, 574] width 14 height 14
click at [624, 571] on input "checkbox" at bounding box center [630, 575] width 12 height 12
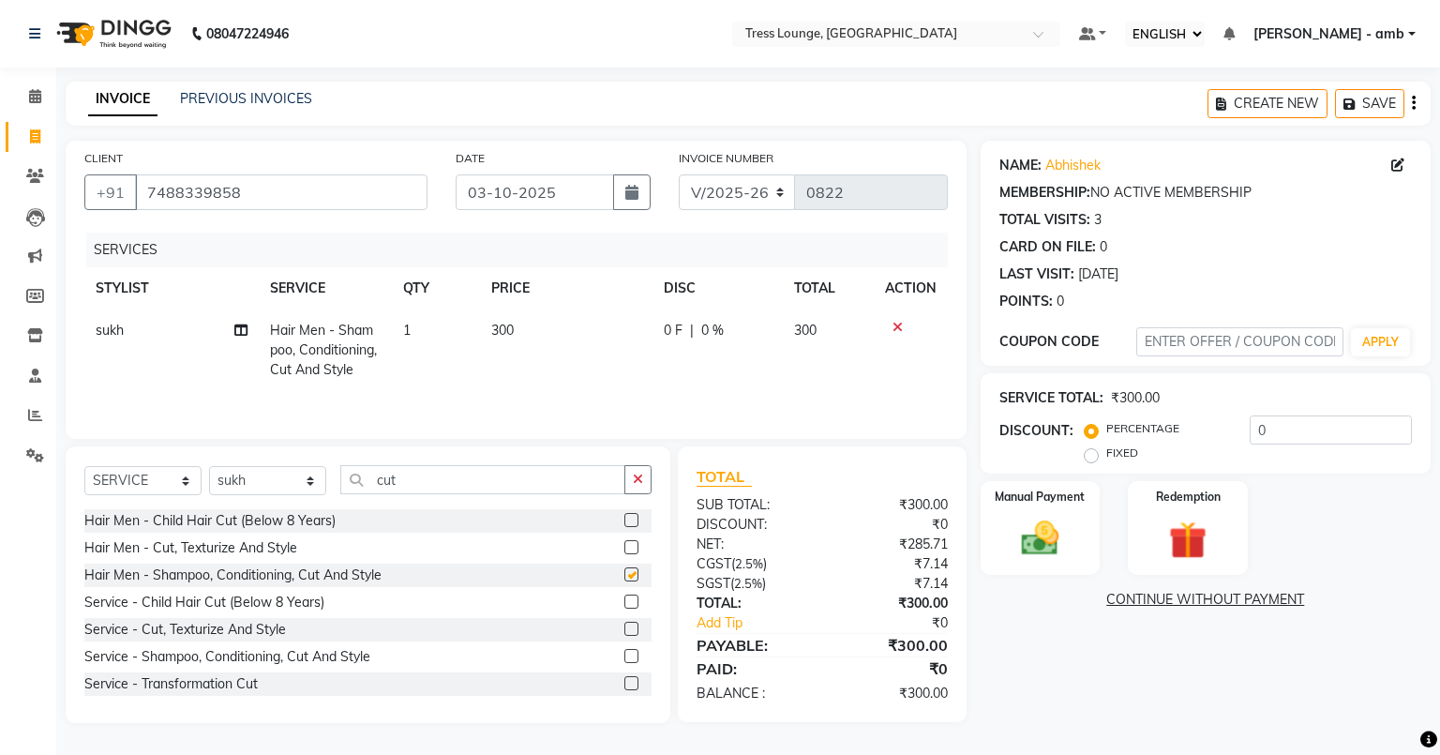
checkbox input "false"
click at [532, 320] on td "300" at bounding box center [566, 350] width 172 height 82
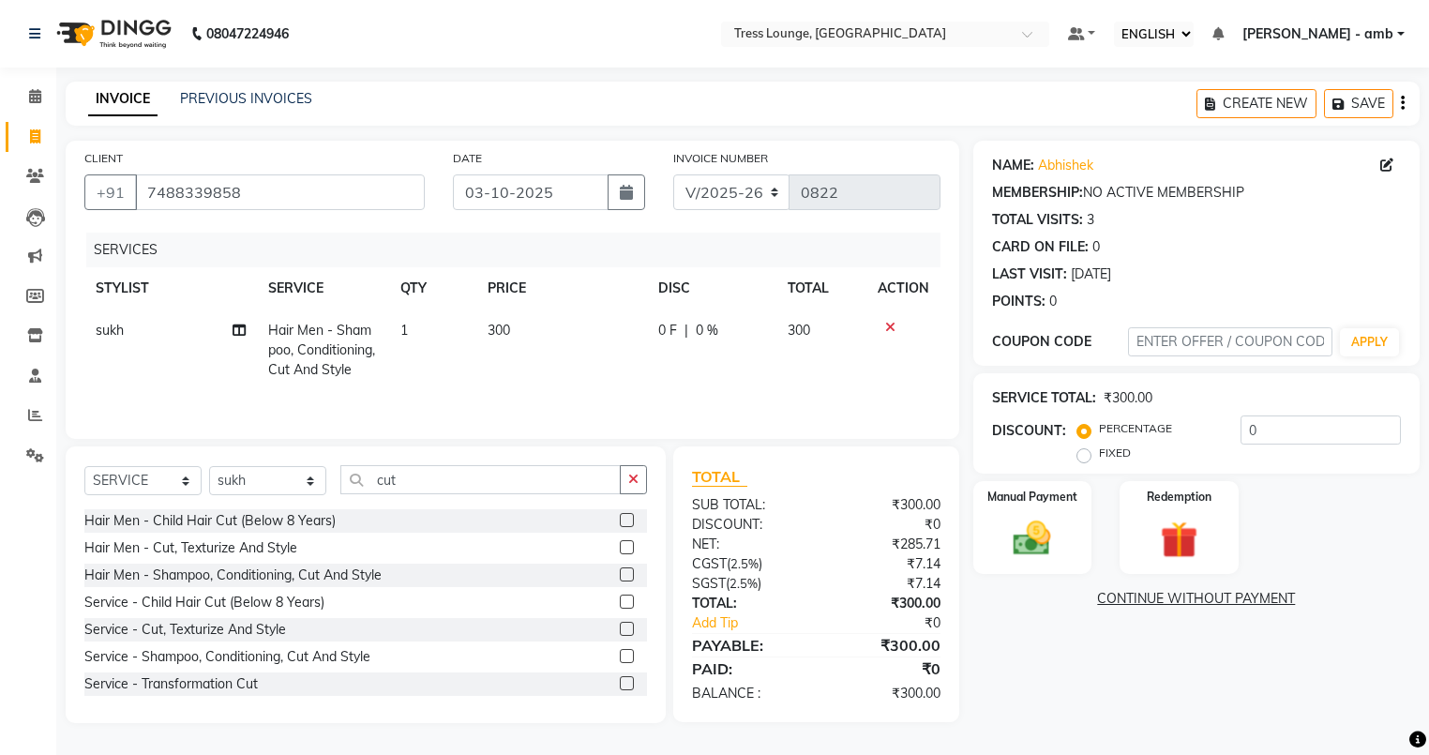
select select "91879"
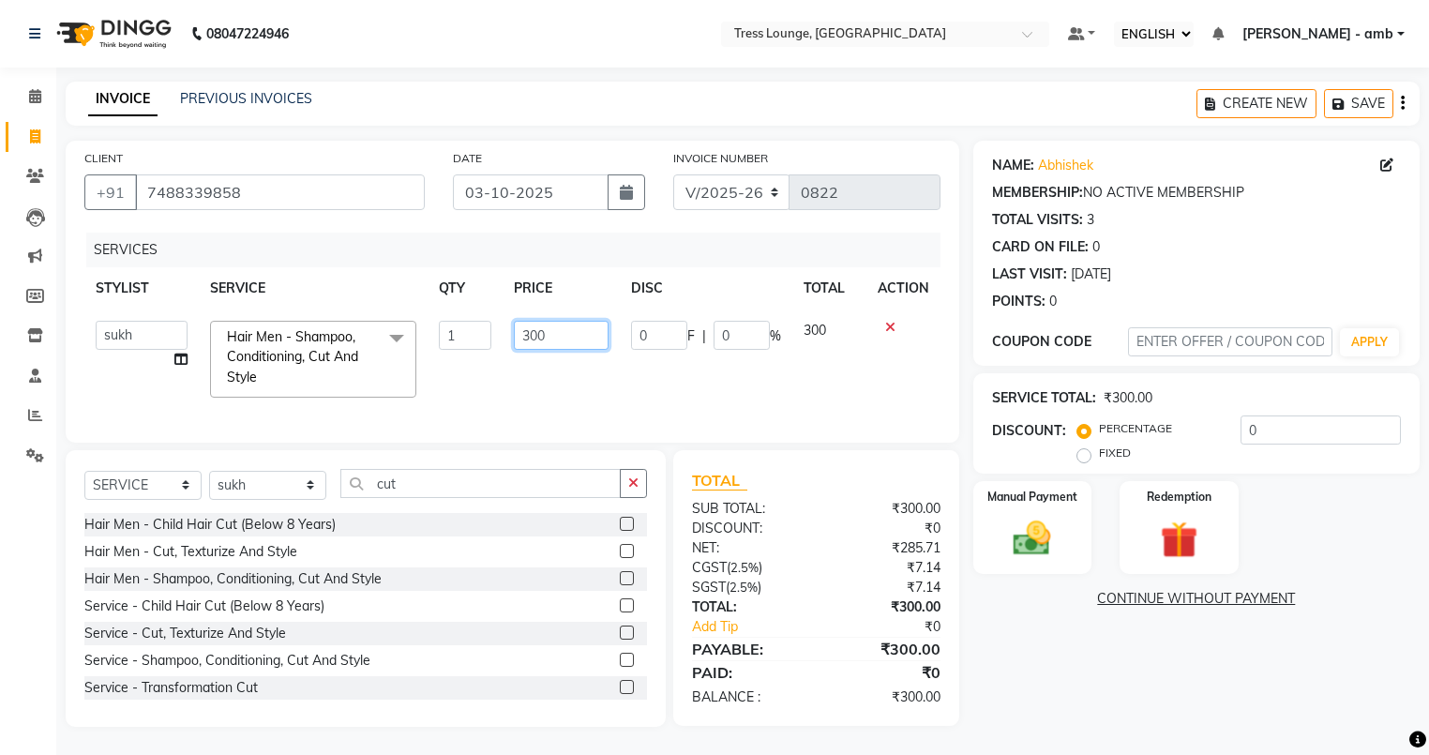
click at [550, 334] on input "300" at bounding box center [561, 335] width 94 height 29
type input "3"
type input "250"
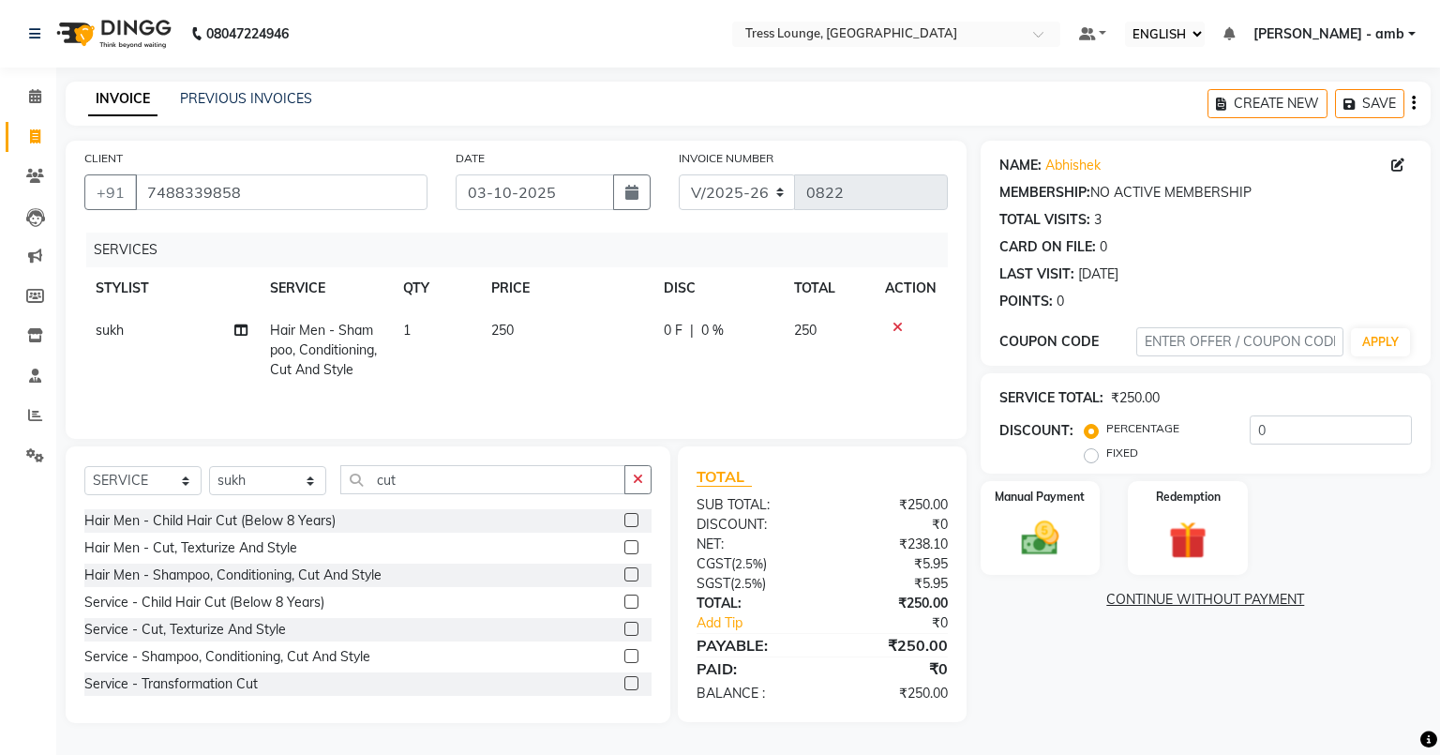
click at [551, 377] on td "250" at bounding box center [566, 350] width 172 height 82
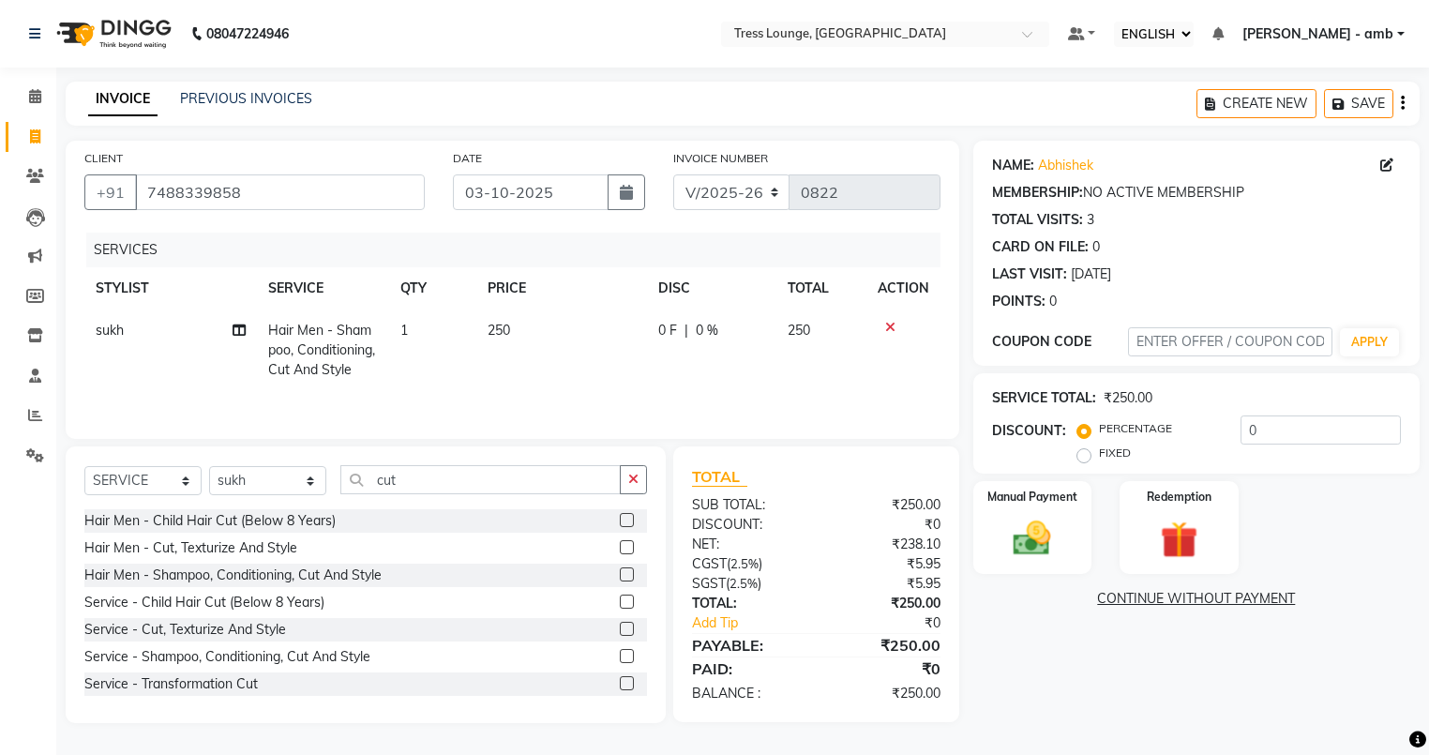
select select "91879"
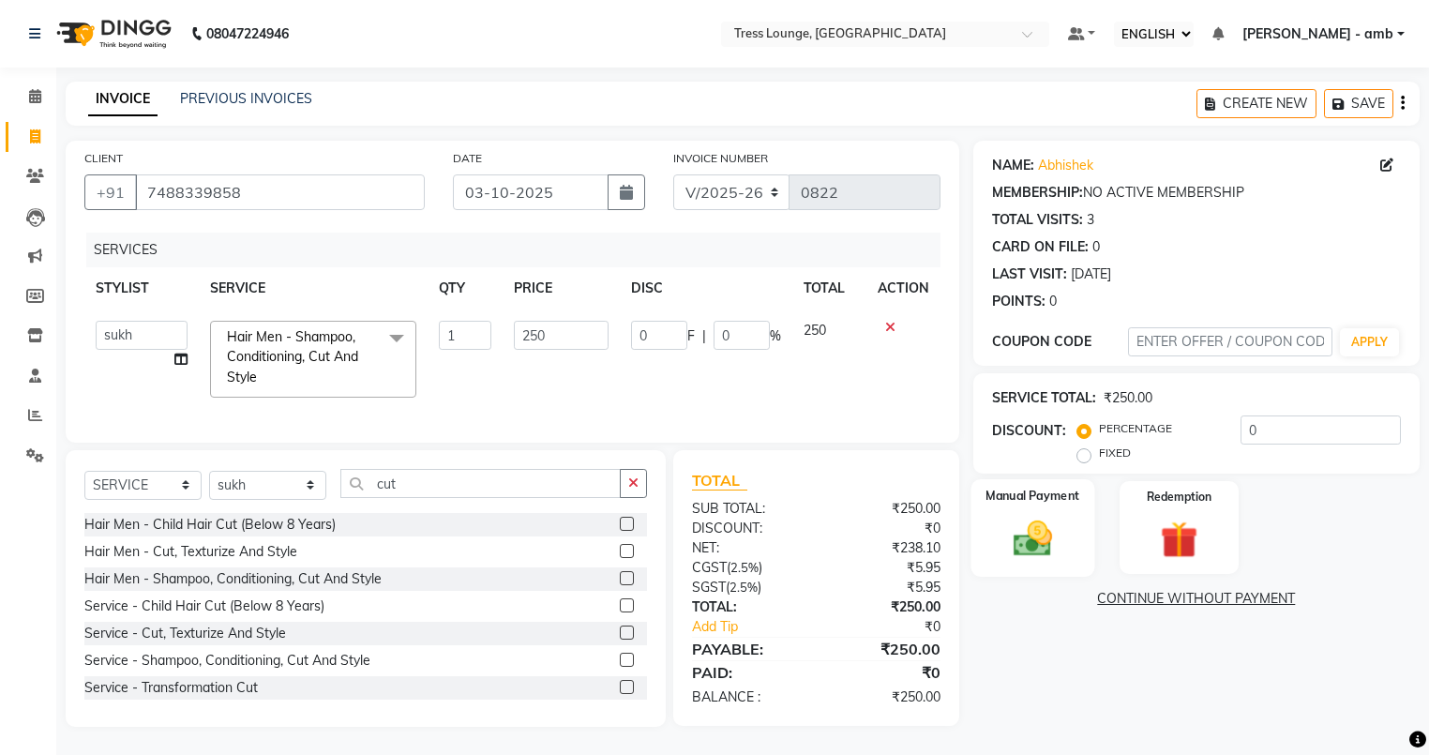
click at [1012, 519] on img at bounding box center [1032, 538] width 64 height 45
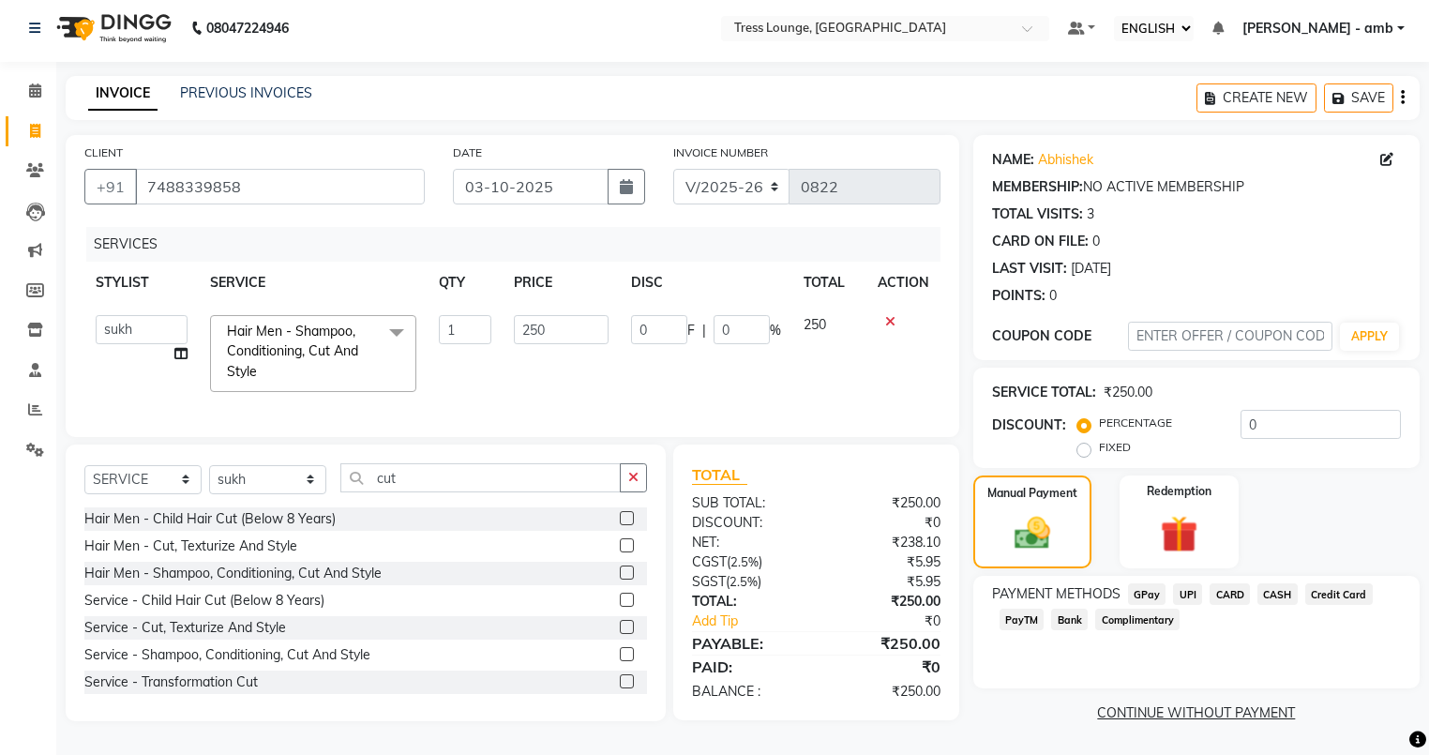
scroll to position [11, 0]
click at [1281, 589] on span "CASH" at bounding box center [1277, 594] width 40 height 22
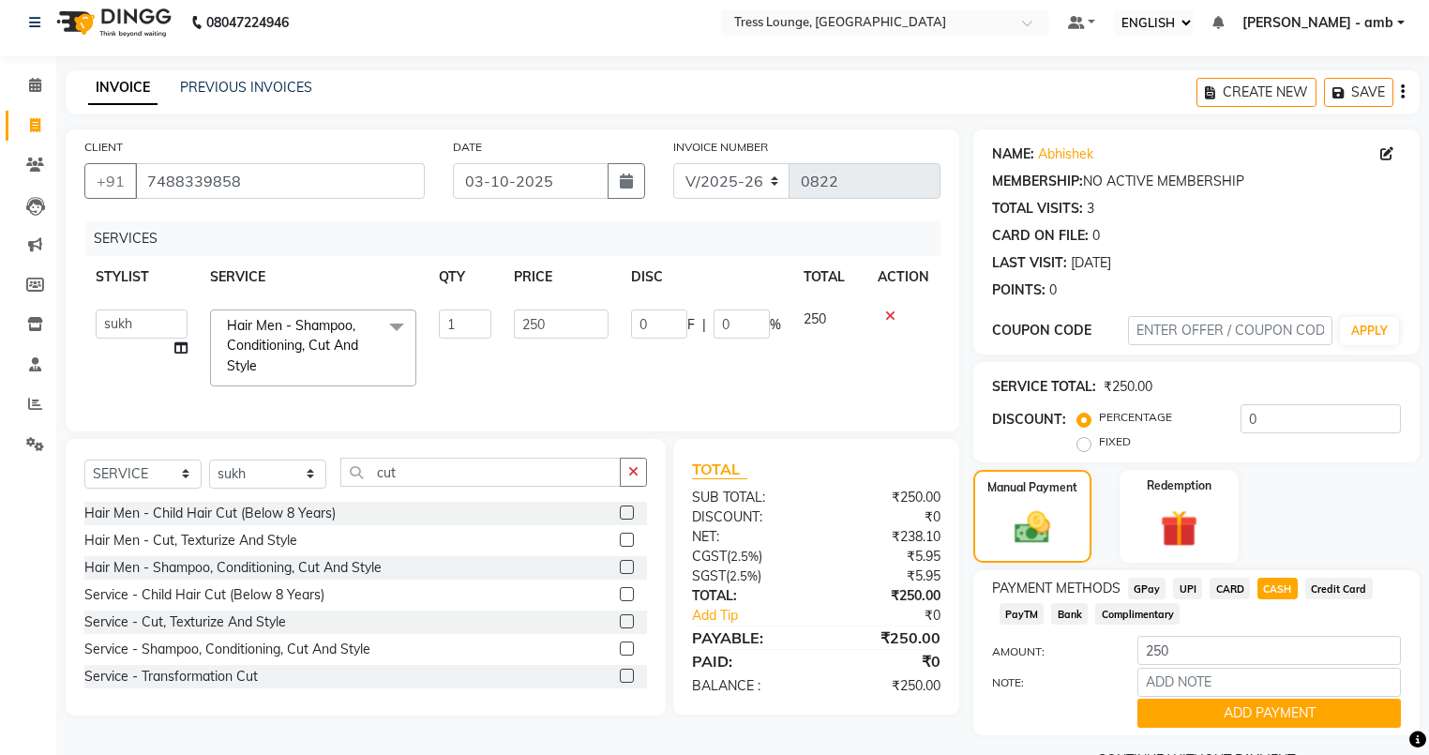
scroll to position [61, 0]
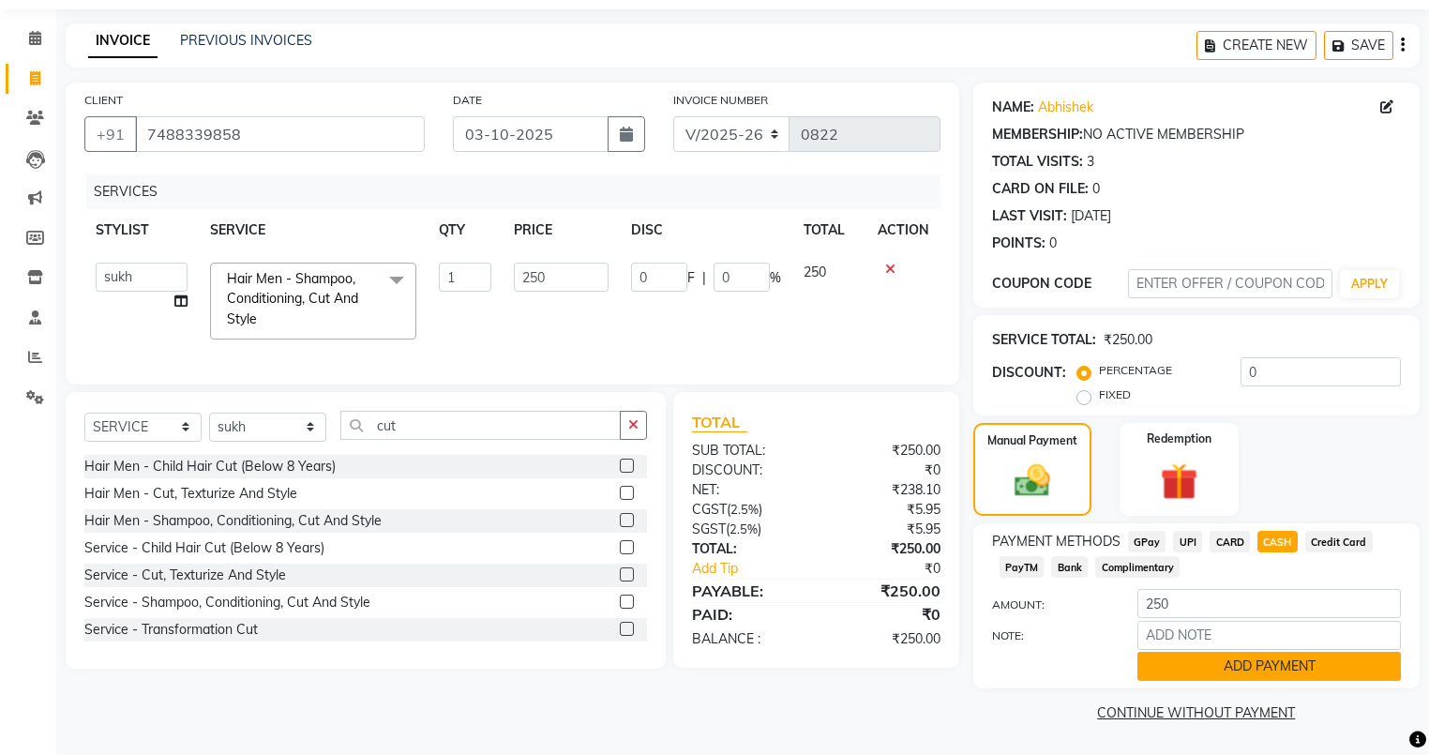
click at [1245, 667] on button "ADD PAYMENT" at bounding box center [1268, 666] width 263 height 29
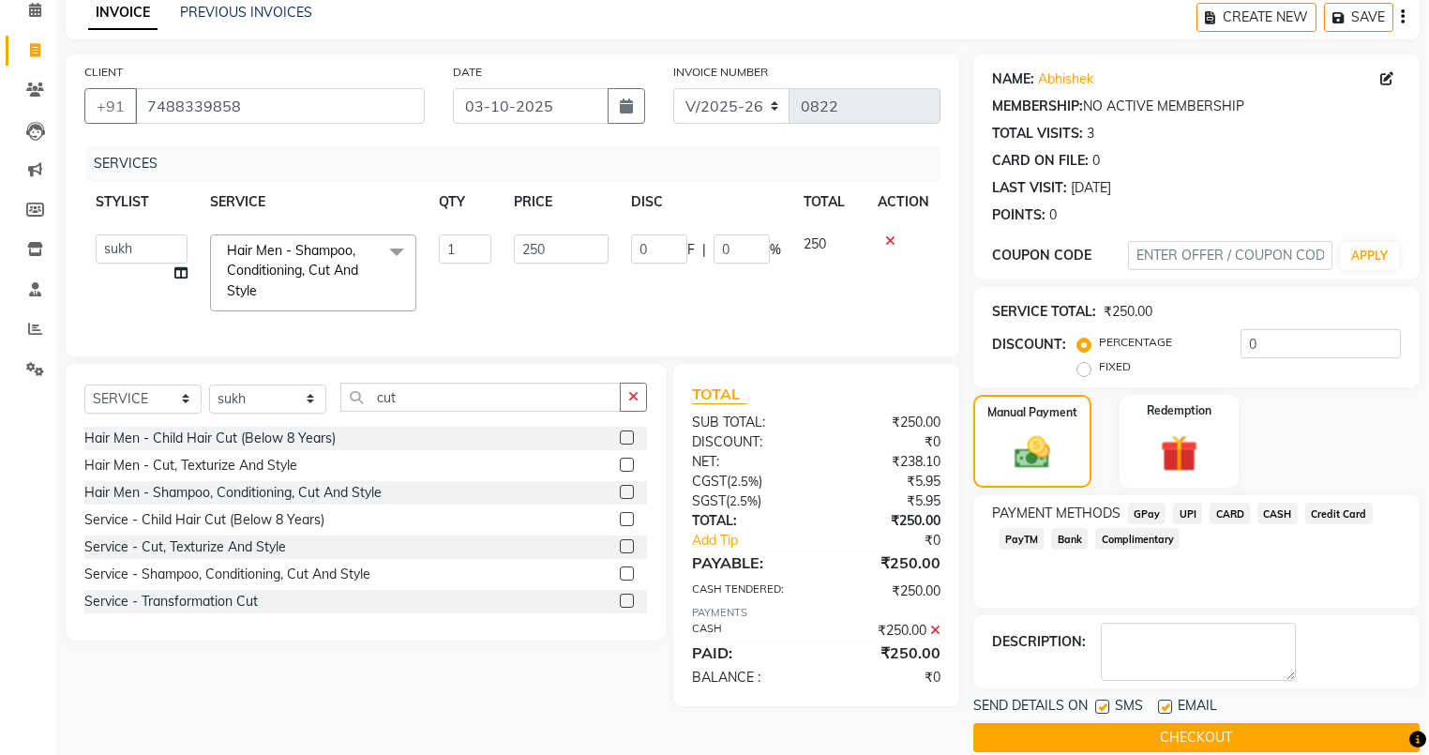
scroll to position [112, 0]
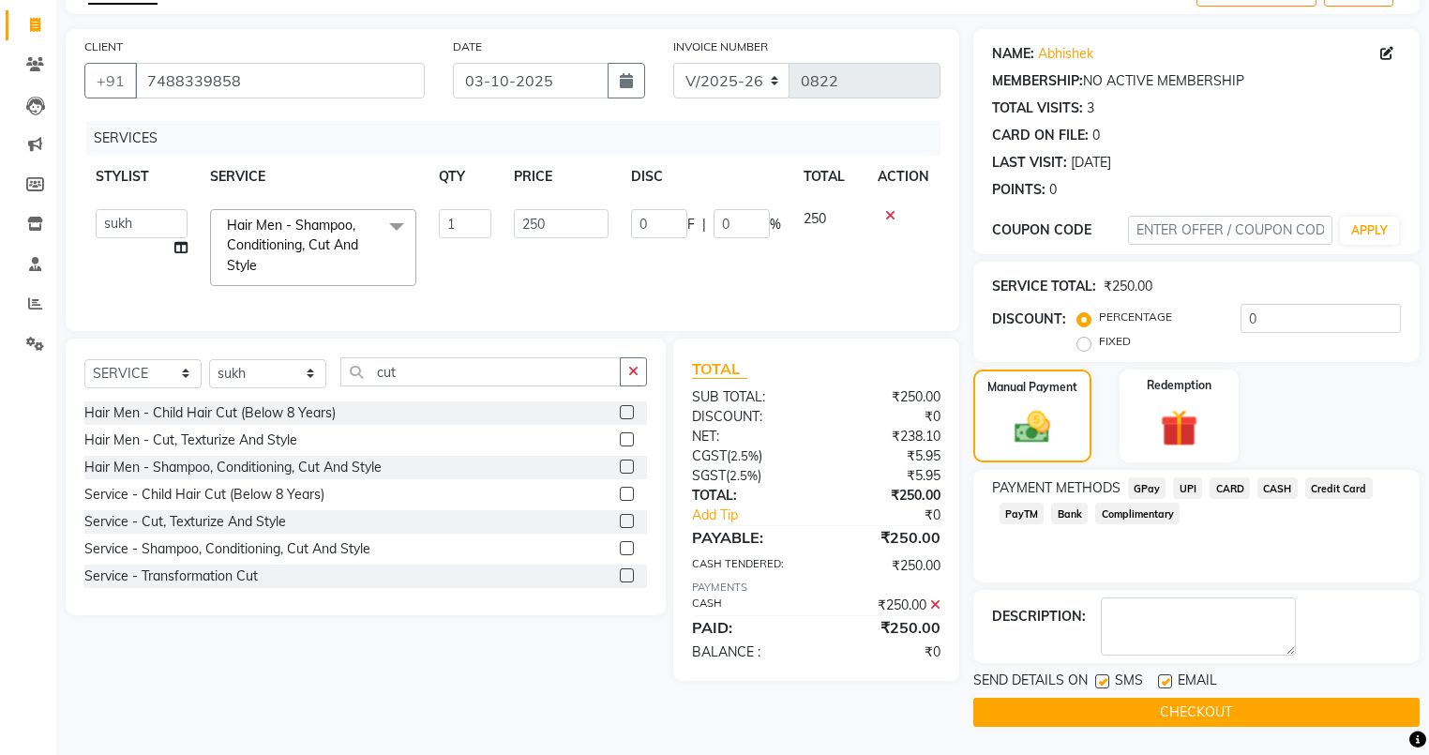
click at [1163, 711] on button "CHECKOUT" at bounding box center [1196, 711] width 446 height 29
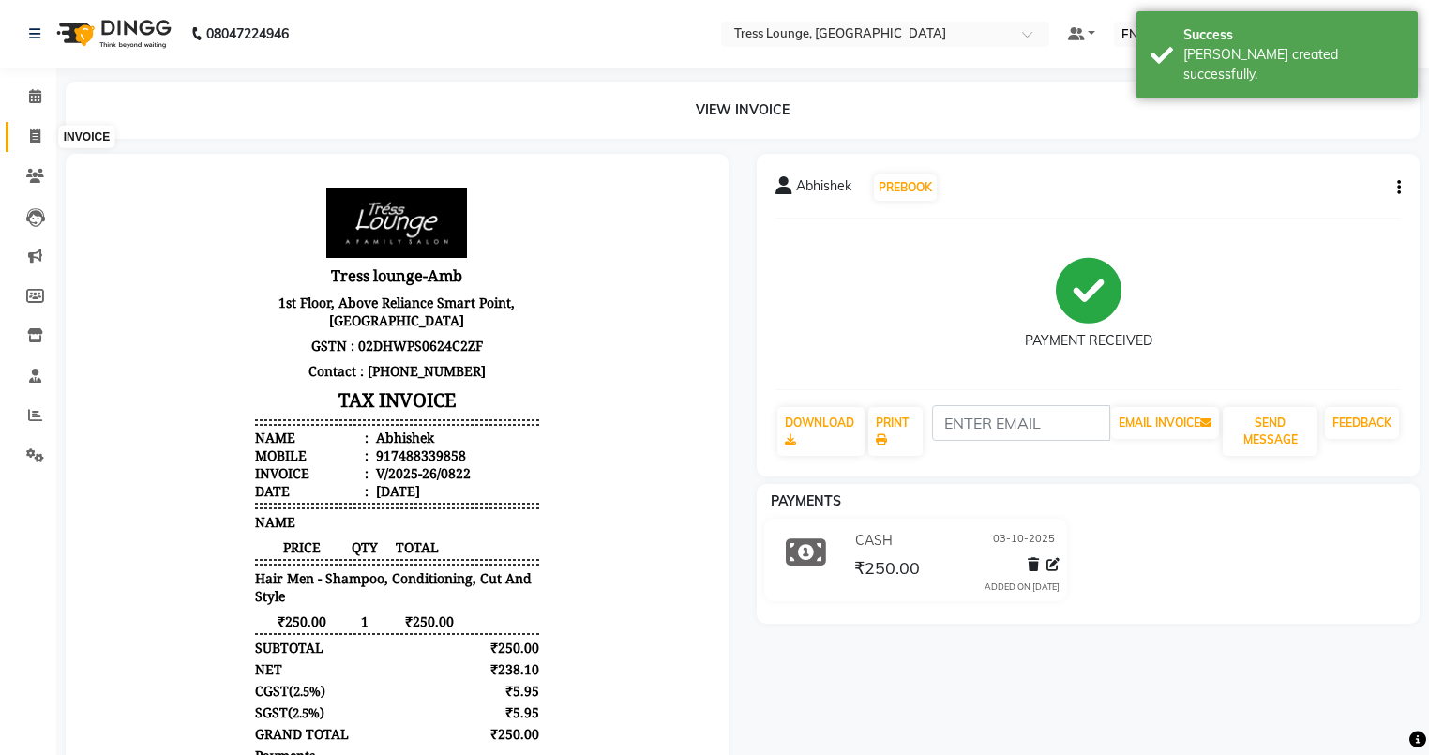
click at [28, 128] on span at bounding box center [35, 138] width 33 height 22
select select "service"
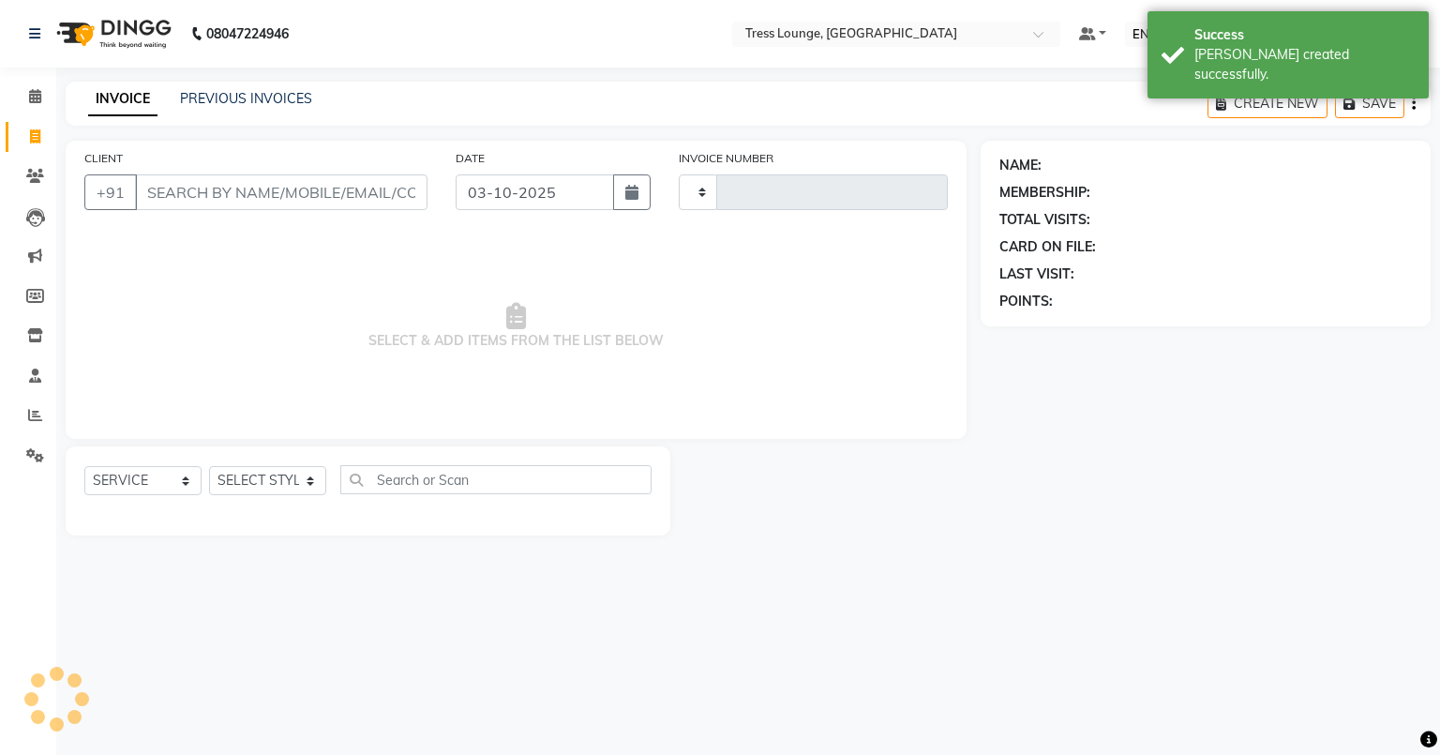
type input "0823"
select select "5899"
click at [199, 97] on link "PREVIOUS INVOICES" at bounding box center [246, 98] width 132 height 17
